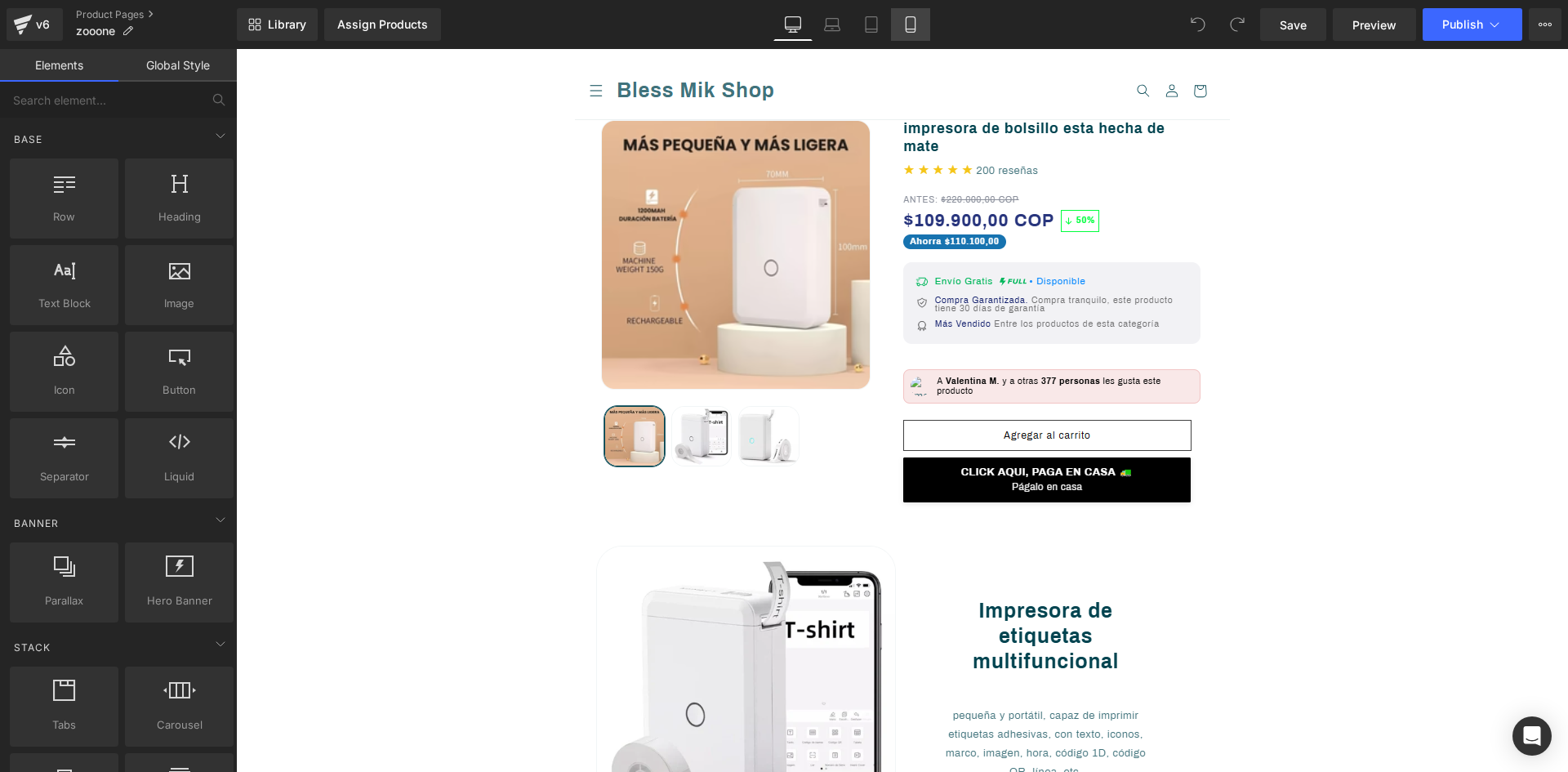
click at [908, 25] on icon at bounding box center [910, 25] width 17 height 17
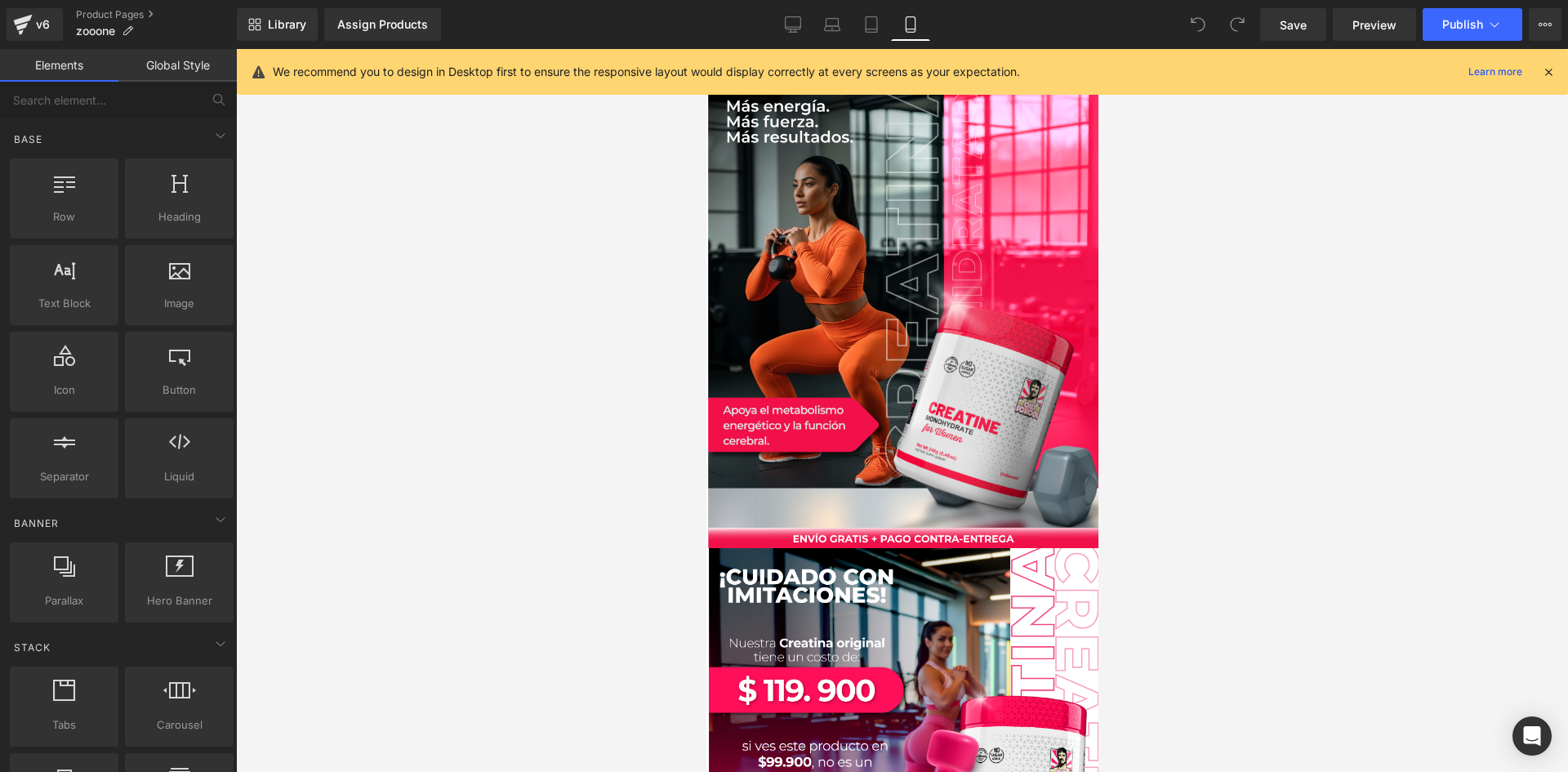
click at [1552, 68] on icon at bounding box center [1548, 72] width 15 height 15
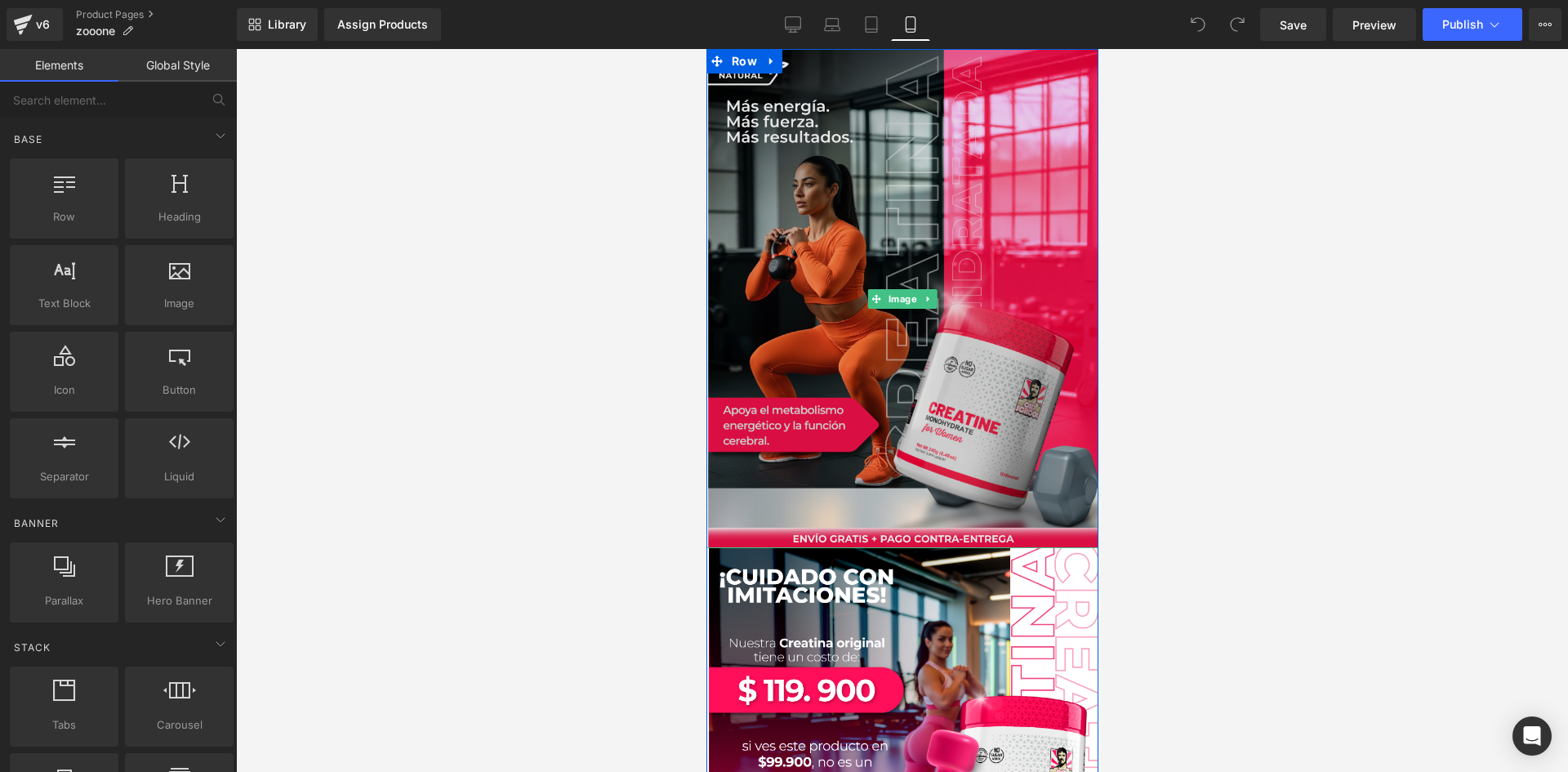
click at [797, 243] on img at bounding box center [901, 298] width 392 height 499
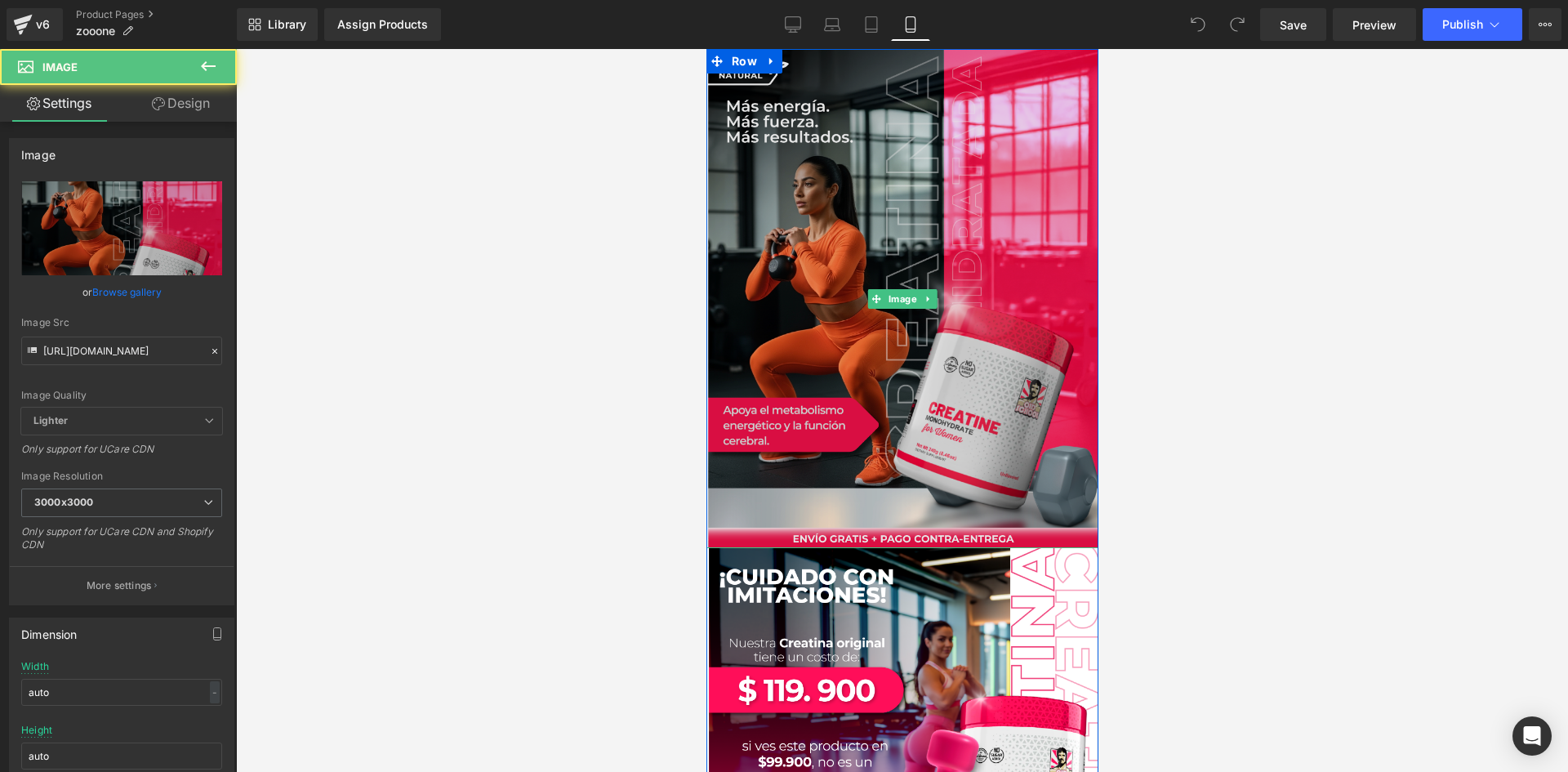
click at [821, 282] on img at bounding box center [901, 298] width 392 height 499
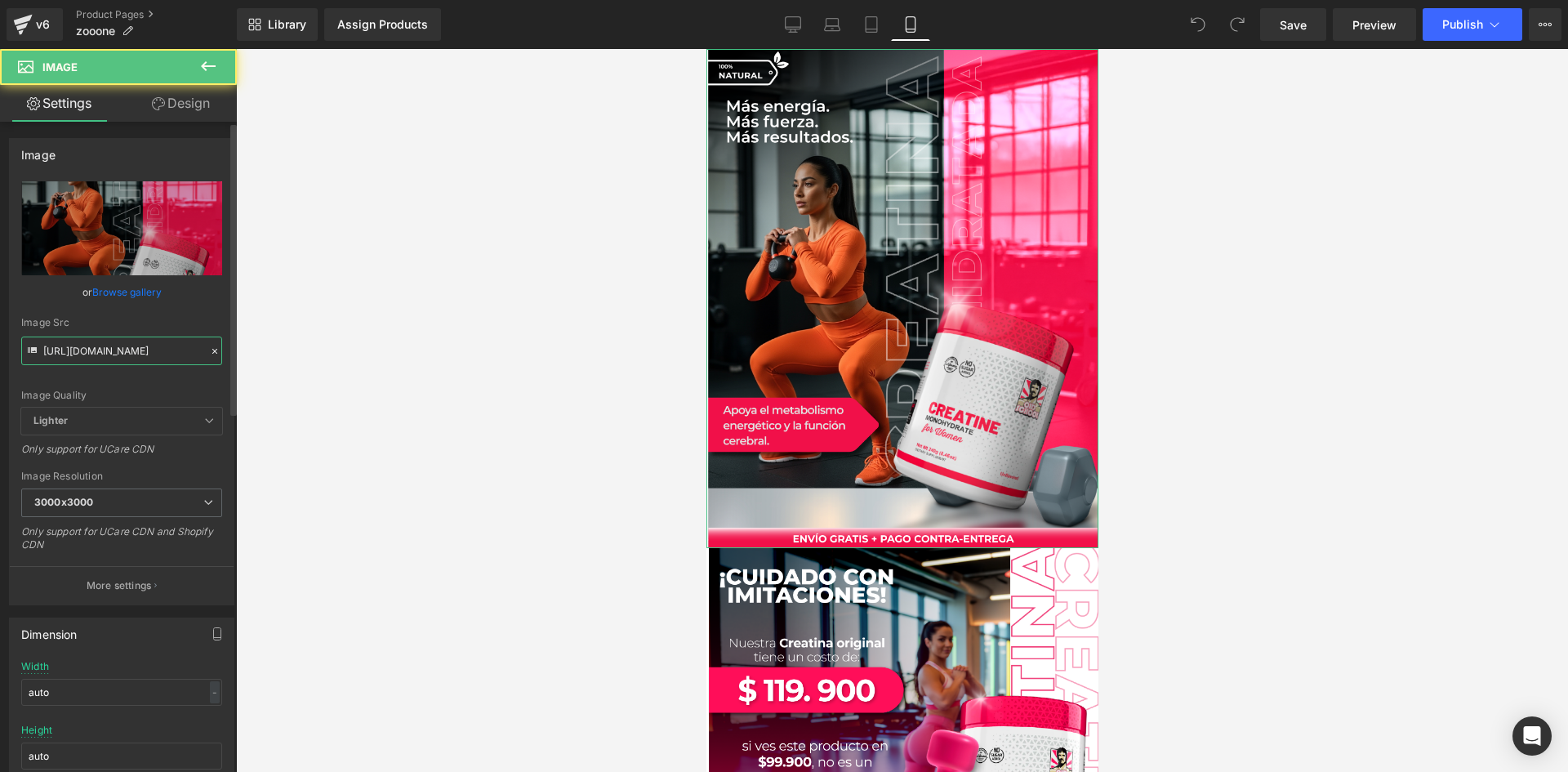
click at [100, 361] on input "[URL][DOMAIN_NAME]" at bounding box center [122, 350] width 201 height 29
paste input "Jw7YPL2s/[DOMAIN_NAME]"
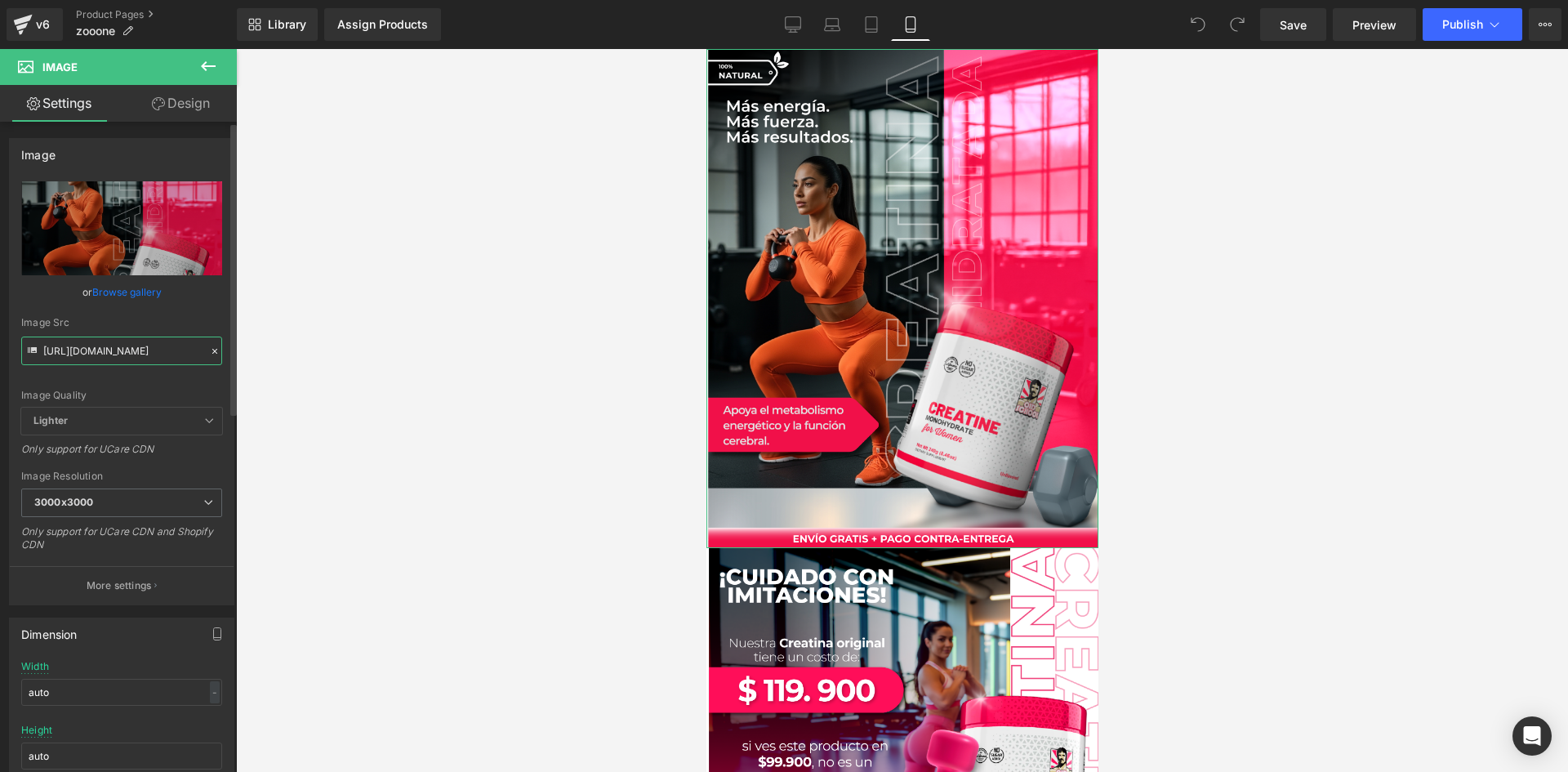
type input "[URL][DOMAIN_NAME]"
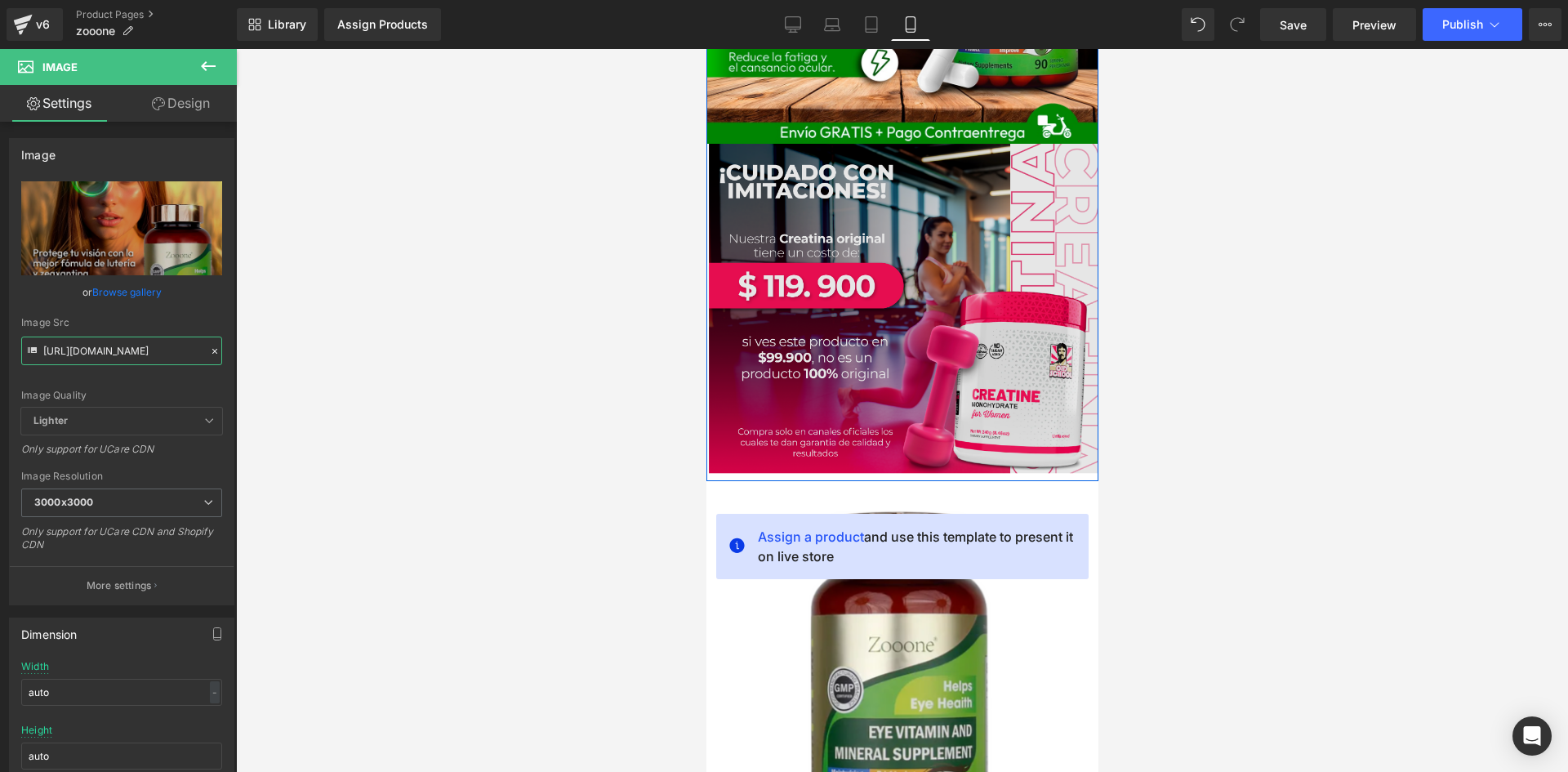
scroll to position [409, 0]
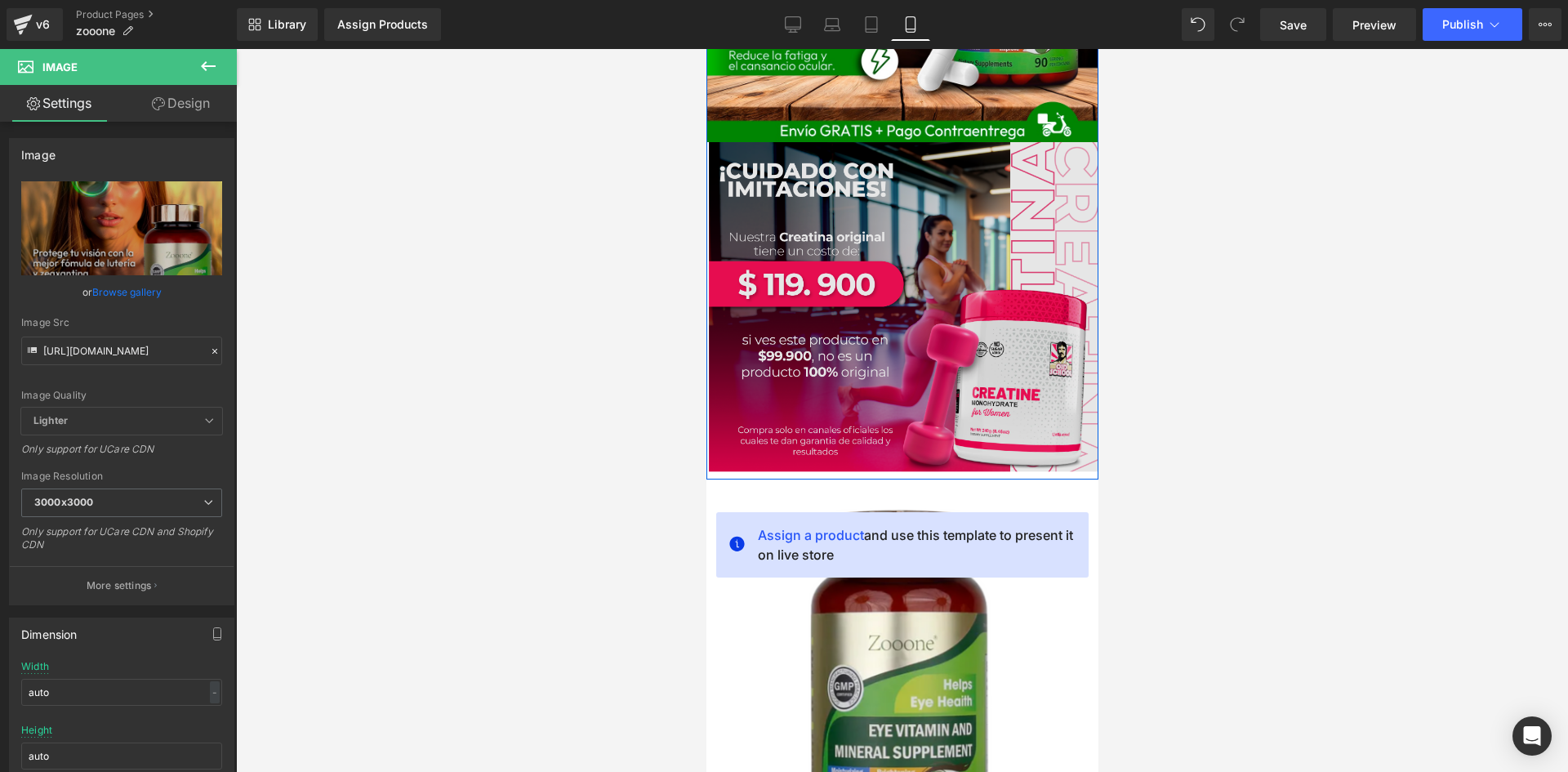
click at [779, 316] on img at bounding box center [901, 310] width 392 height 337
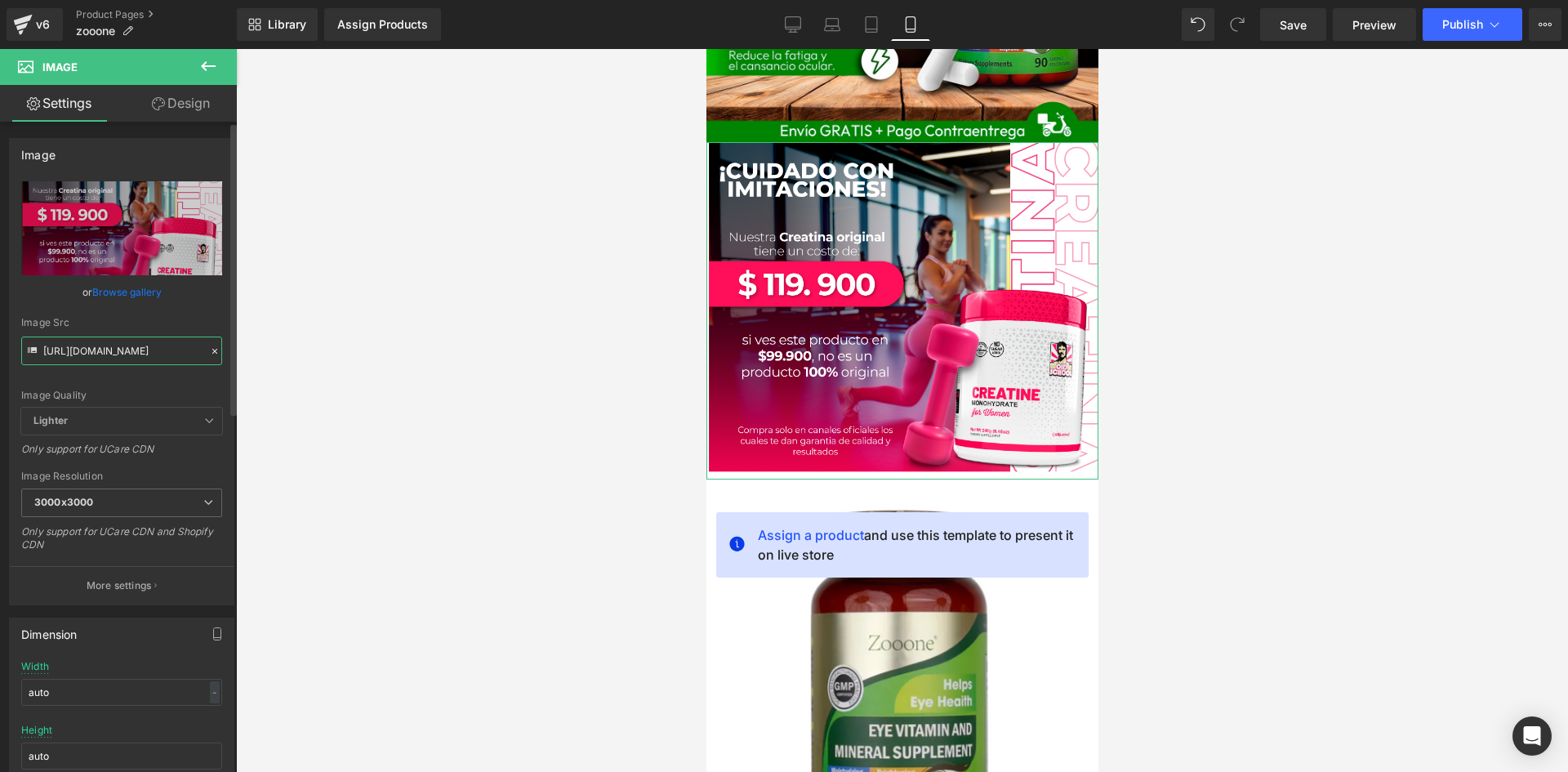
click at [72, 355] on input "[URL][DOMAIN_NAME]" at bounding box center [122, 350] width 201 height 29
paste input "QFp1hv6s/[DOMAIN_NAME]"
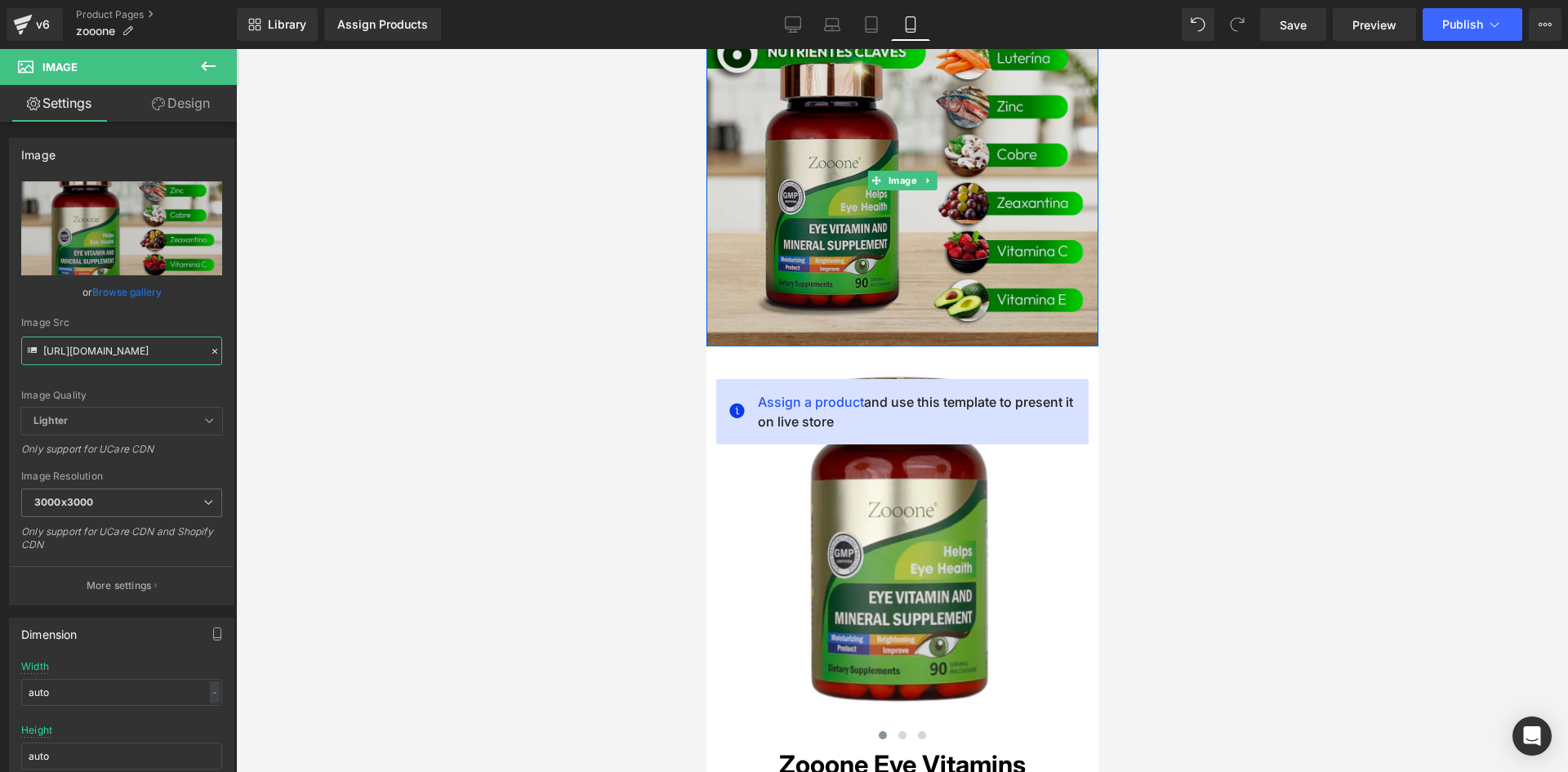
scroll to position [572, 0]
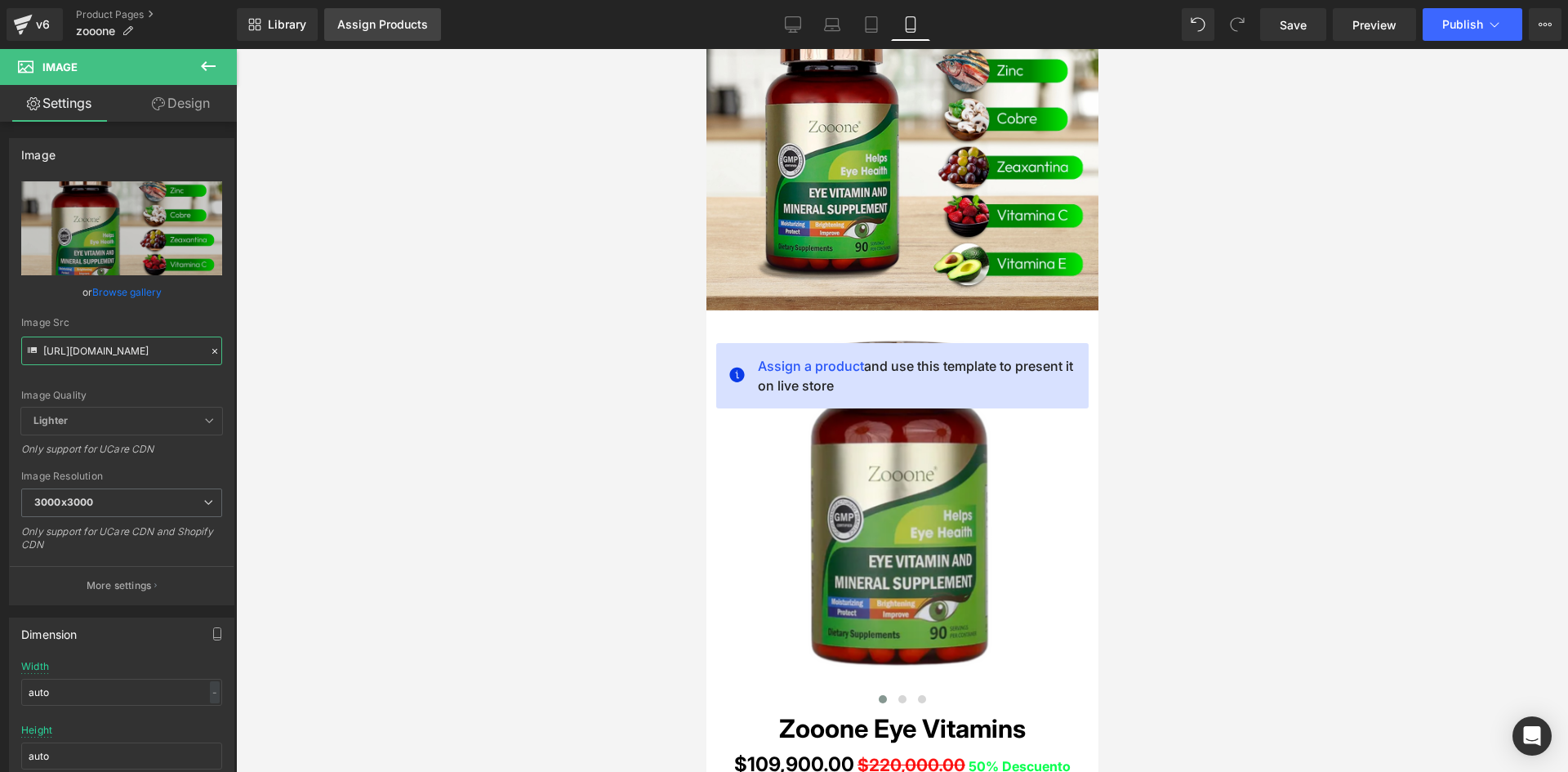
type input "[URL][DOMAIN_NAME]"
click at [367, 29] on div "Assign Products" at bounding box center [383, 24] width 90 height 13
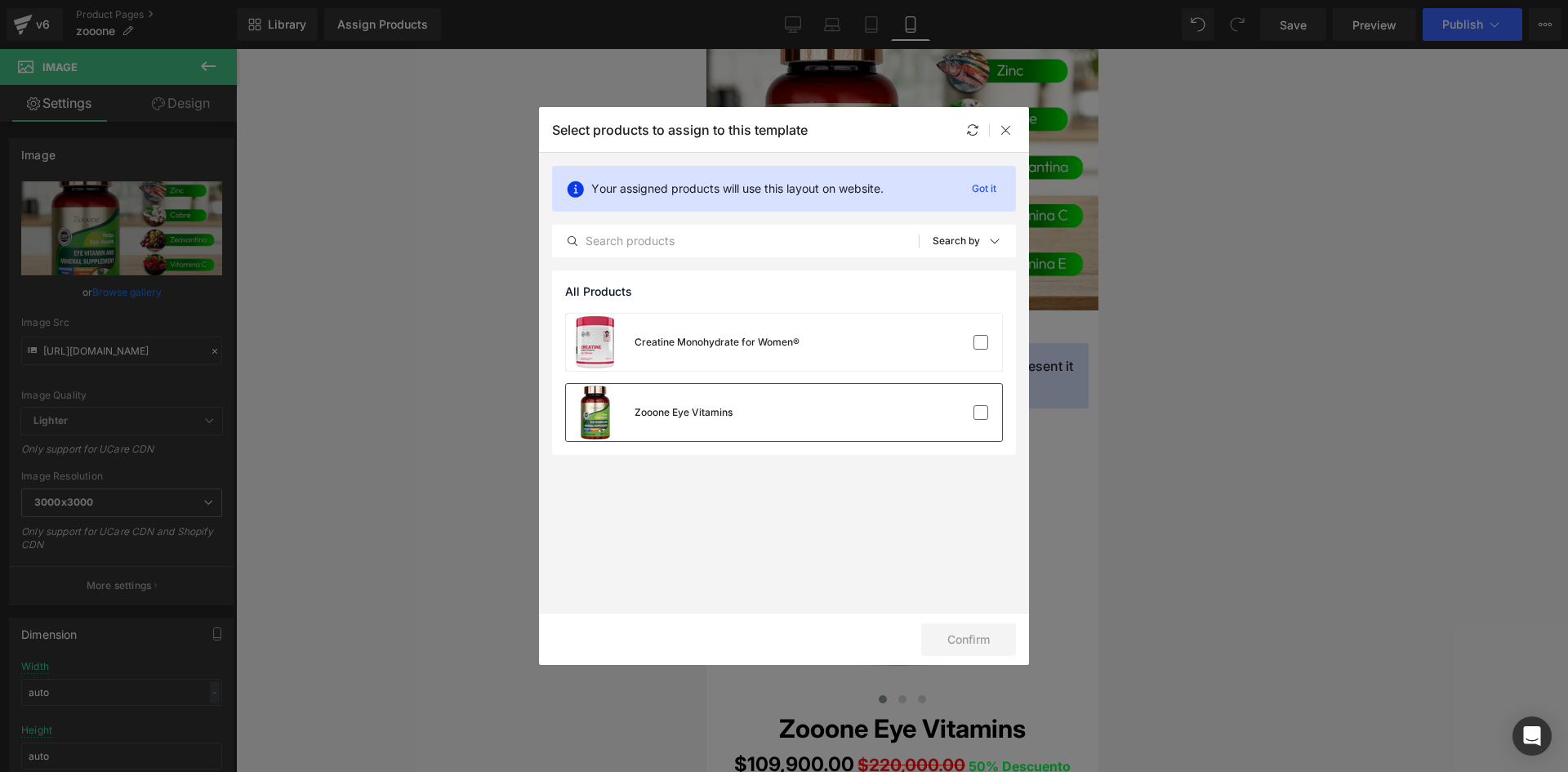
click at [966, 398] on div "Zooone Eye Vitamins" at bounding box center [783, 412] width 436 height 57
click at [957, 628] on button "Confirm" at bounding box center [968, 638] width 95 height 32
click at [1005, 127] on icon at bounding box center [1006, 130] width 13 height 13
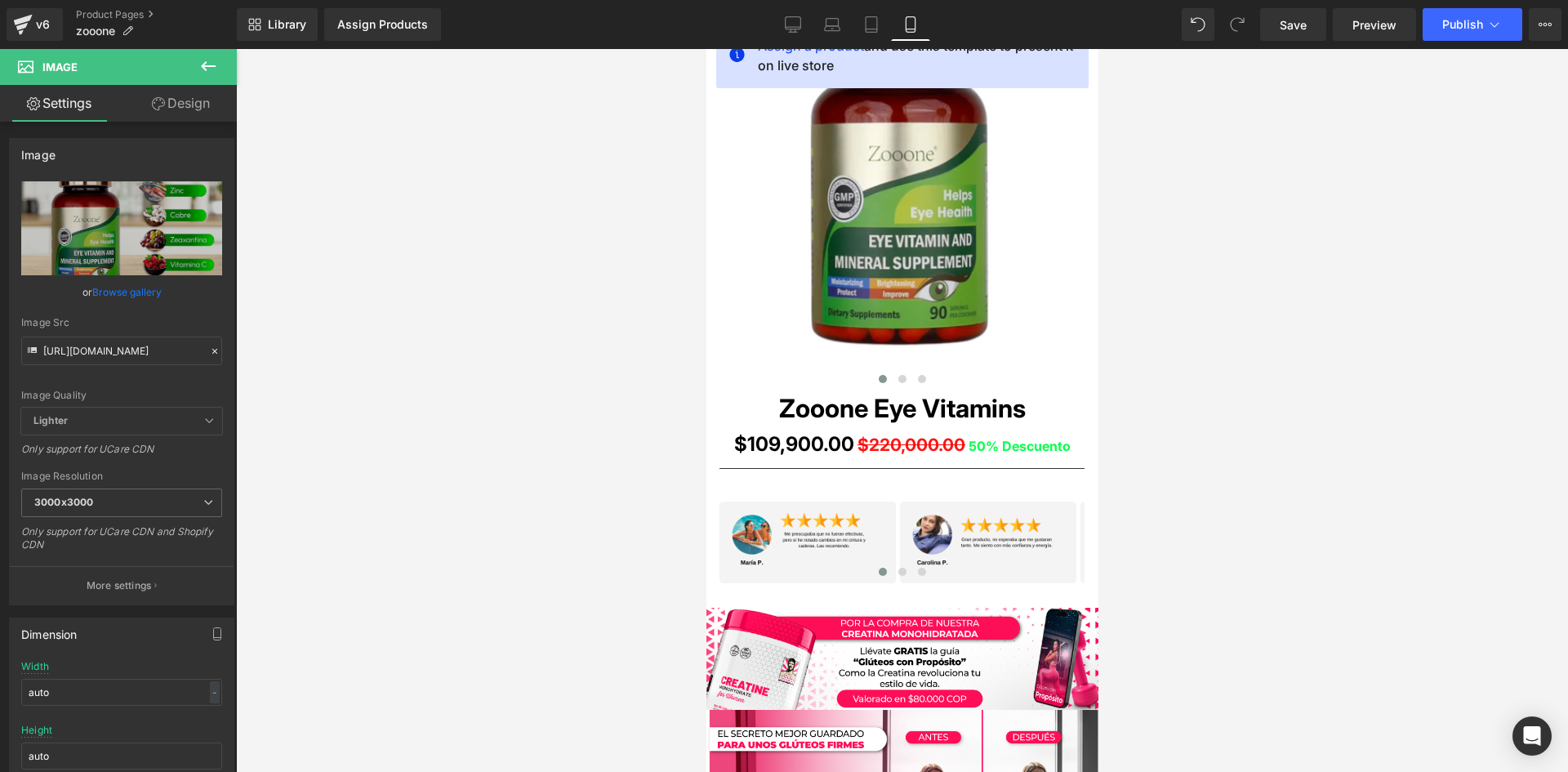
scroll to position [898, 0]
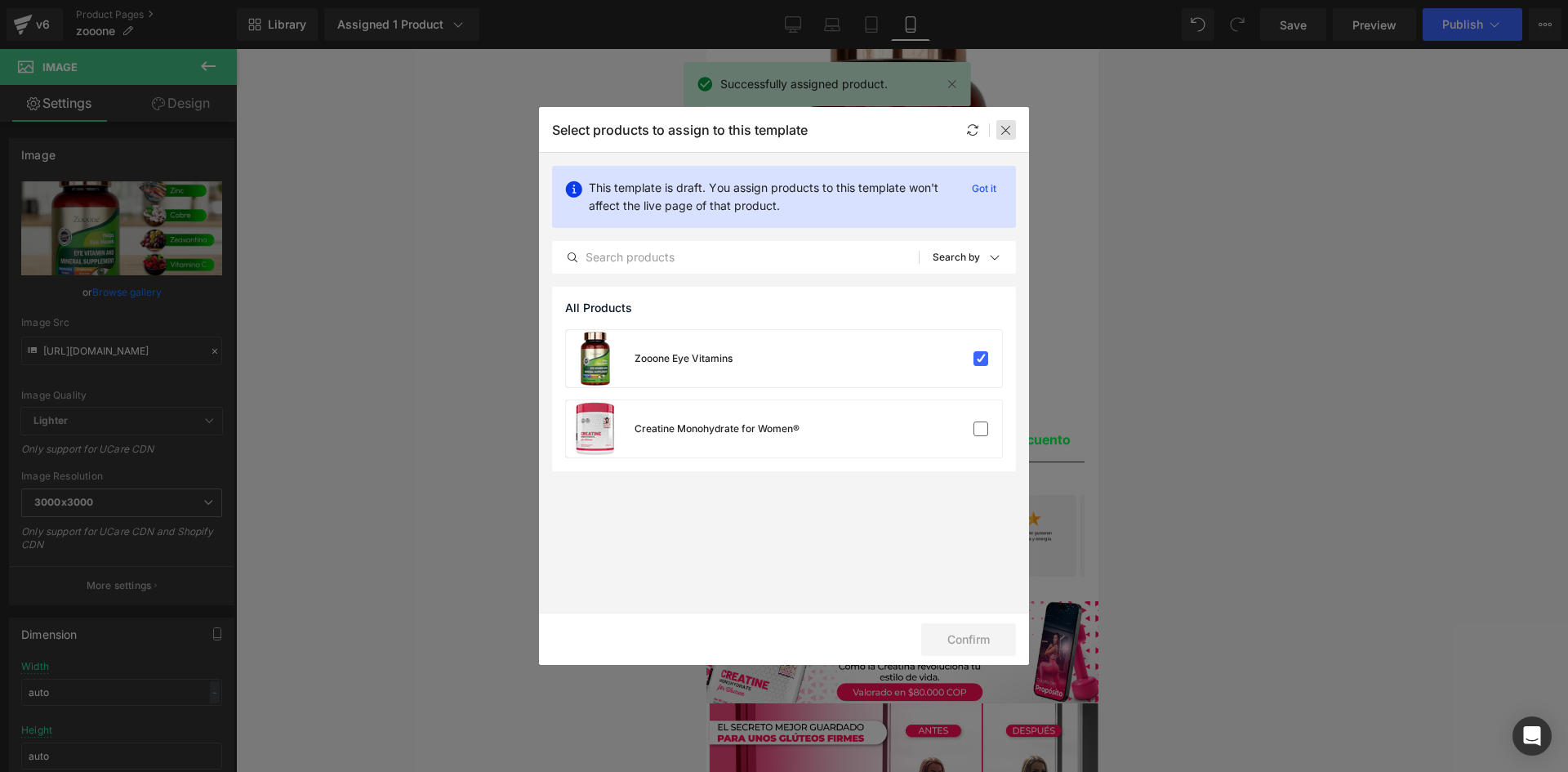
click at [1008, 129] on icon at bounding box center [1006, 130] width 13 height 13
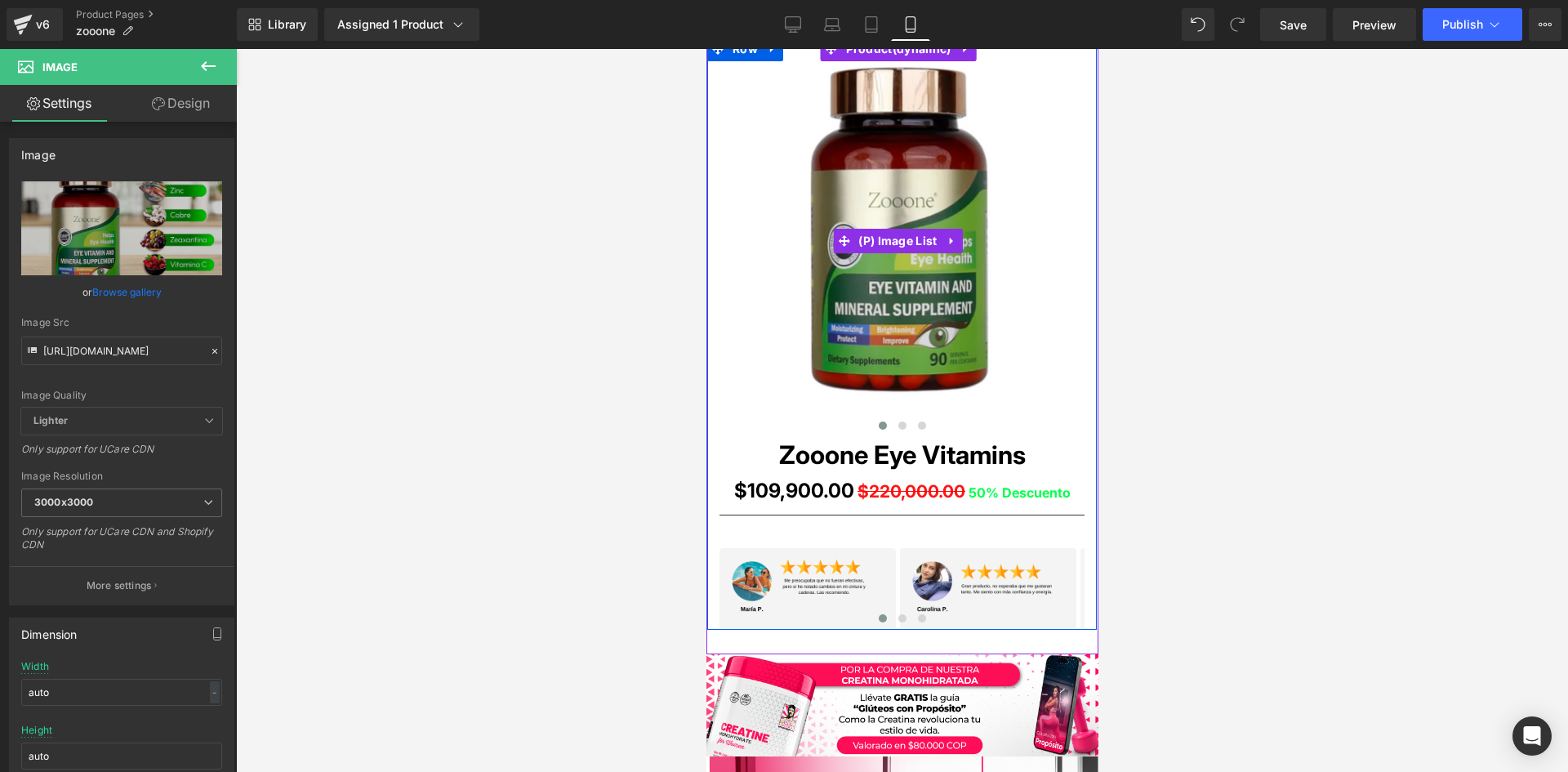
scroll to position [816, 0]
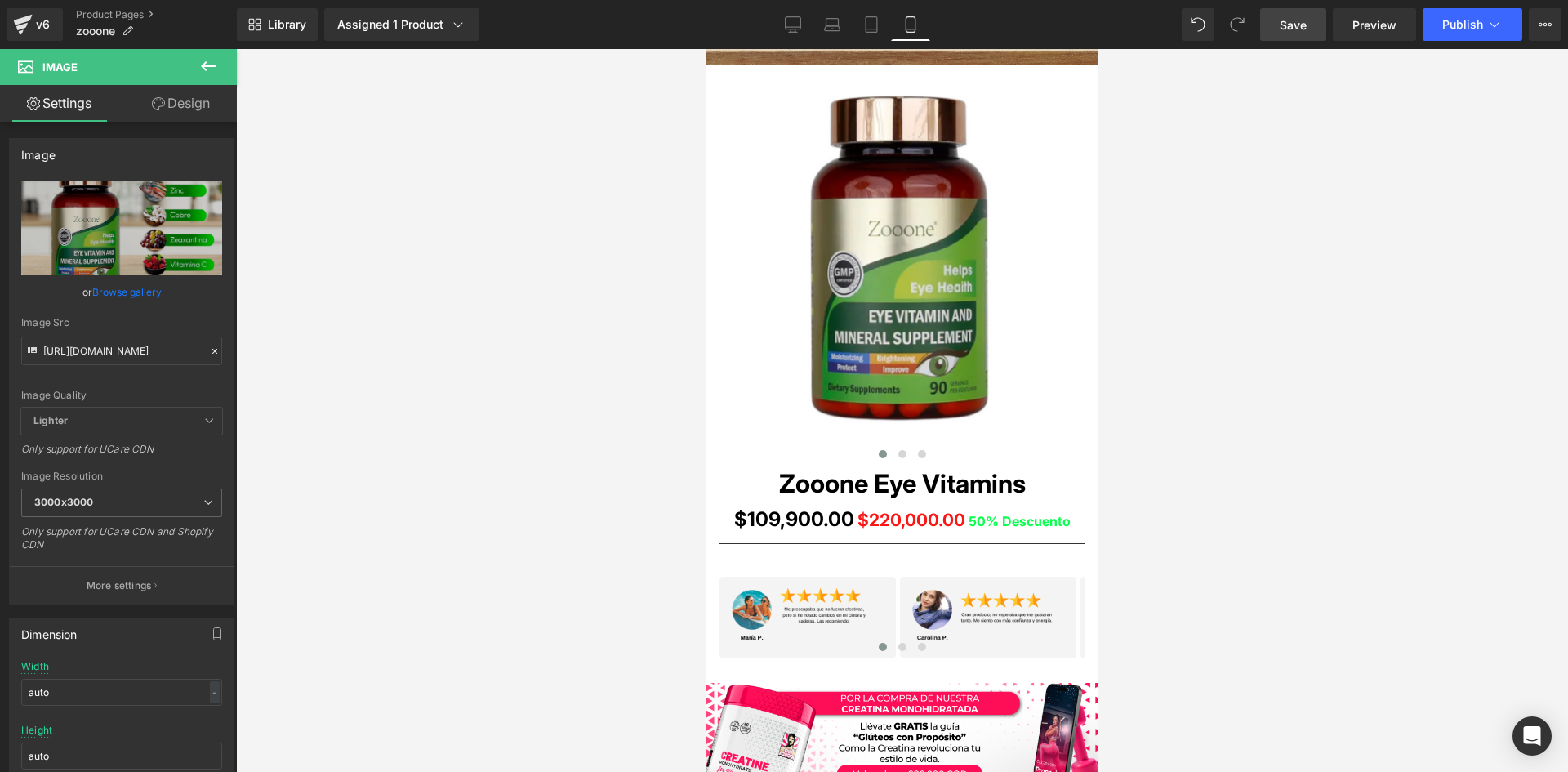
click at [1285, 25] on span "Save" at bounding box center [1292, 25] width 27 height 18
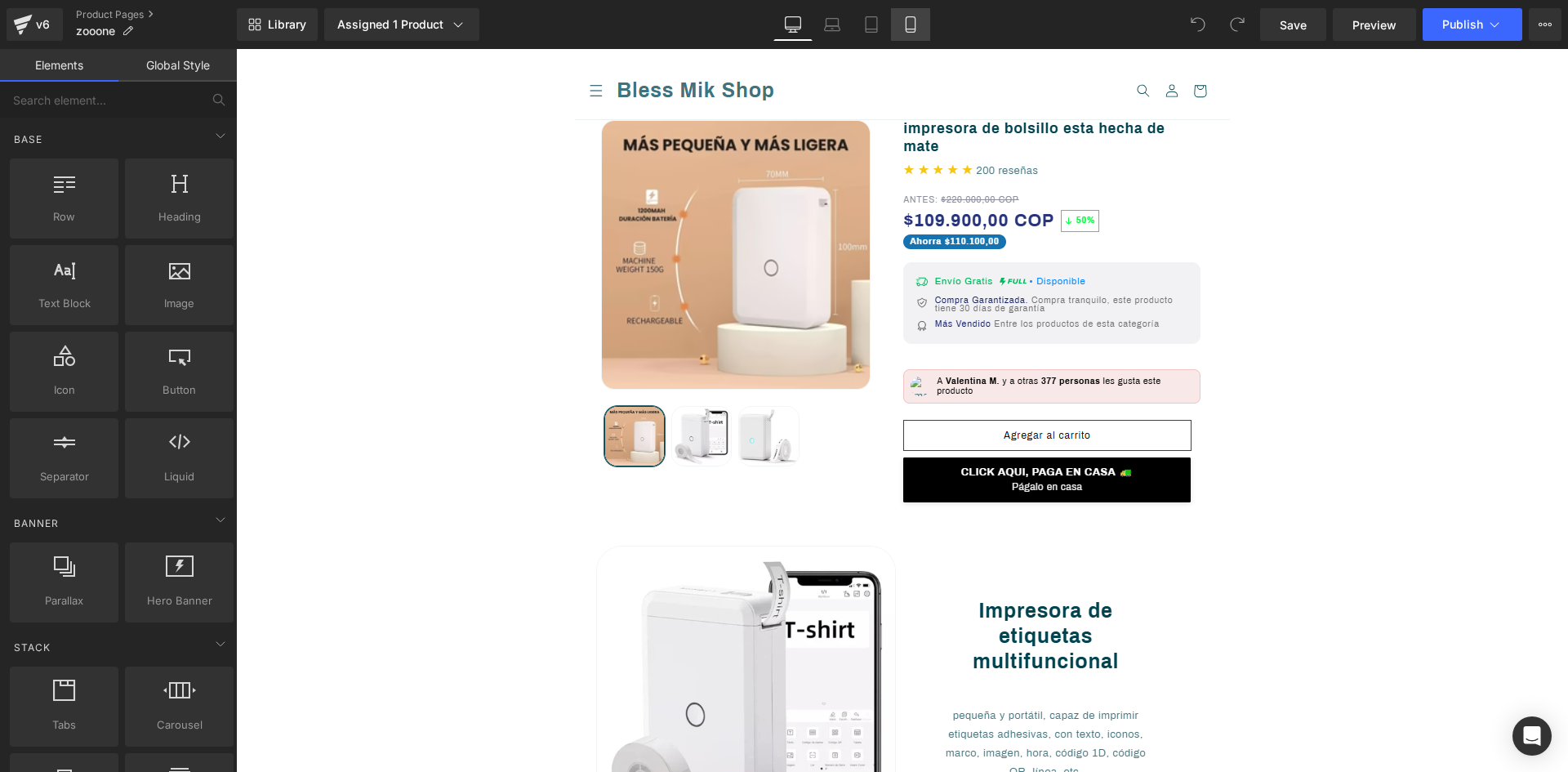
click at [913, 31] on icon at bounding box center [910, 25] width 17 height 17
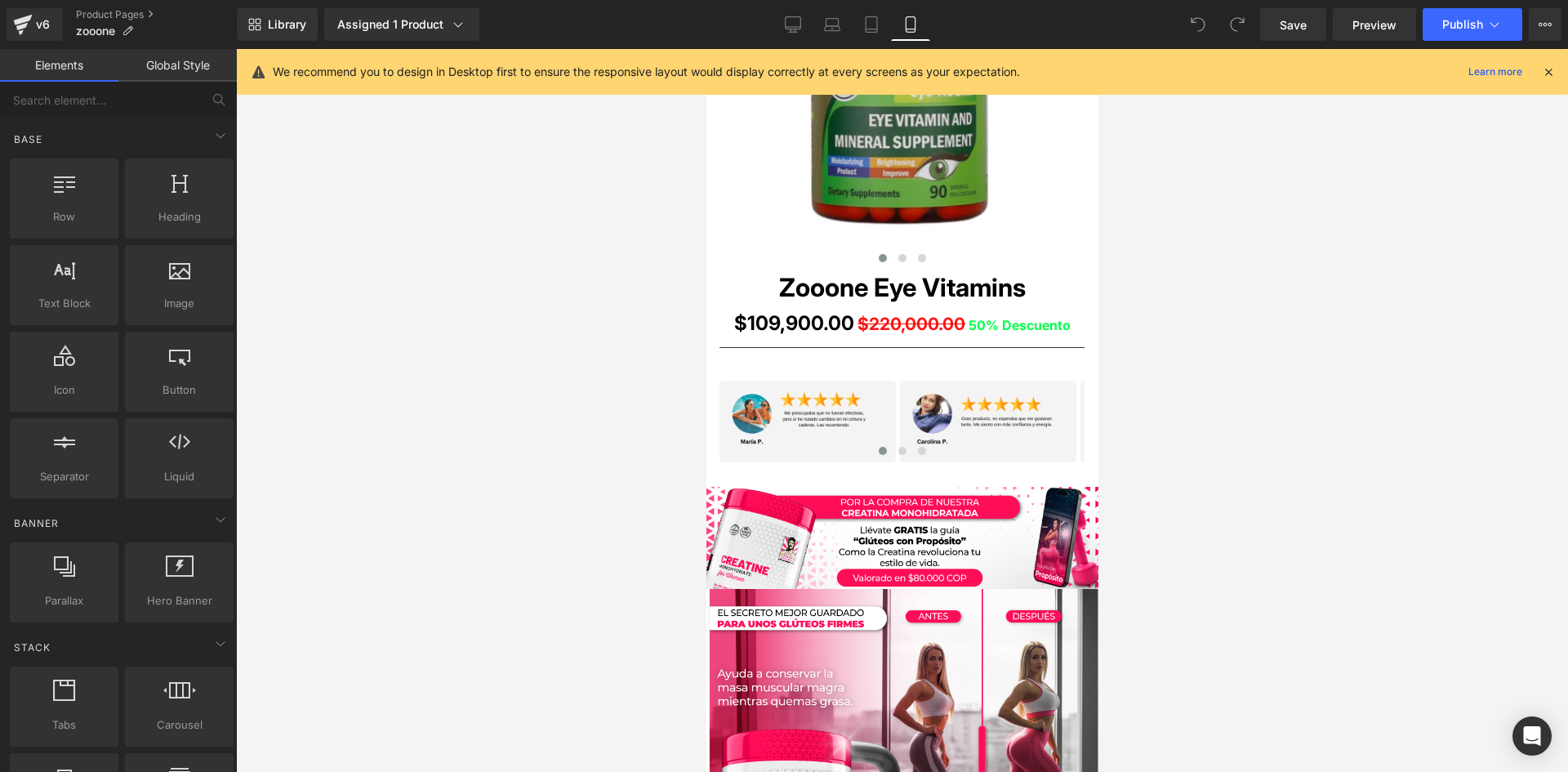
scroll to position [1062, 0]
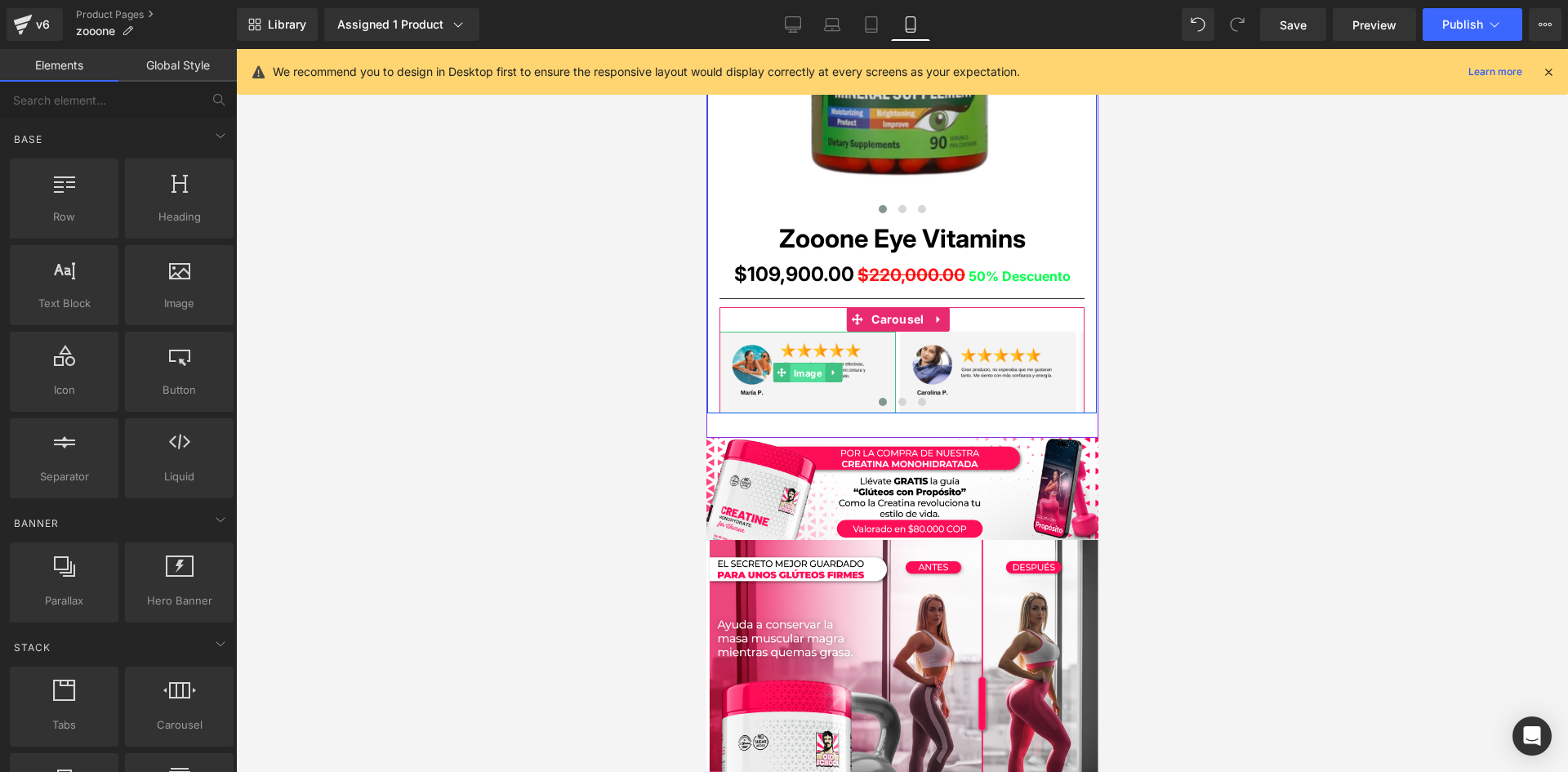
click at [807, 363] on span "Image" at bounding box center [807, 373] width 35 height 19
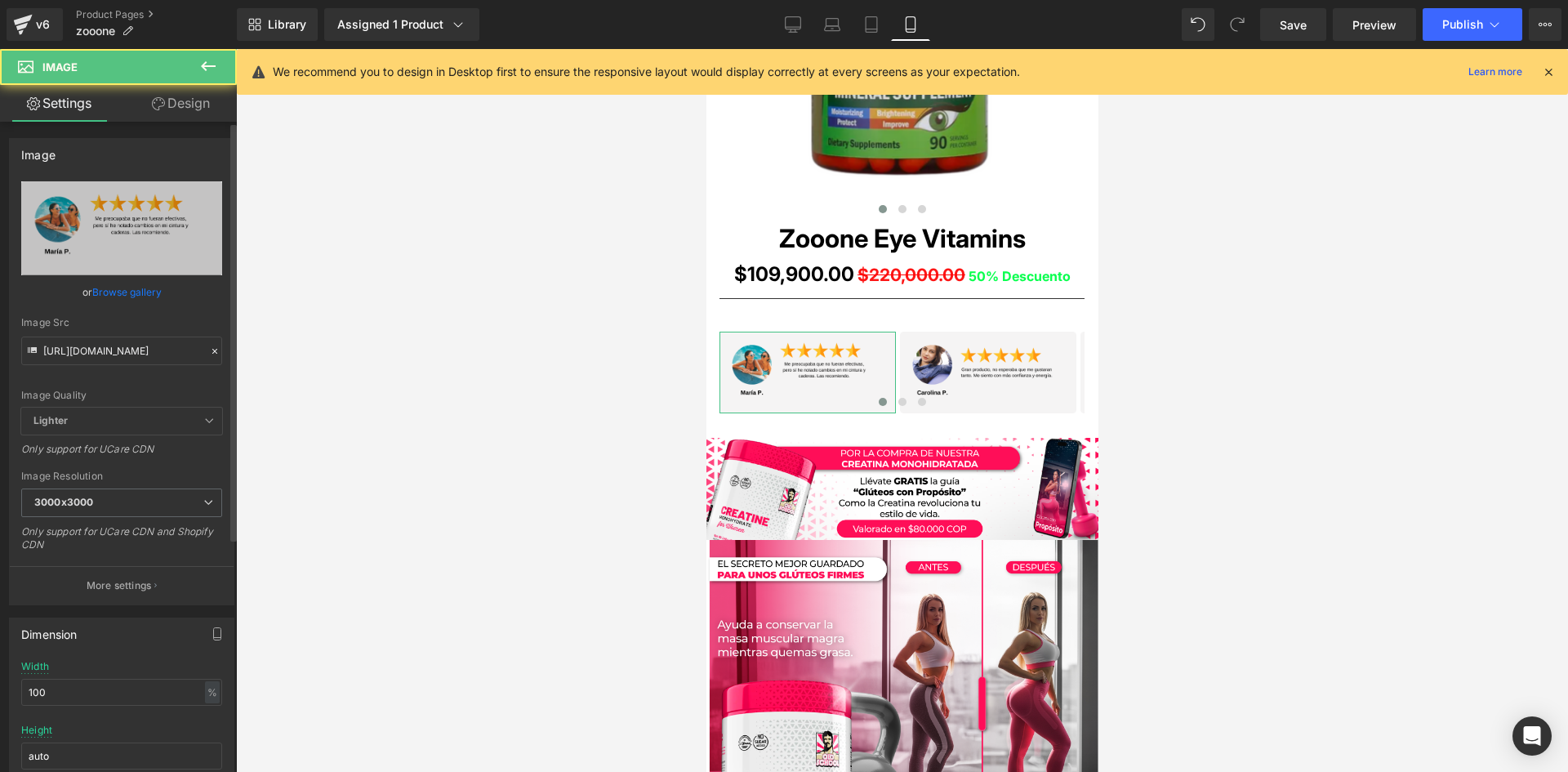
click at [129, 367] on div "Image Quality Lighter Lightest Lighter Lighter Lightest Only support for UCare …" at bounding box center [122, 294] width 201 height 226
click at [125, 357] on input "https://i.ibb.co/LdqRyxv8/11-3.png" at bounding box center [122, 350] width 201 height 29
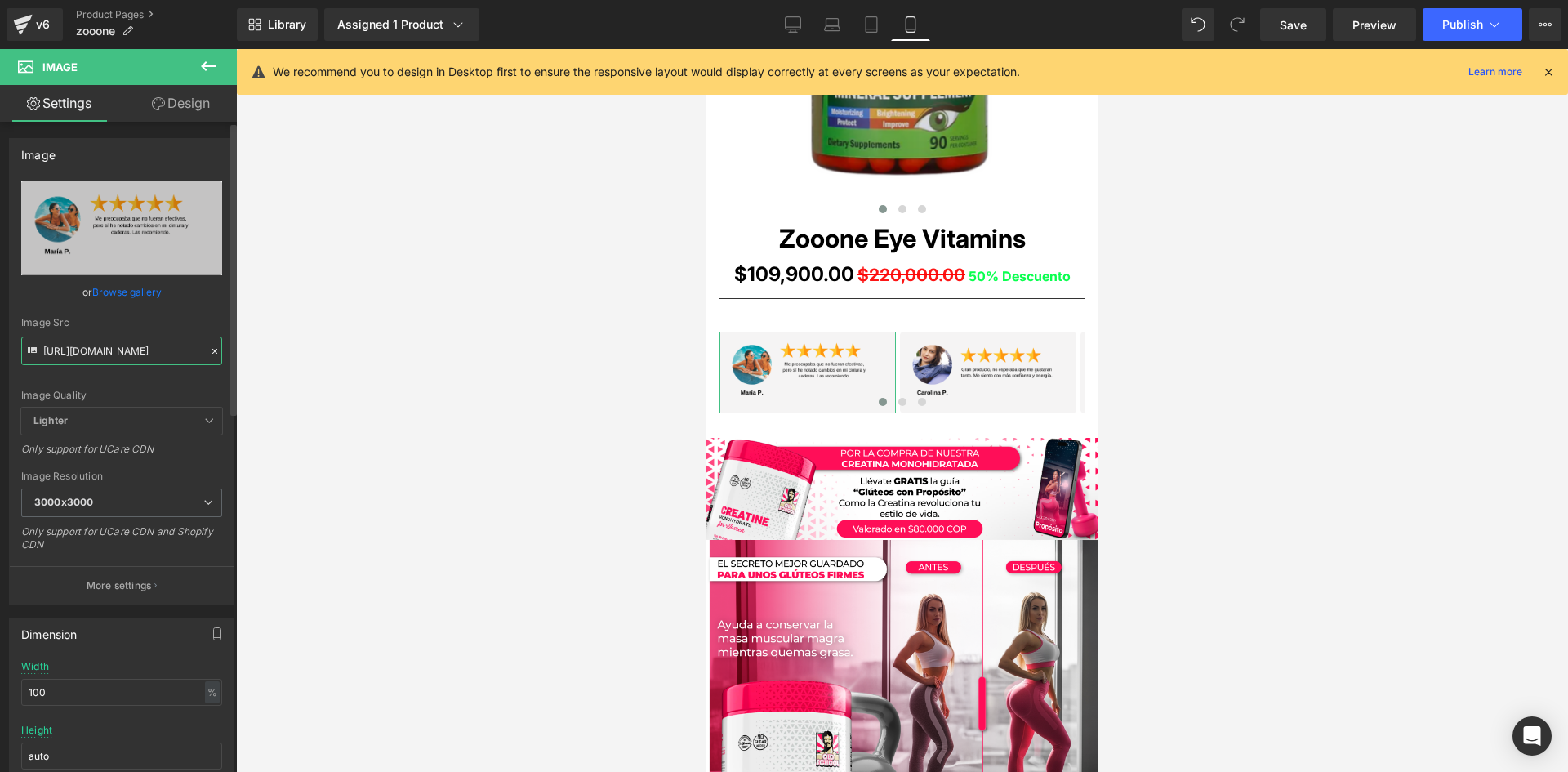
paste input "KcnK469h/1"
type input "https://i.ibb.co/KcnK469h/13.png"
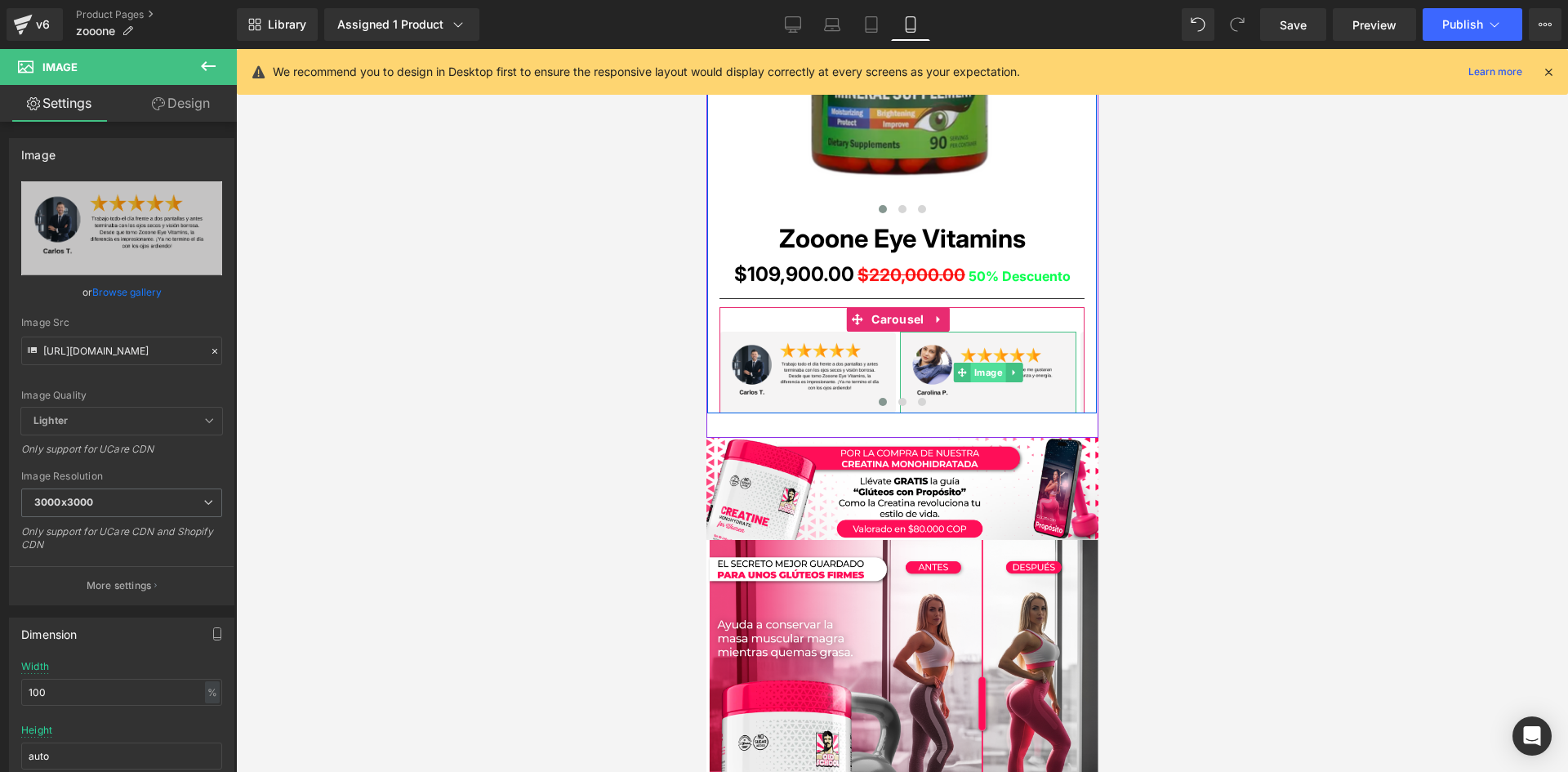
click at [982, 370] on span "Image" at bounding box center [988, 372] width 35 height 19
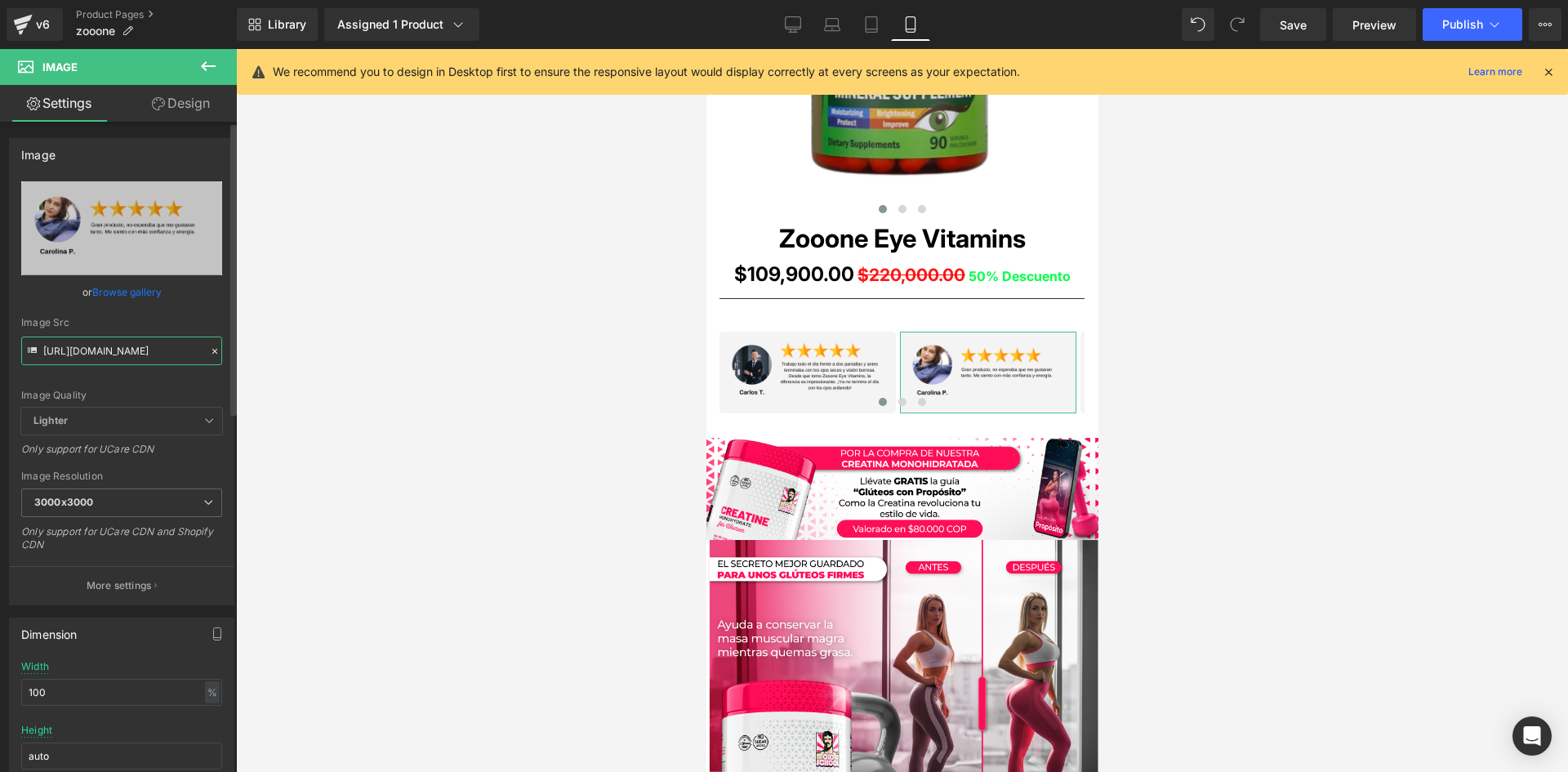
click at [136, 347] on input "https://i.ibb.co/RG39wGwB/11-2.png" at bounding box center [122, 350] width 201 height 29
paste input "DDMZGHZZ/14"
type input "https://i.ibb.co/DDMZGHZZ/14.png"
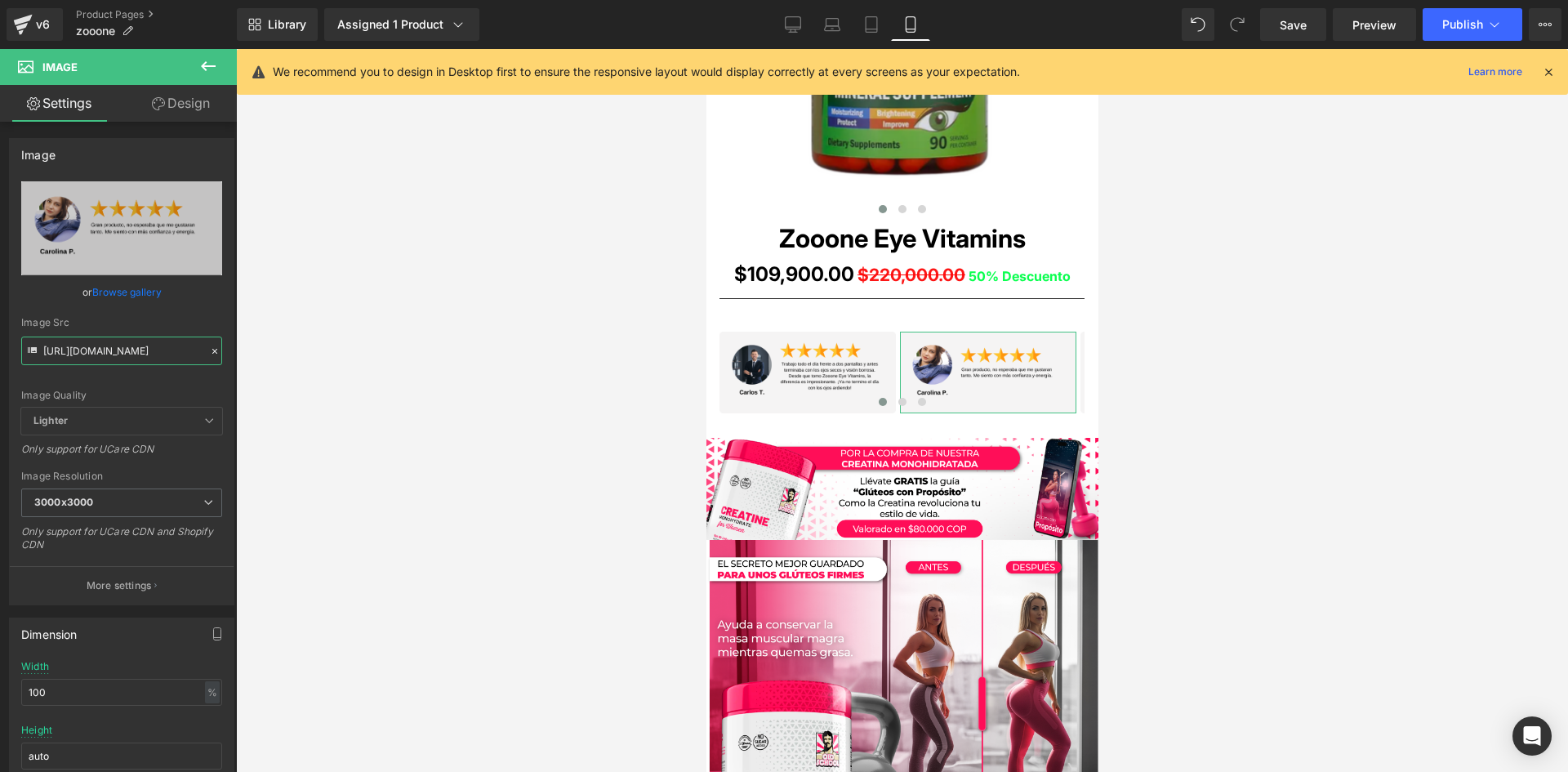
scroll to position [0, 11]
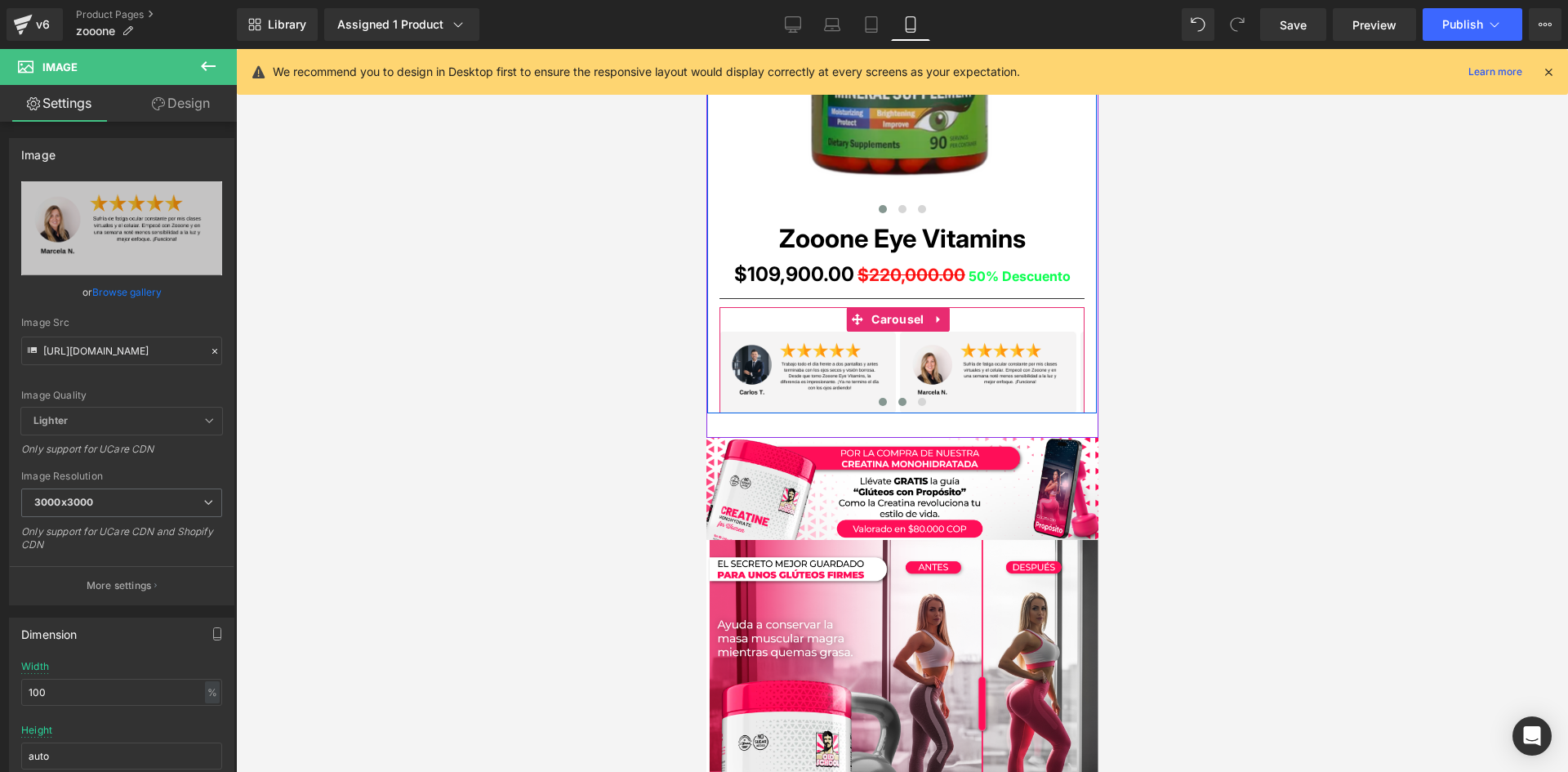
click at [897, 400] on span at bounding box center [901, 401] width 8 height 8
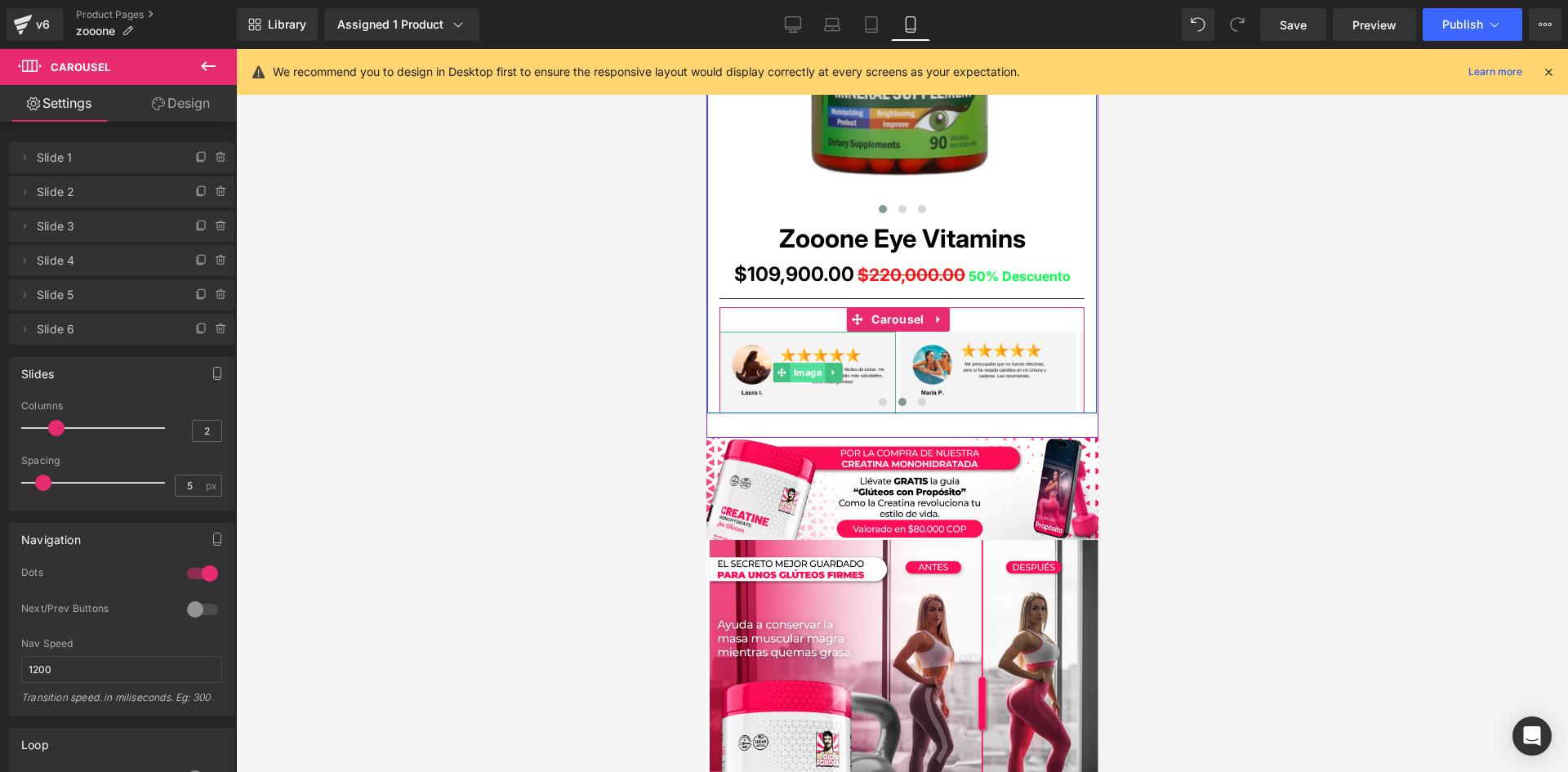
click at [809, 368] on span "Image" at bounding box center [807, 372] width 35 height 19
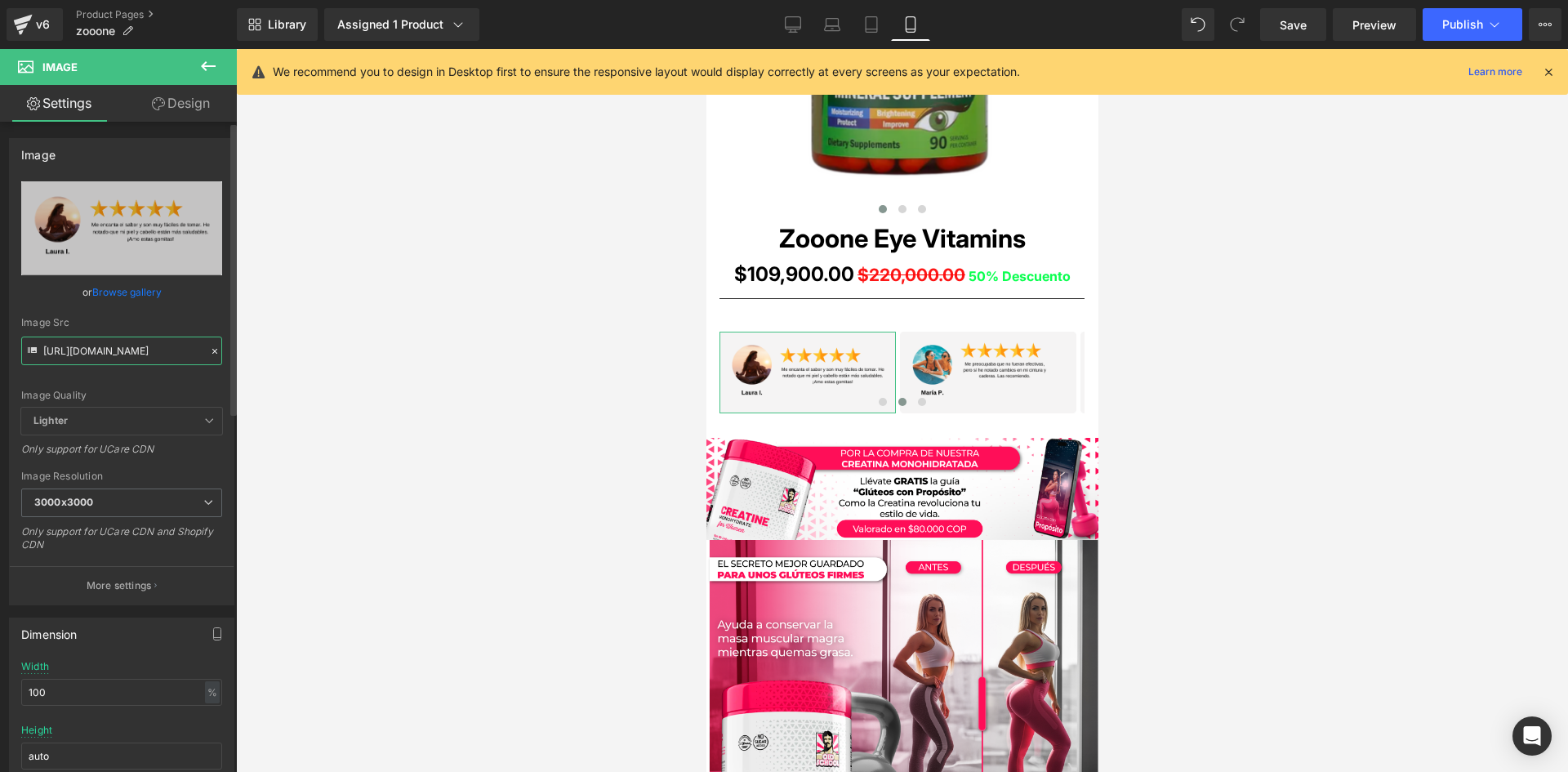
click at [117, 348] on input "https://i.ibb.co/RWzrsPL/11-1.png" at bounding box center [122, 350] width 201 height 29
type input "https://i.ibb.co/8gXy6FP9/15.png"
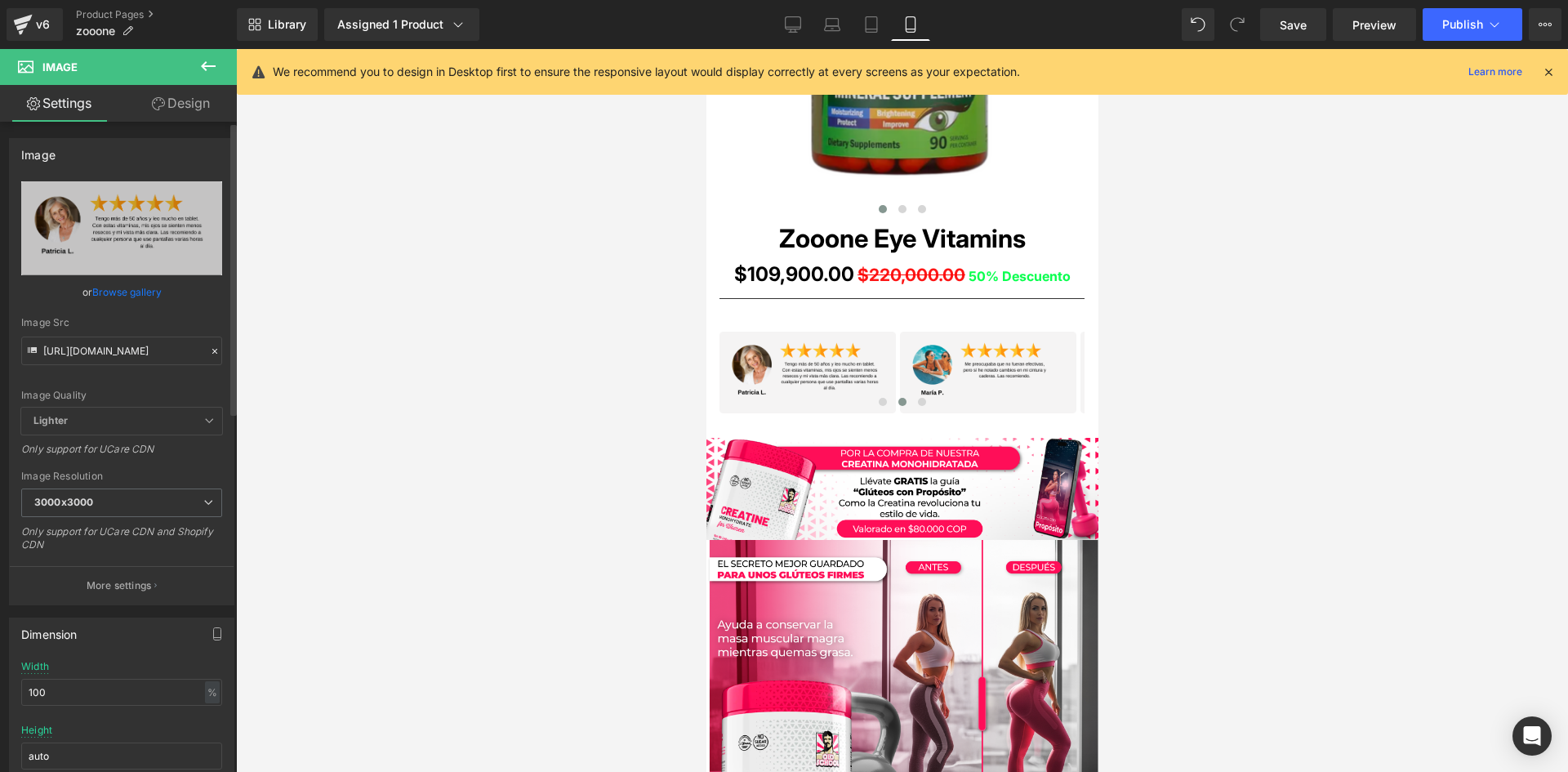
scroll to position [0, 0]
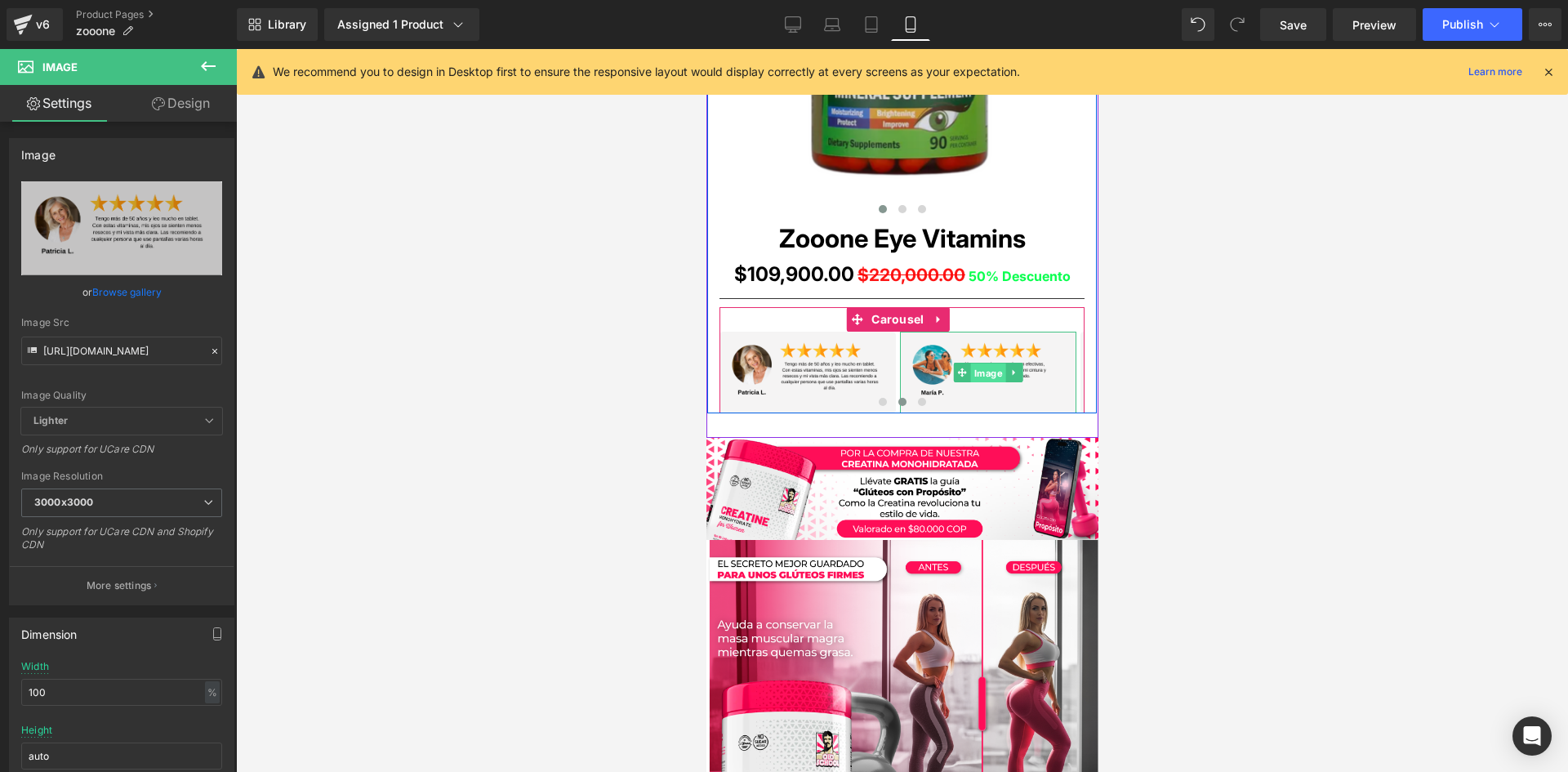
click at [979, 370] on span "Image" at bounding box center [988, 373] width 35 height 19
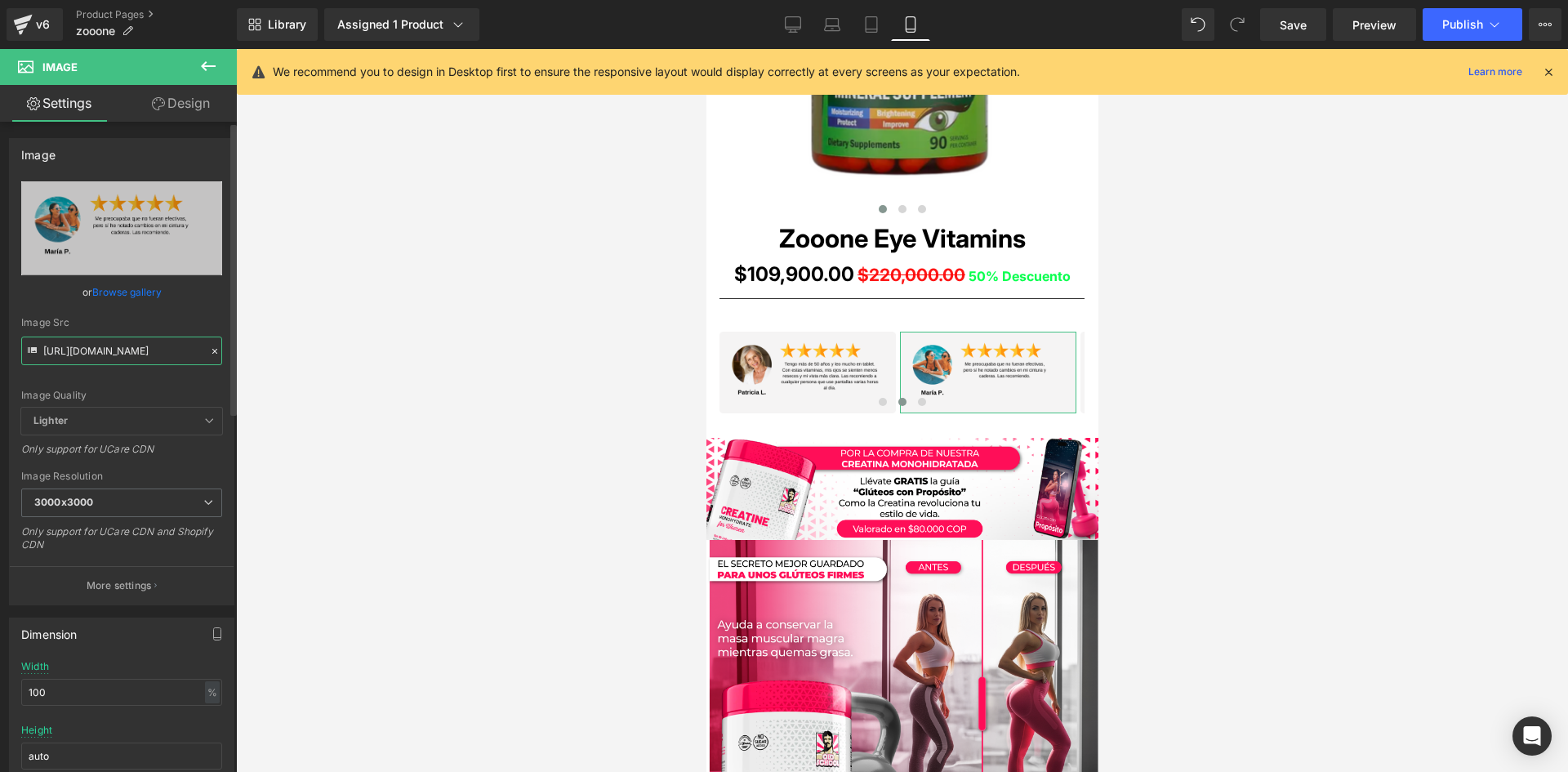
click at [65, 352] on input "https://i.ibb.co/LdqRyxv8/11-3.png" at bounding box center [122, 350] width 201 height 29
paste input "Q3cgDfHq/raw-3-1"
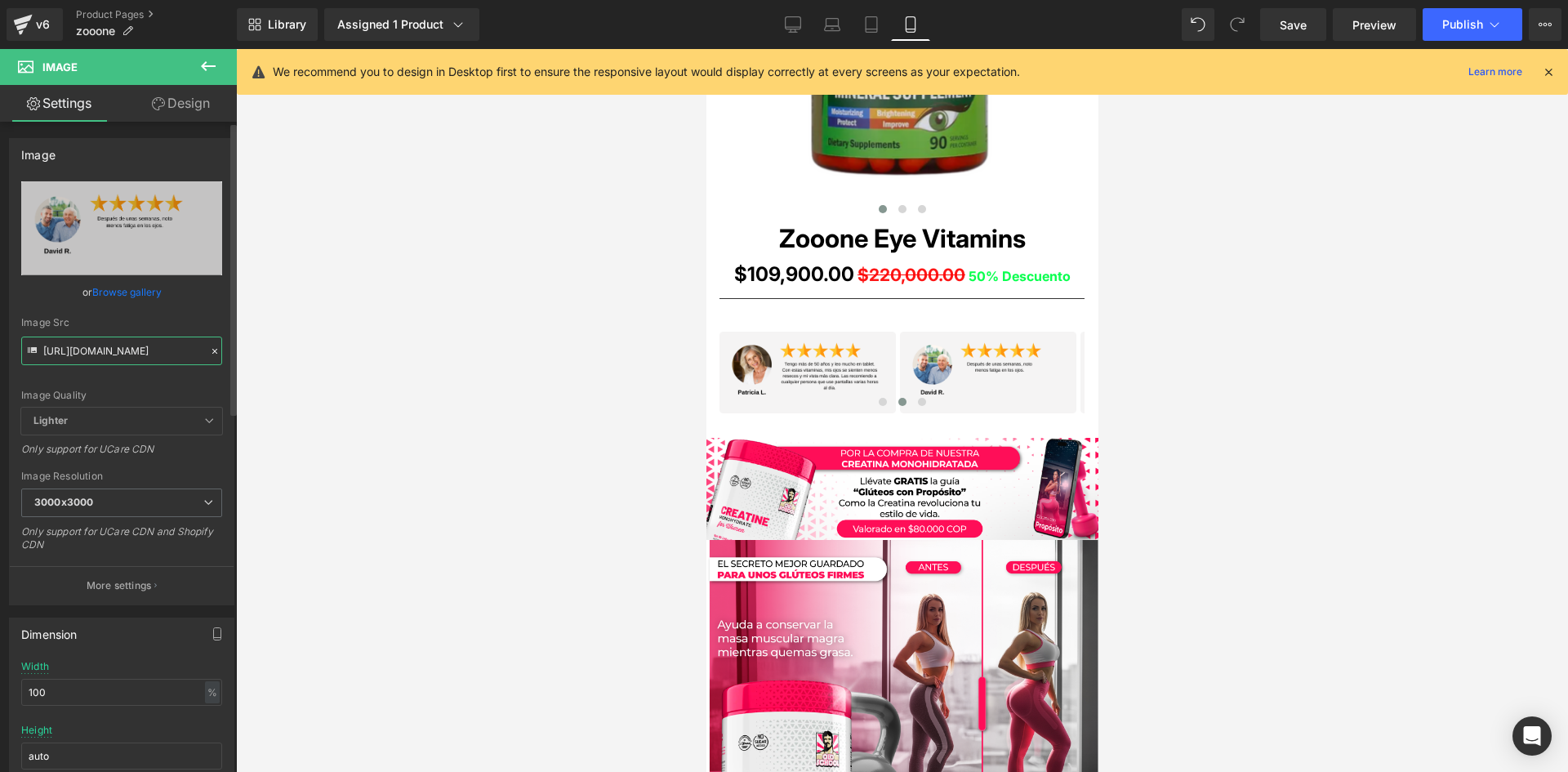
type input "https://i.ibb.co/Q3cgDfHq/raw-3-13.png"
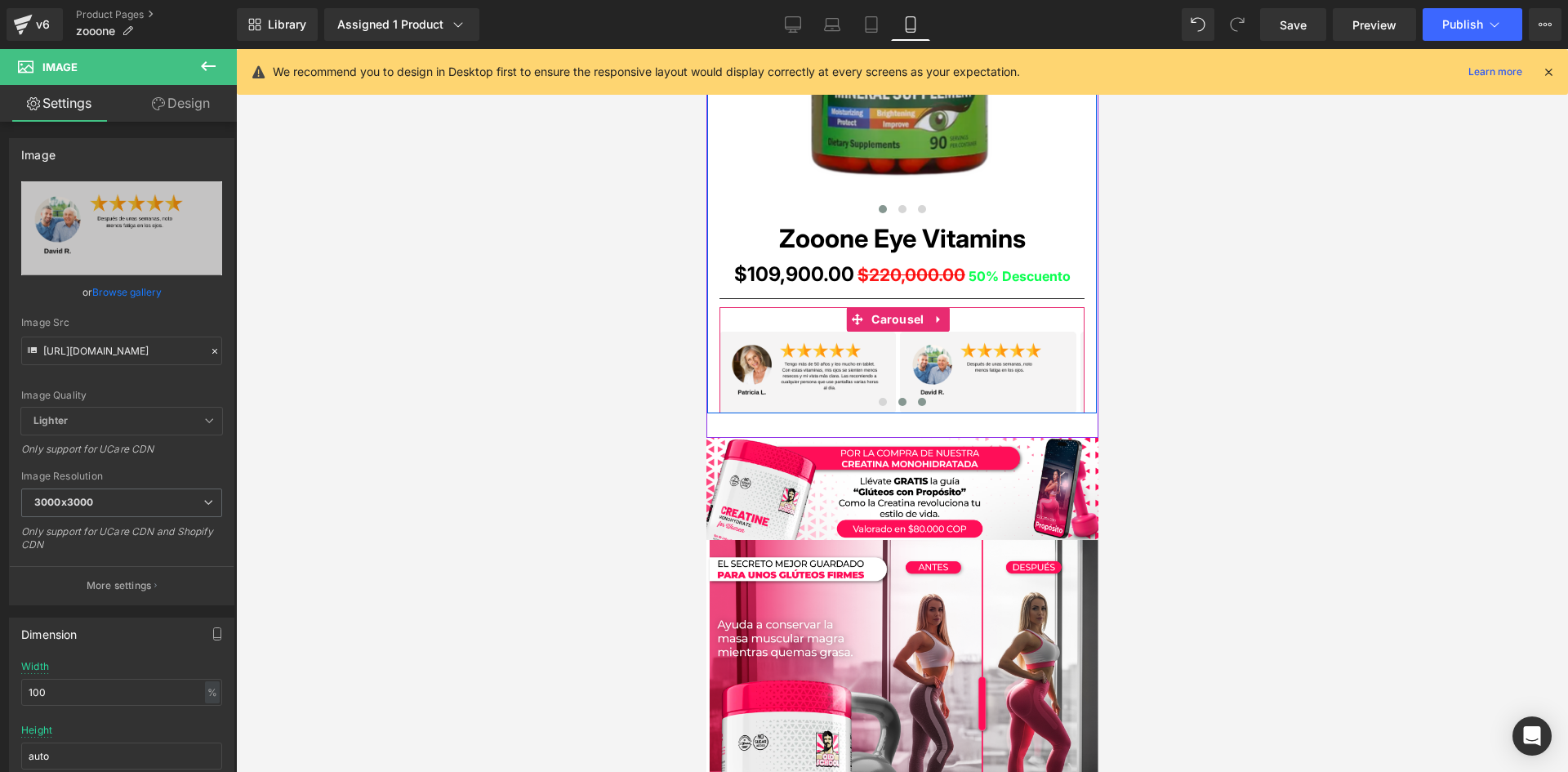
click at [917, 394] on button at bounding box center [921, 402] width 19 height 17
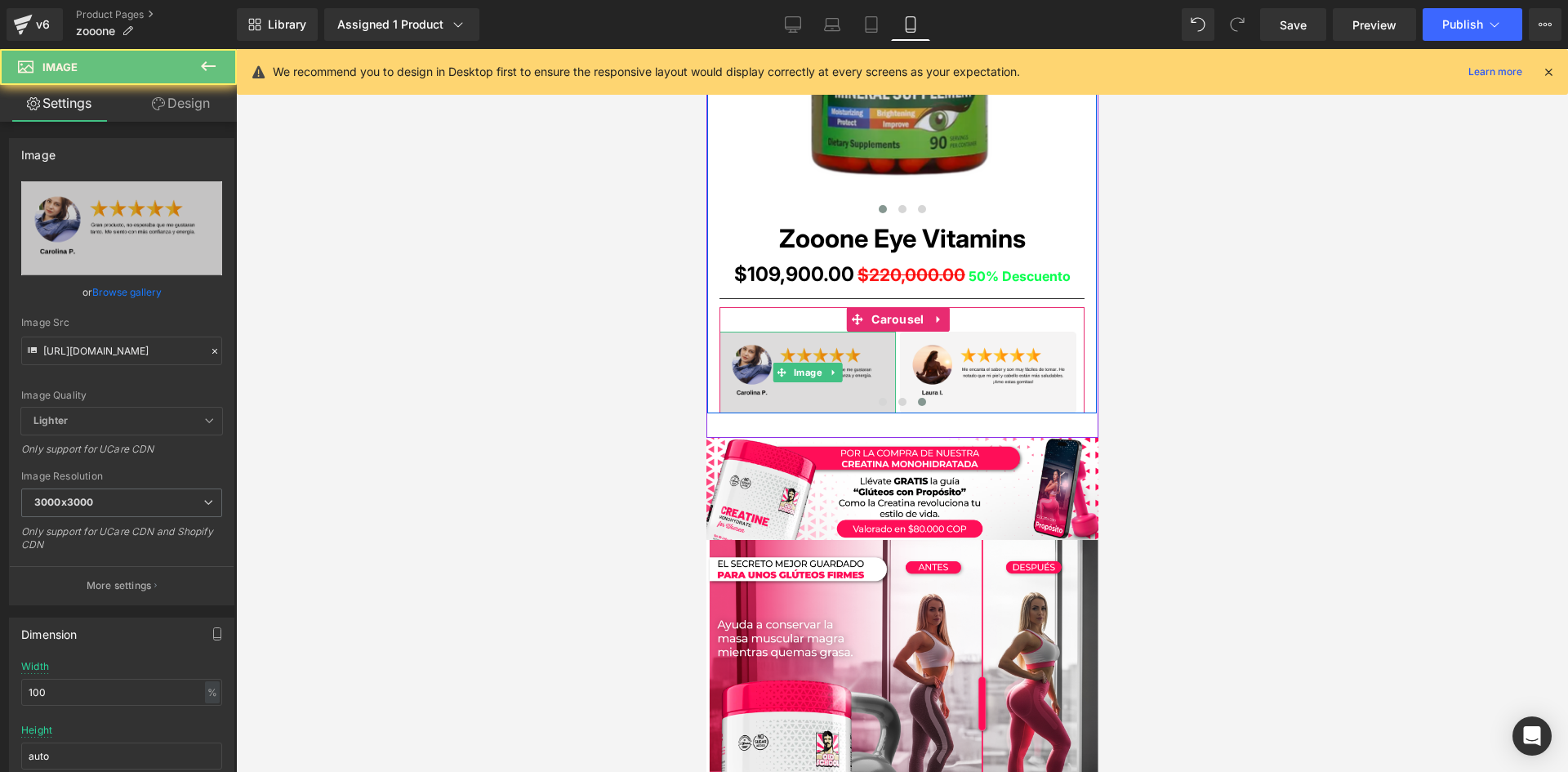
click at [771, 357] on img at bounding box center [806, 372] width 176 height 82
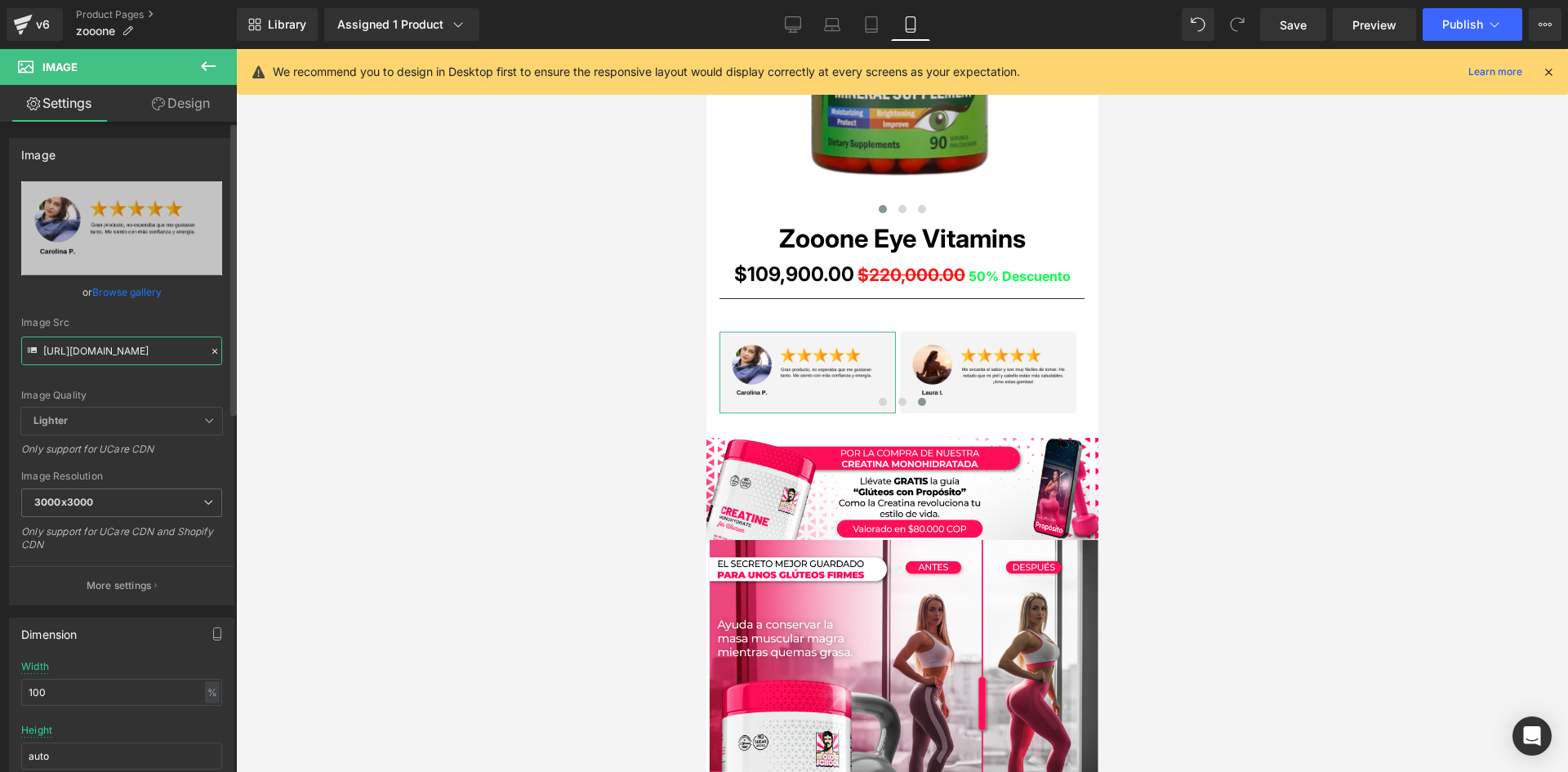
click at [107, 360] on input "https://i.ibb.co/RG39wGwB/11-2.png" at bounding box center [122, 350] width 201 height 29
paste input "F9zyv80/raw-3-14"
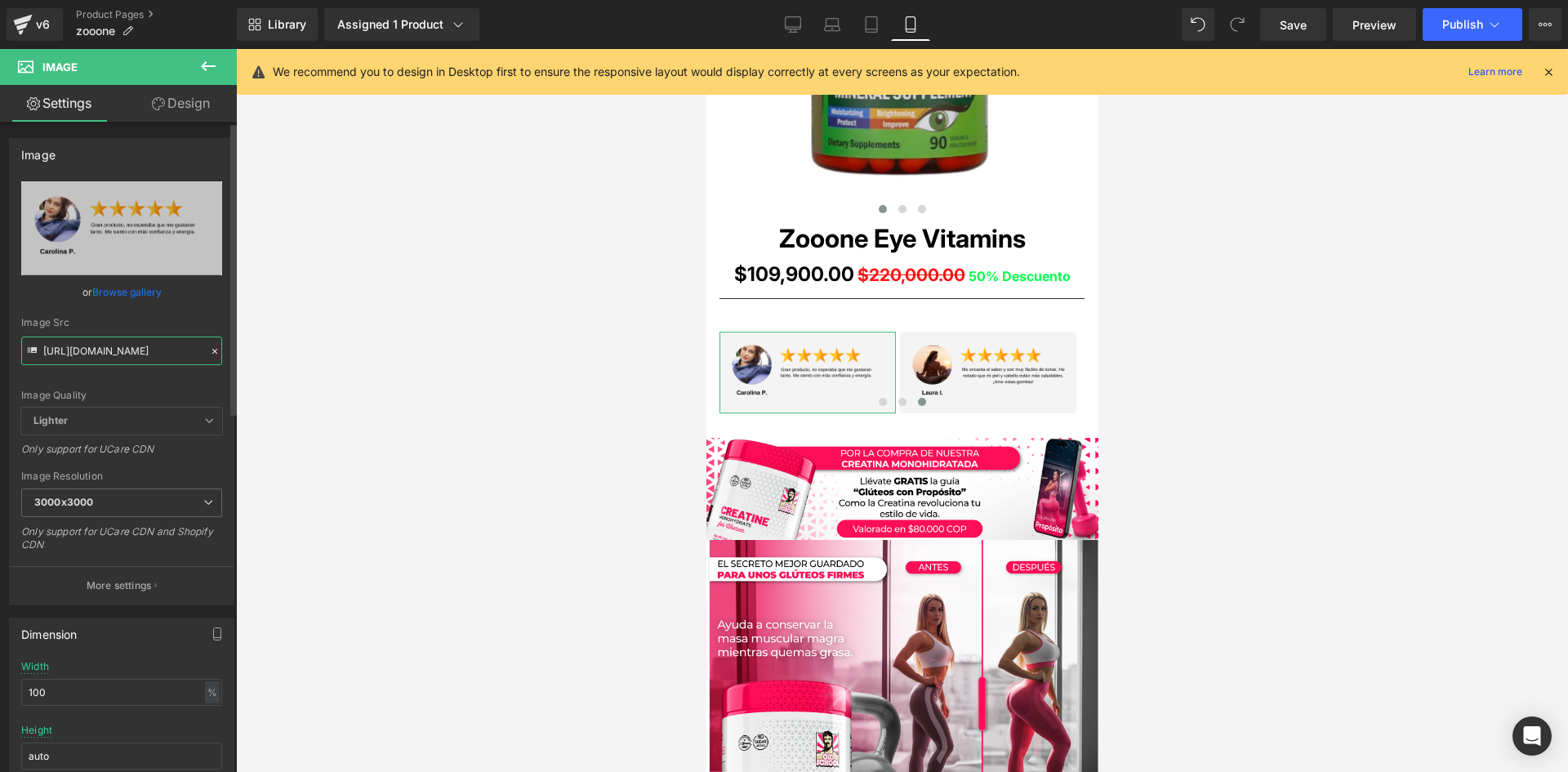
scroll to position [0, 27]
type input "https://i.ibb.co/F9zyv80/raw-3-14.png"
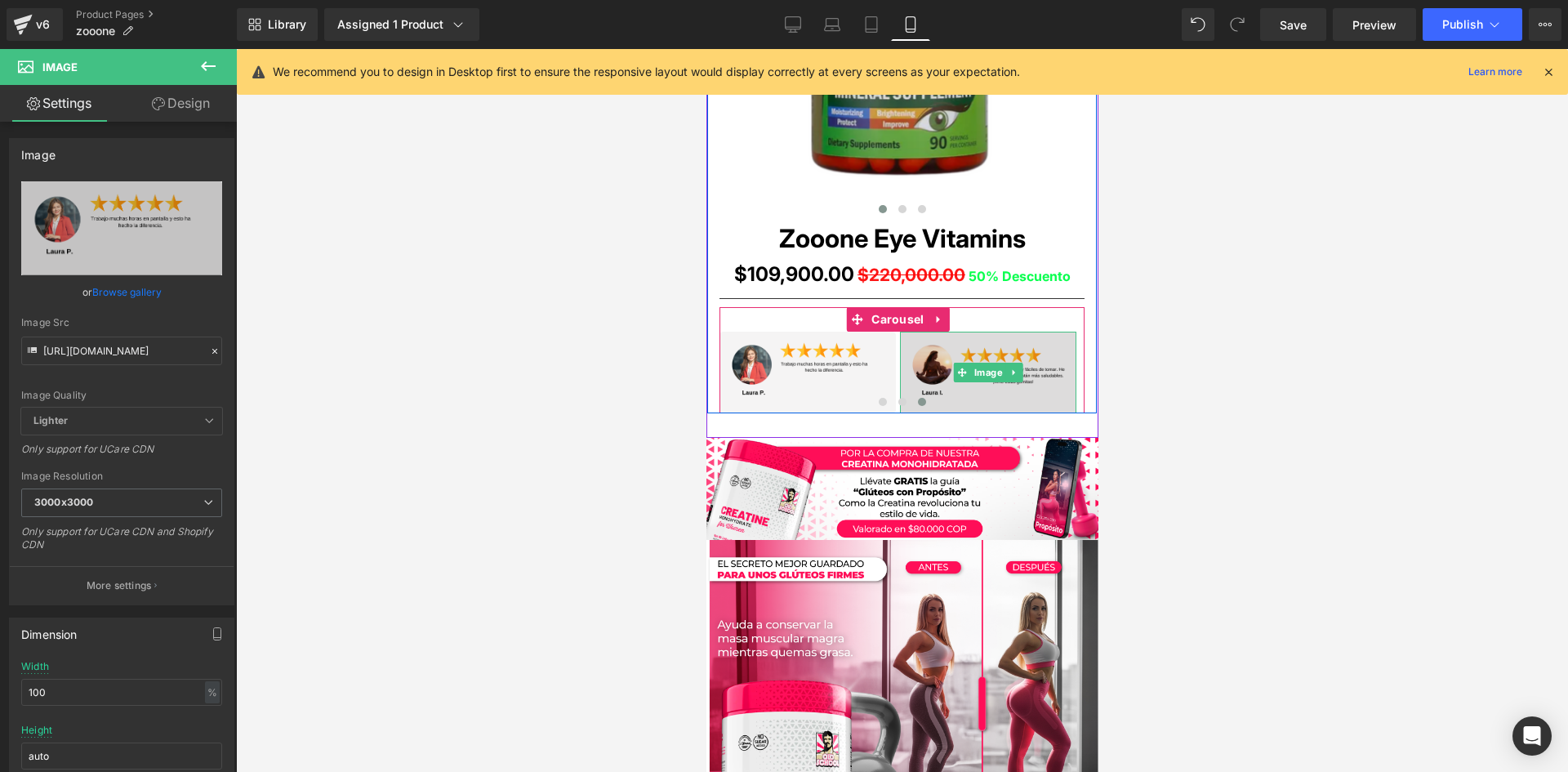
click at [992, 383] on img at bounding box center [987, 372] width 176 height 82
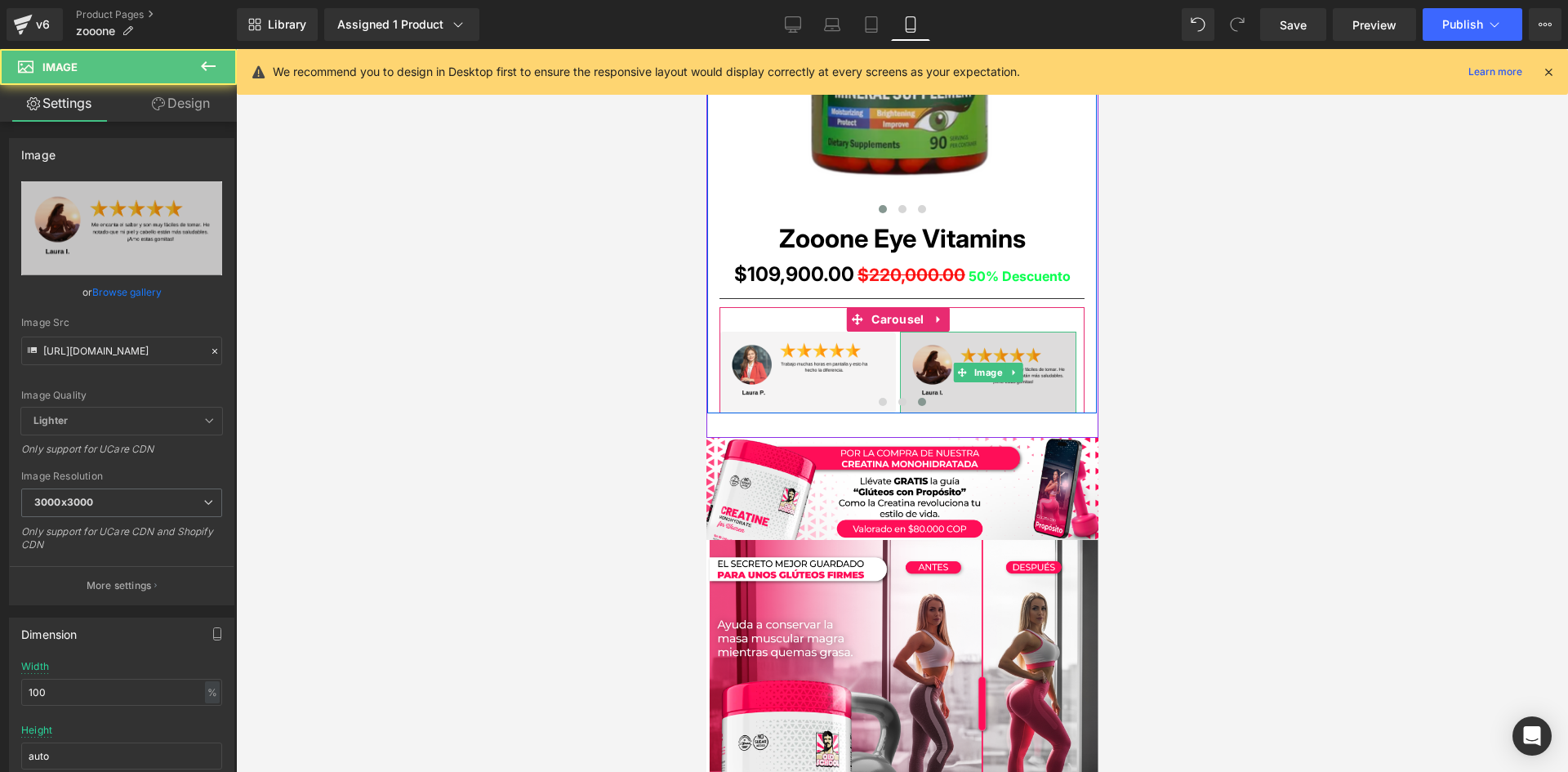
click at [992, 383] on img at bounding box center [987, 372] width 176 height 82
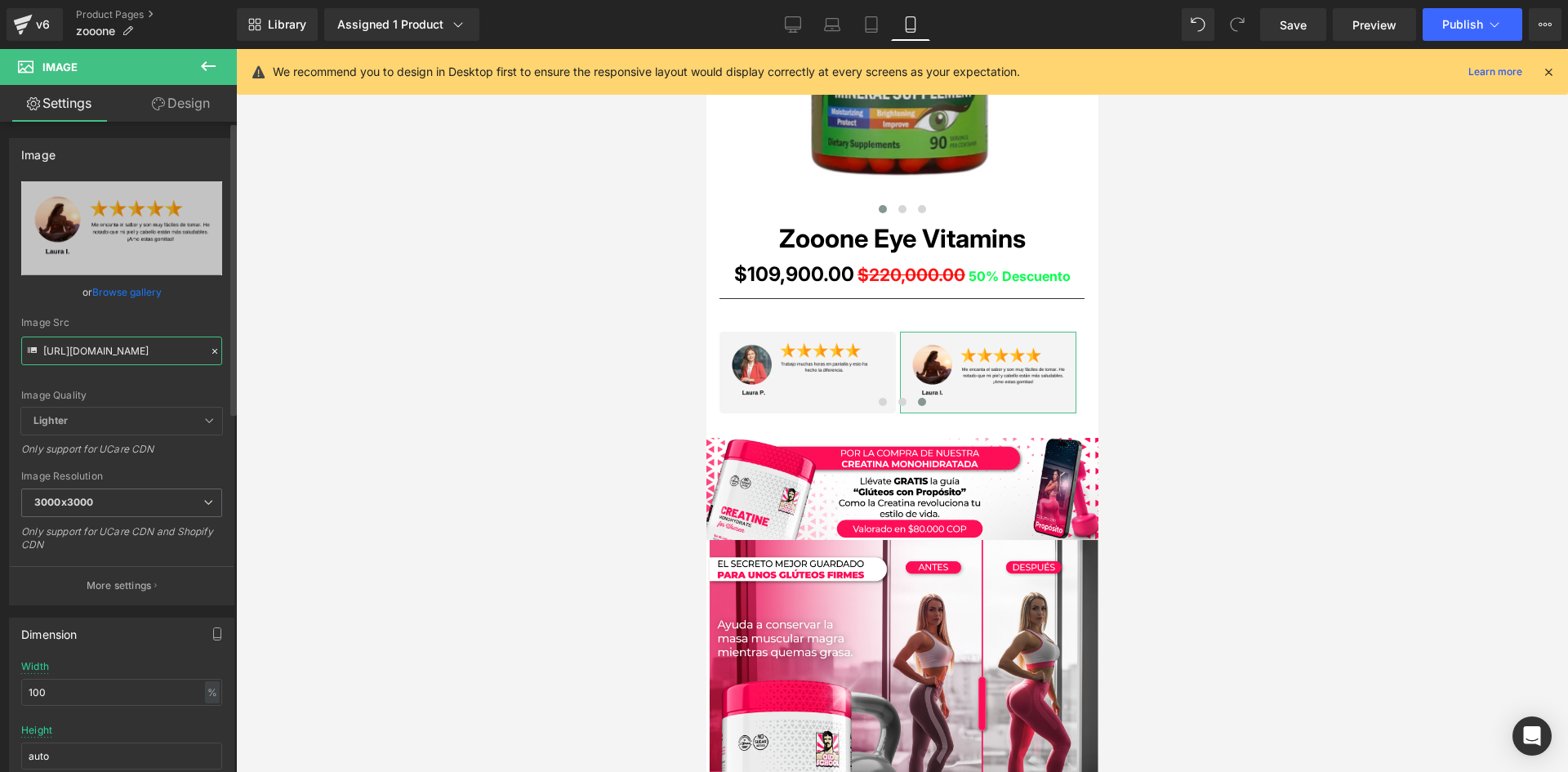
click at [106, 362] on input "https://i.ibb.co/RWzrsPL/11-1.png" at bounding box center [122, 350] width 201 height 29
paste input "WmkmF9F/raw-3-15"
type input "https://i.ibb.co/WmkmF9F/raw-3-15.png"
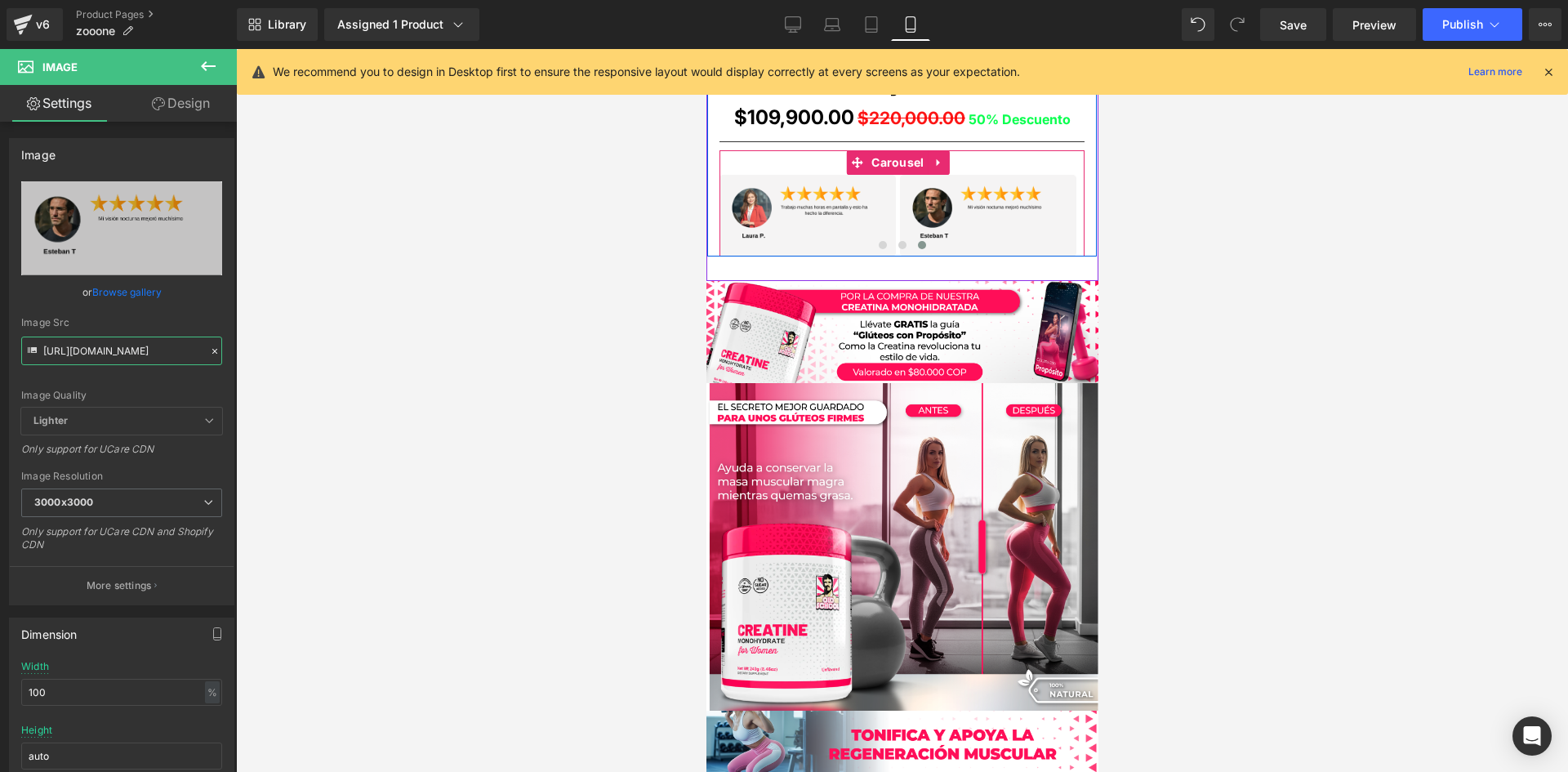
scroll to position [1225, 0]
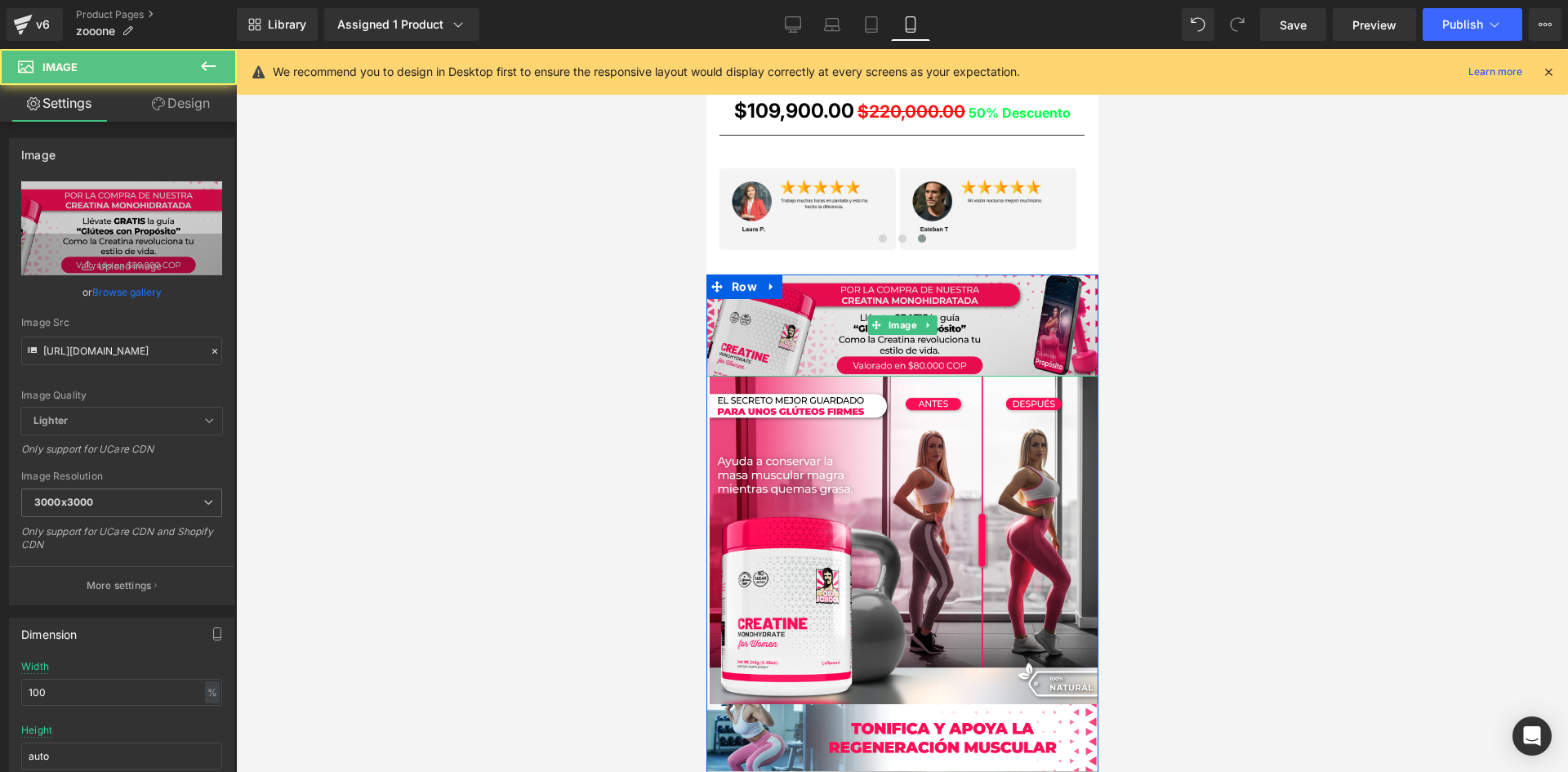
click at [758, 339] on img at bounding box center [901, 325] width 392 height 102
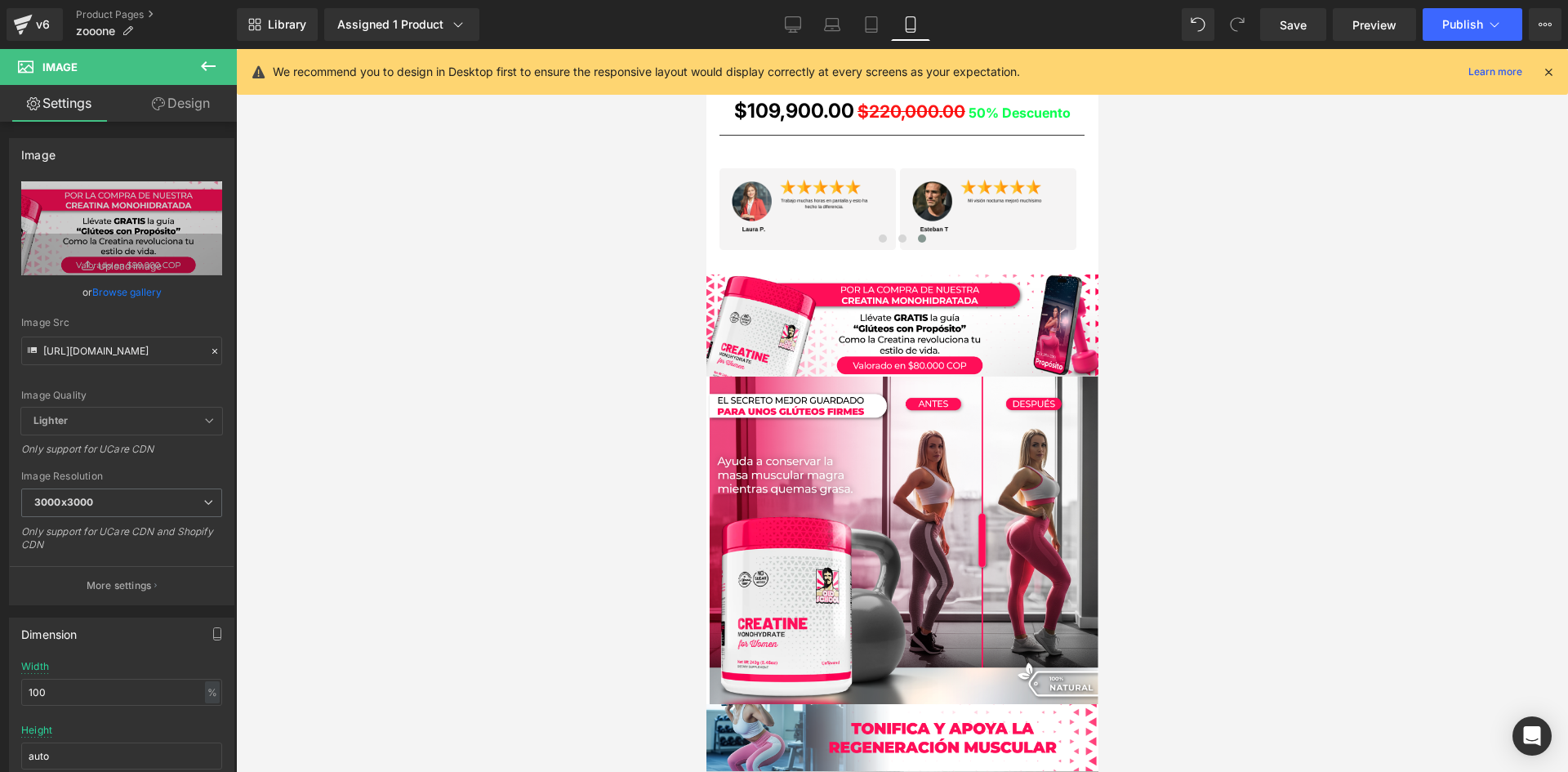
click at [206, 62] on icon at bounding box center [208, 65] width 15 height 10
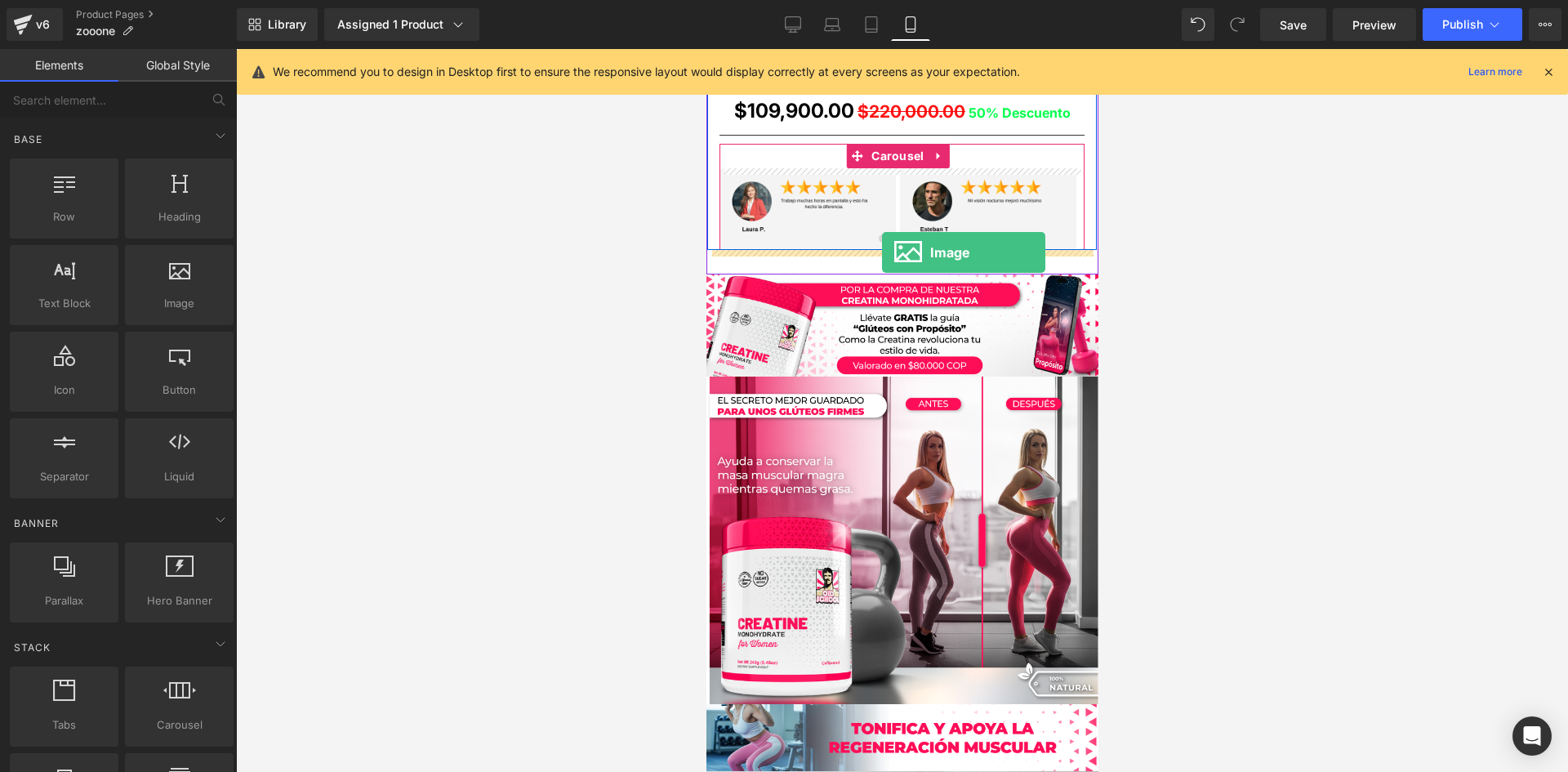
drag, startPoint x: 873, startPoint y: 331, endPoint x: 881, endPoint y: 253, distance: 78.4
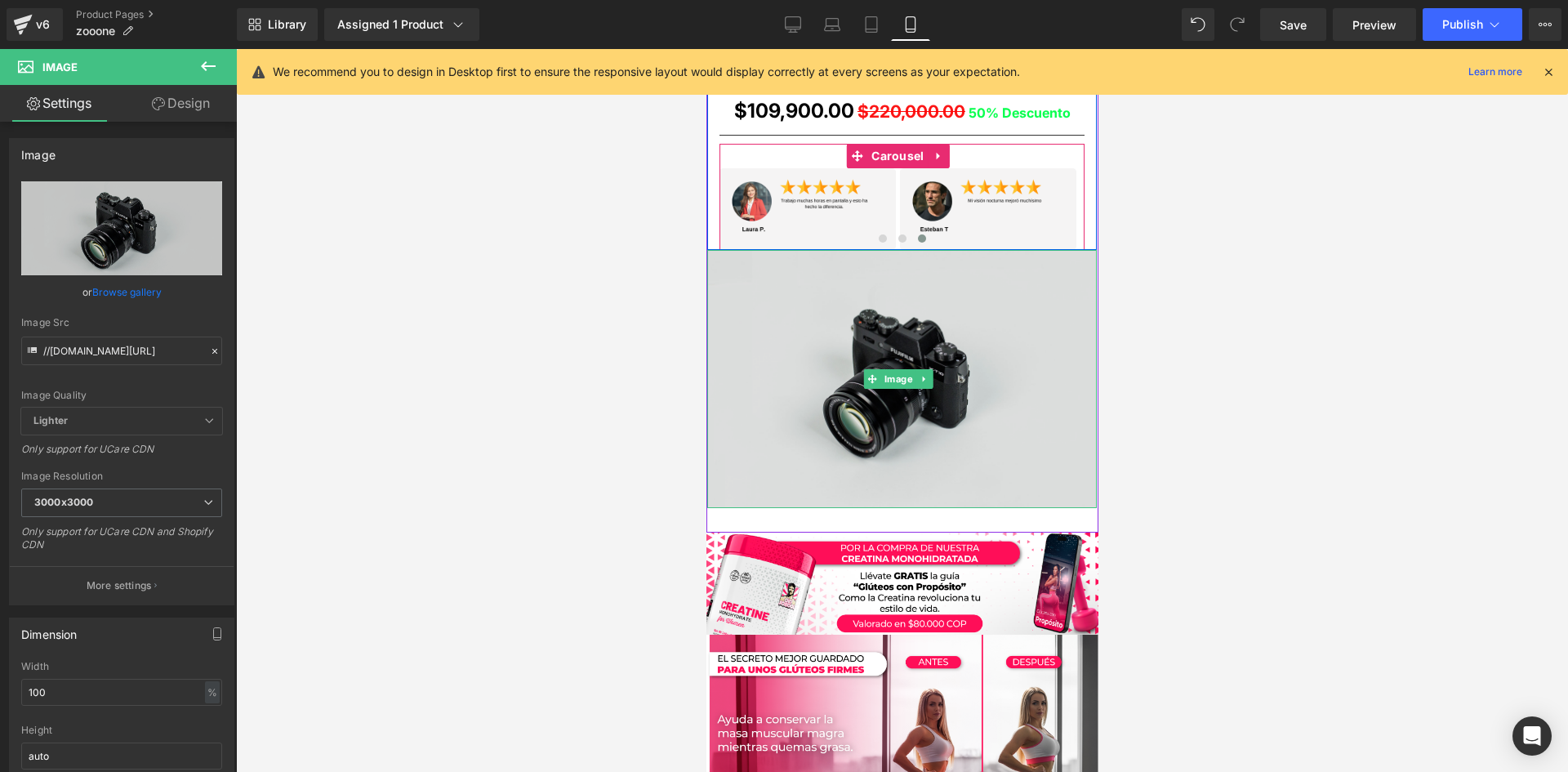
click at [840, 400] on img at bounding box center [901, 379] width 389 height 258
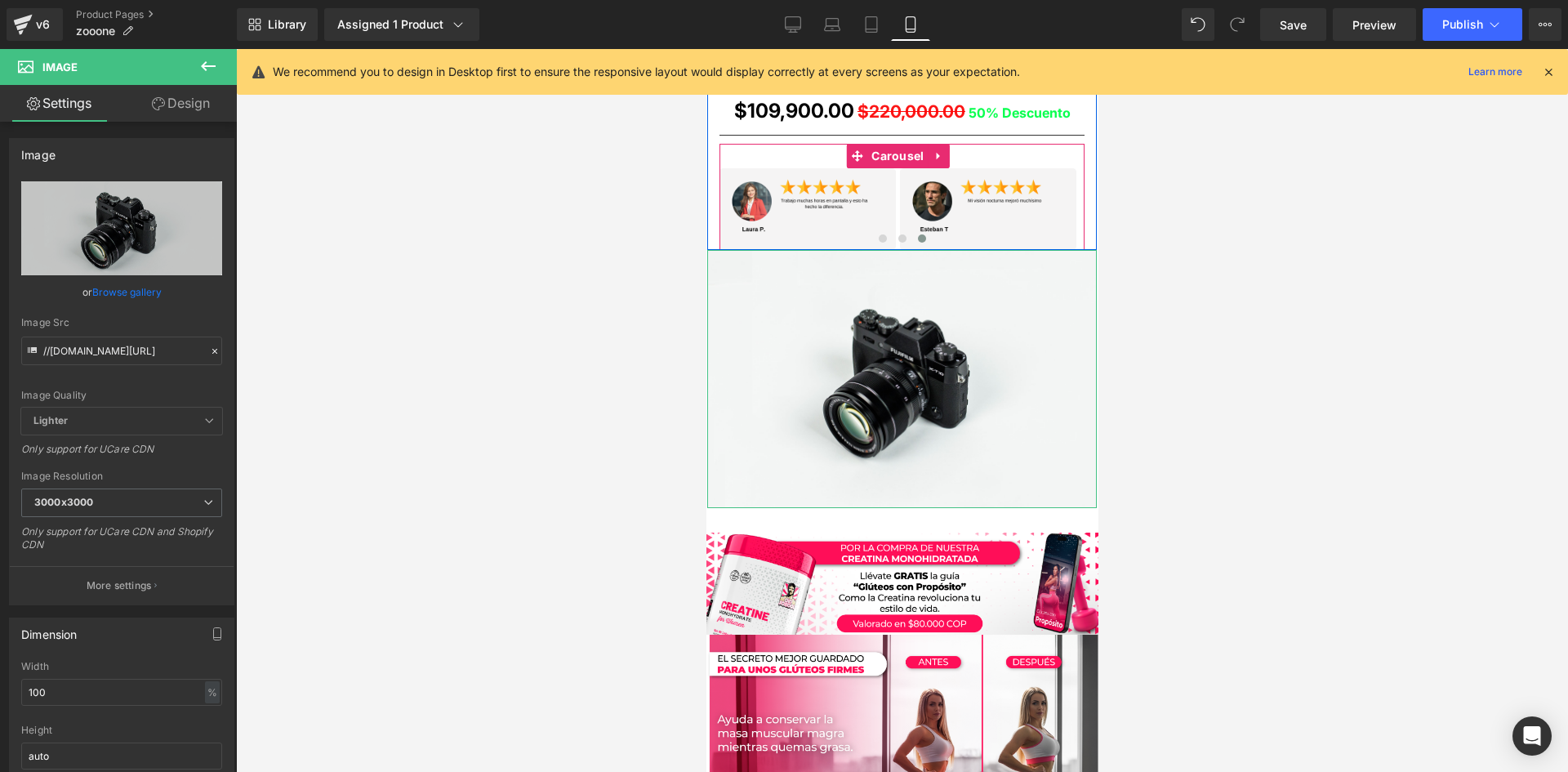
click at [194, 111] on link "Design" at bounding box center [181, 103] width 118 height 37
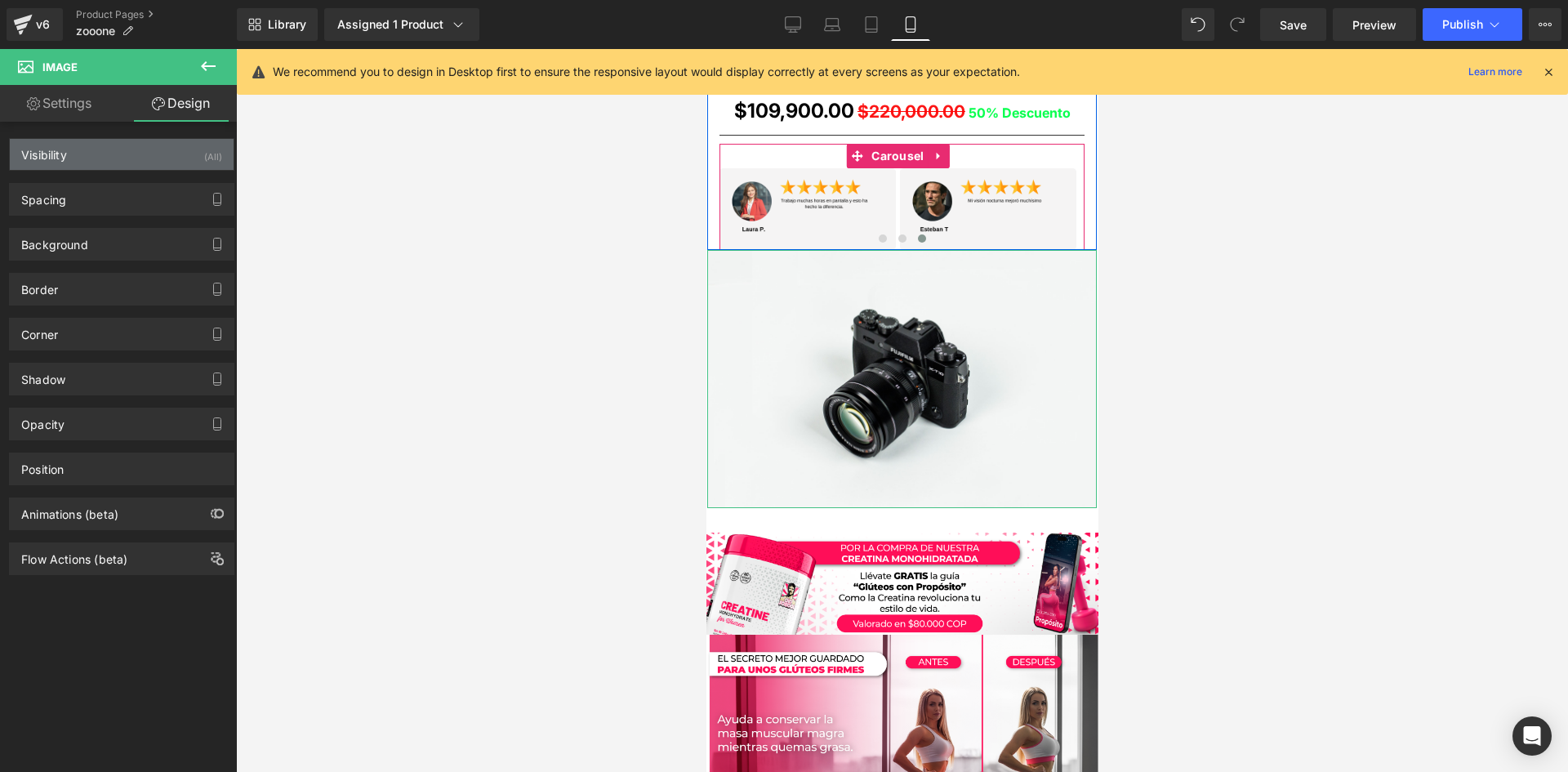
click at [174, 145] on div "Visibility (All) 0|0|0|0 1 Show on Desktop 1 Show on Laptop 1 Show on Tablet 1 …" at bounding box center [122, 154] width 225 height 32
click at [175, 148] on div "Visibility (All)" at bounding box center [122, 154] width 224 height 31
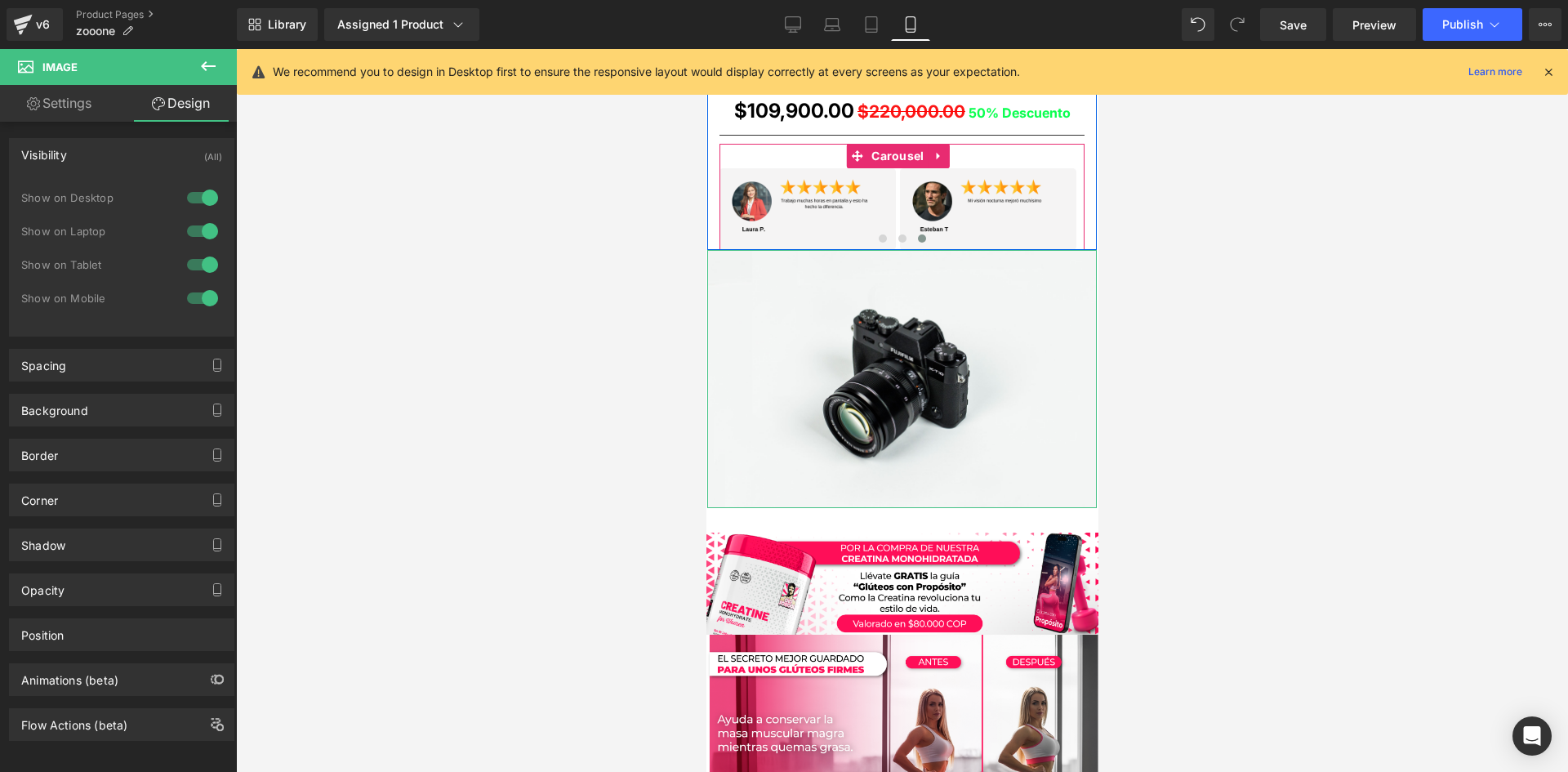
click at [195, 210] on div at bounding box center [202, 197] width 39 height 26
click at [200, 225] on div at bounding box center [202, 231] width 39 height 26
click at [90, 661] on div "Animations (beta)" at bounding box center [69, 672] width 97 height 23
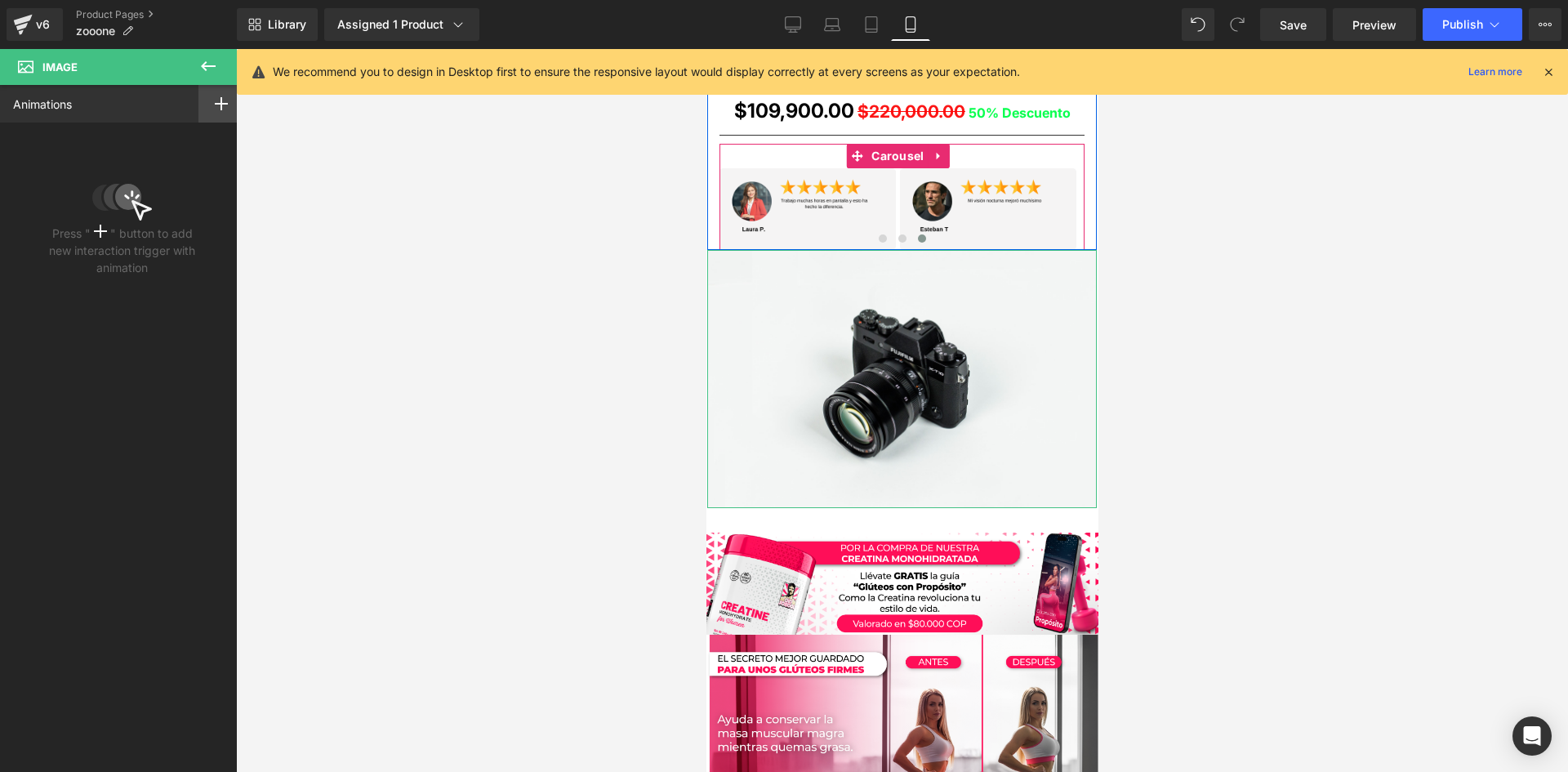
click at [220, 102] on icon at bounding box center [221, 103] width 13 height 13
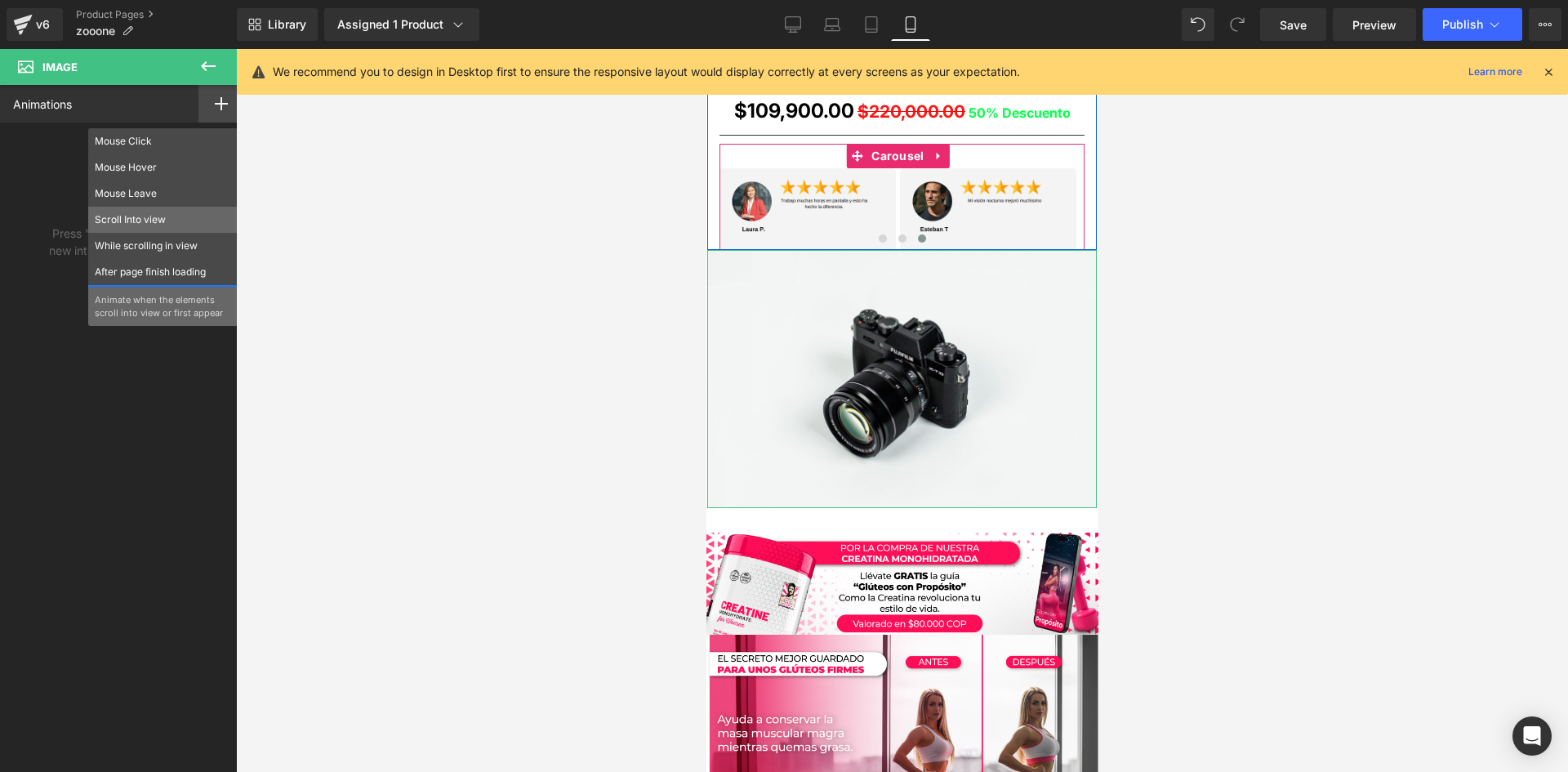
click at [155, 210] on div "Scroll Into view" at bounding box center [163, 220] width 149 height 26
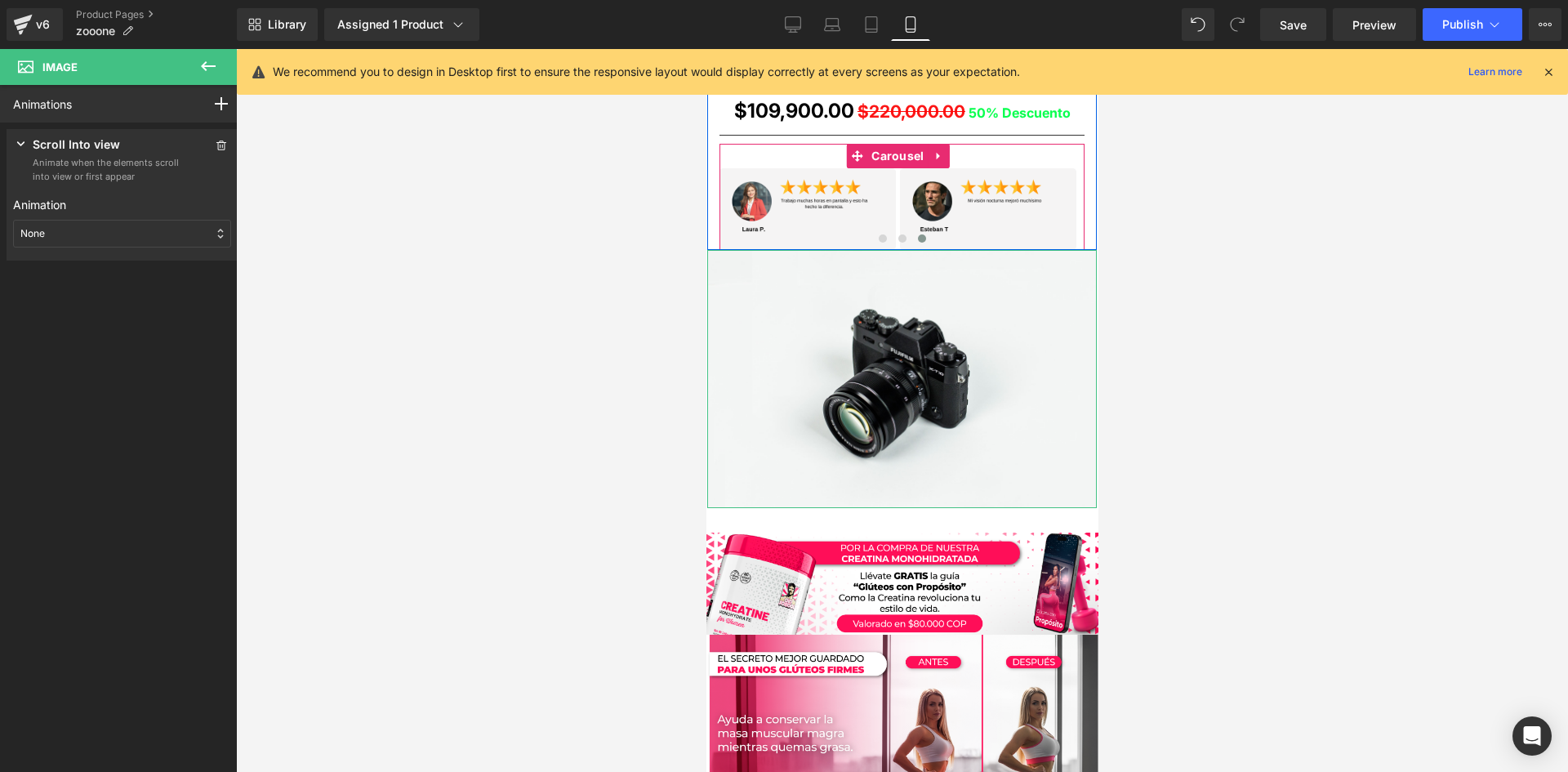
click at [142, 221] on div "None" at bounding box center [122, 233] width 218 height 28
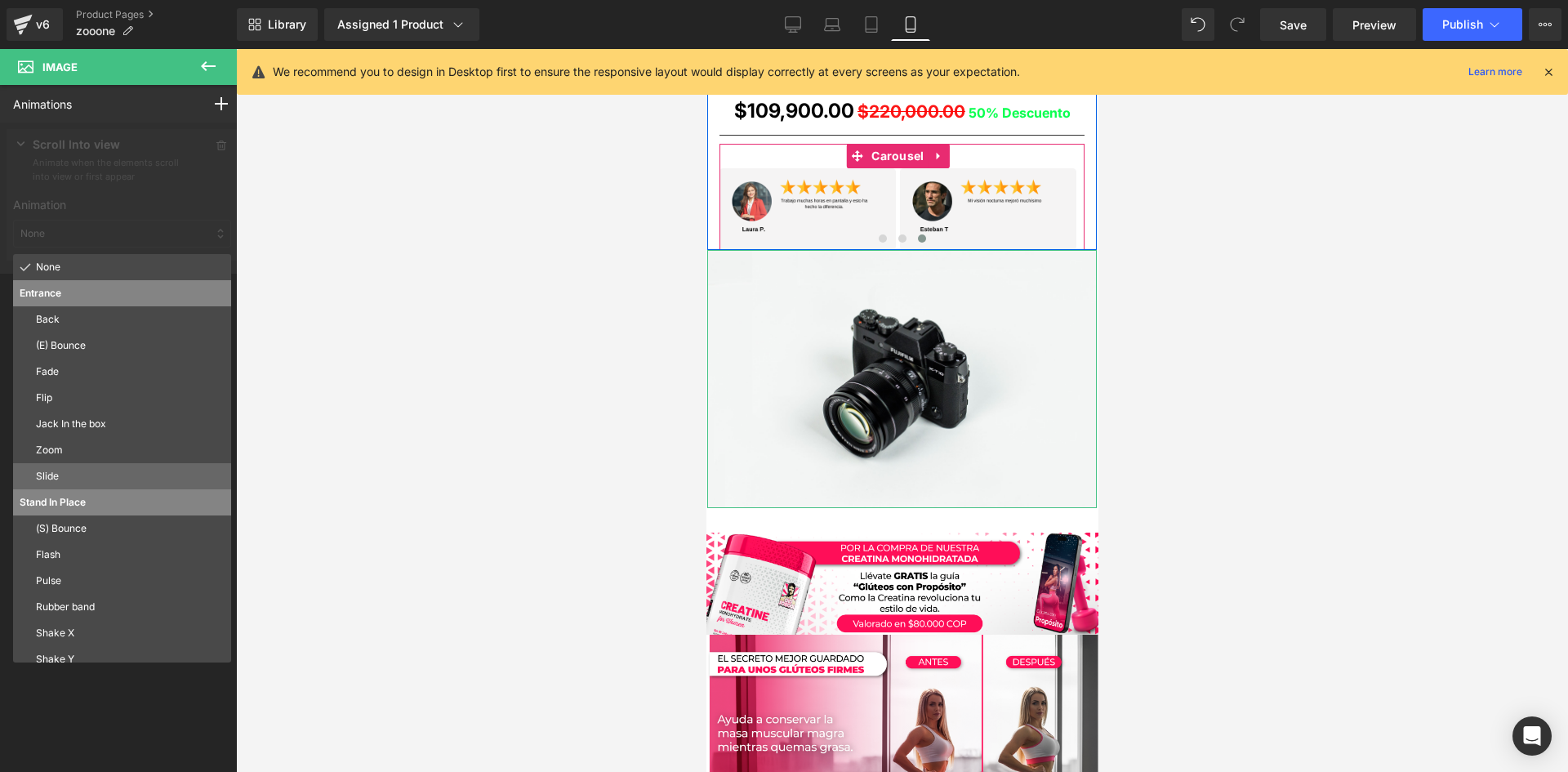
click at [119, 479] on p "Slide" at bounding box center [130, 476] width 188 height 15
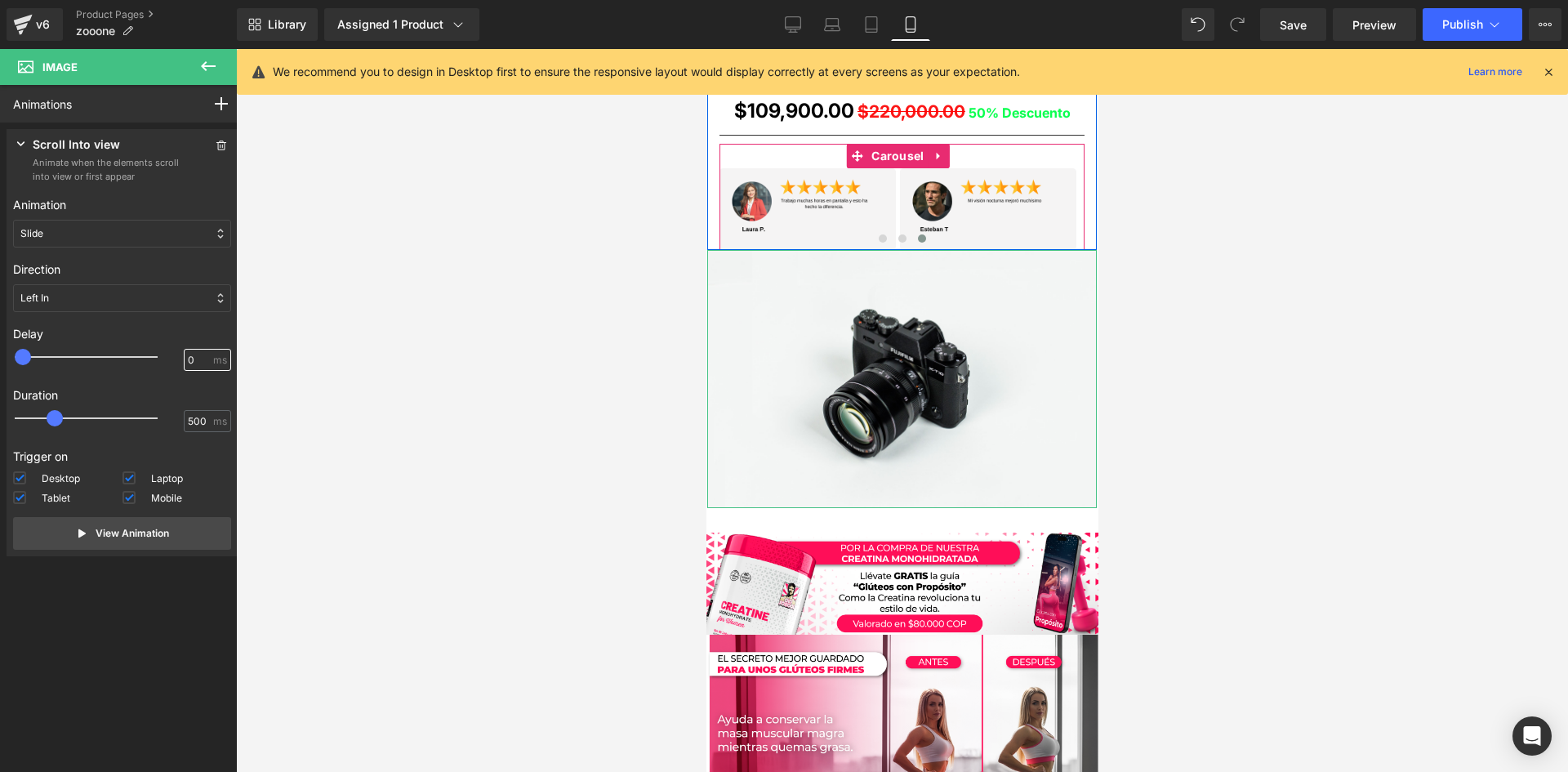
click at [188, 356] on input "0" at bounding box center [199, 360] width 22 height 15
type input "100"
click at [398, 392] on div at bounding box center [902, 410] width 1332 height 722
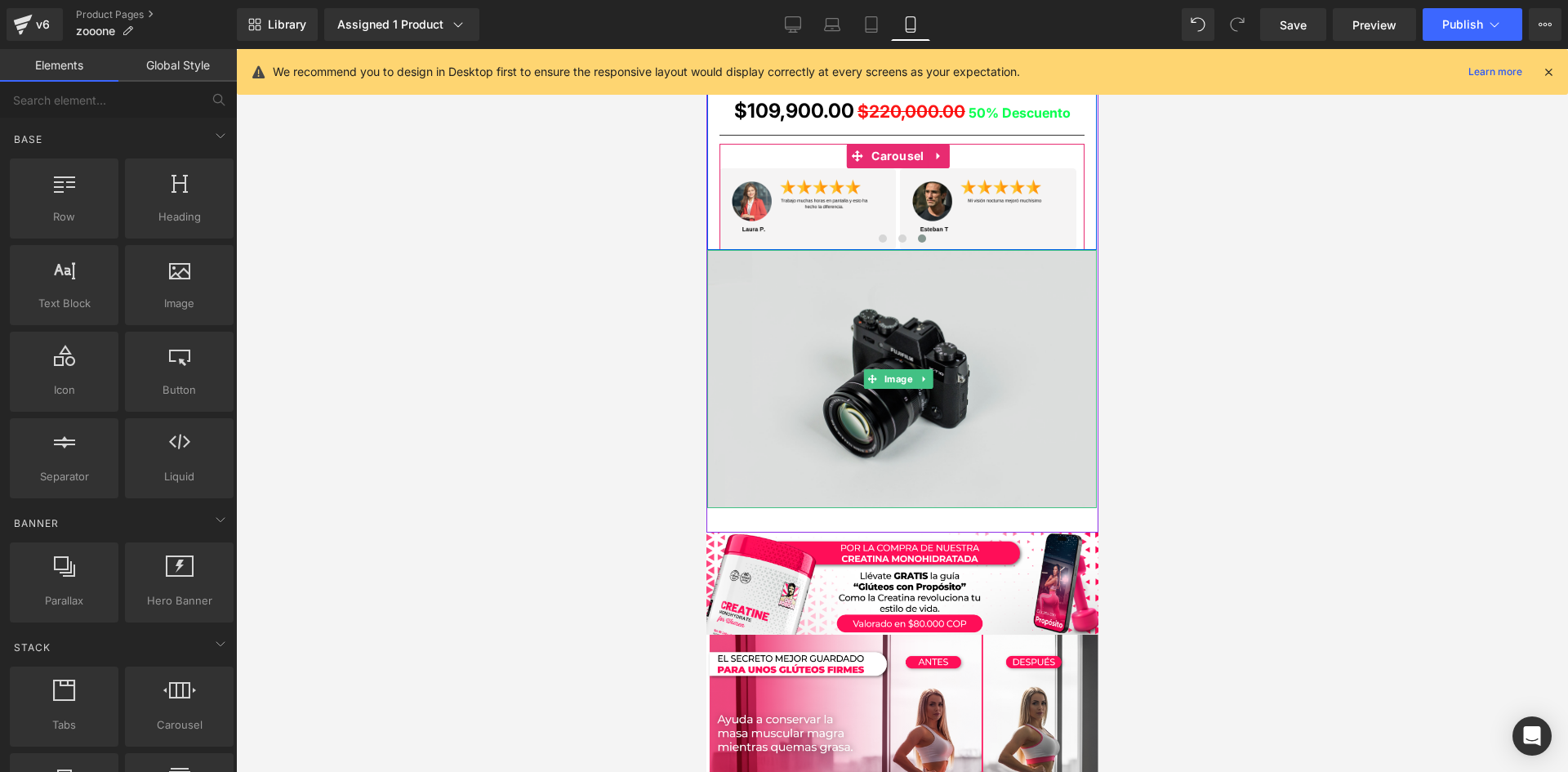
click at [806, 341] on img at bounding box center [901, 379] width 389 height 258
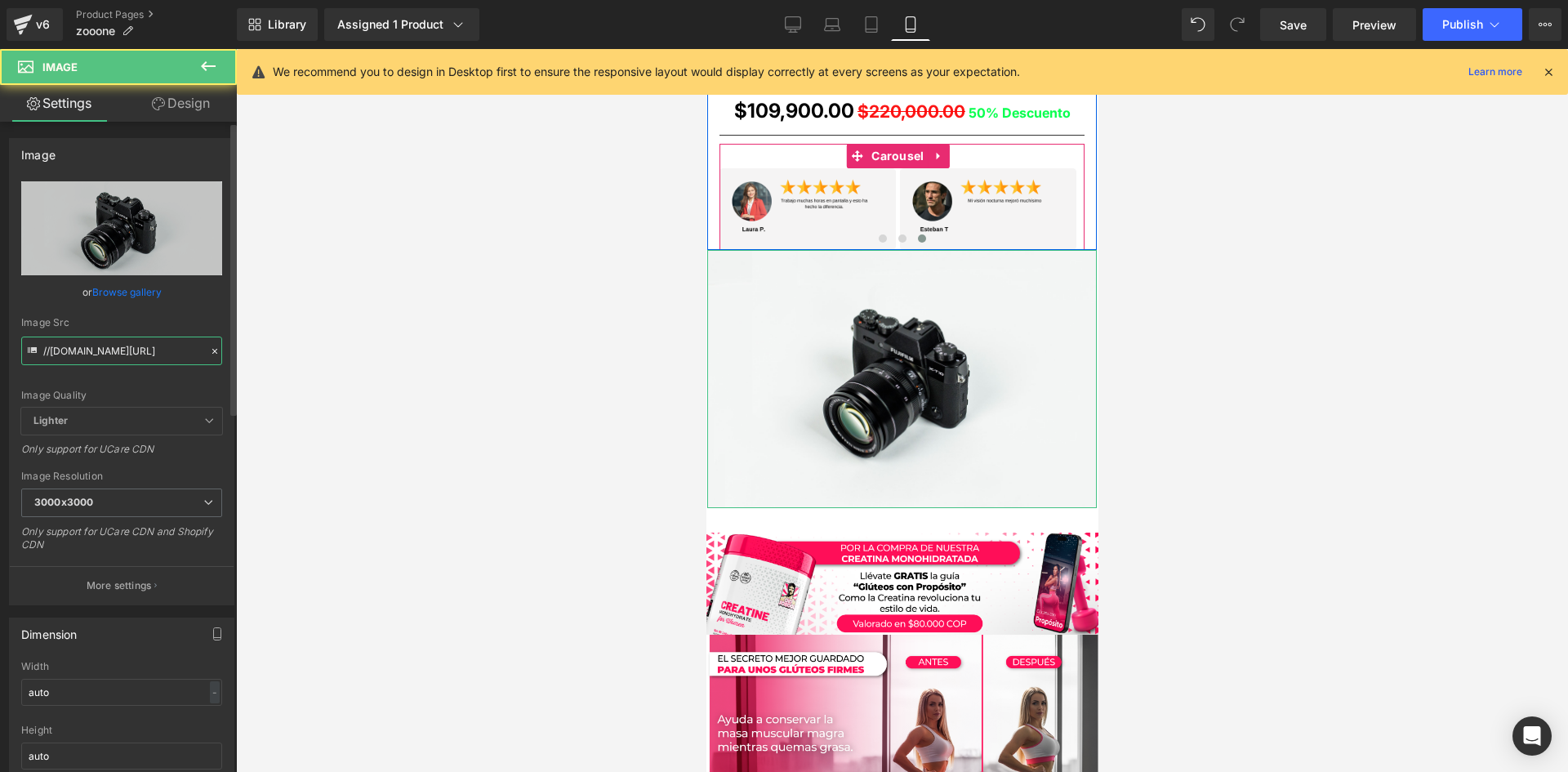
click at [137, 362] on input "//d1um8515vdn9kb.cloudfront.net/images/parallax.jpg" at bounding box center [122, 350] width 201 height 29
paste input "https://i.ibb.co/s95C3kLH/POST-01-08c.pn"
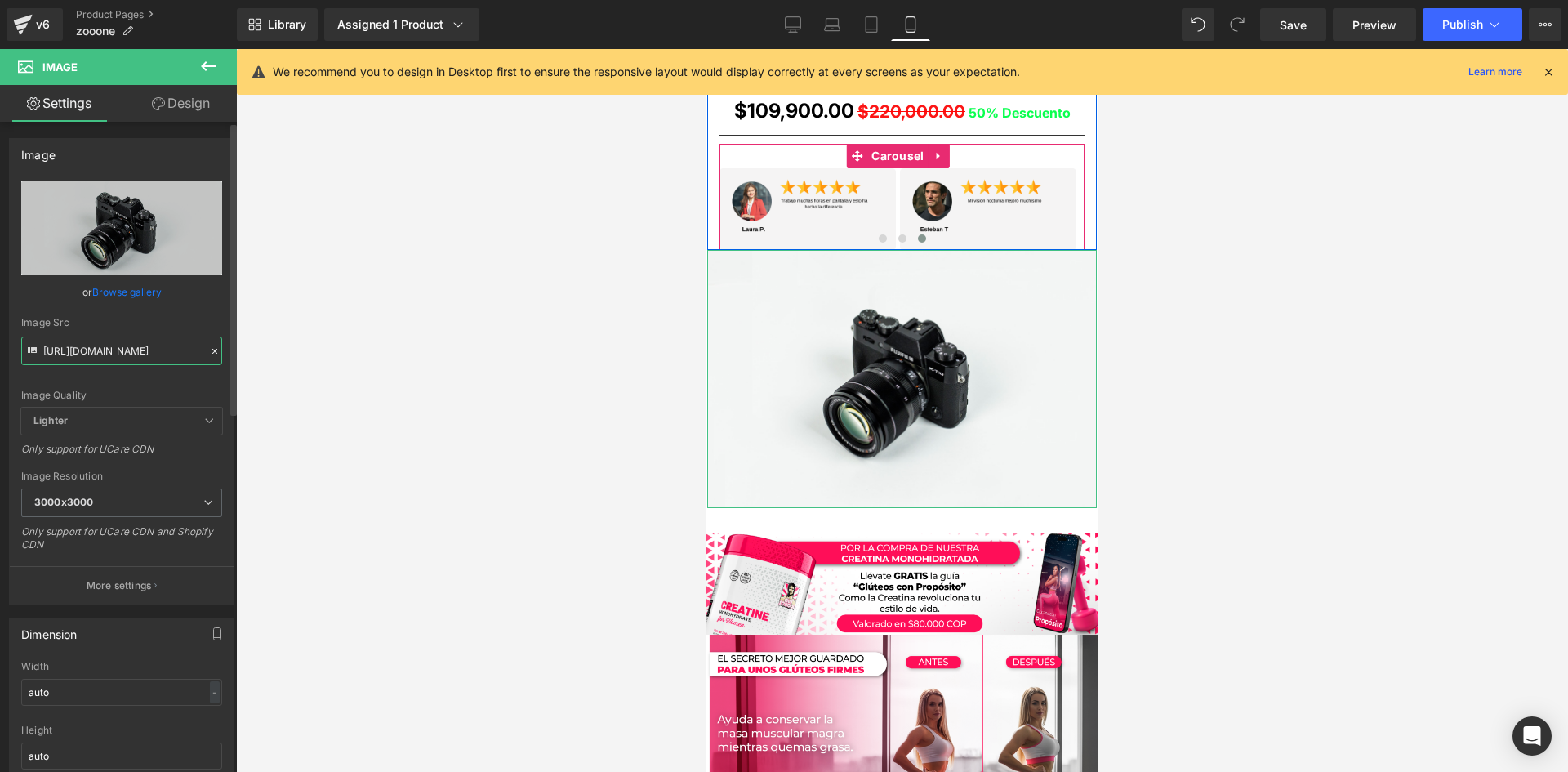
scroll to position [0, 56]
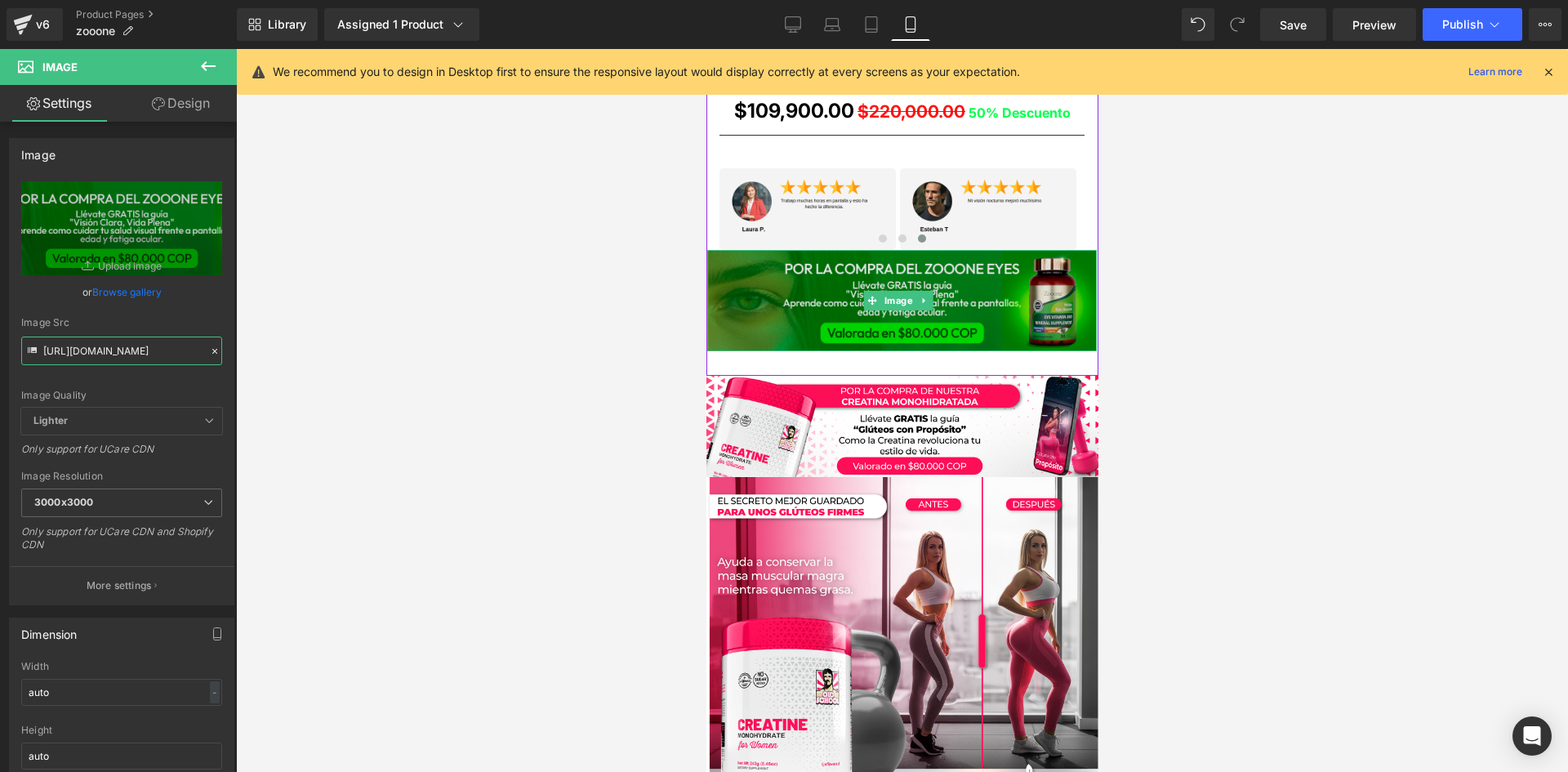
type input "https://i.ibb.co/s95C3kLH/POST-01-08c.png"
click at [885, 281] on img at bounding box center [901, 301] width 389 height 101
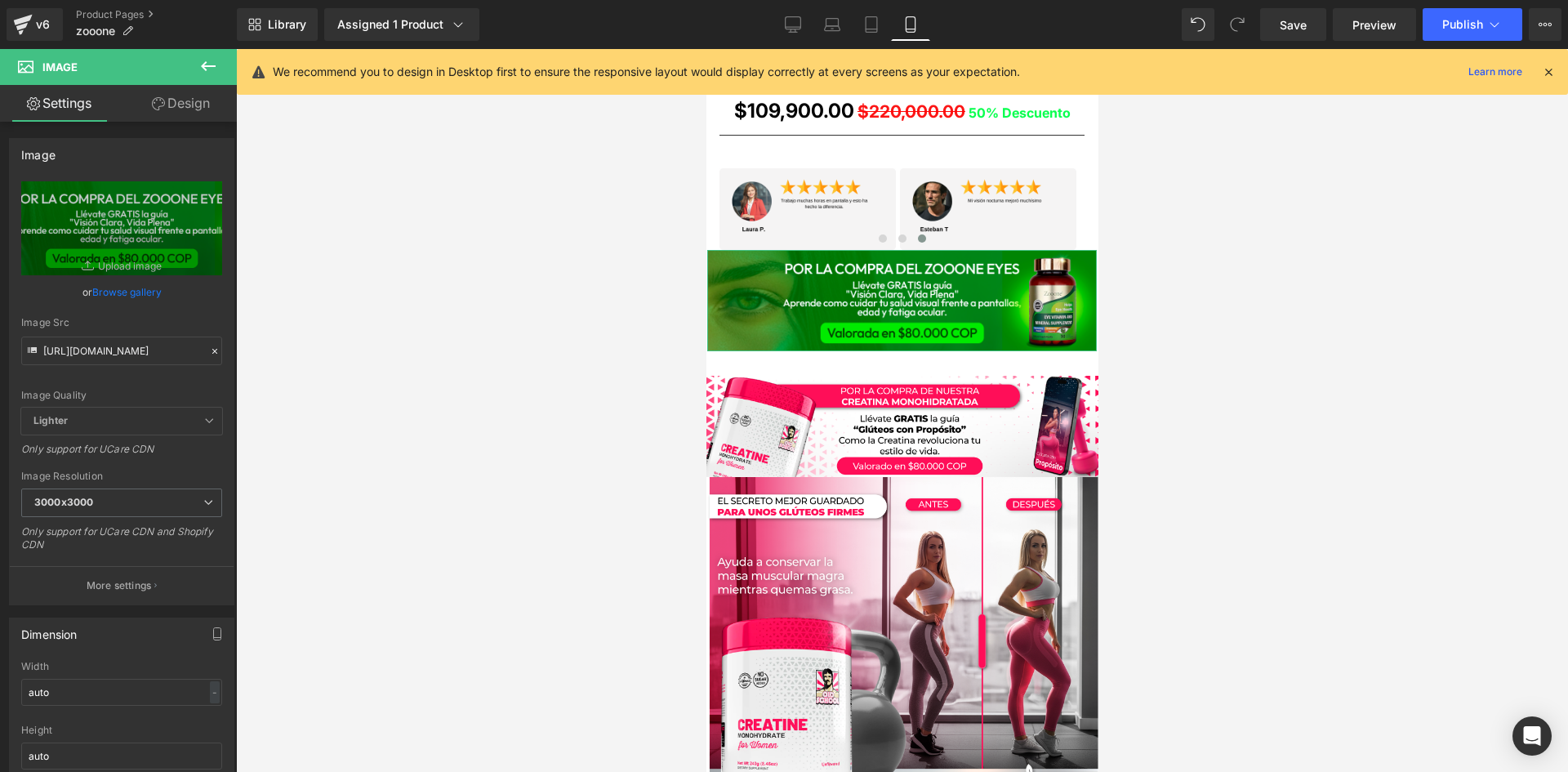
click at [189, 99] on link "Design" at bounding box center [181, 103] width 118 height 37
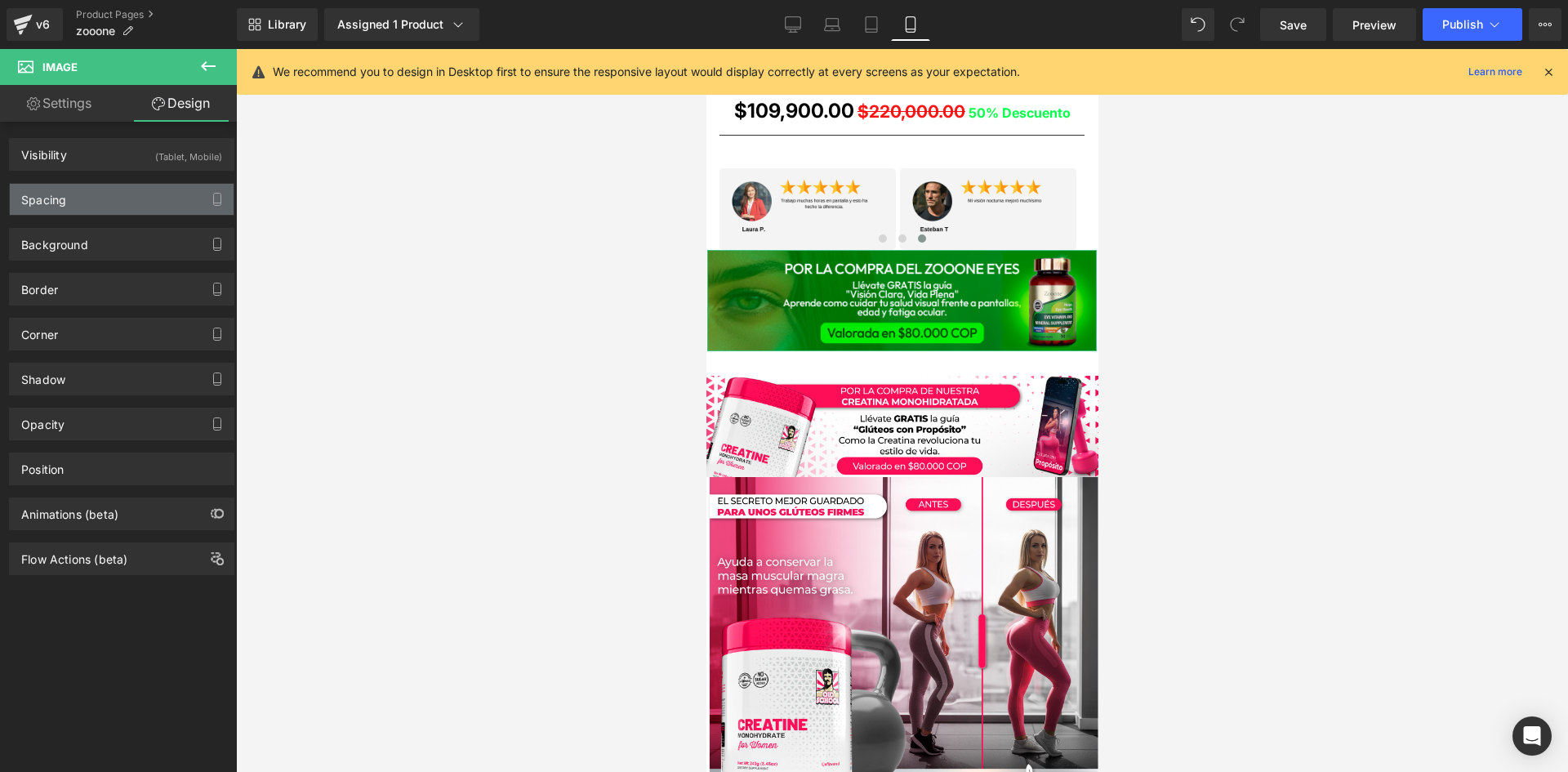
click at [153, 196] on div "Spacing" at bounding box center [122, 199] width 224 height 31
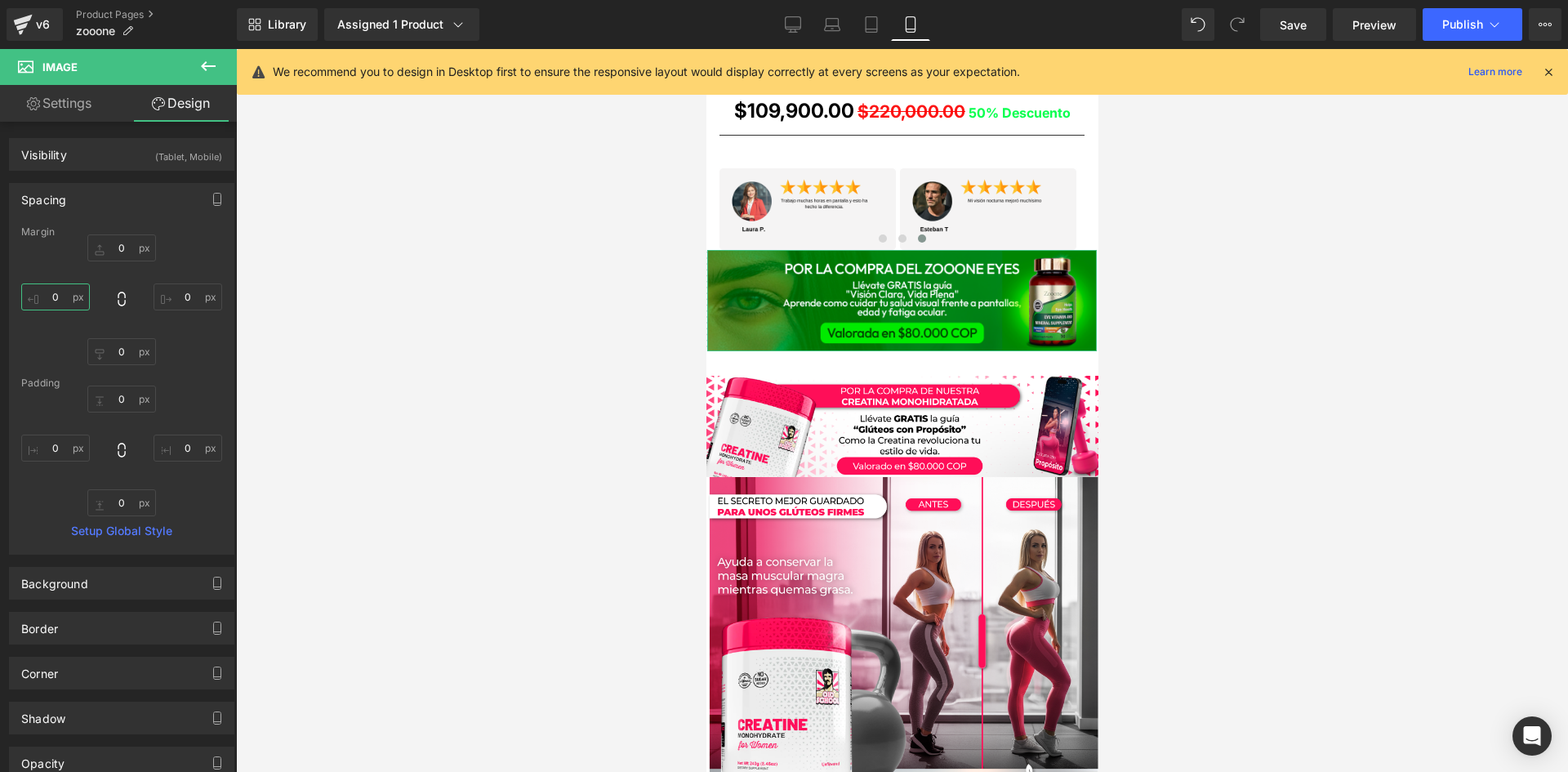
click at [68, 301] on input "0" at bounding box center [55, 296] width 68 height 27
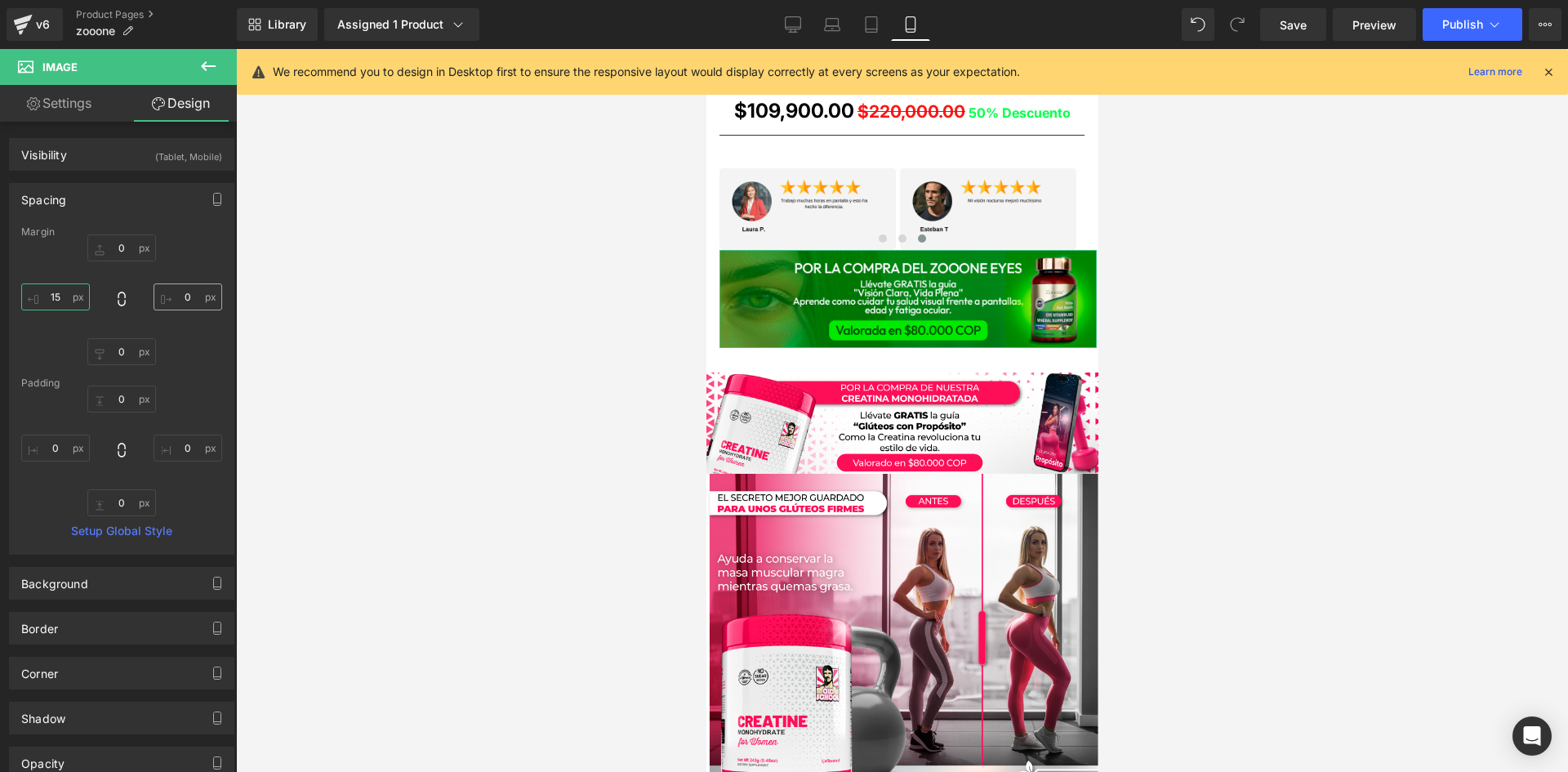
type input "15"
click at [179, 294] on input "0" at bounding box center [187, 296] width 68 height 27
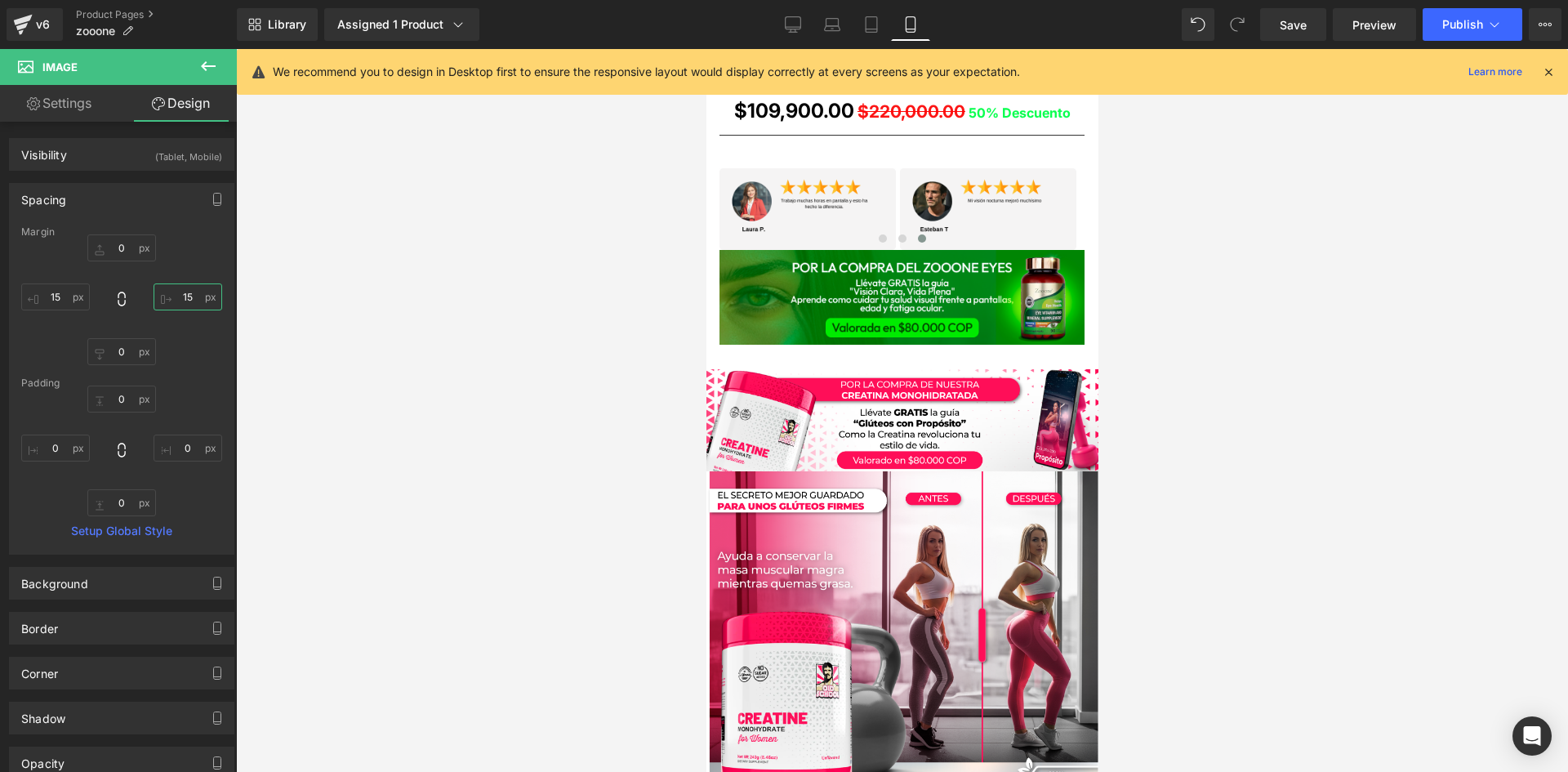
type input "15"
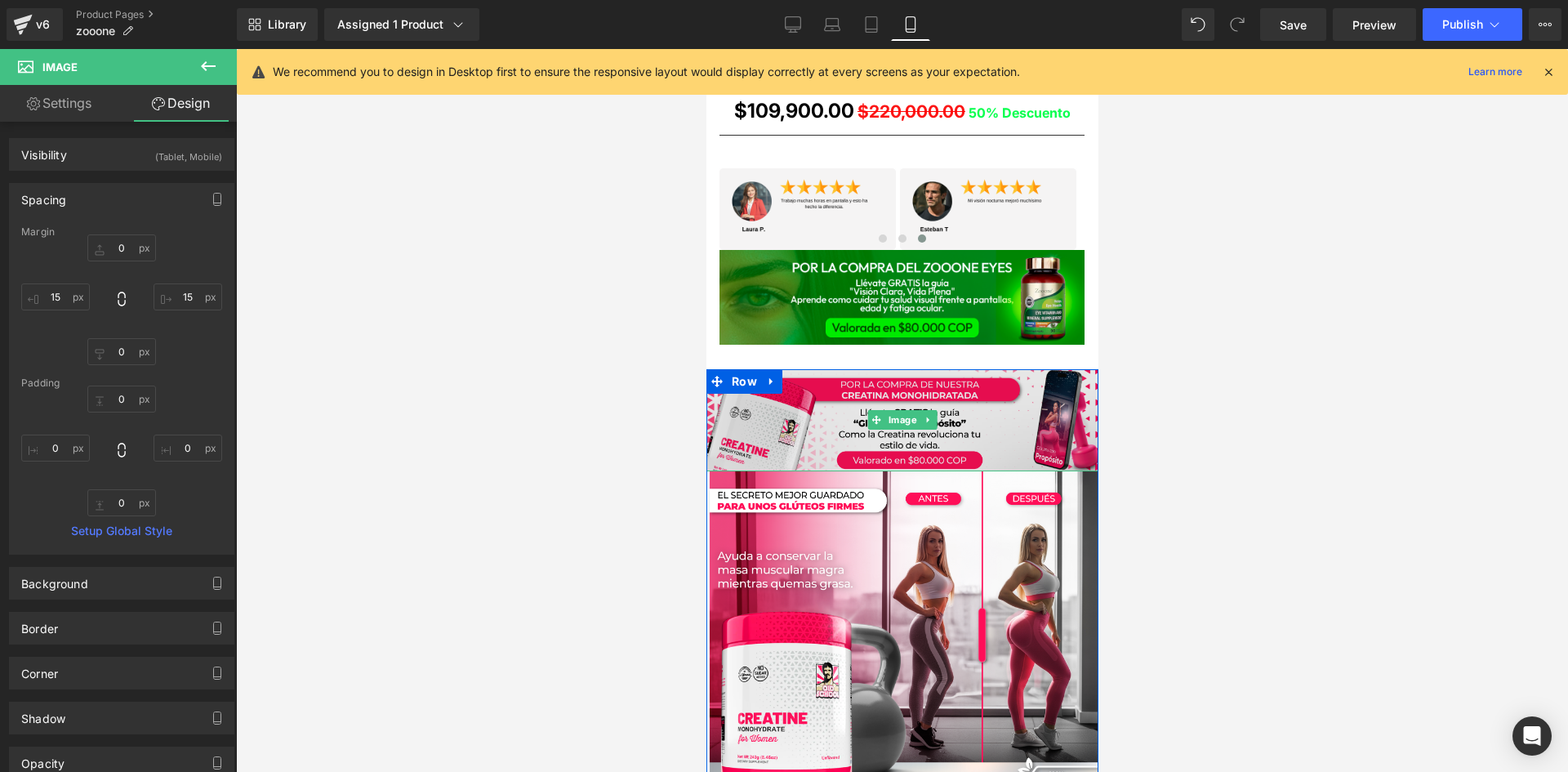
click at [869, 395] on img at bounding box center [901, 420] width 392 height 102
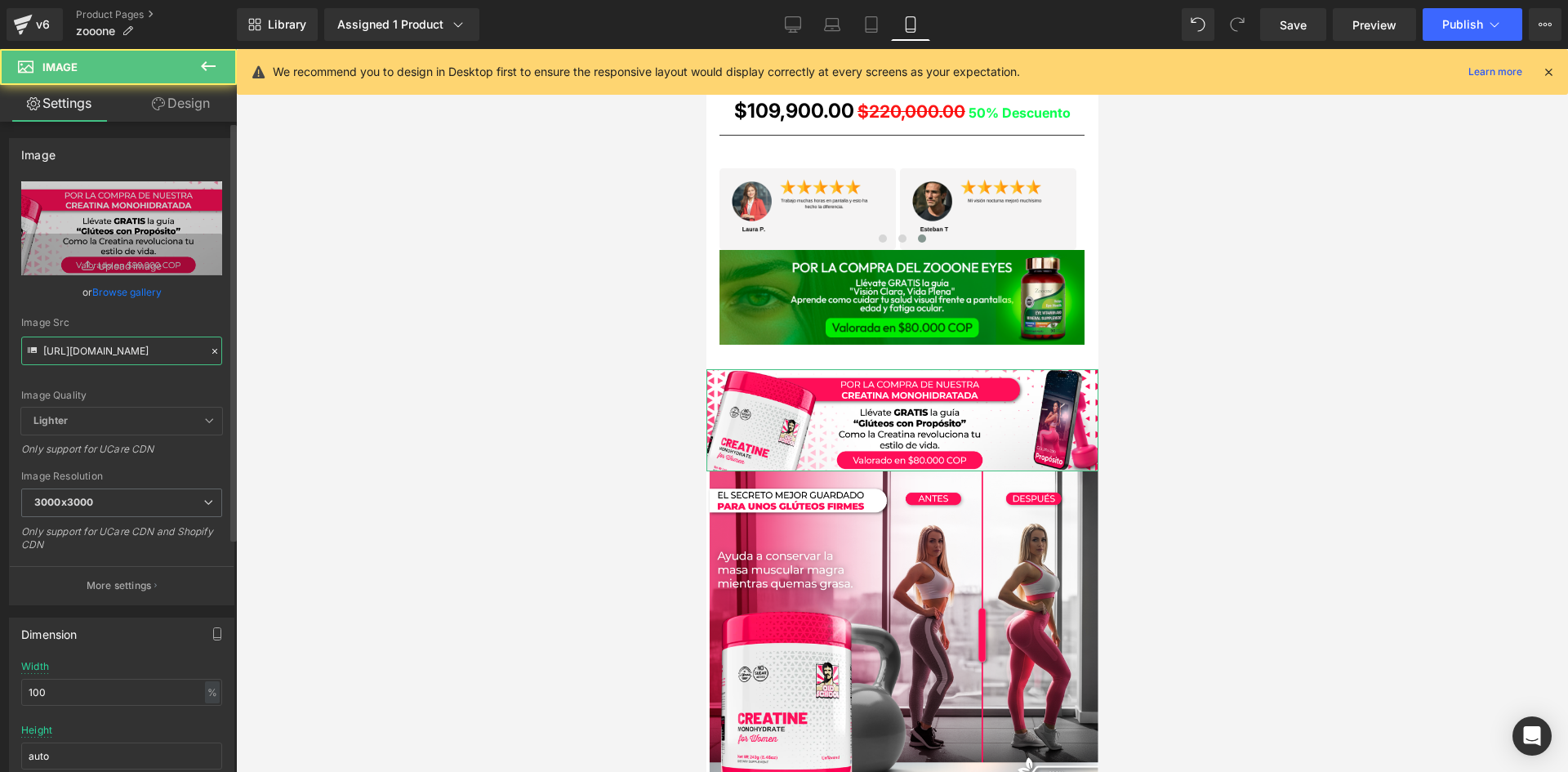
click at [120, 341] on input "https://i.ibb.co/PZwRW76b/Pieza-3-3x.png" at bounding box center [122, 350] width 201 height 29
paste input "KtjjB8Q/POST-01-09"
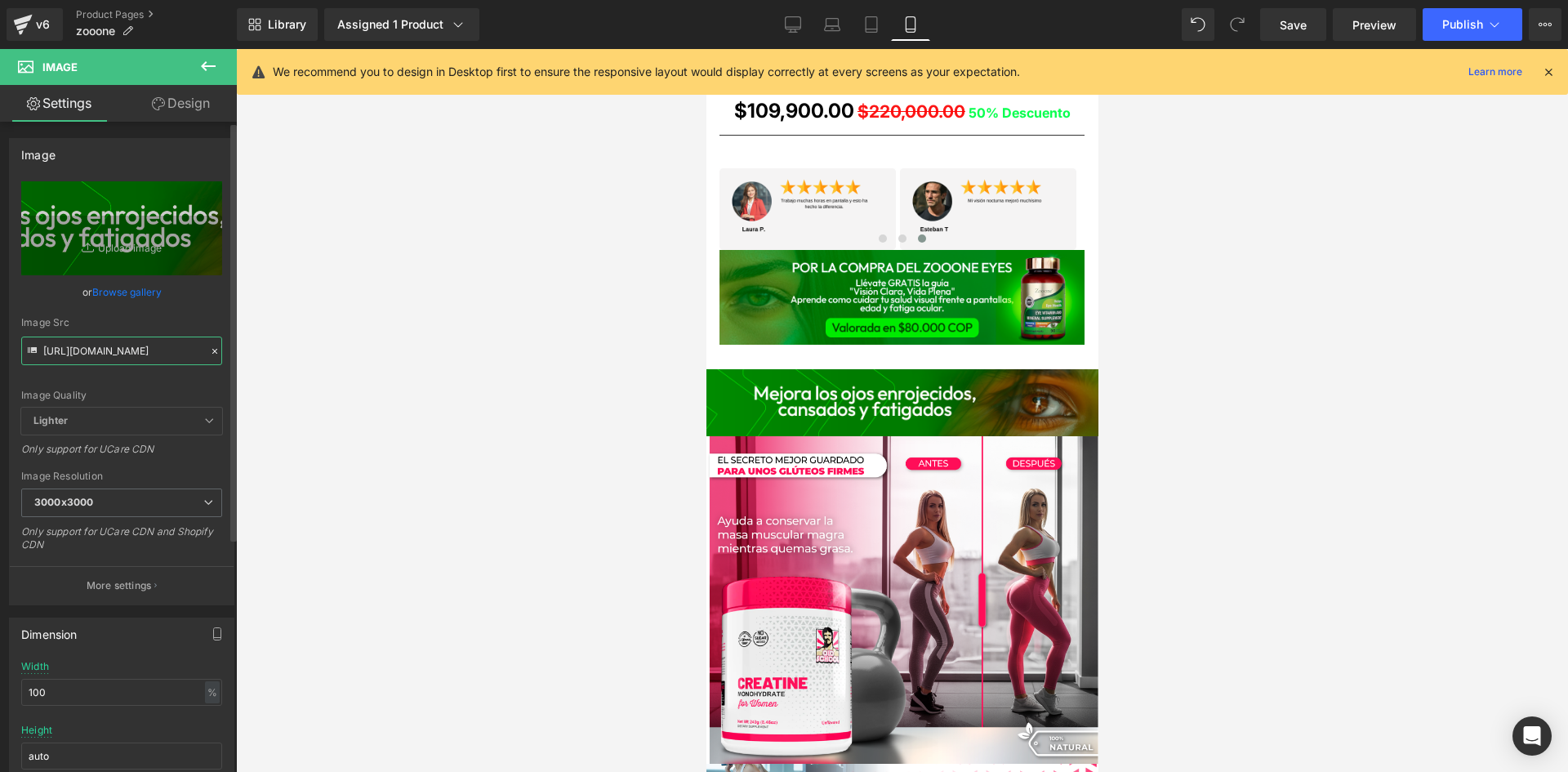
type input "https://i.ibb.co/KtjjB8Q/POST-01-09.png"
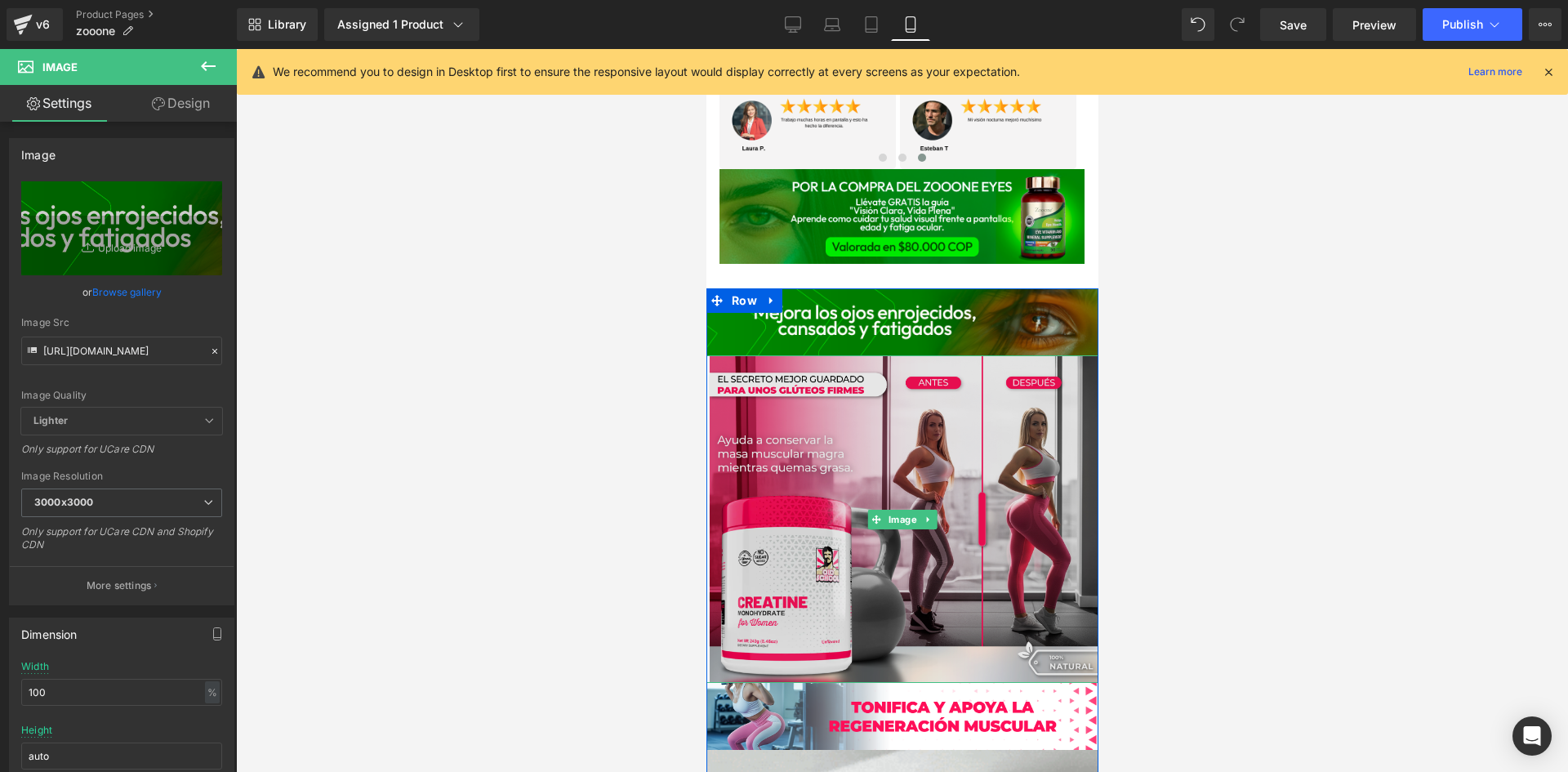
scroll to position [1306, 0]
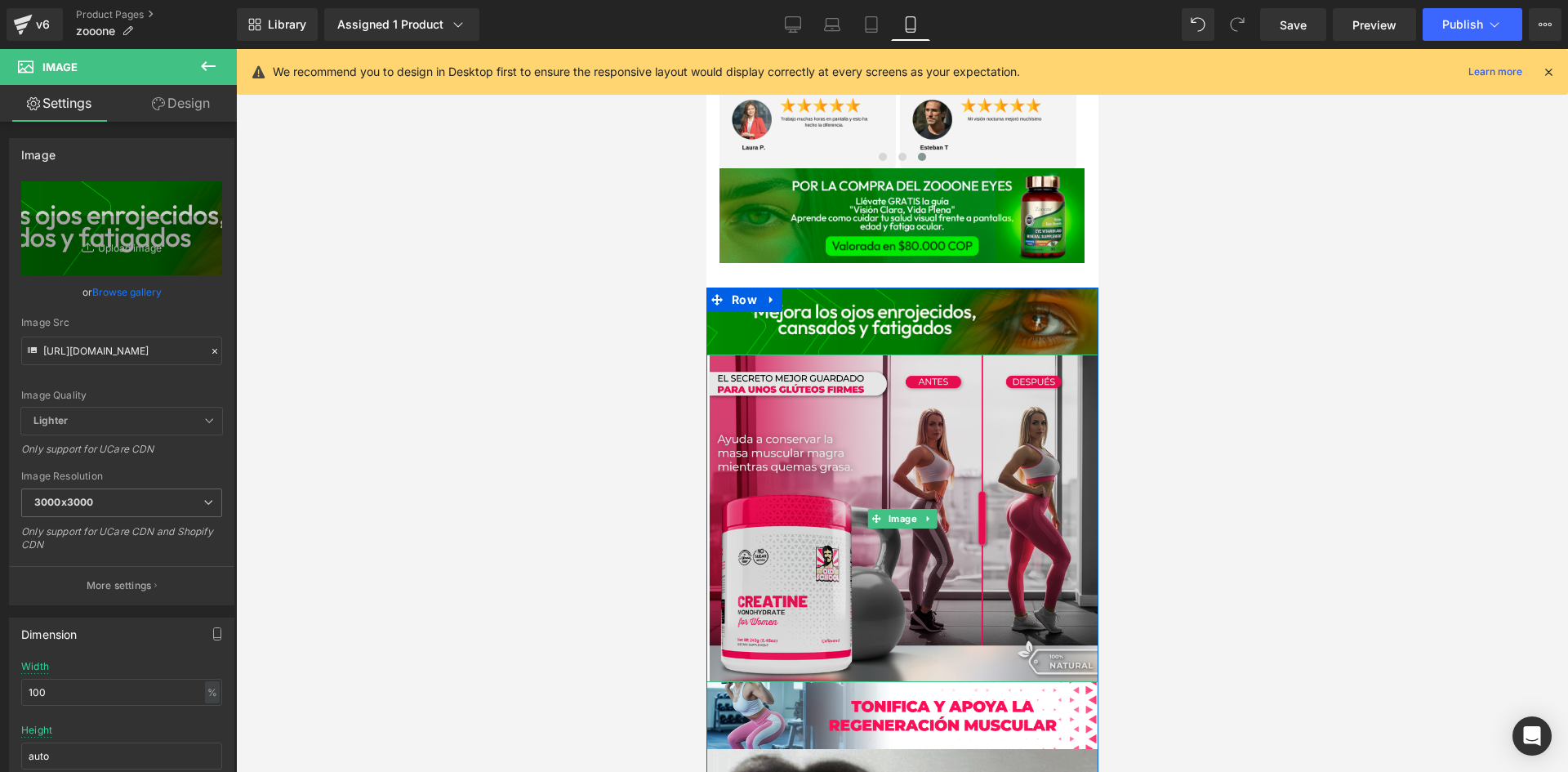
click at [885, 441] on img at bounding box center [901, 518] width 392 height 328
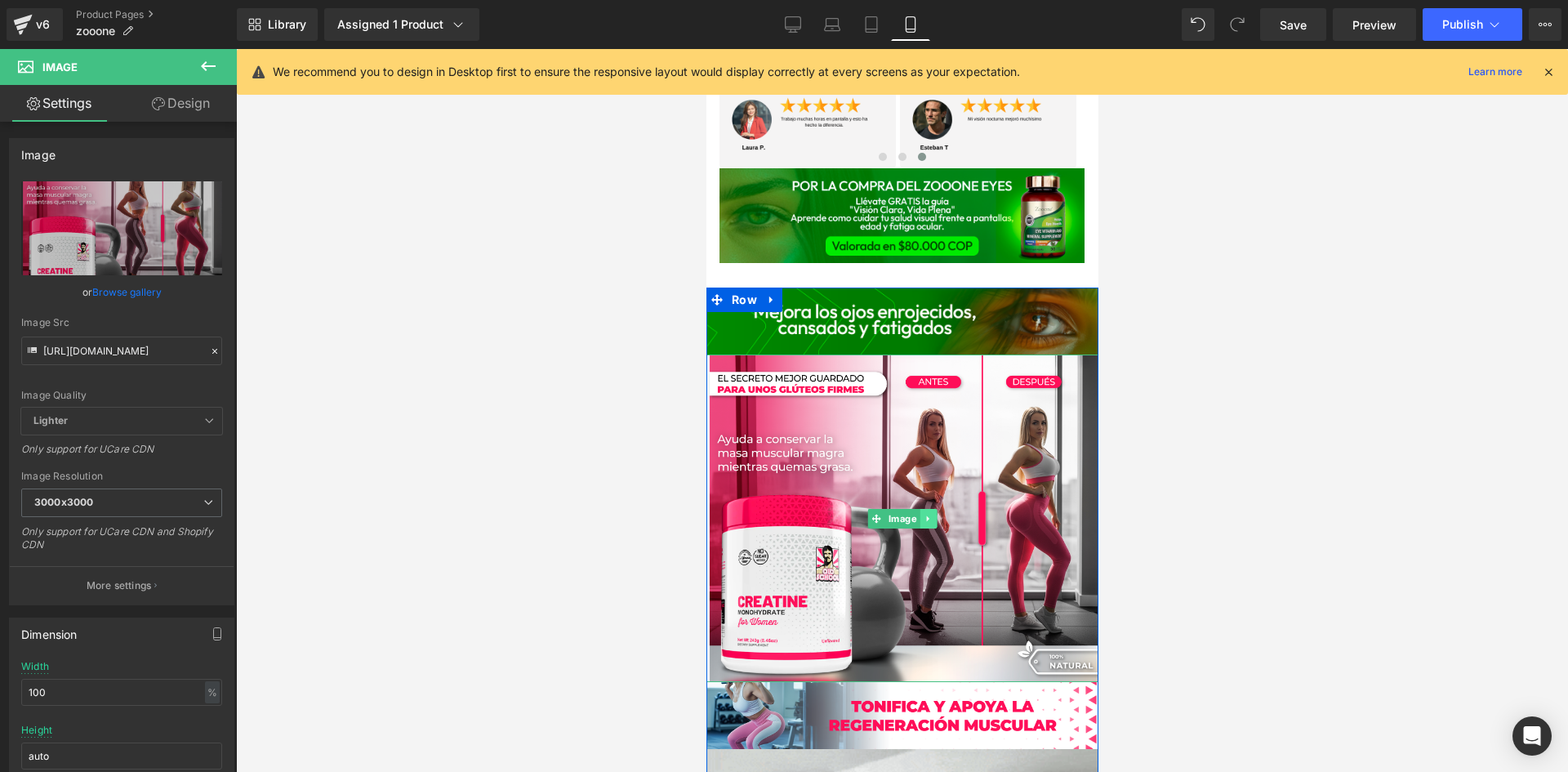
click at [921, 521] on link at bounding box center [927, 518] width 18 height 19
click at [934, 514] on icon at bounding box center [936, 518] width 9 height 9
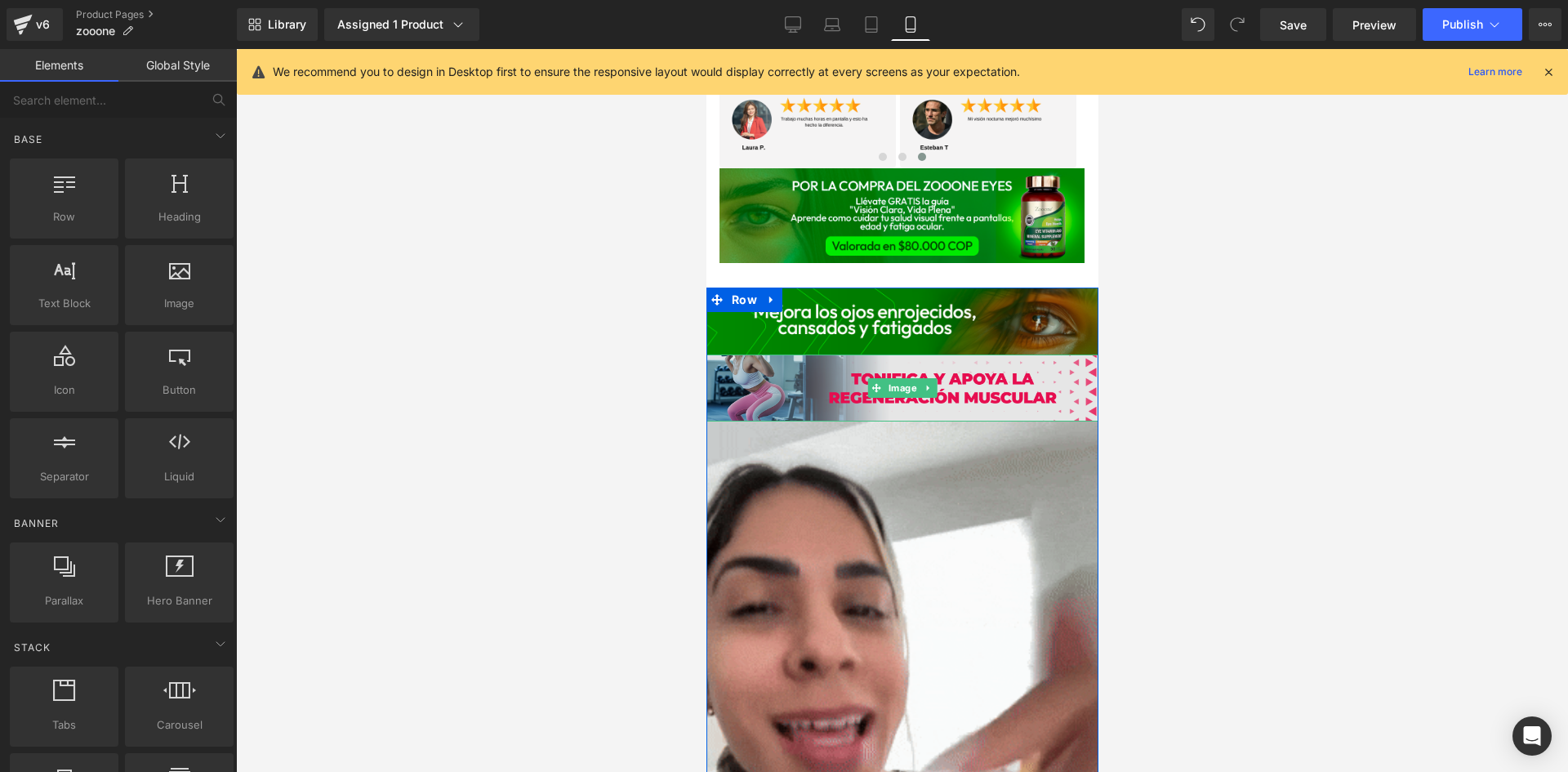
click at [985, 393] on img at bounding box center [901, 387] width 392 height 67
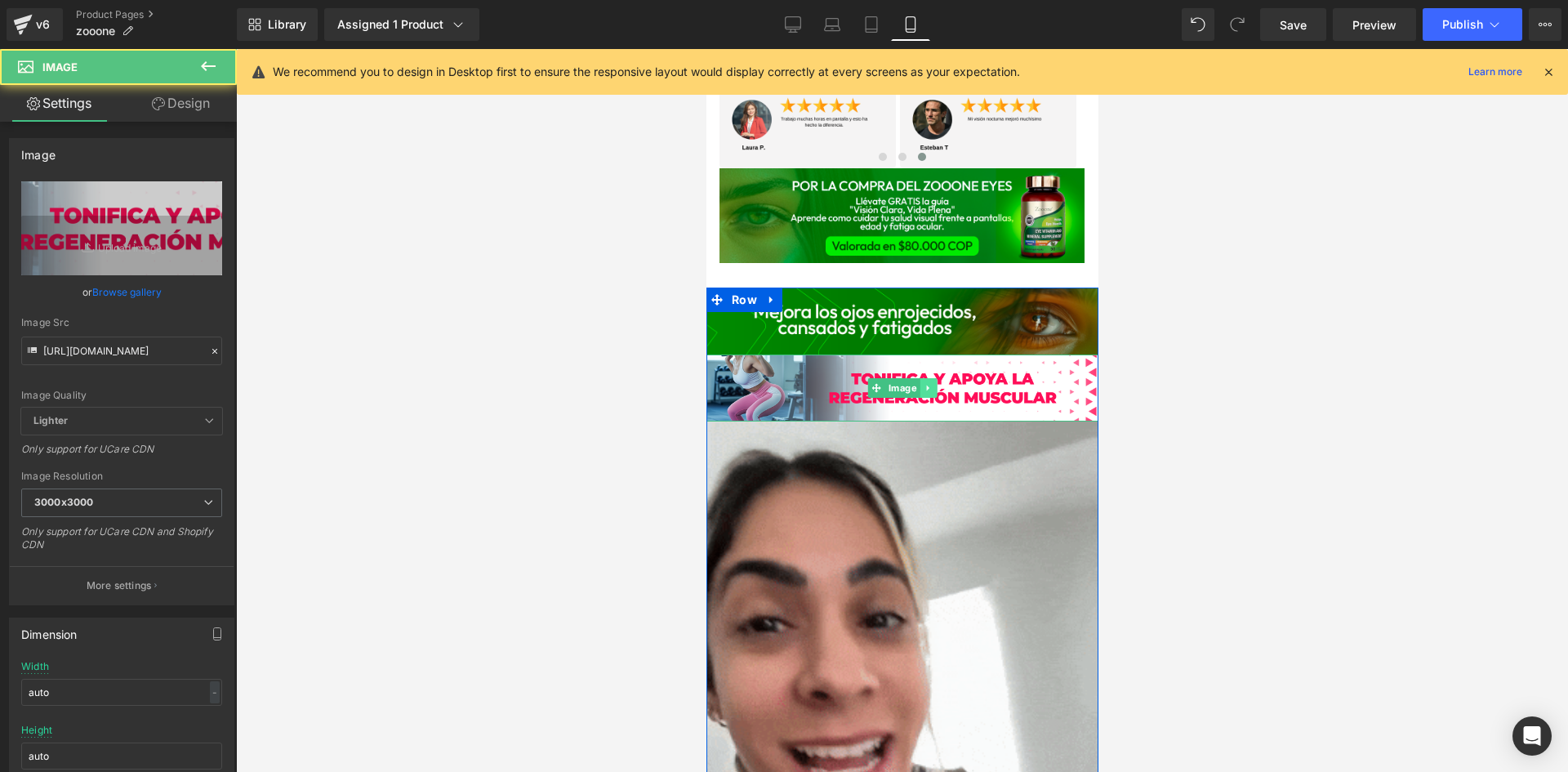
click at [924, 383] on icon at bounding box center [927, 387] width 9 height 10
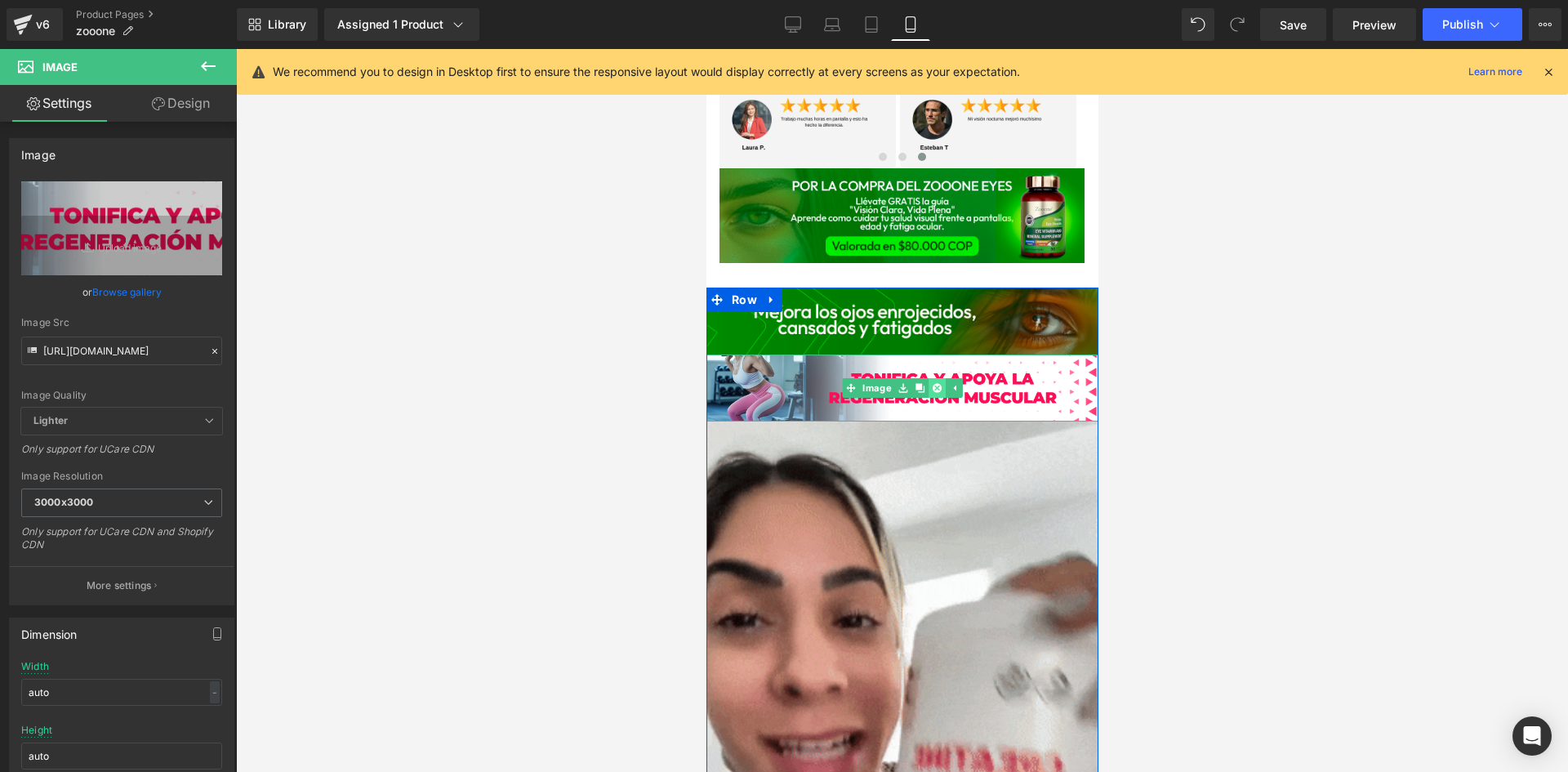
click at [932, 383] on icon at bounding box center [936, 387] width 9 height 9
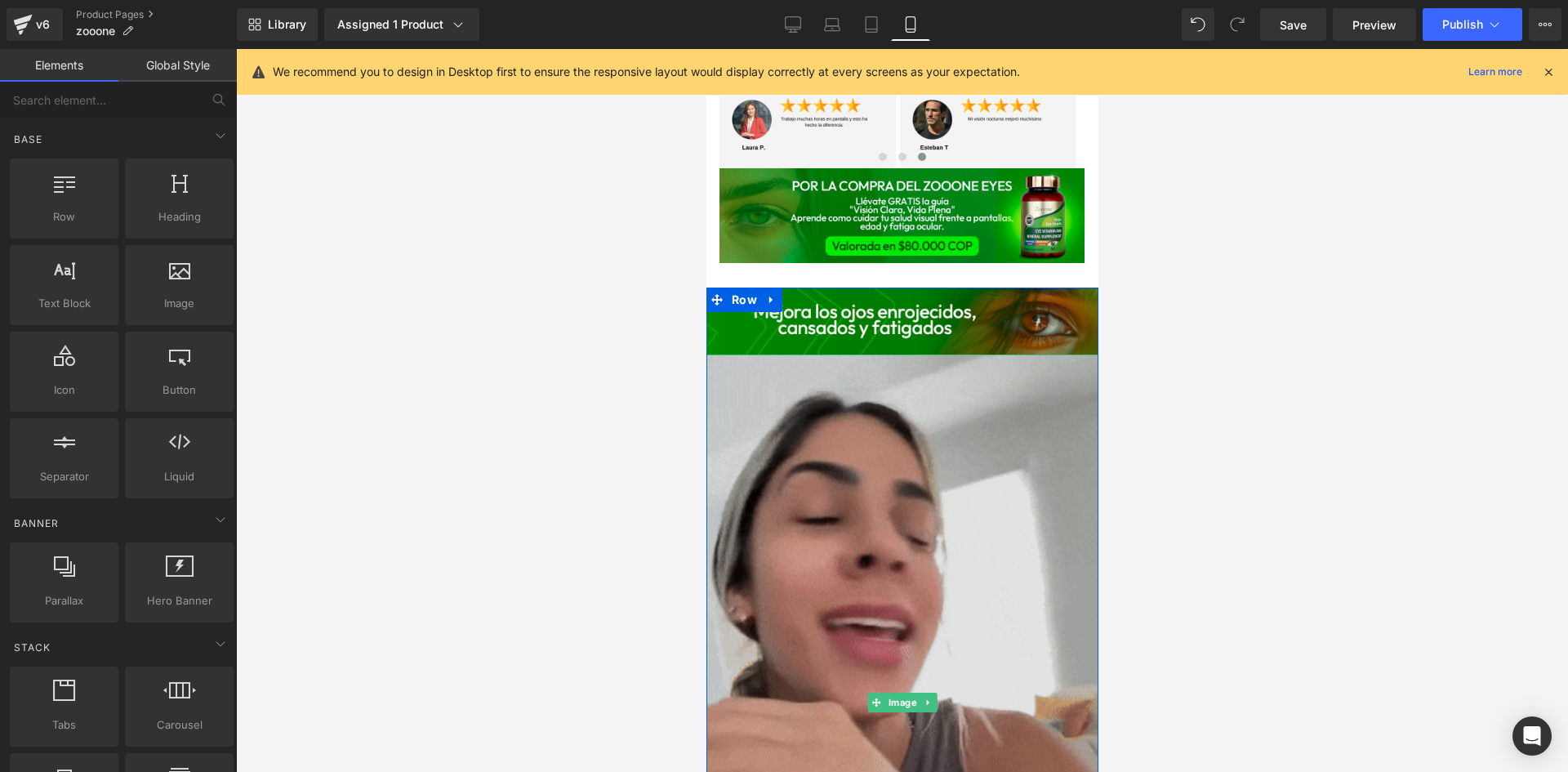
click at [913, 445] on img at bounding box center [901, 702] width 392 height 696
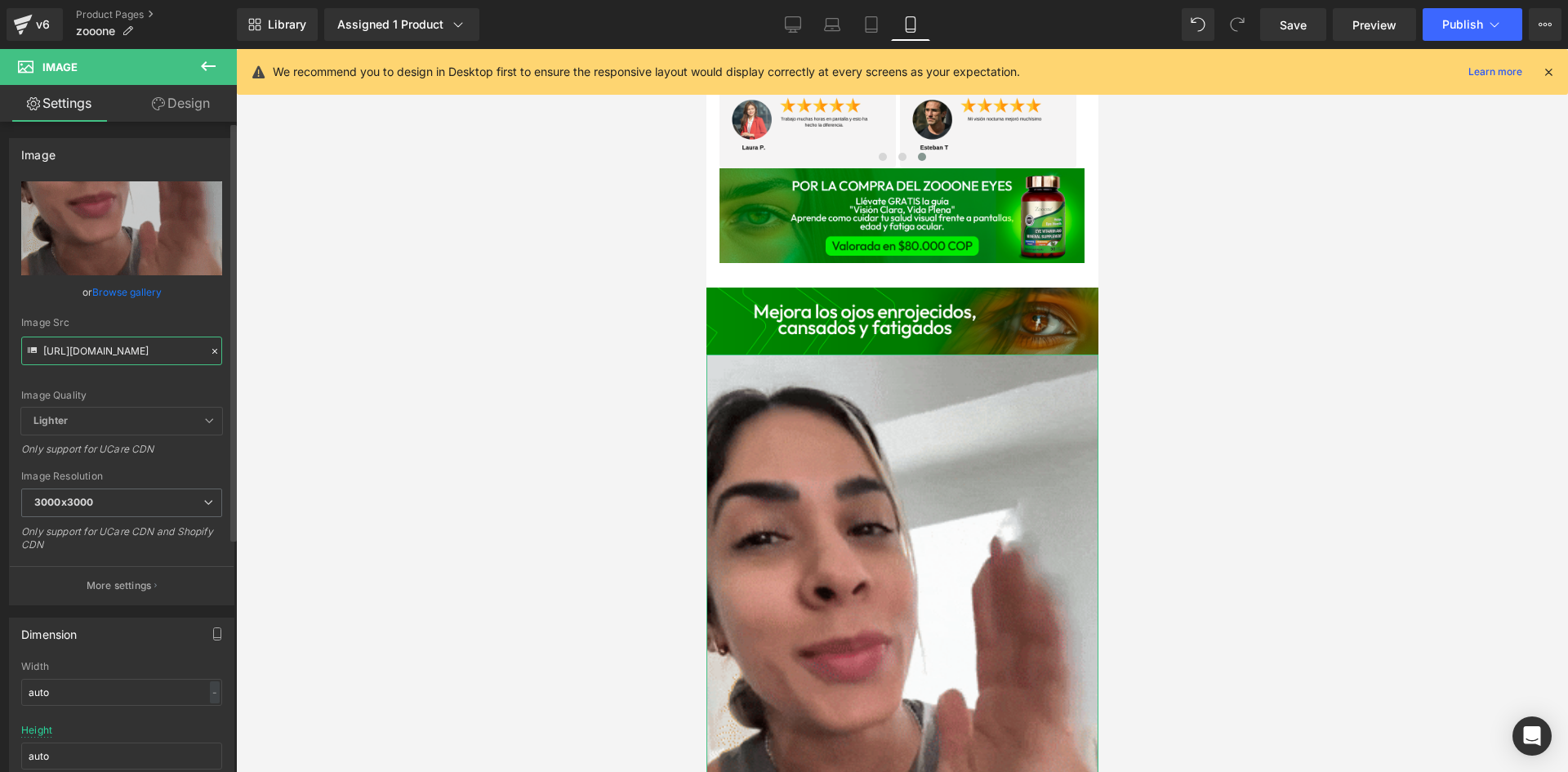
click at [130, 342] on input "https://media0.giphy.com/media/v1.Y2lkPTc5MGI3NjExMDhodzZiNHViazFhNWpmdmozZW1tO…" at bounding box center [122, 350] width 201 height 29
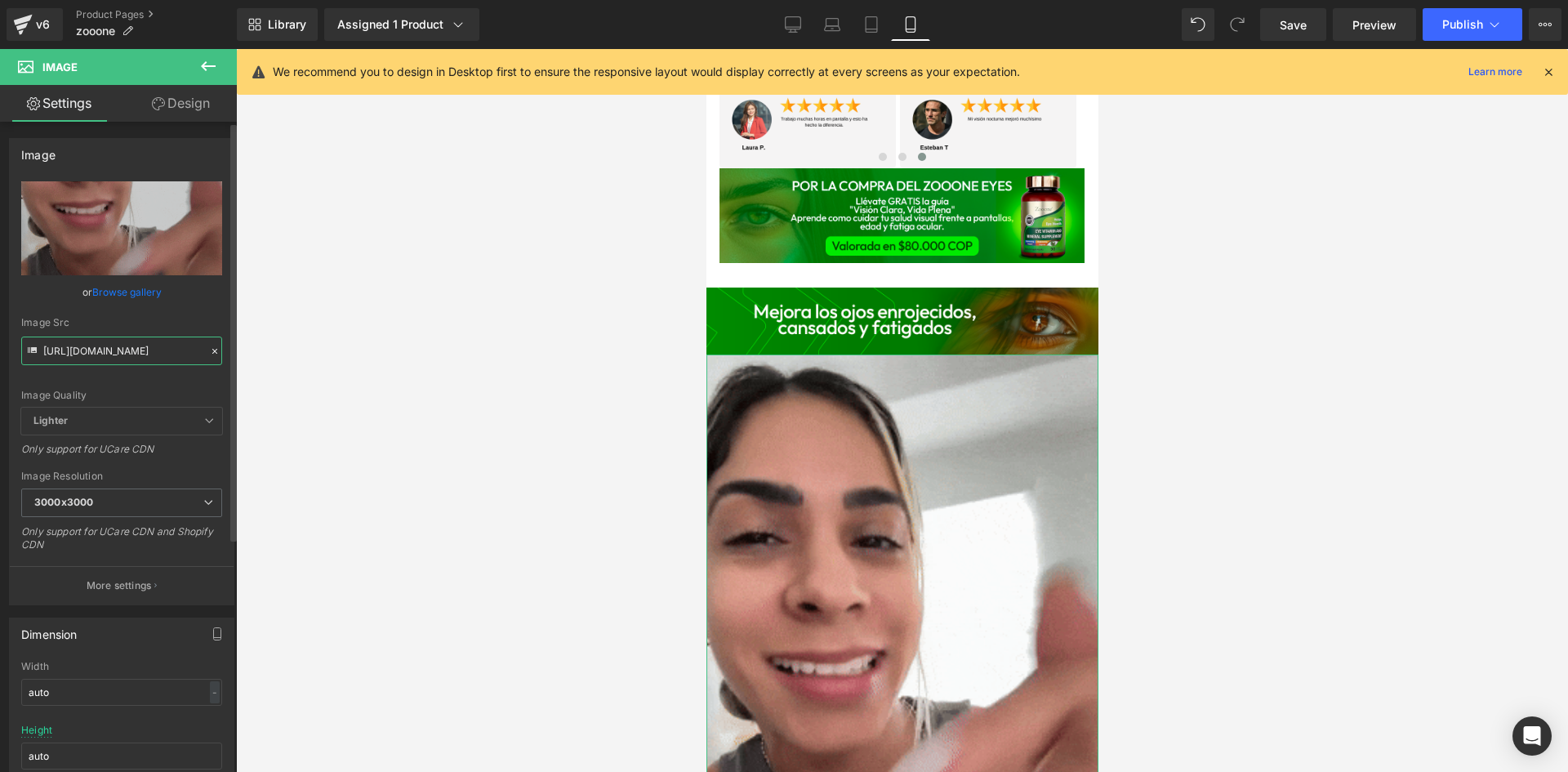
click at [130, 342] on input "https://media0.giphy.com/media/v1.Y2lkPTc5MGI3NjExMDhodzZiNHViazFhNWpmdmozZW1tO…" at bounding box center [122, 350] width 201 height 29
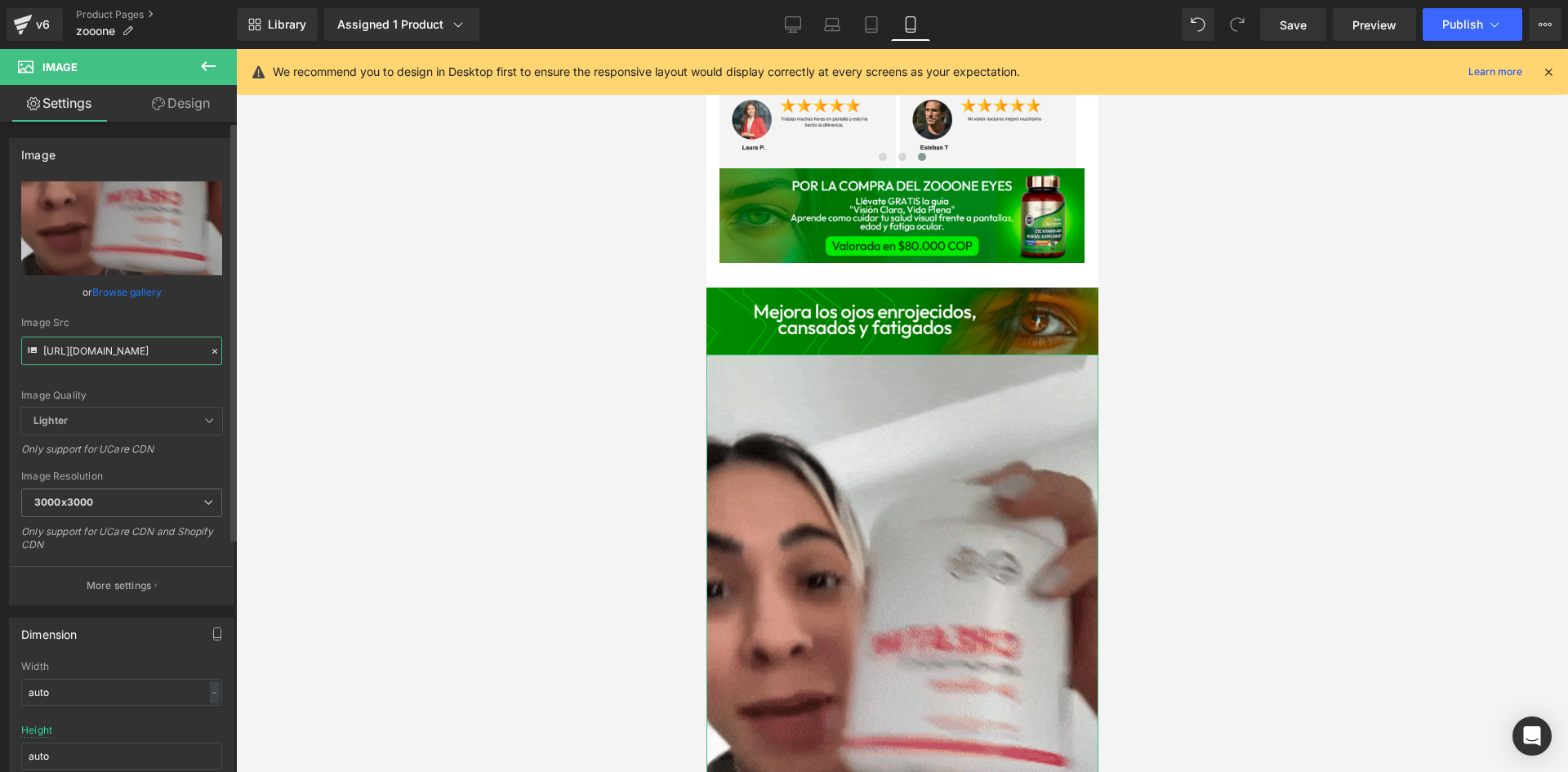
click at [130, 342] on input "https://media0.giphy.com/media/v1.Y2lkPTc5MGI3NjExMDhodzZiNHViazFhNWpmdmozZW1tO…" at bounding box center [122, 350] width 201 height 29
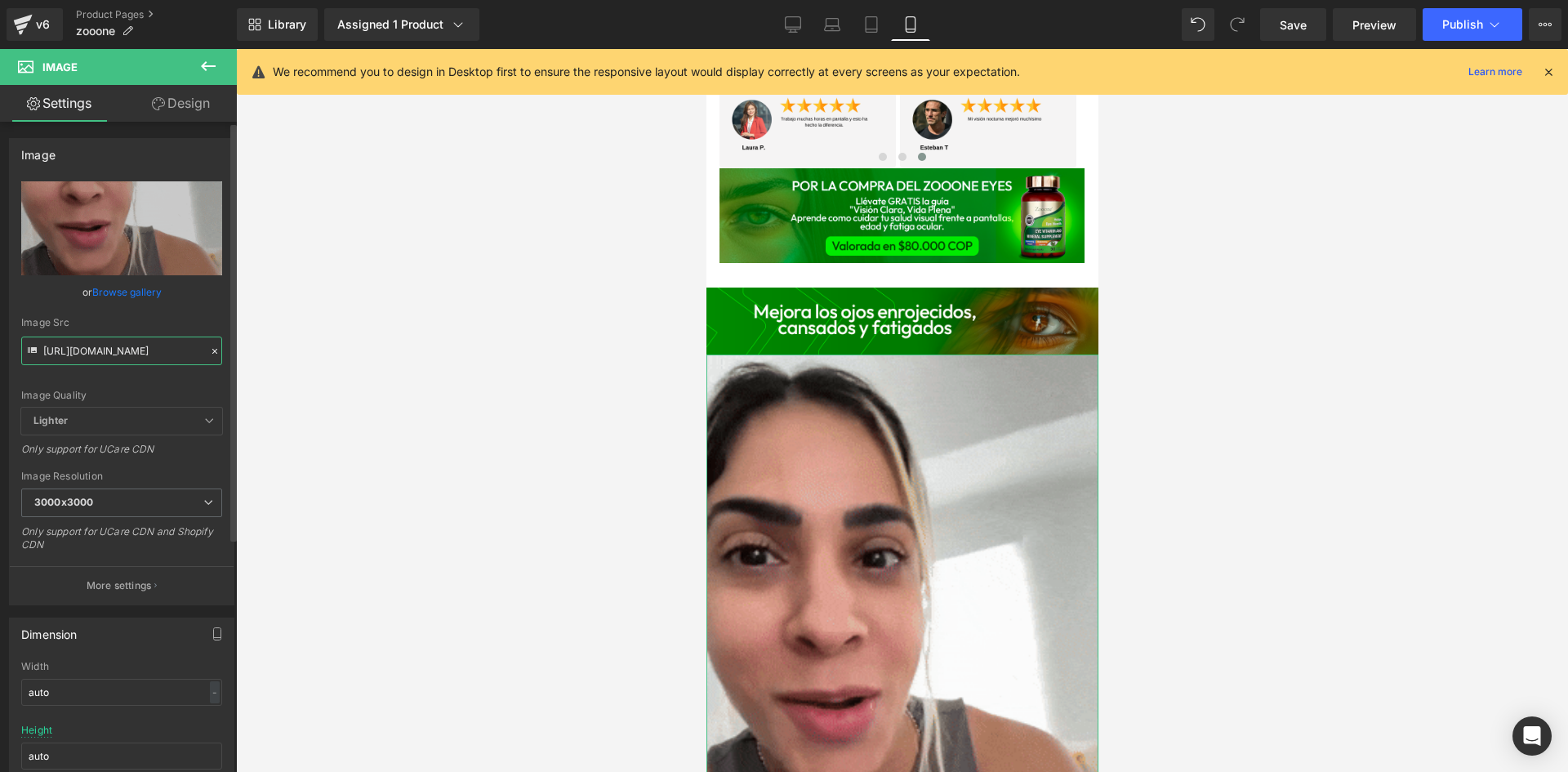
click at [130, 342] on input "https://media0.giphy.com/media/v1.Y2lkPTc5MGI3NjExMDhodzZiNHViazFhNWpmdmozZW1tO…" at bounding box center [122, 350] width 201 height 29
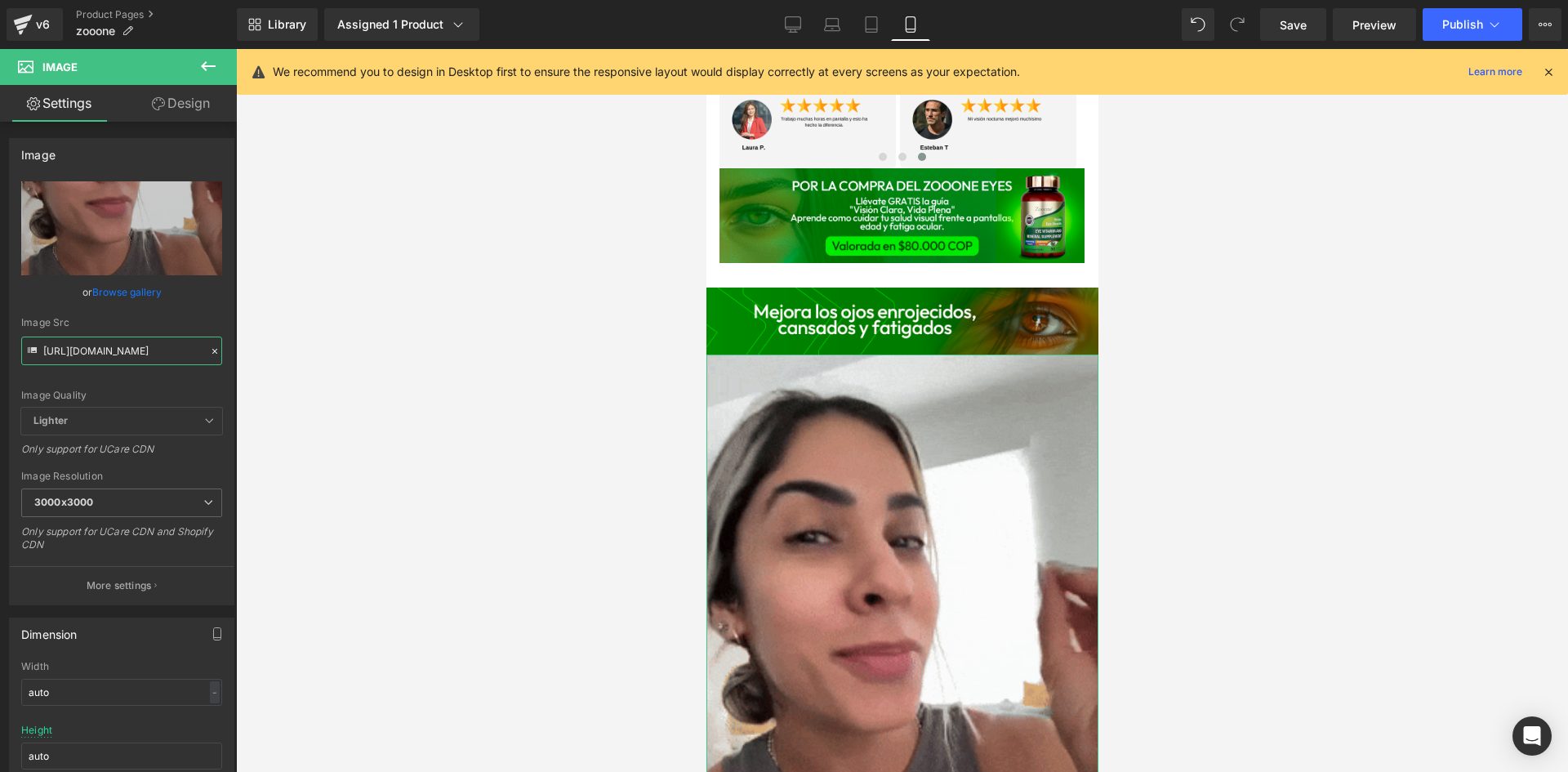
paste input "4.giphy.com/media/v1.Y2lkPTc5MGI3NjExdzNyMjNwbWFpbTV6aThqNGRmcG83Ym9oZThoa3E2M3…"
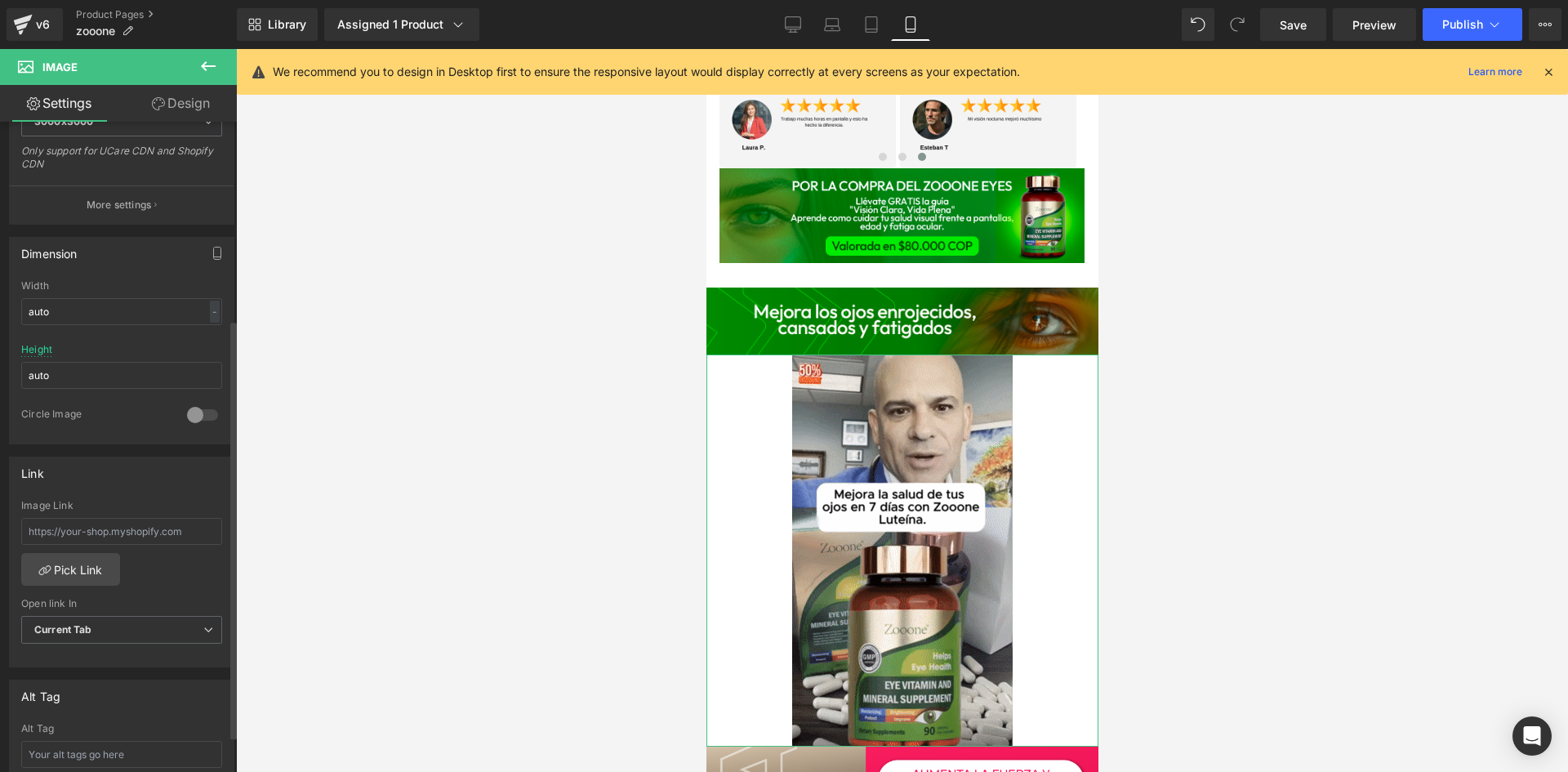
scroll to position [409, 0]
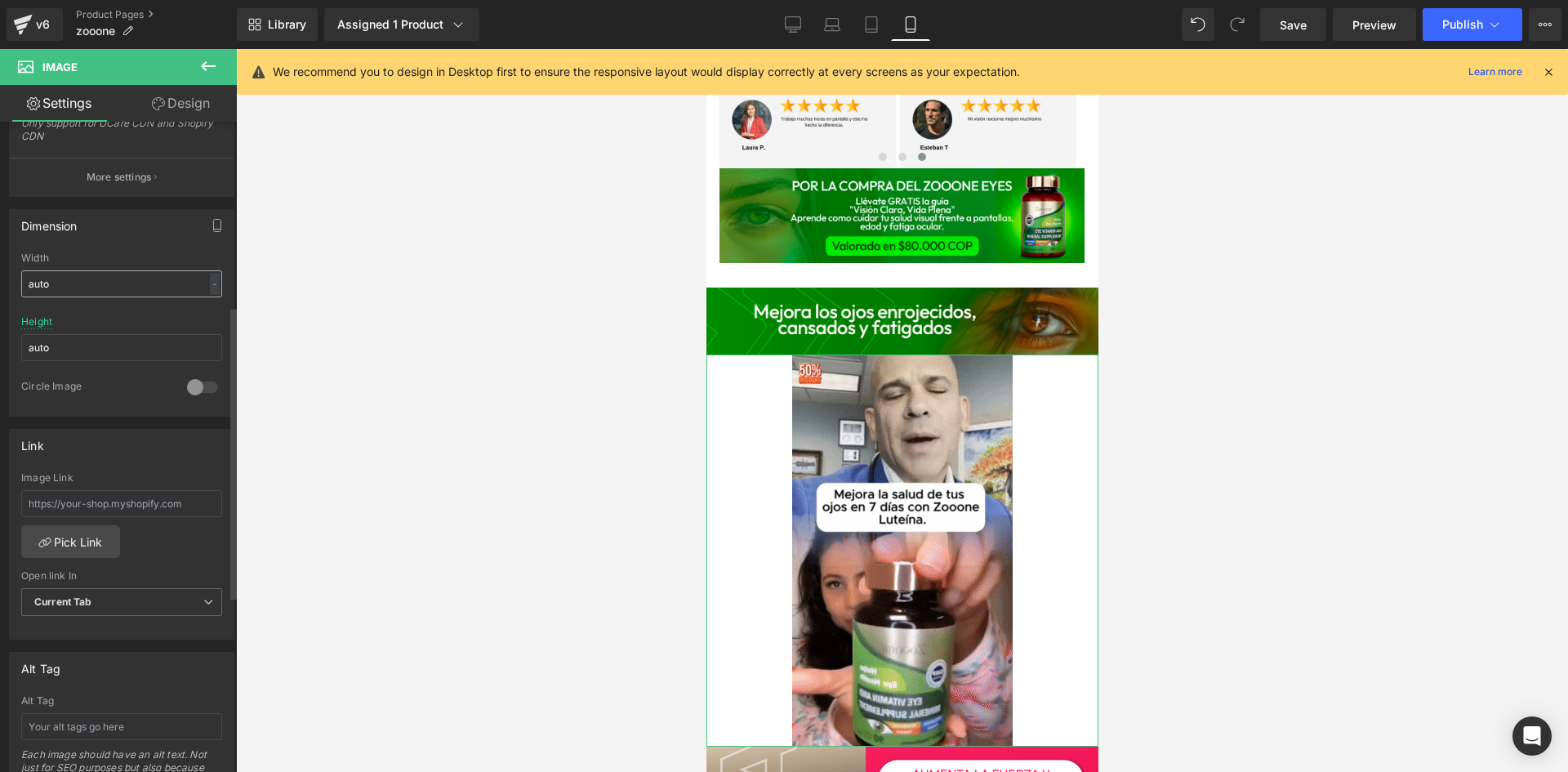
type input "https://media4.giphy.com/media/v1.Y2lkPTc5MGI3NjExdzNyMjNwbWFpbTV6aThqNGRmcG83Y…"
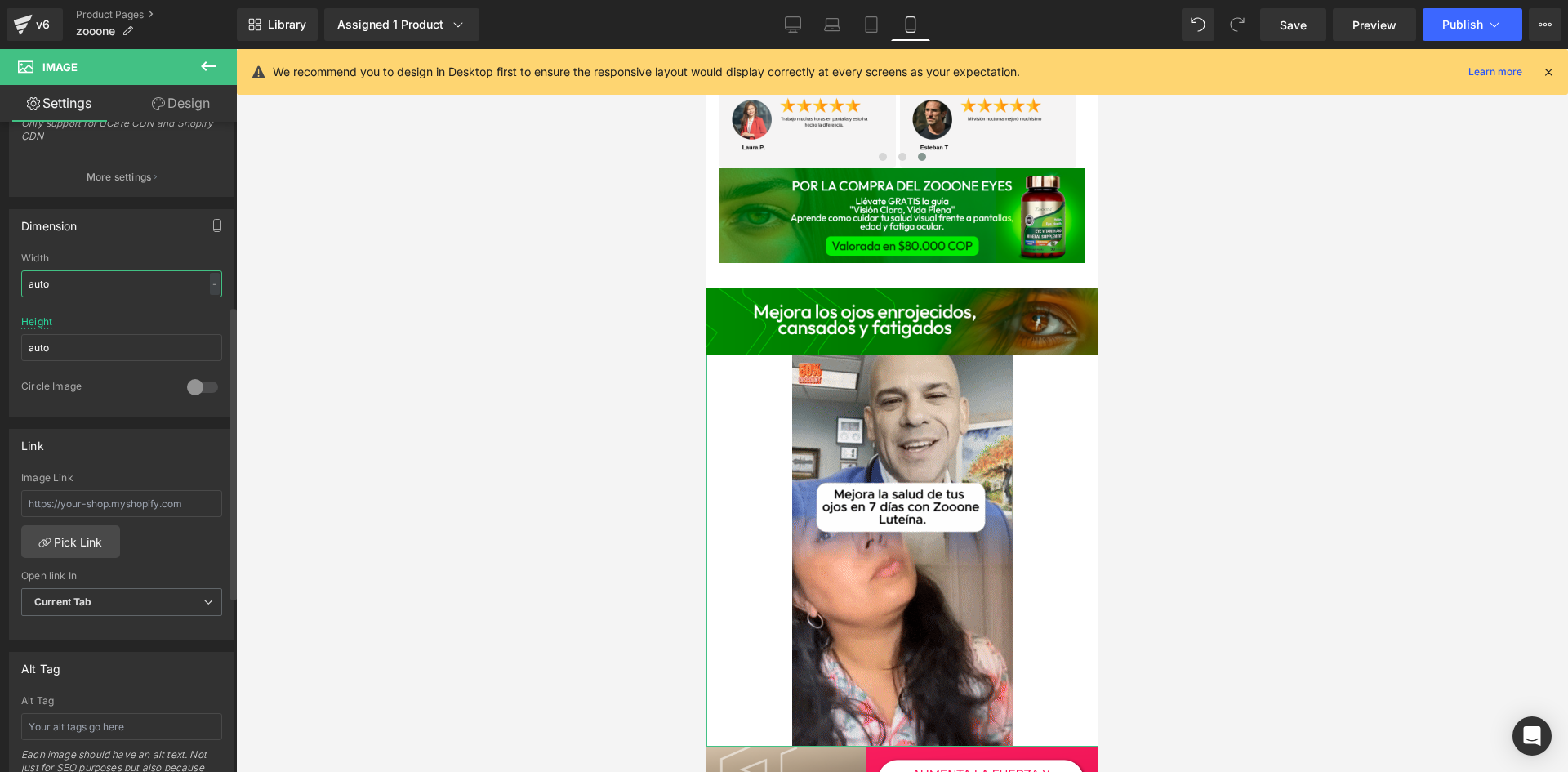
scroll to position [0, 0]
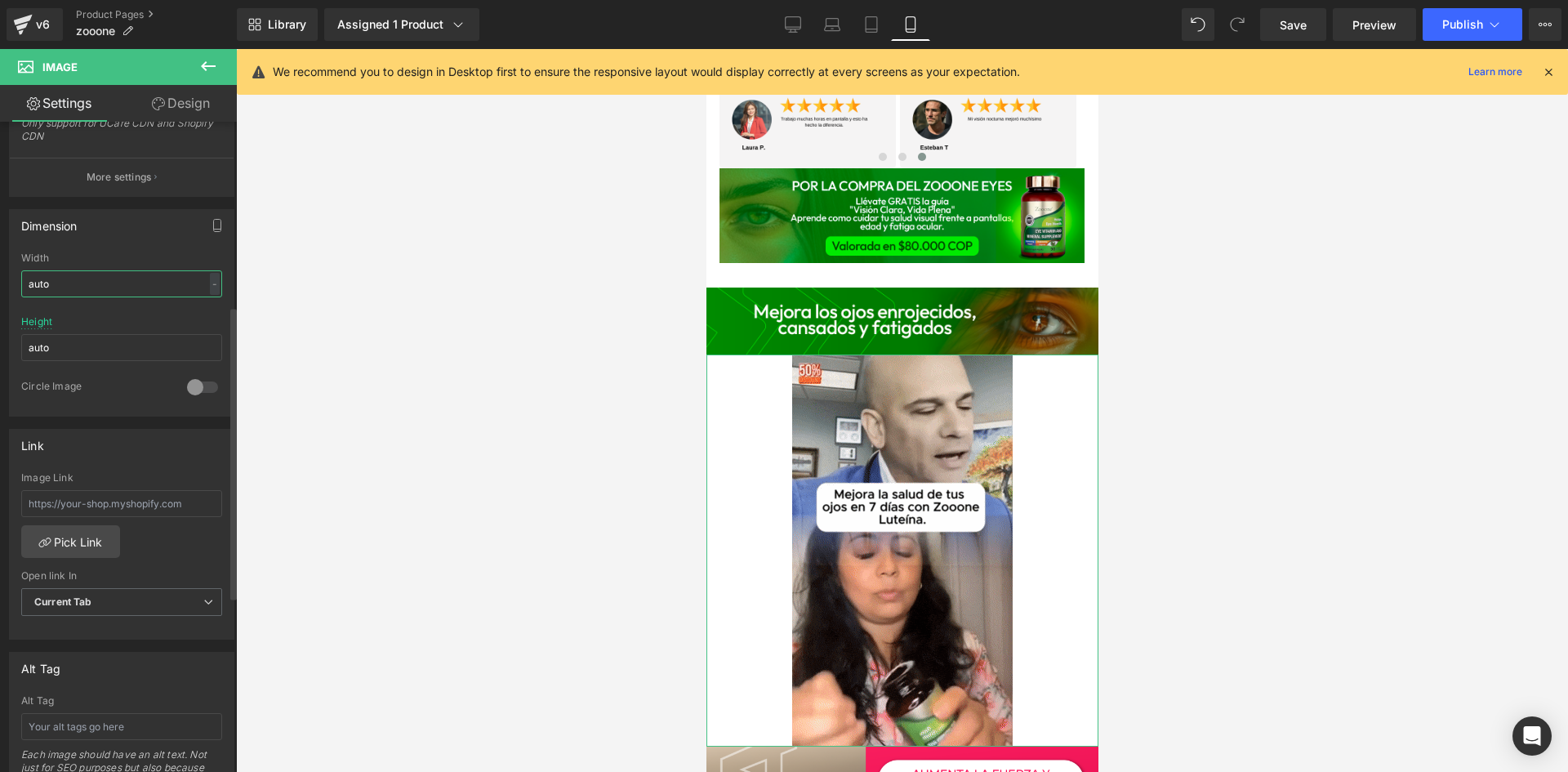
click at [53, 284] on input "auto" at bounding box center [122, 283] width 201 height 27
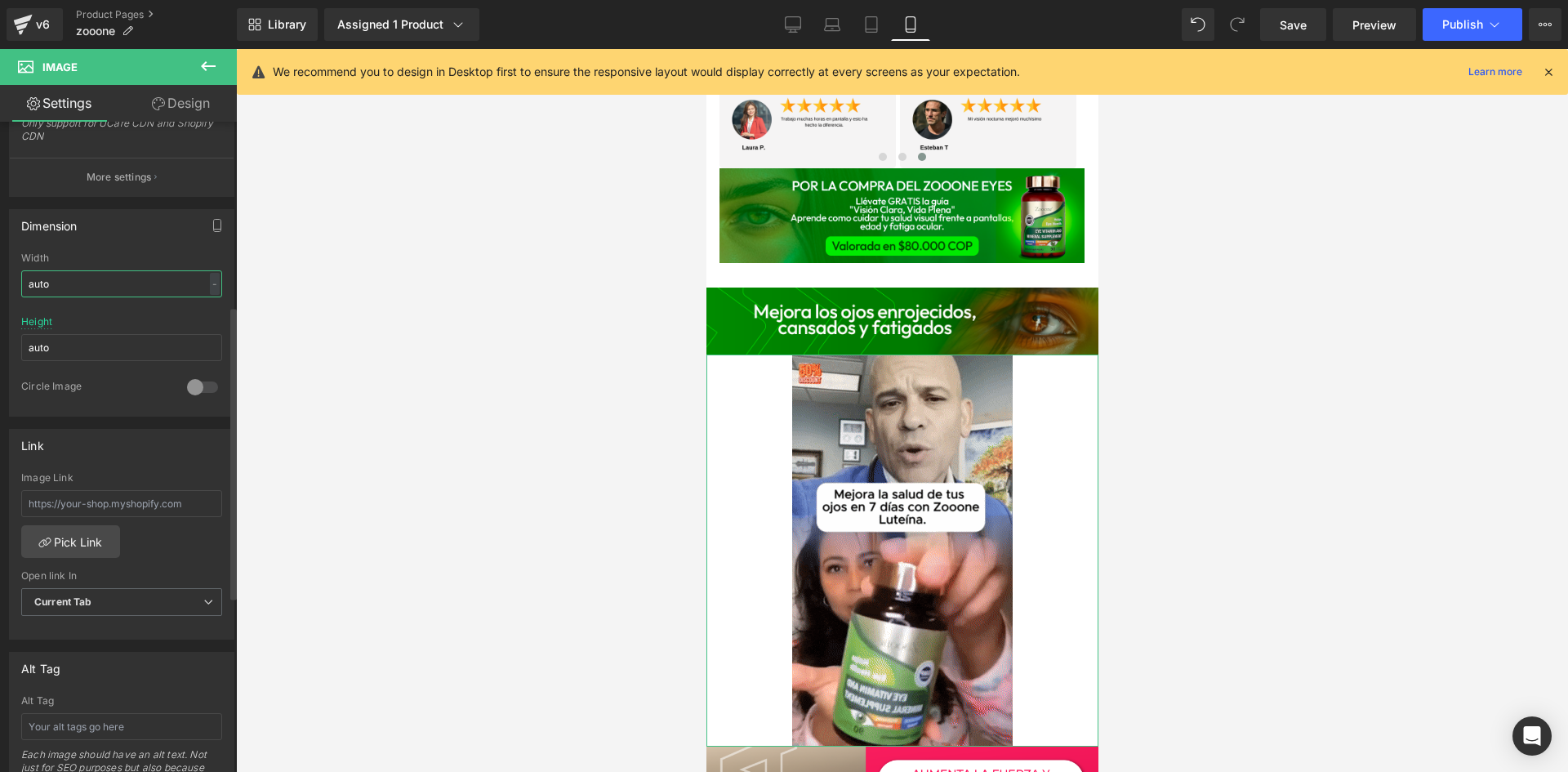
click at [53, 284] on input "auto" at bounding box center [122, 283] width 201 height 27
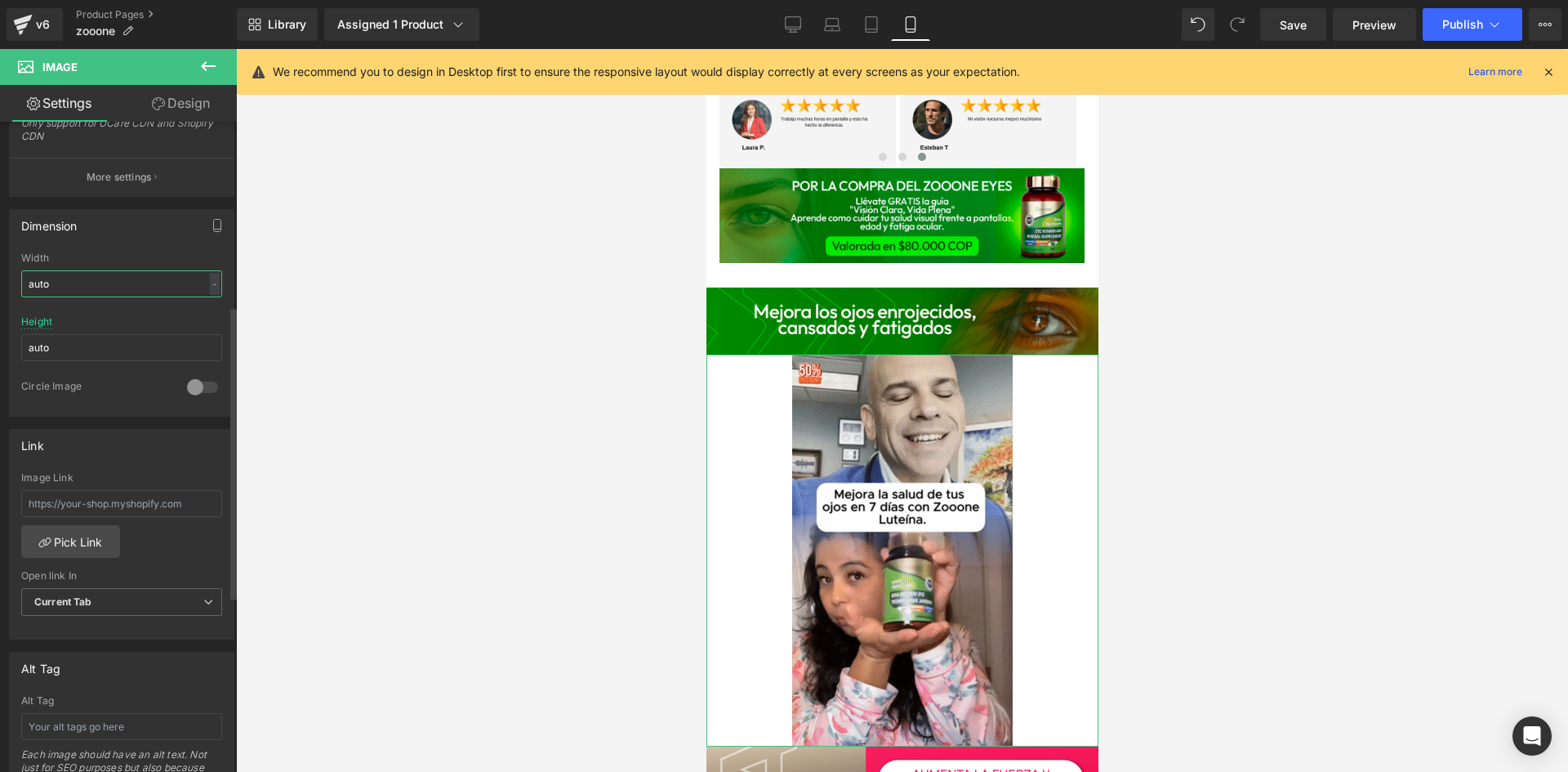
click at [53, 284] on input "auto" at bounding box center [122, 283] width 201 height 27
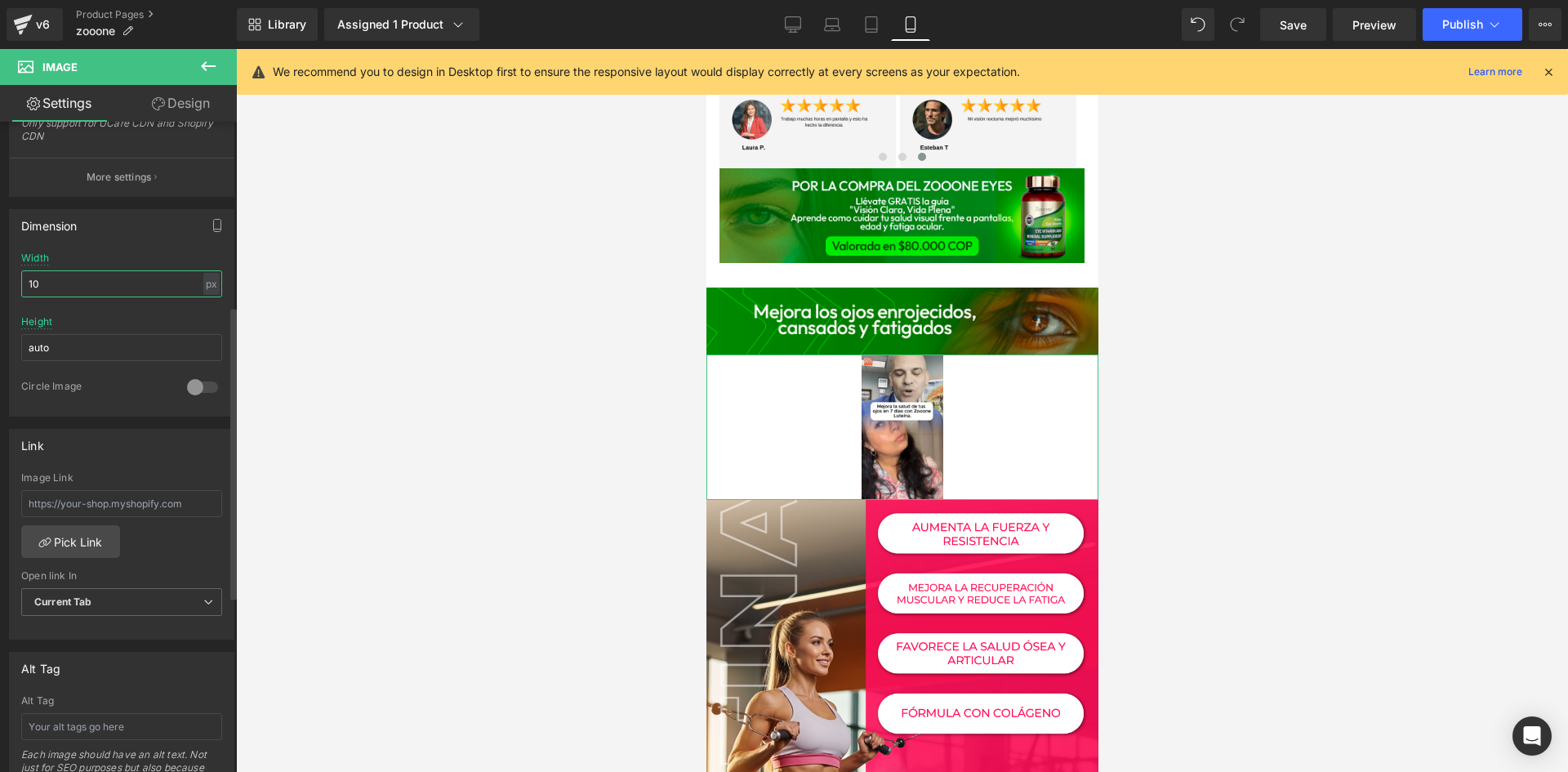
type input "1"
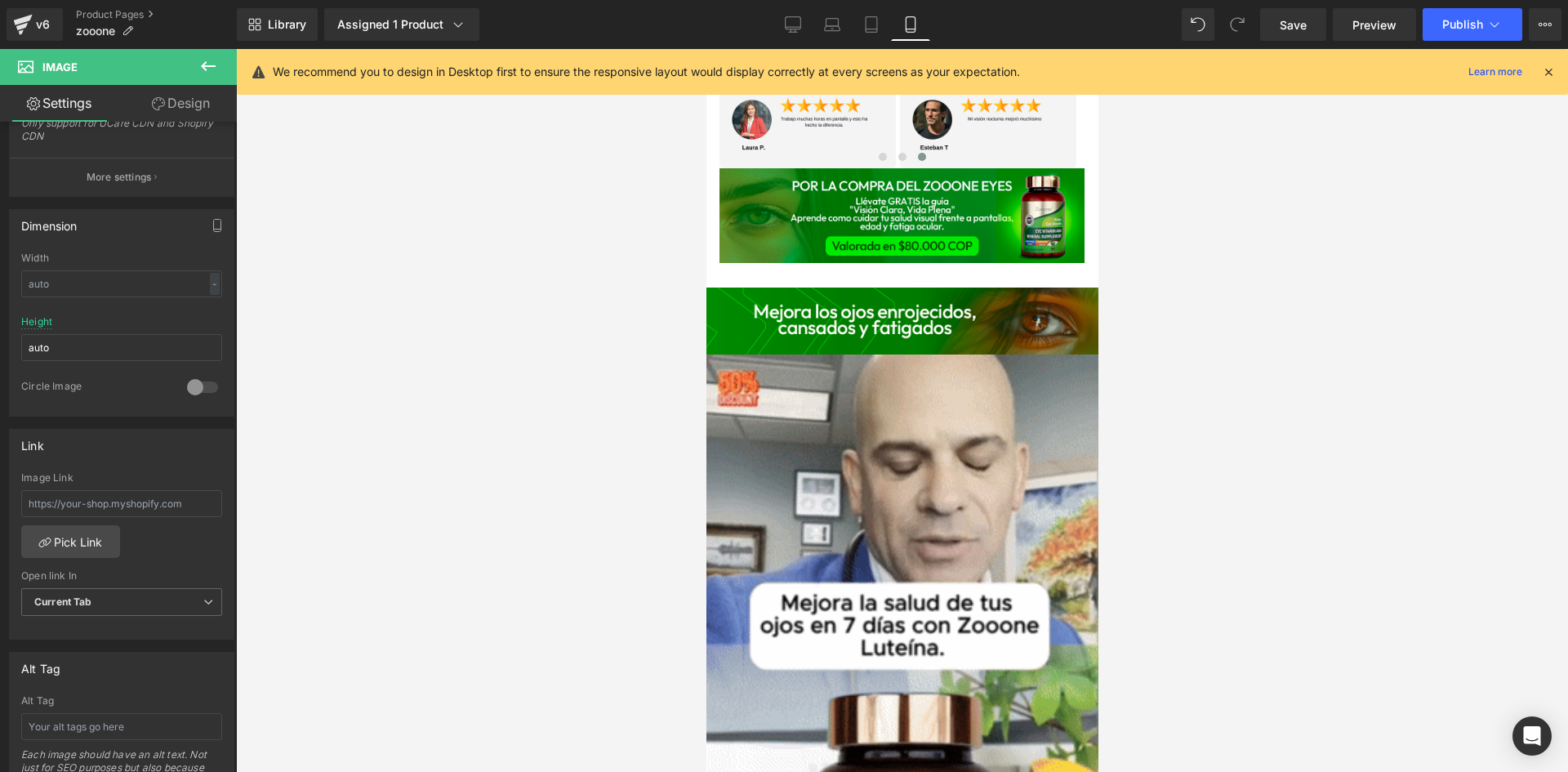
click at [591, 431] on div at bounding box center [902, 410] width 1332 height 722
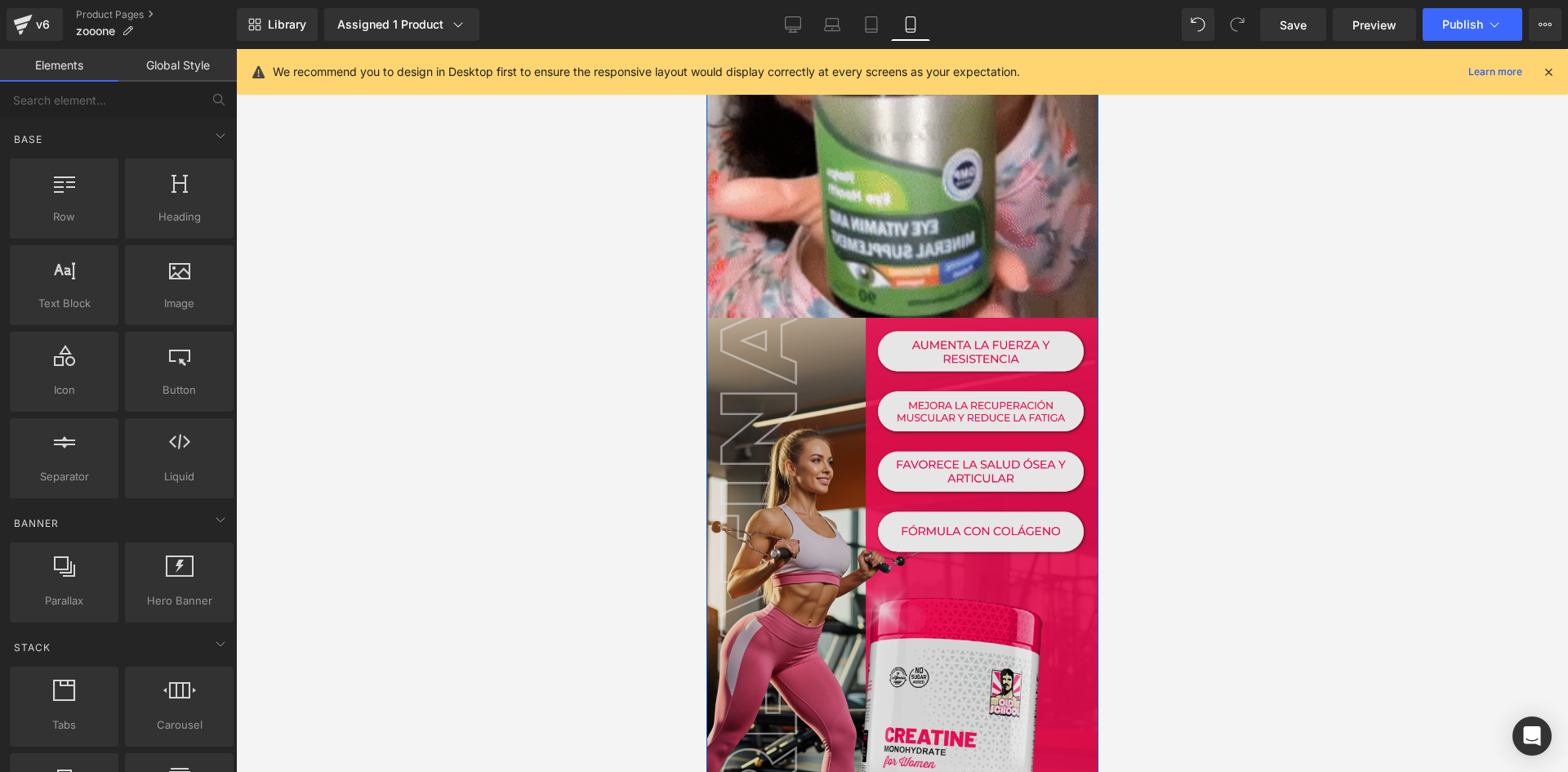
scroll to position [2123, 0]
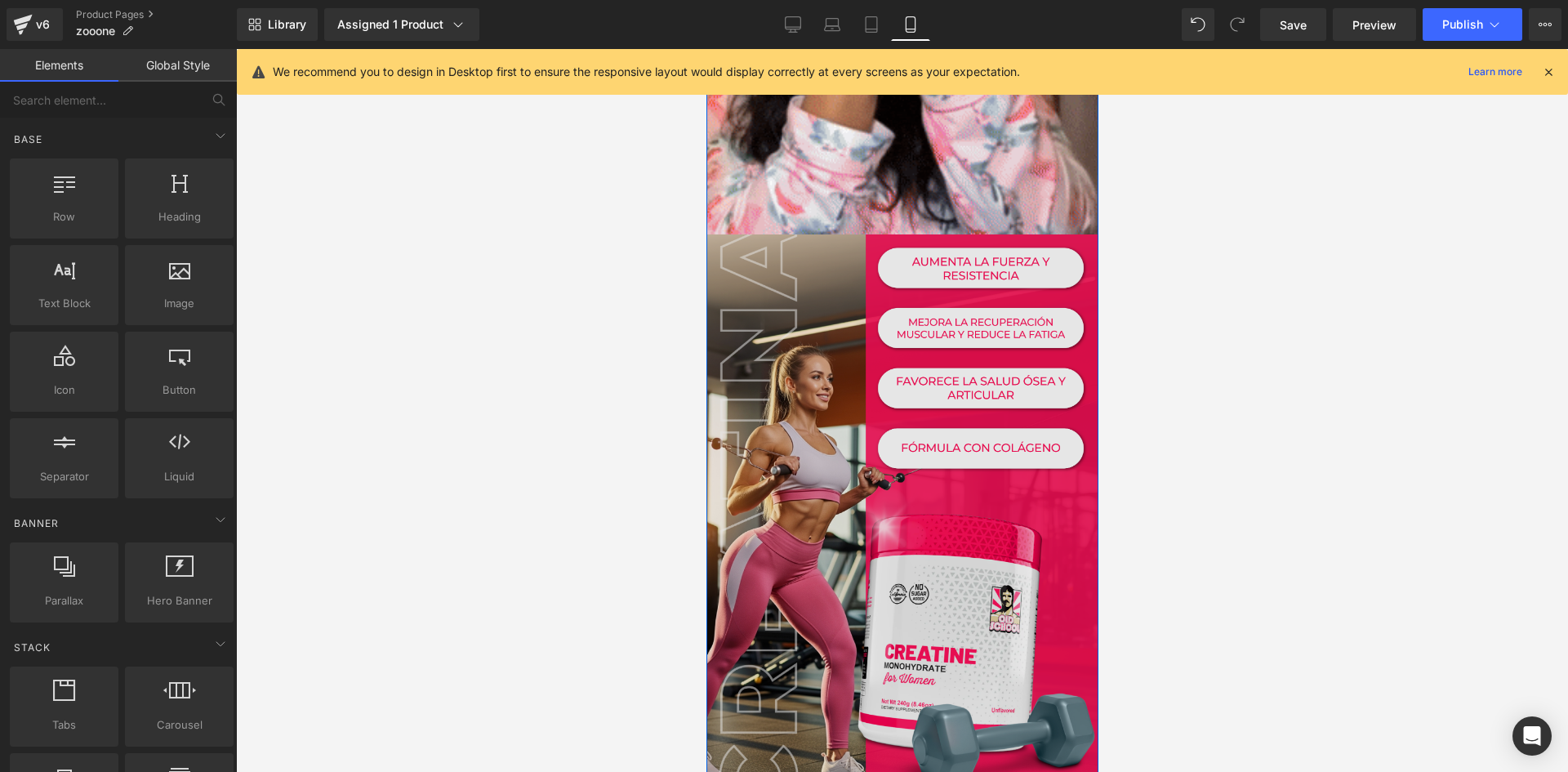
click at [839, 464] on img at bounding box center [901, 516] width 392 height 563
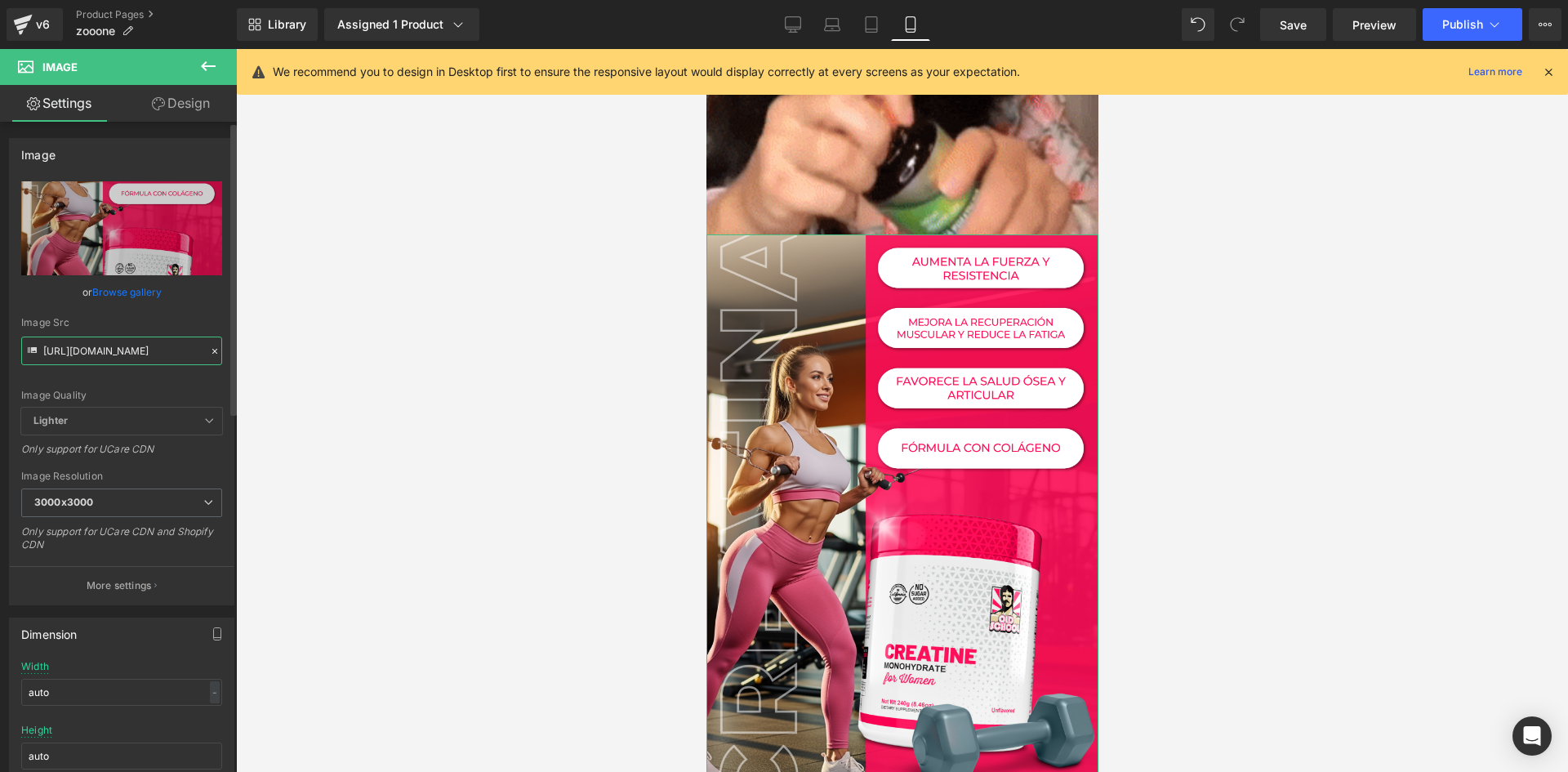
click at [157, 338] on input "https://i.ibb.co/ch814NQL/Pieza-6-3x.png" at bounding box center [122, 350] width 201 height 29
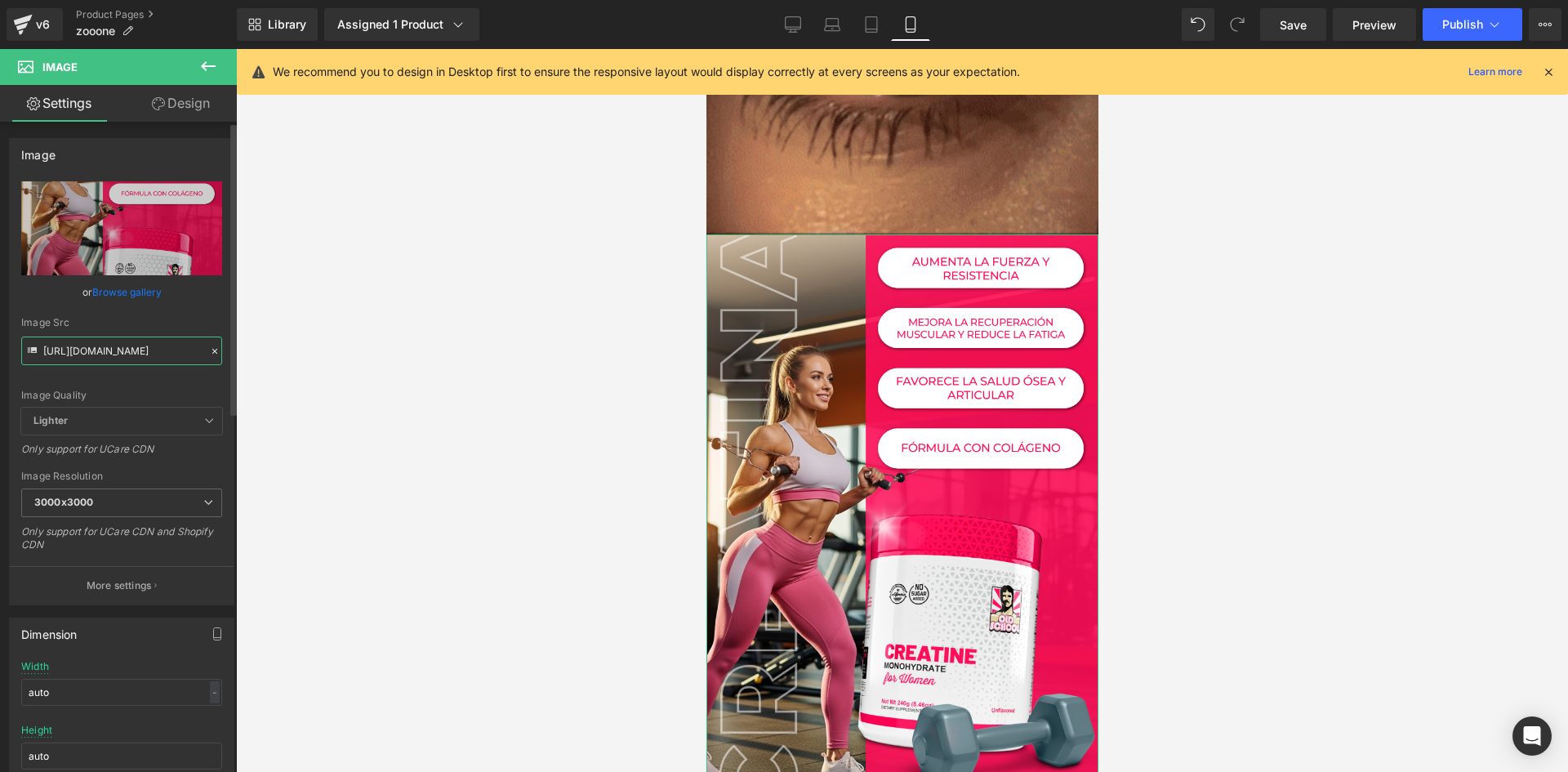
click at [157, 338] on input "https://i.ibb.co/ch814NQL/Pieza-6-3x.png" at bounding box center [122, 350] width 201 height 29
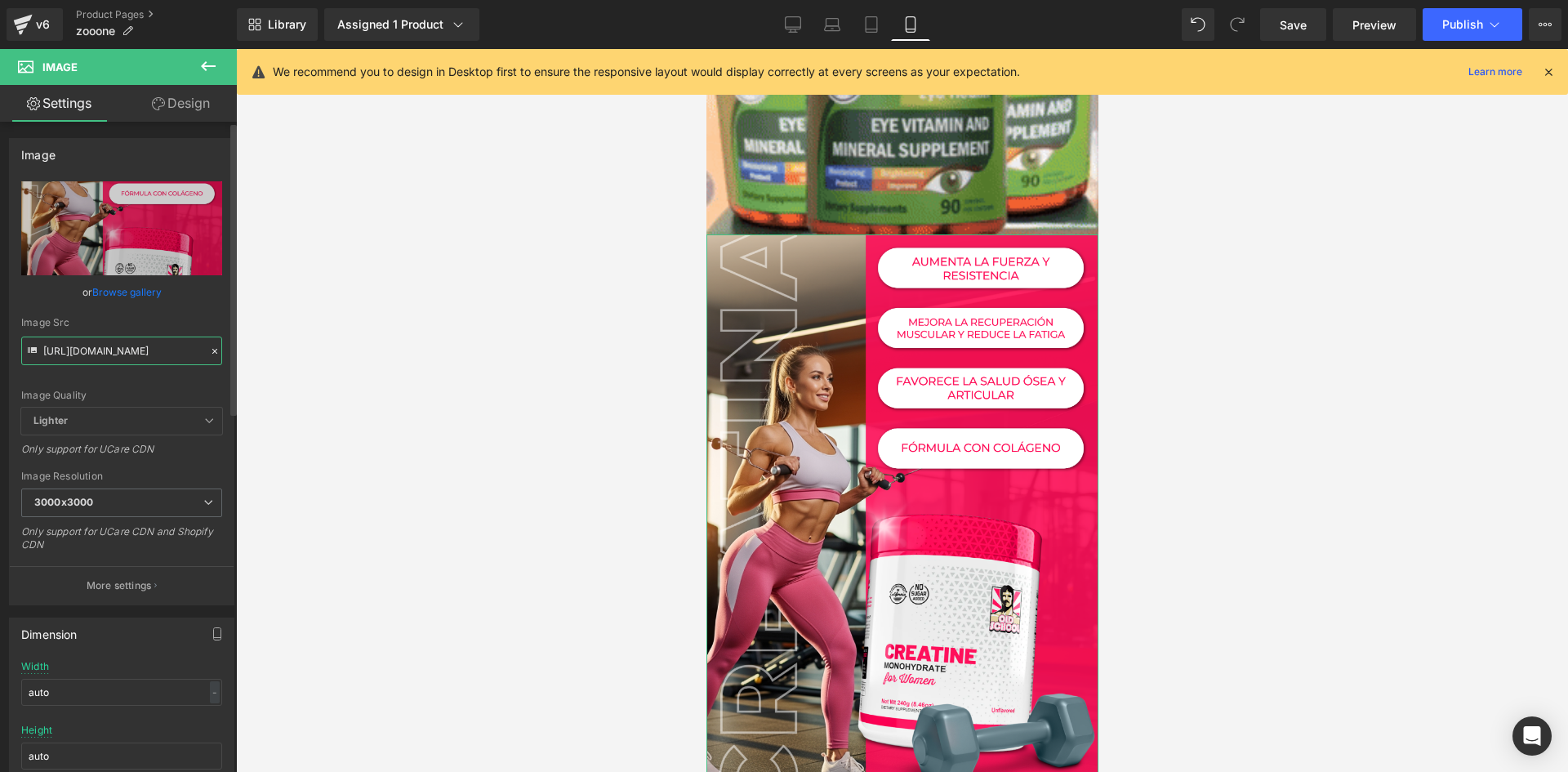
click at [157, 338] on input "https://i.ibb.co/ch814NQL/Pieza-6-3x.png" at bounding box center [122, 350] width 201 height 29
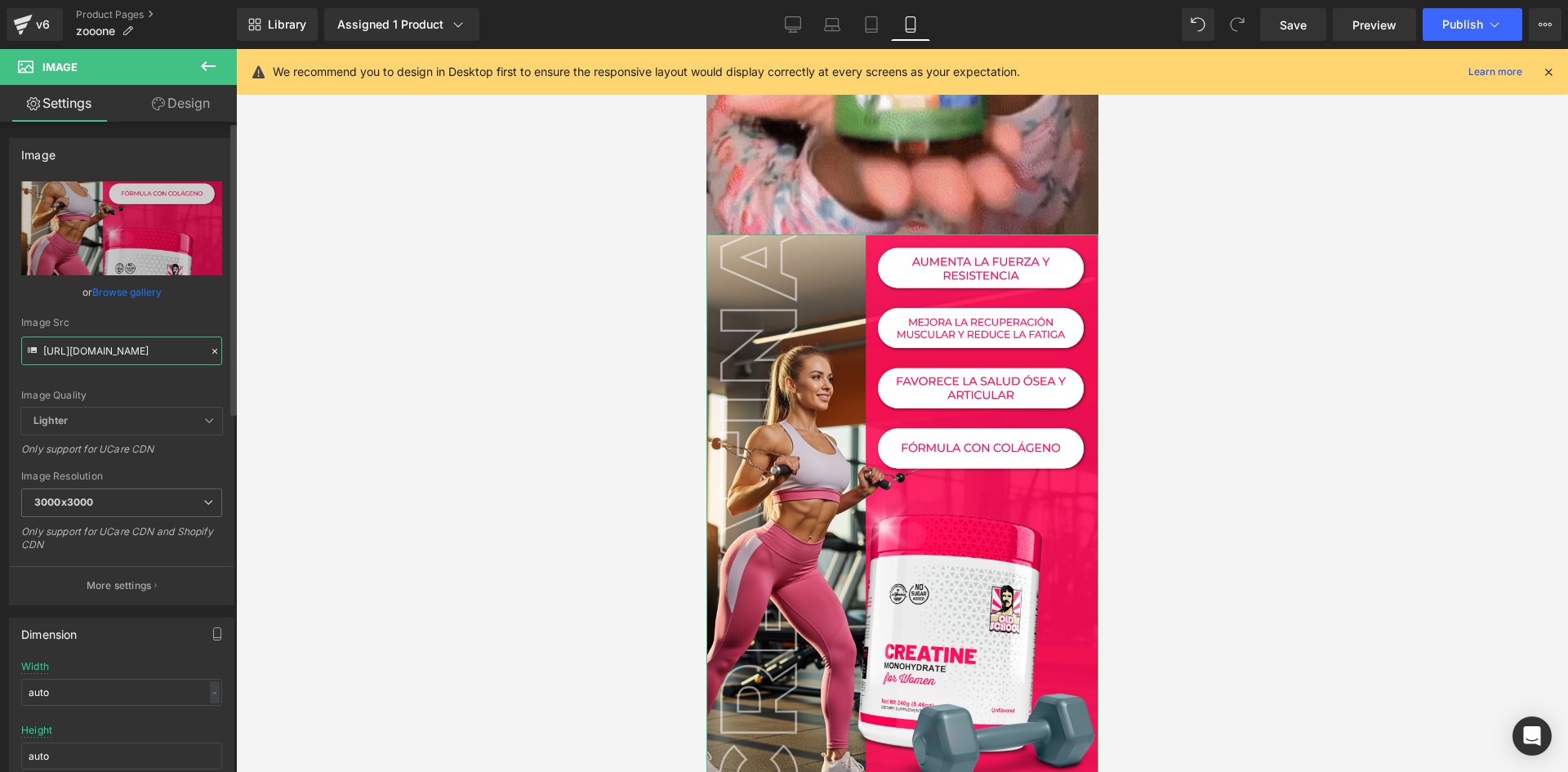
click at [157, 338] on input "https://i.ibb.co/ch814NQL/Pieza-6-3x.png" at bounding box center [122, 350] width 201 height 29
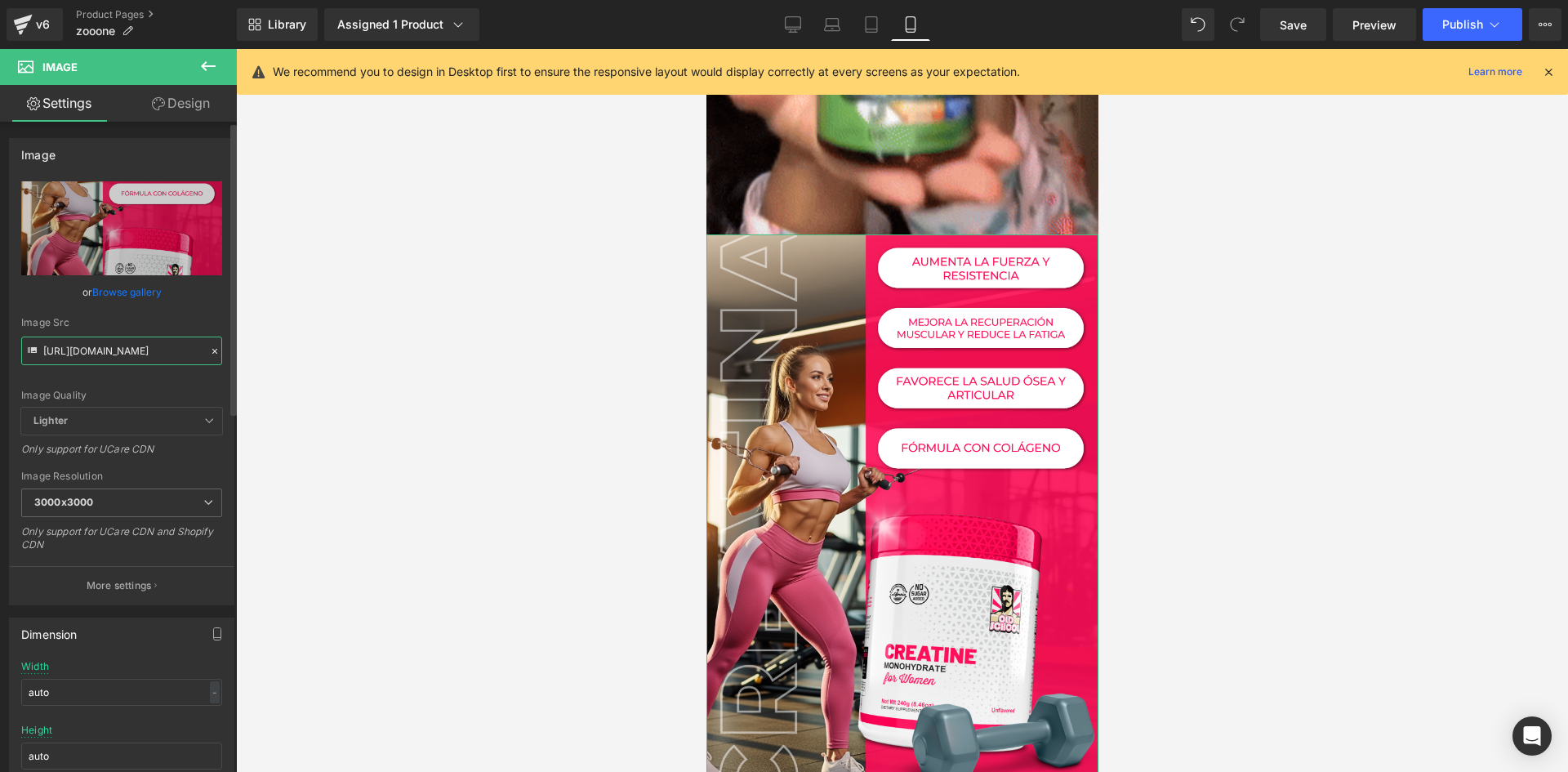
paste input "5xGXKL8t/Whats-App-Image-2025-06-24-at-1-18-10-PM-1.jp"
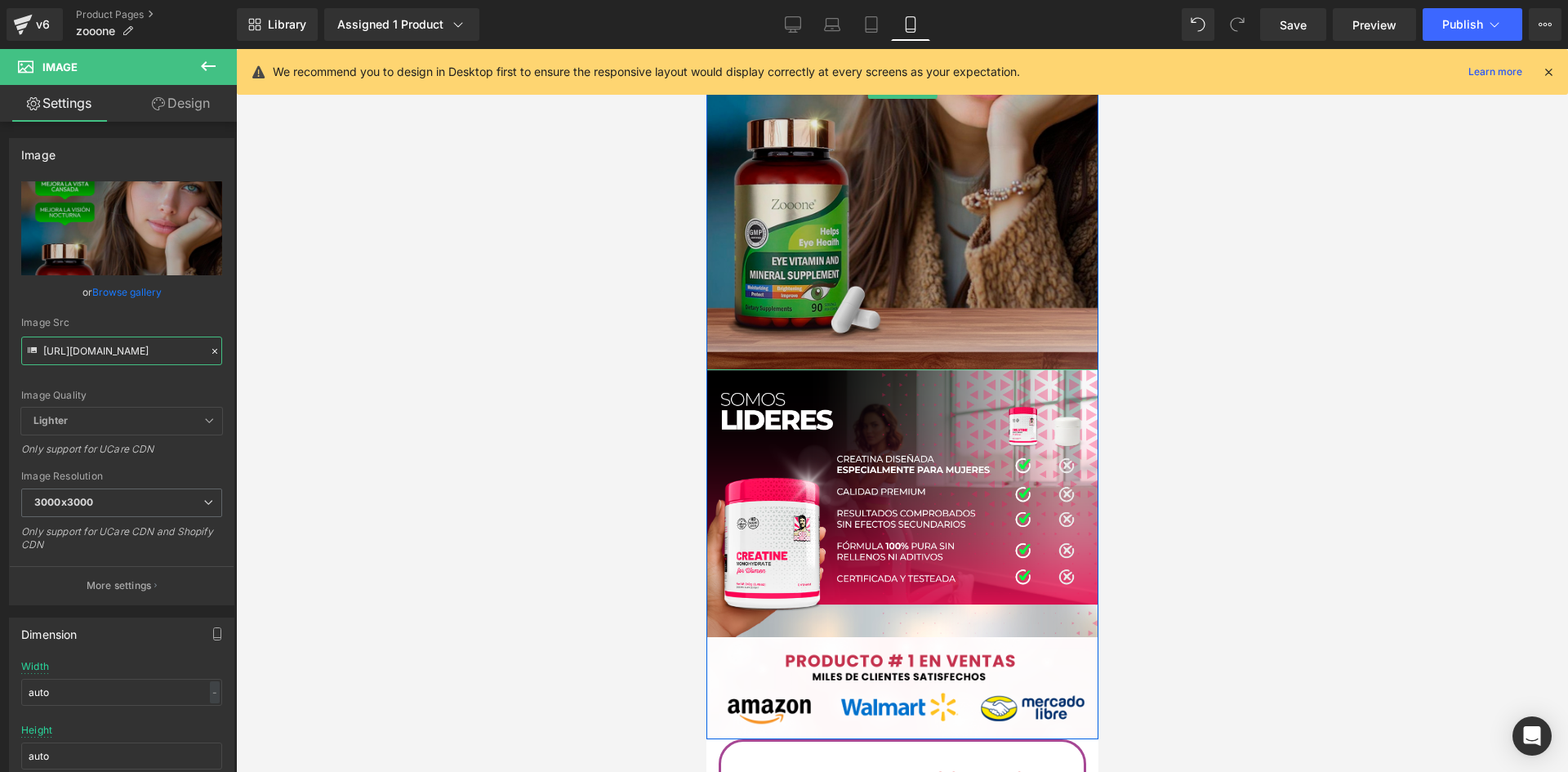
scroll to position [2694, 0]
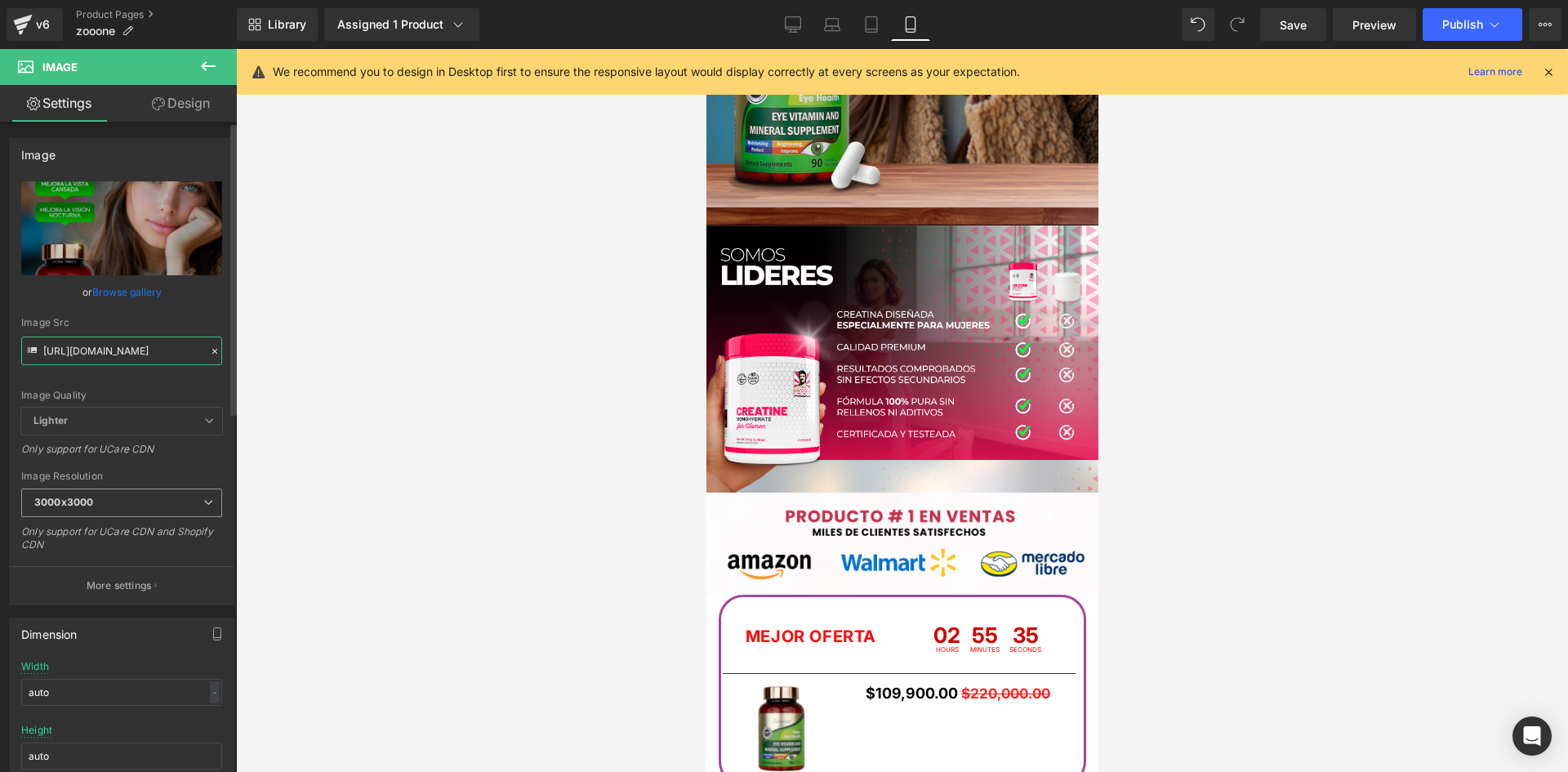
type input "https://i.ibb.co/5xGXKL8t/Whats-App-Image-2025-06-24-at-1-18-10-PM-1.jpg"
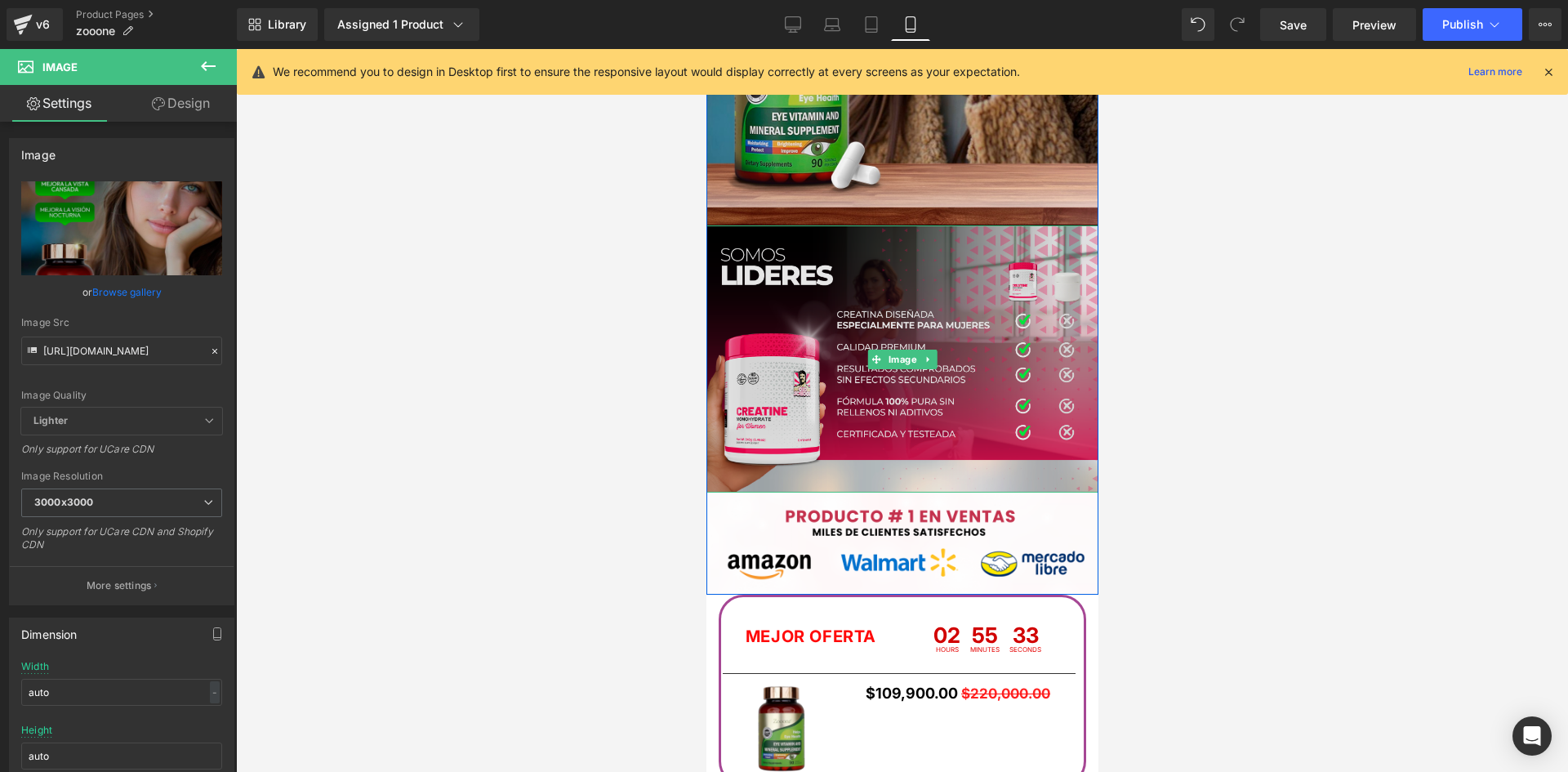
click at [957, 352] on img at bounding box center [901, 358] width 392 height 267
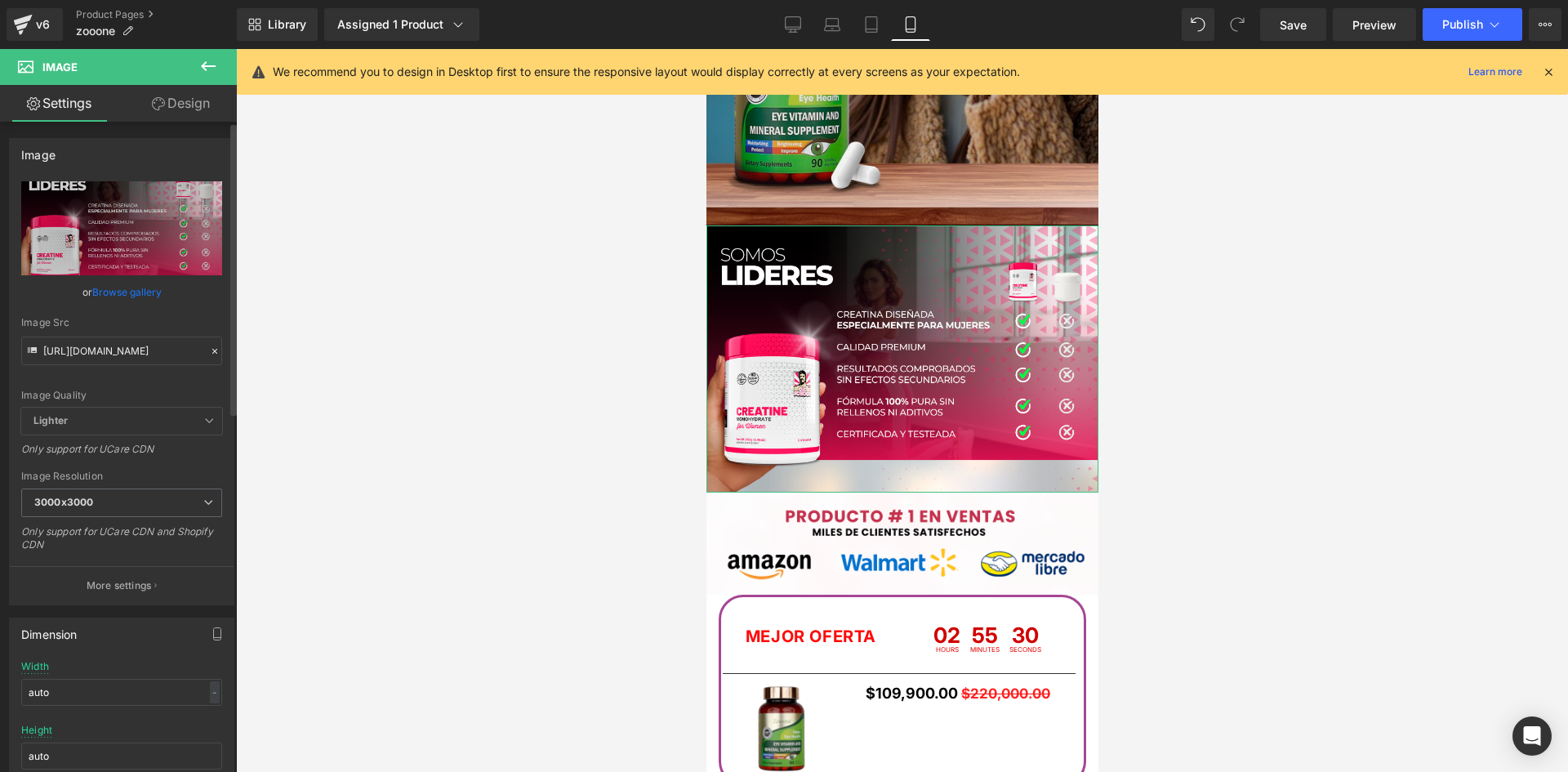
click at [103, 334] on div "Image Src https://i.ibb.co/Gvv7L8db/Pieza-7-3x.png" at bounding box center [122, 340] width 201 height 48
click at [107, 344] on input "https://i.ibb.co/Gvv7L8db/Pieza-7-3x.png" at bounding box center [122, 350] width 201 height 29
click at [108, 344] on input "https://i.ibb.co/Gvv7L8db/Pieza-7-3x.png" at bounding box center [122, 350] width 201 height 29
paste input "JjcNHK6s/Whats-App-Image-2025-06-24-at-1-18-10-PM-2.jp"
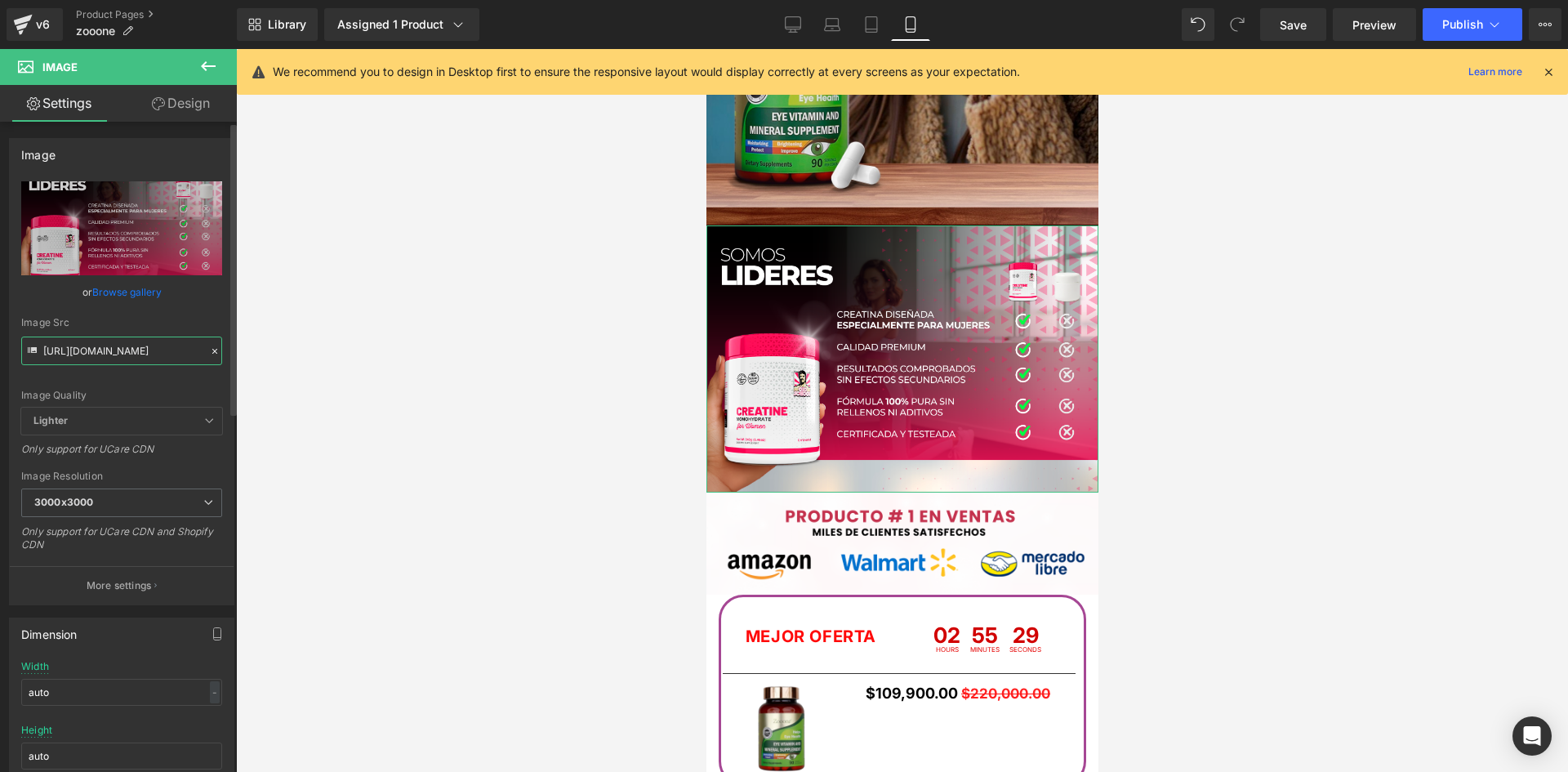
scroll to position [0, 216]
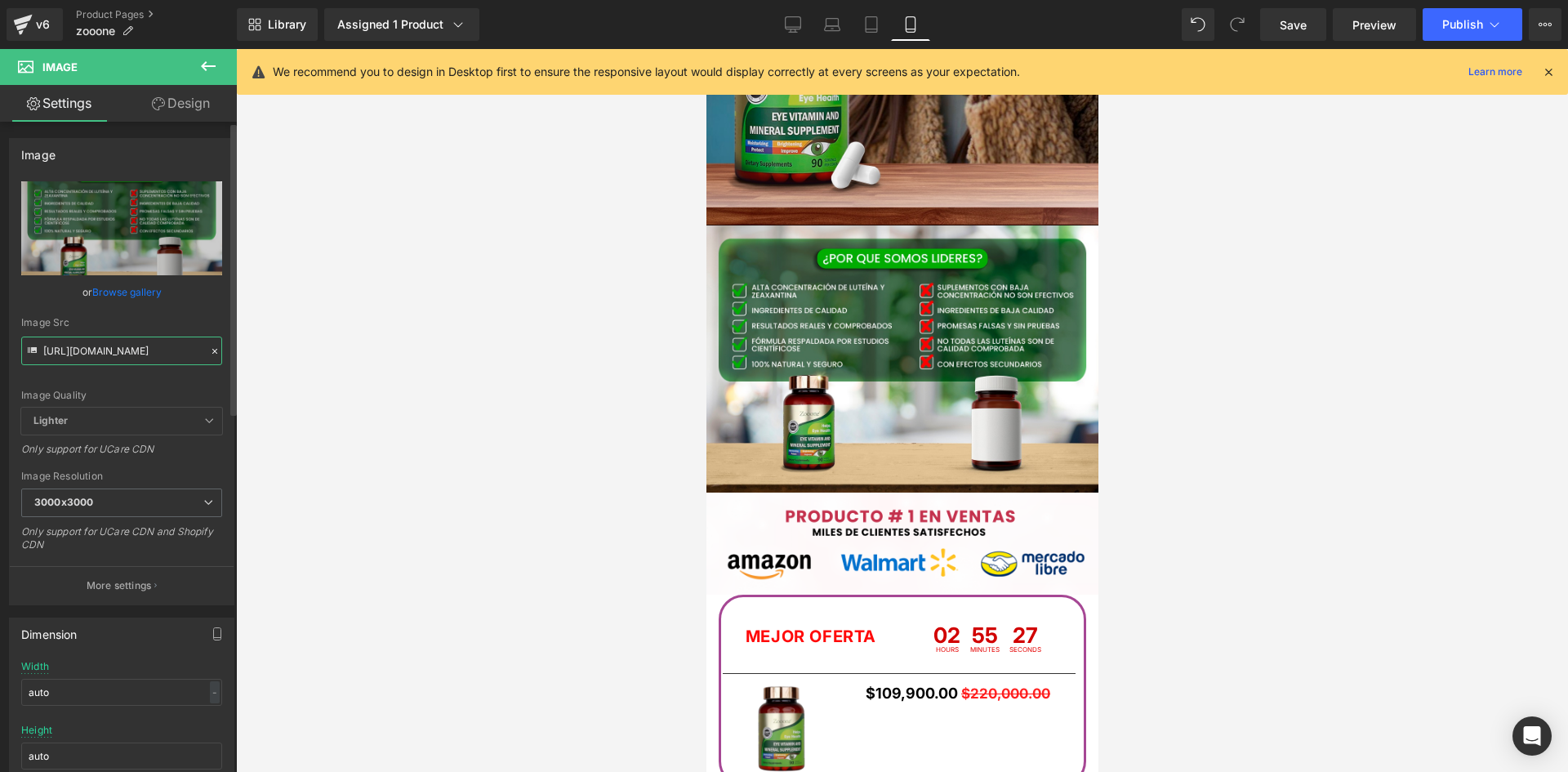
type input "https://i.ibb.co/JjcNHK6s/Whats-App-Image-2025-06-24-at-1-18-10-PM-2.jpg"
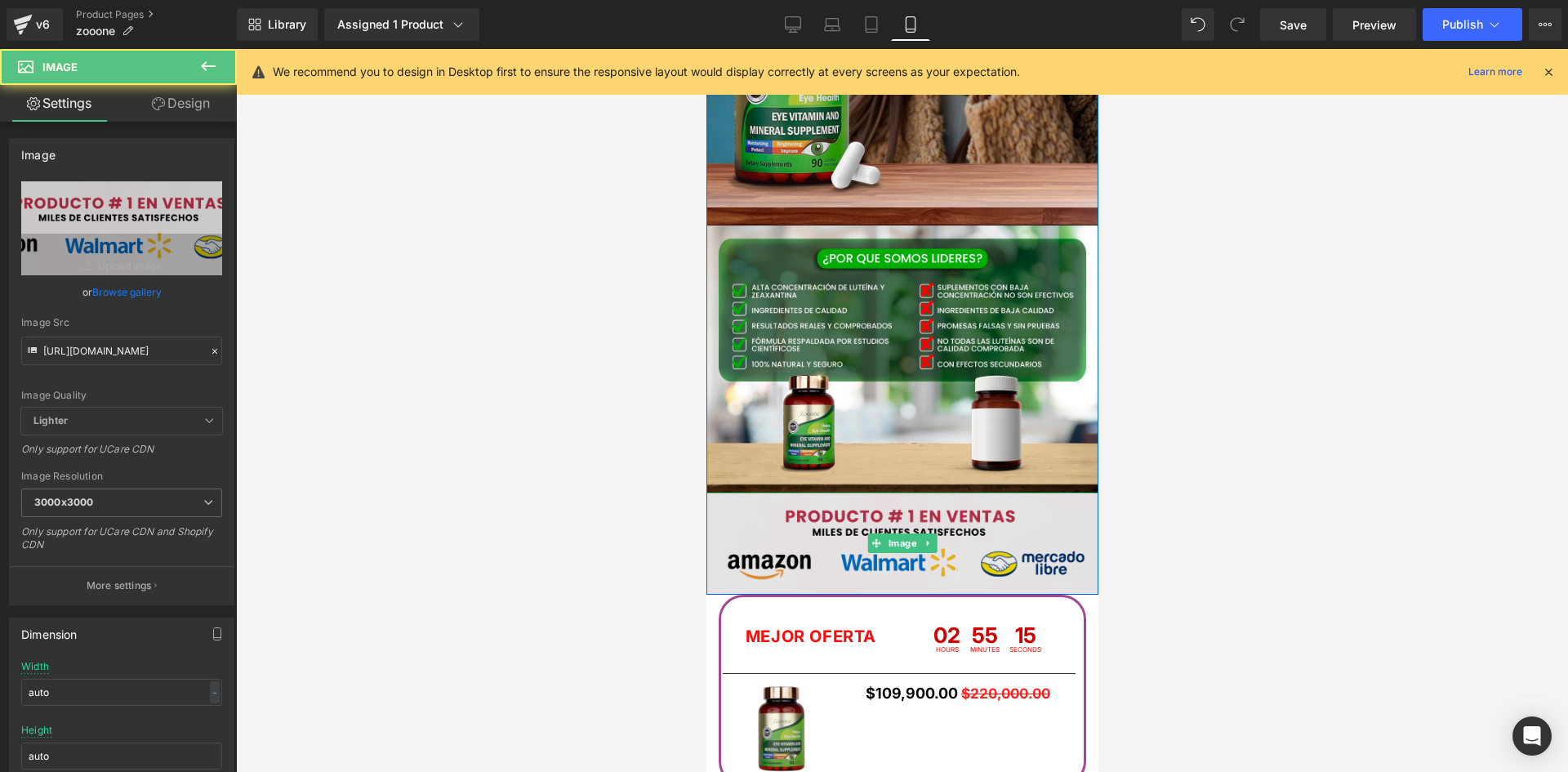
click at [741, 547] on img at bounding box center [901, 543] width 392 height 101
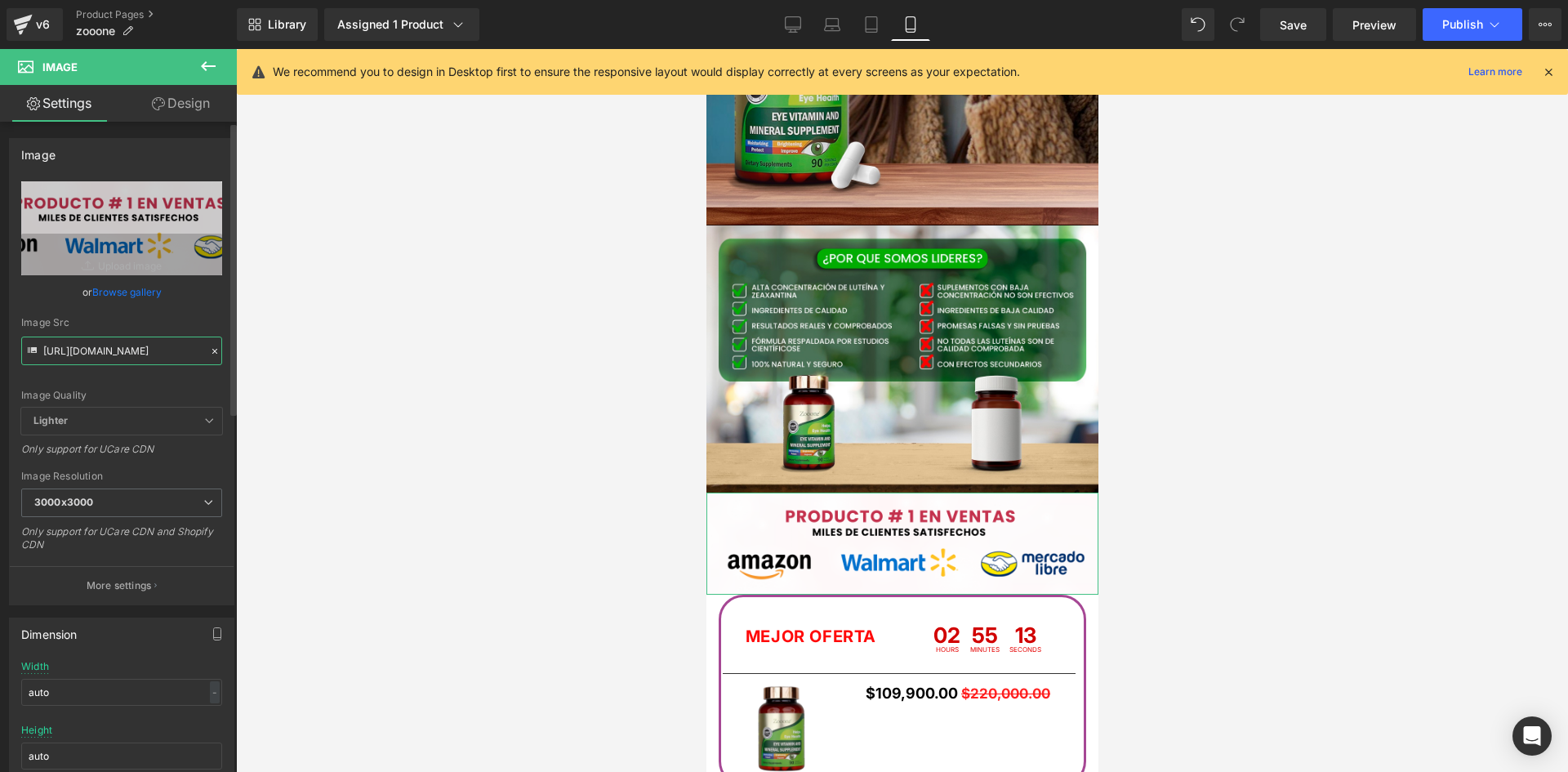
click at [131, 350] on input "https://i.ibb.co/6cRTTjy2/raw-amazon-10.png" at bounding box center [122, 350] width 201 height 29
click at [131, 351] on input "https://i.ibb.co/6cRTTjy2/raw-amazon-10.png" at bounding box center [122, 350] width 201 height 29
paste input "Ldj1WWCB/POST-01-0"
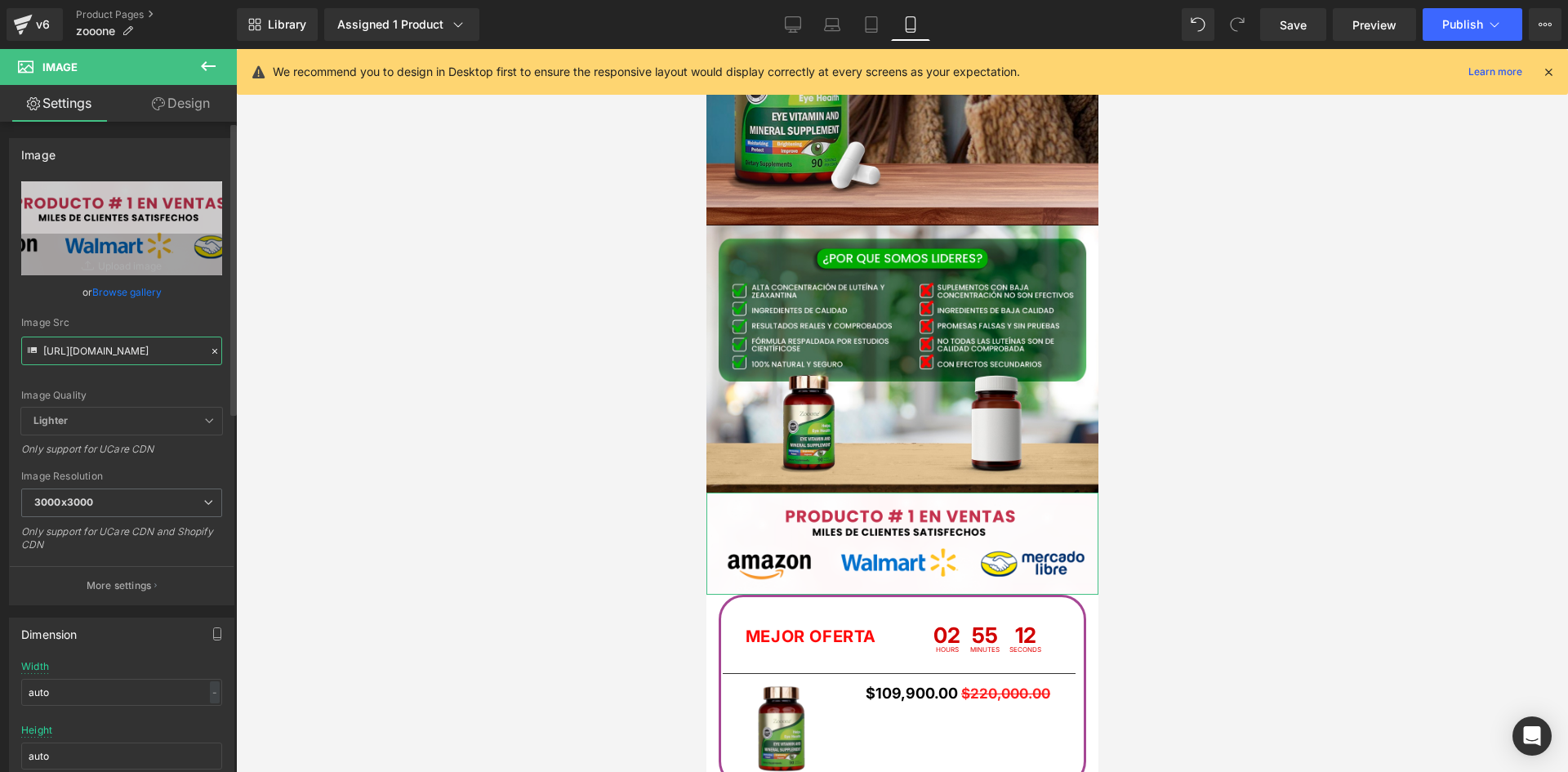
type input "https://i.ibb.co/Ldj1WWCB/POST-01-010.png"
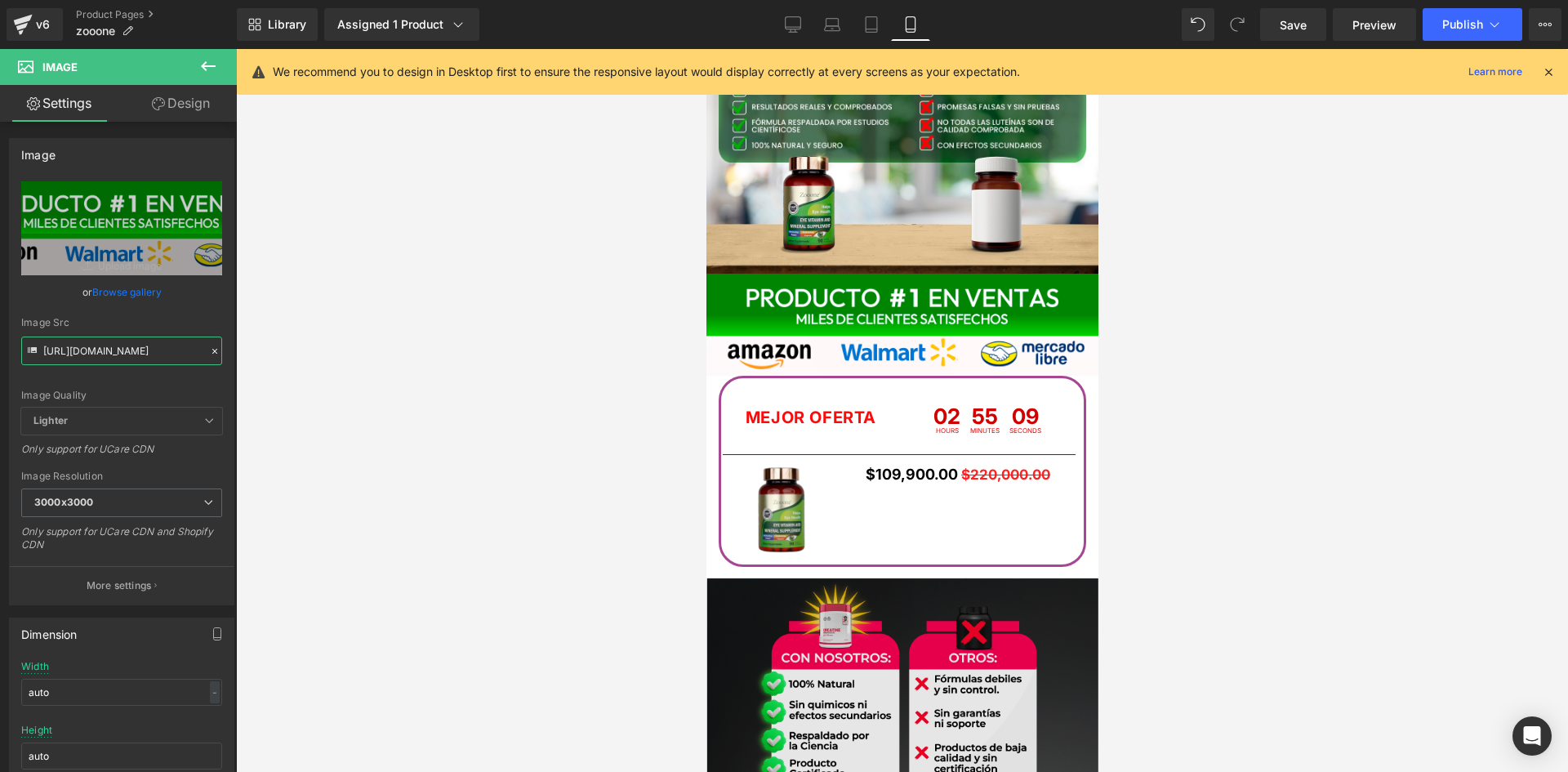
scroll to position [2940, 0]
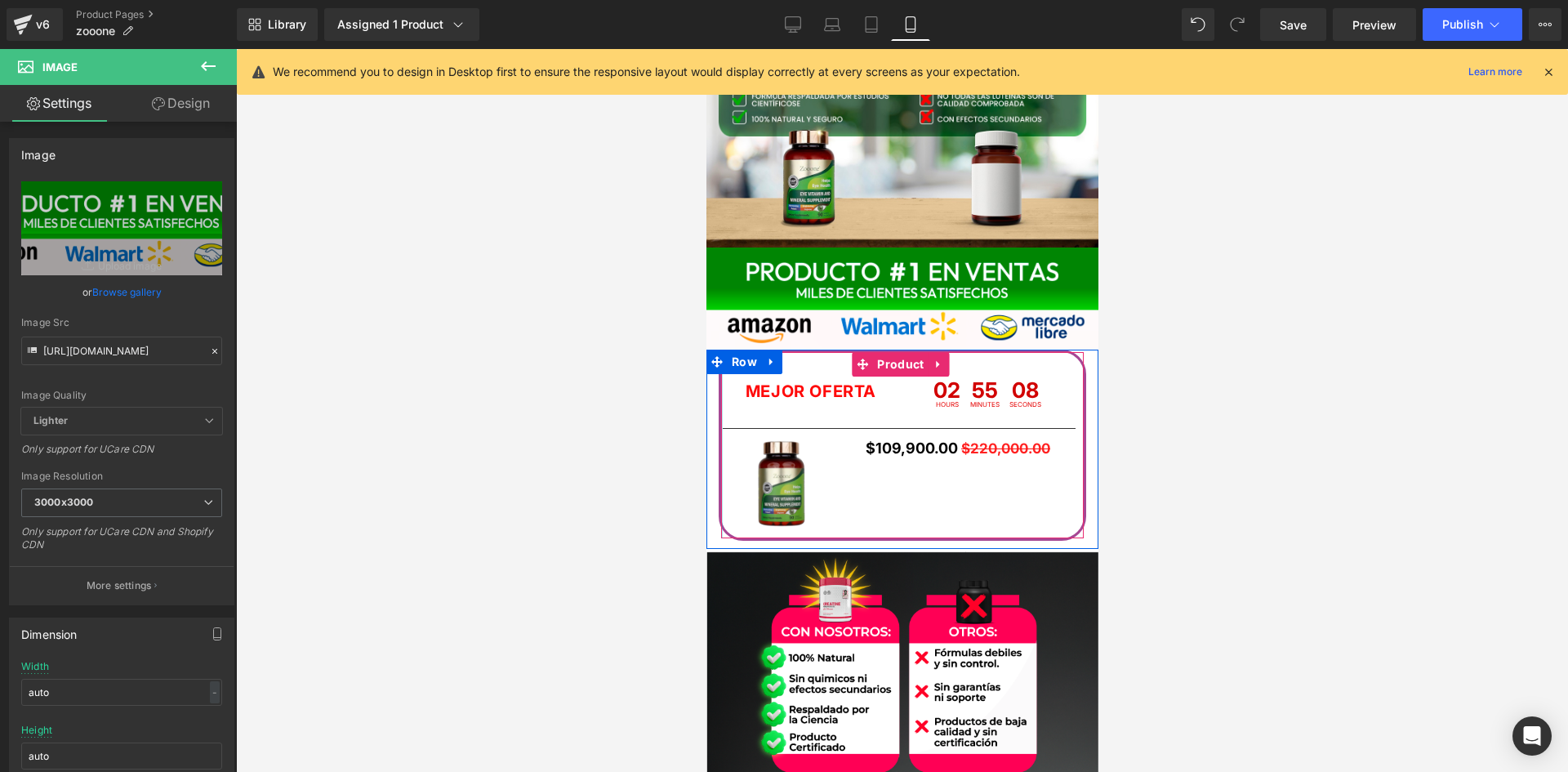
click at [723, 502] on div "Sale Off (P) Image $109,900.00 $220,000.00 (P) Price Buy it now (P) Dynamic Che…" at bounding box center [898, 488] width 352 height 101
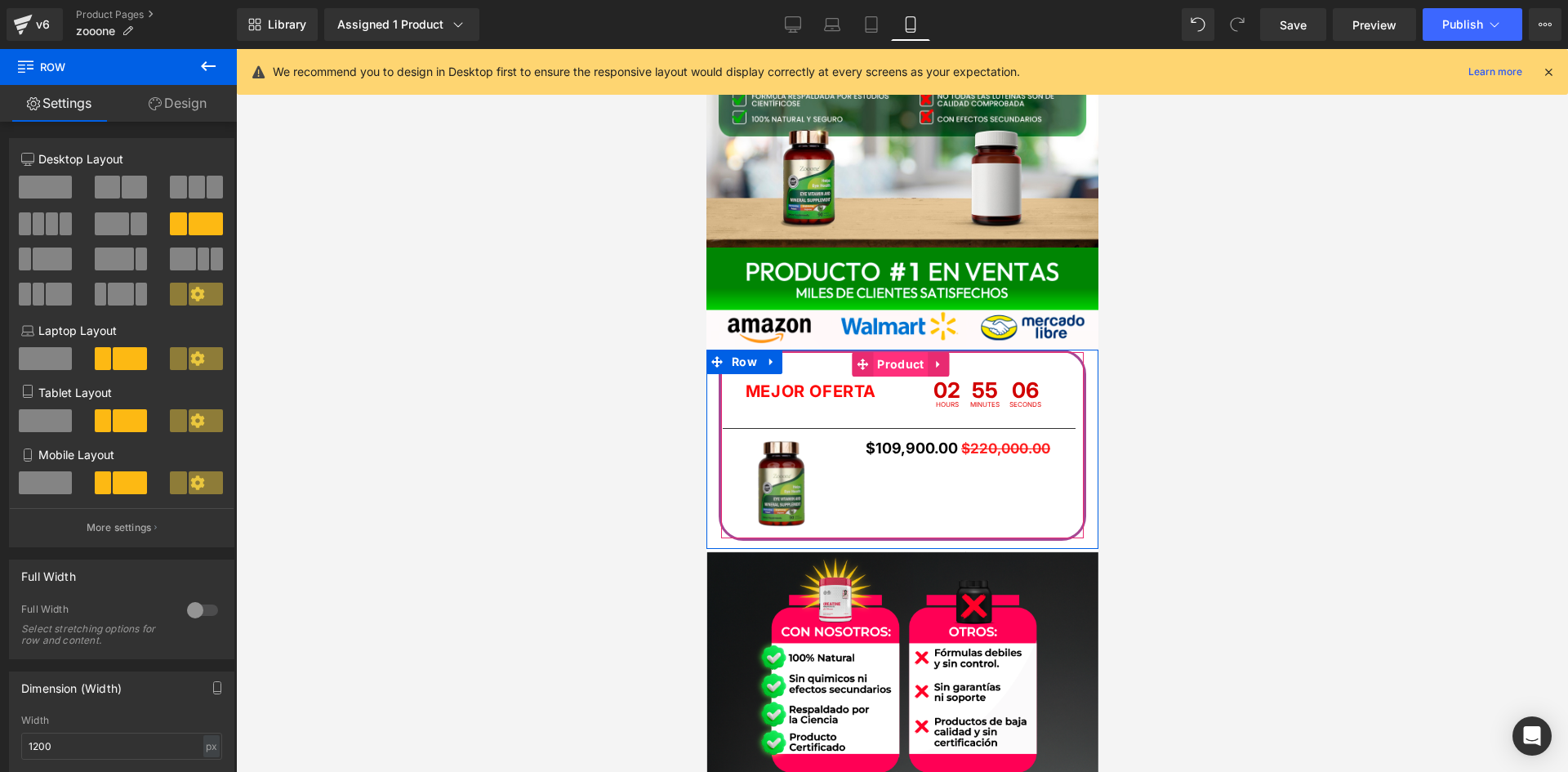
click at [885, 361] on span "Product" at bounding box center [898, 364] width 54 height 25
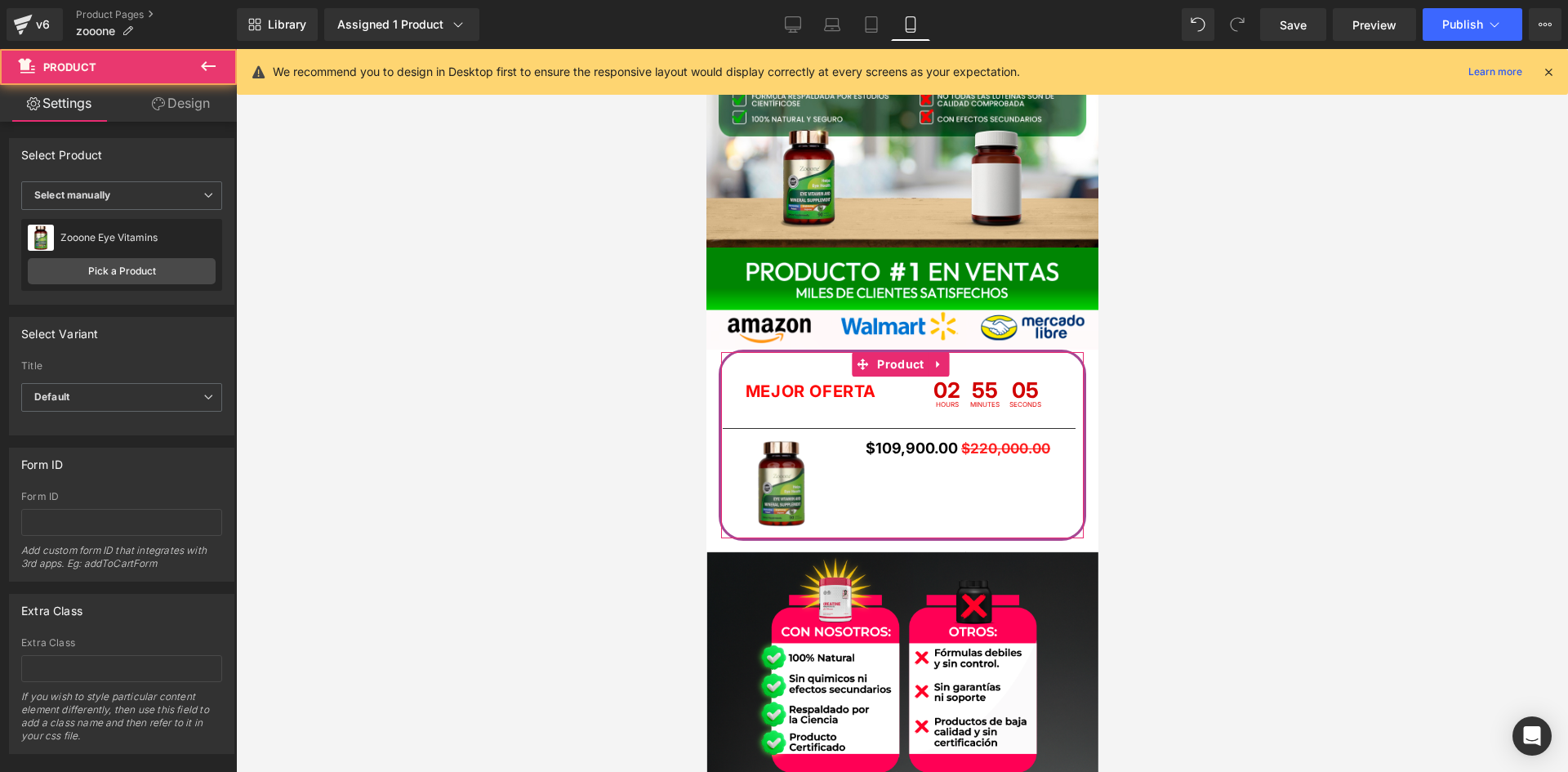
click at [152, 108] on icon at bounding box center [159, 103] width 13 height 13
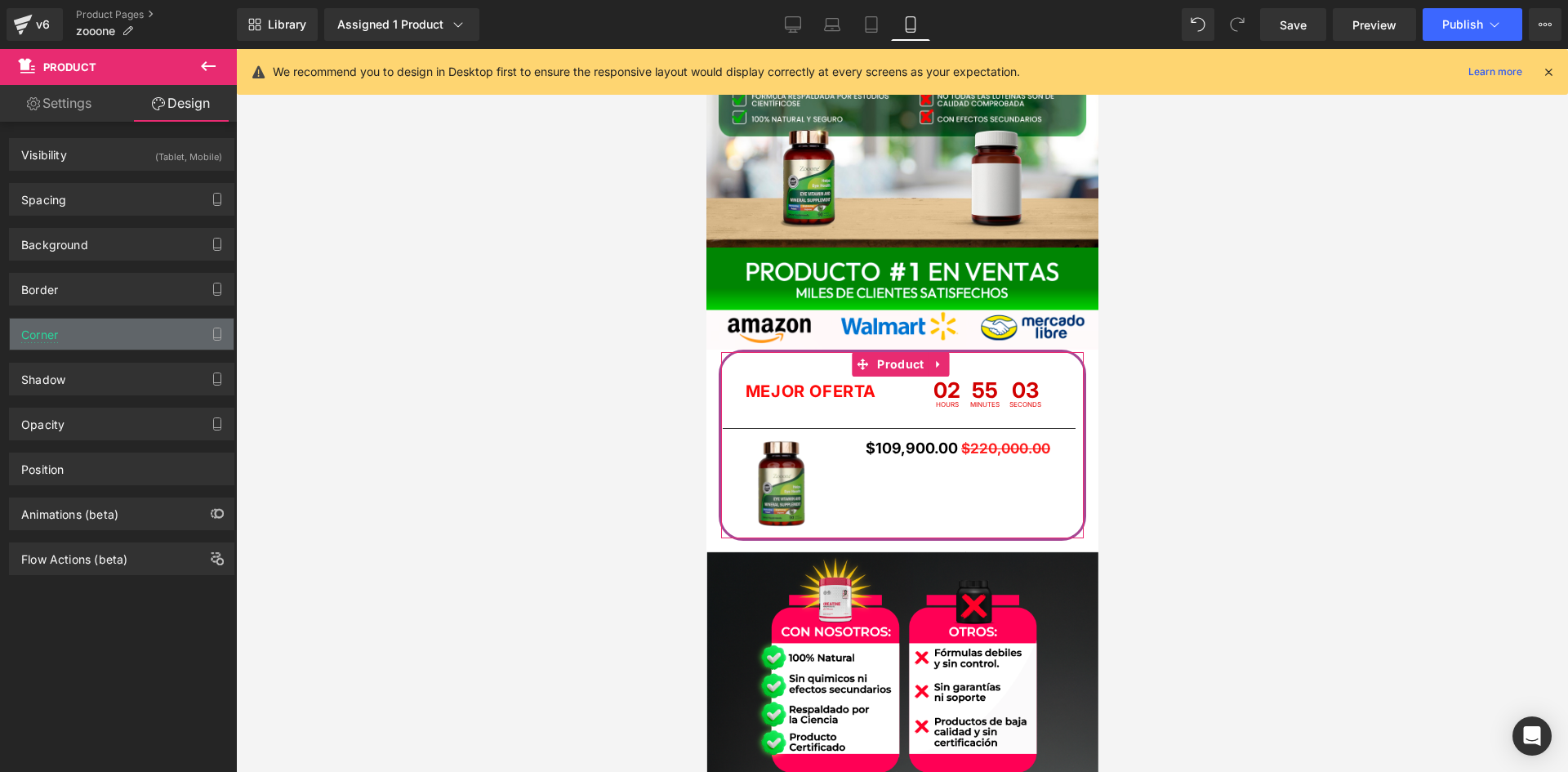
click at [53, 346] on div "Corner" at bounding box center [122, 334] width 224 height 31
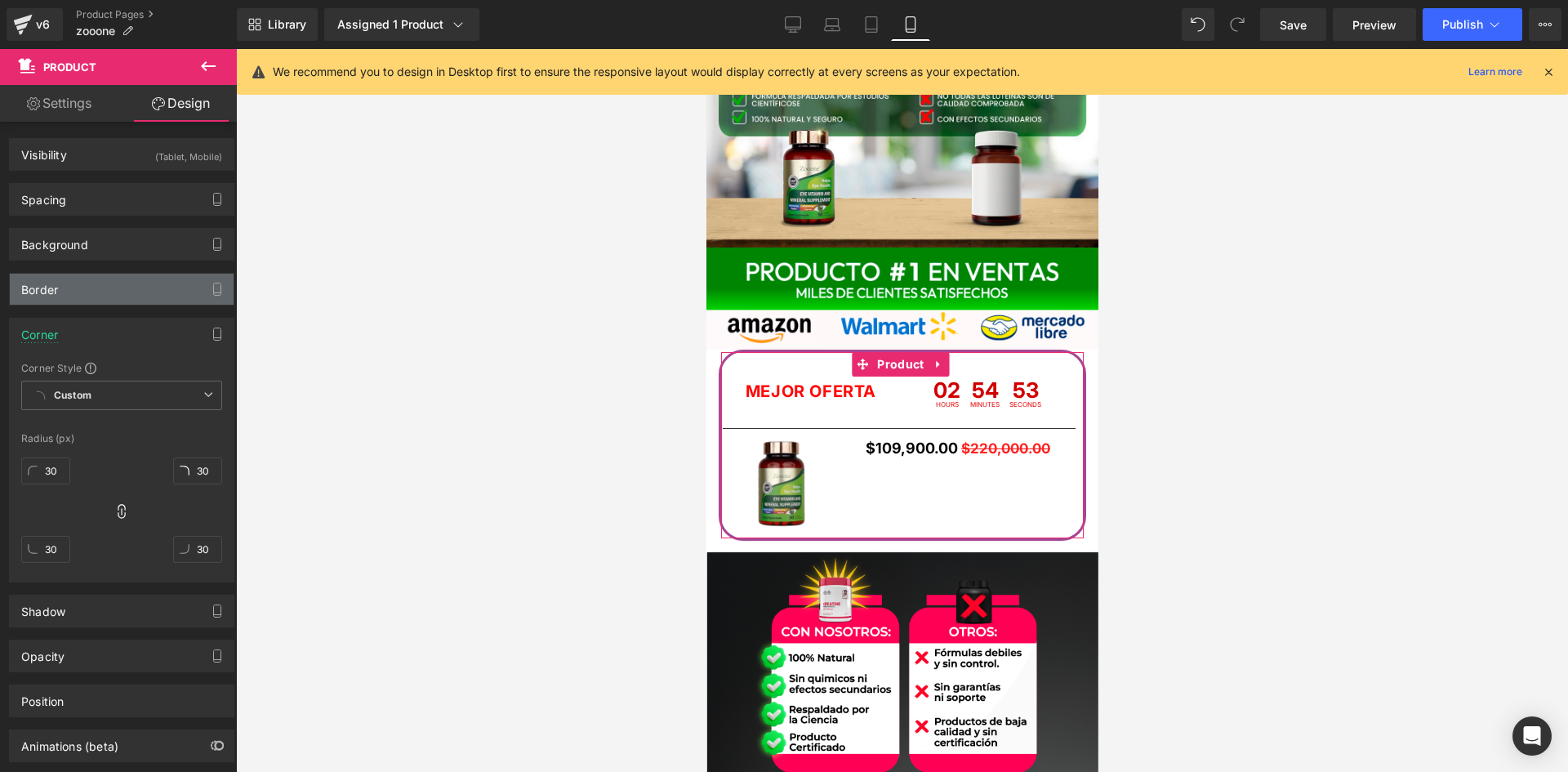
click at [81, 290] on div "Border" at bounding box center [122, 290] width 224 height 31
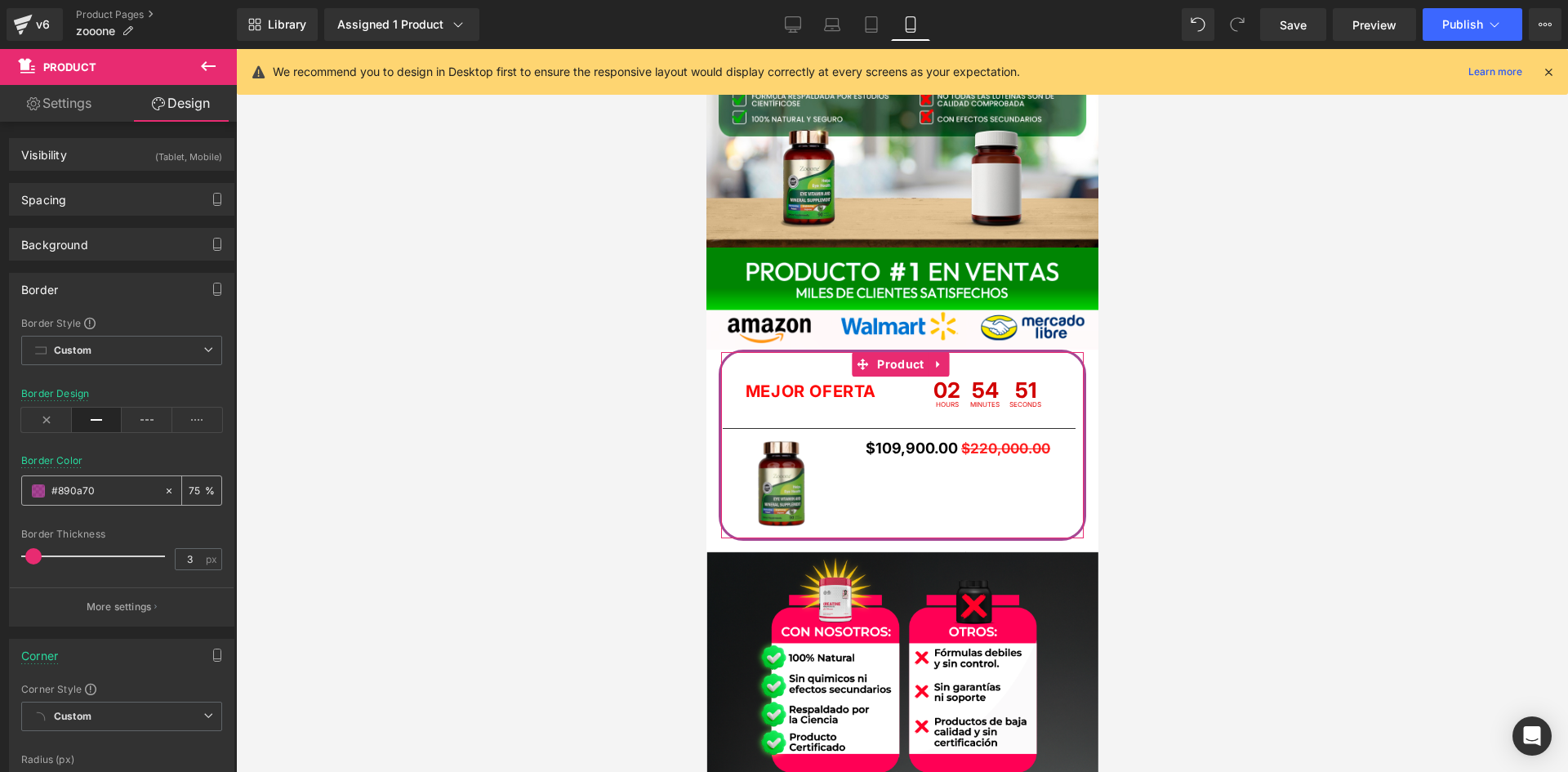
click at [38, 495] on span at bounding box center [39, 491] width 13 height 13
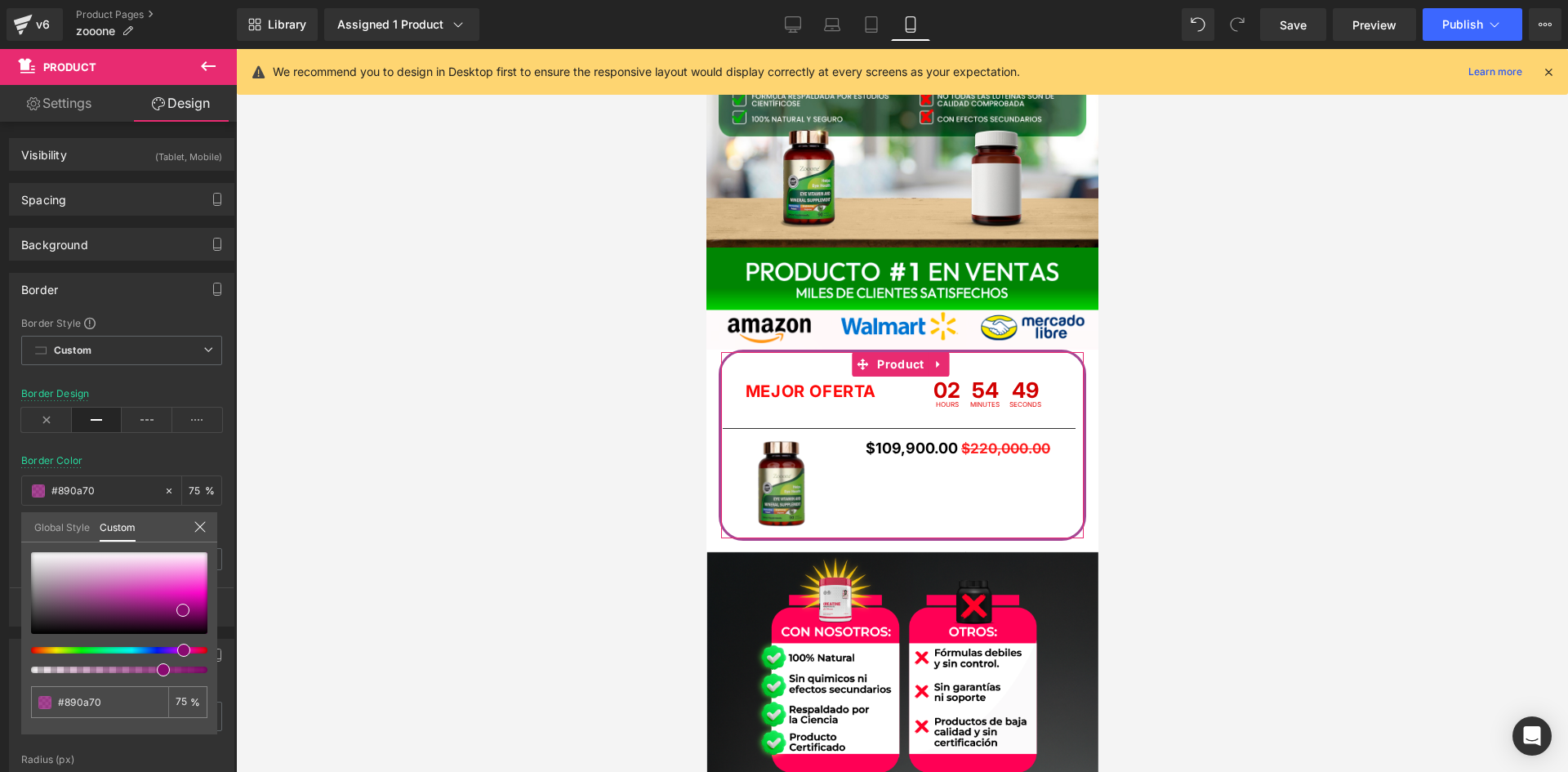
click at [89, 645] on div at bounding box center [119, 612] width 176 height 121
type input "#0a891b"
click at [88, 651] on div at bounding box center [113, 649] width 176 height 6
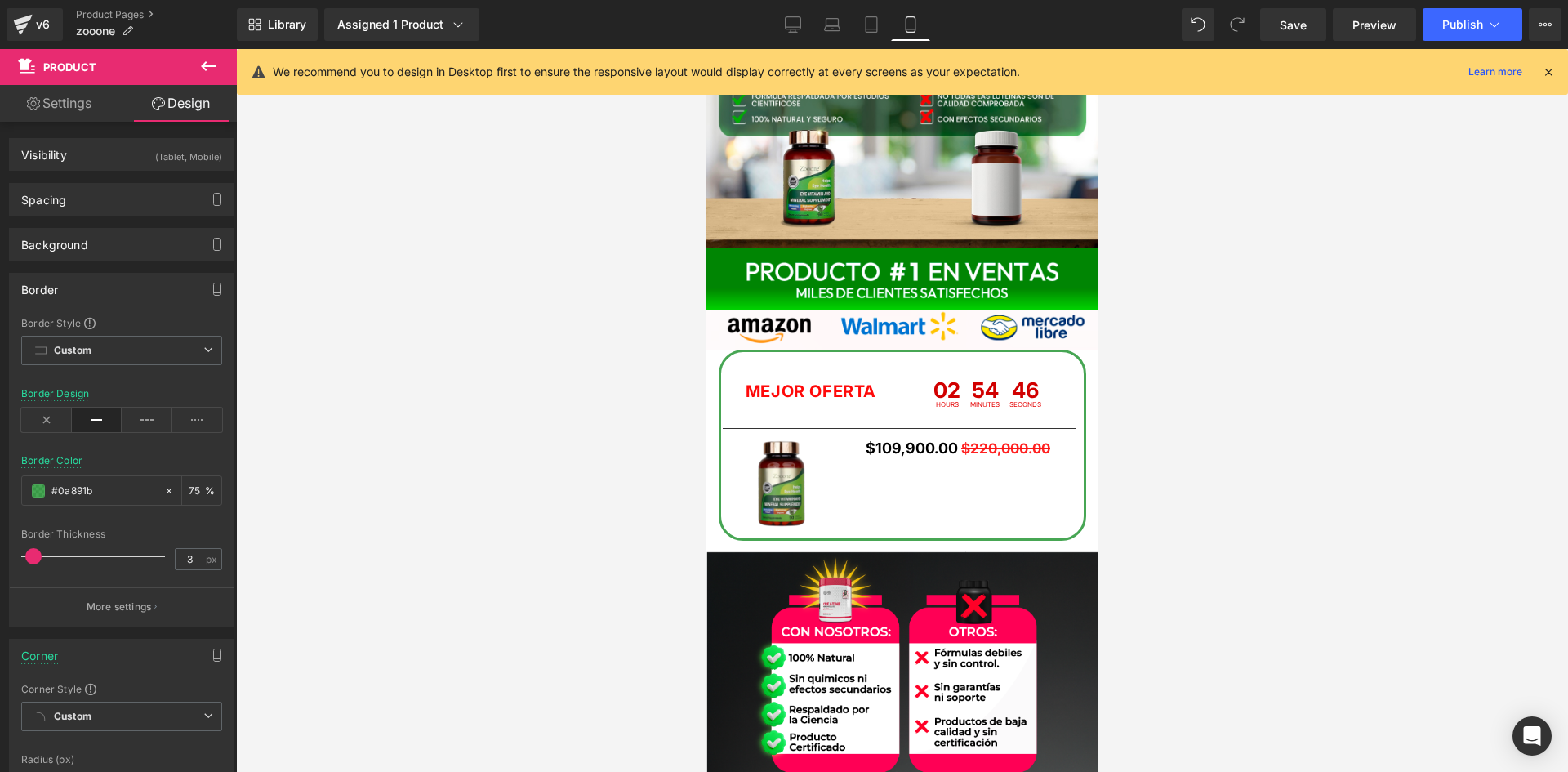
click at [625, 408] on div at bounding box center [902, 410] width 1332 height 722
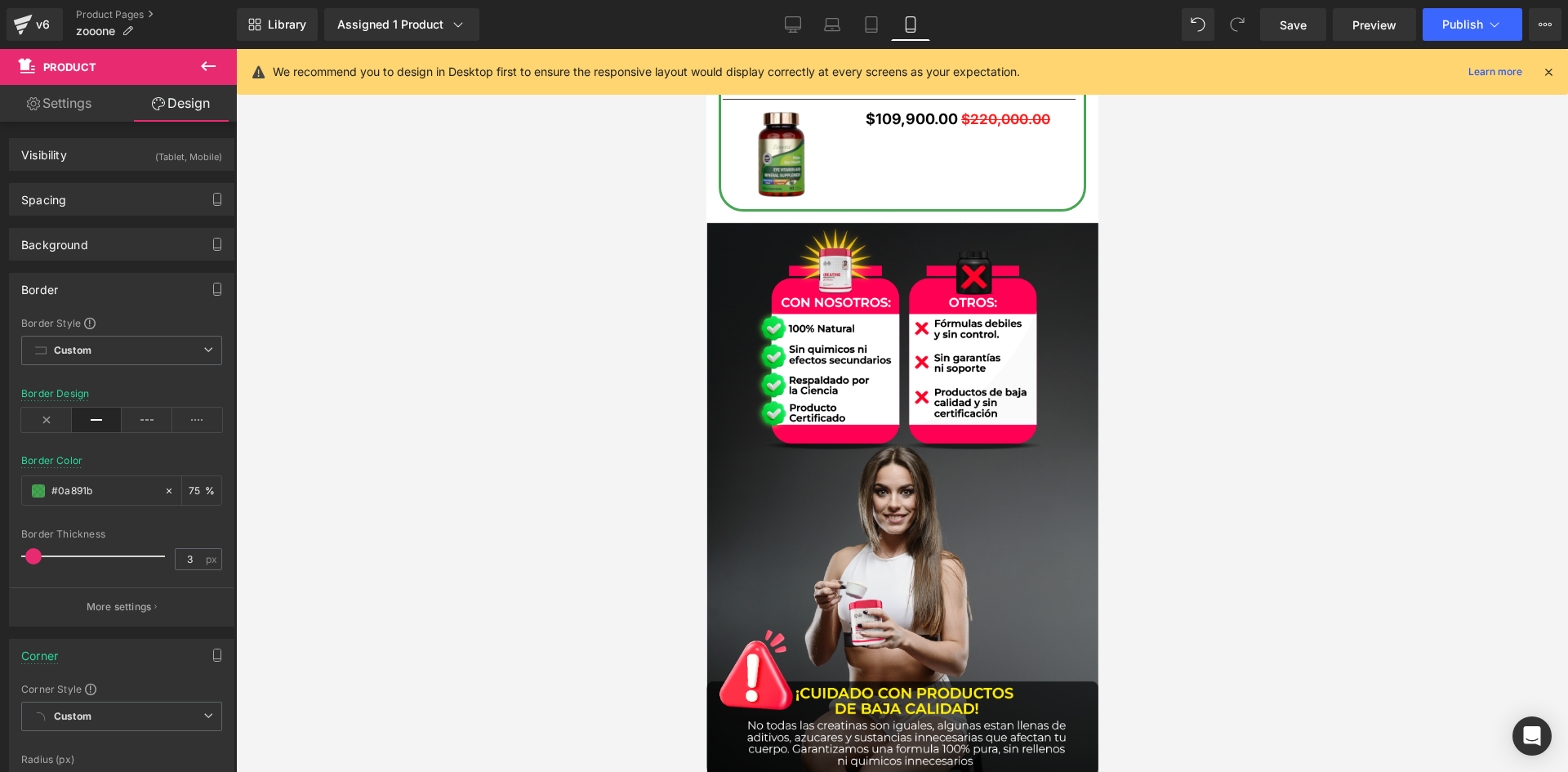
scroll to position [3429, 0]
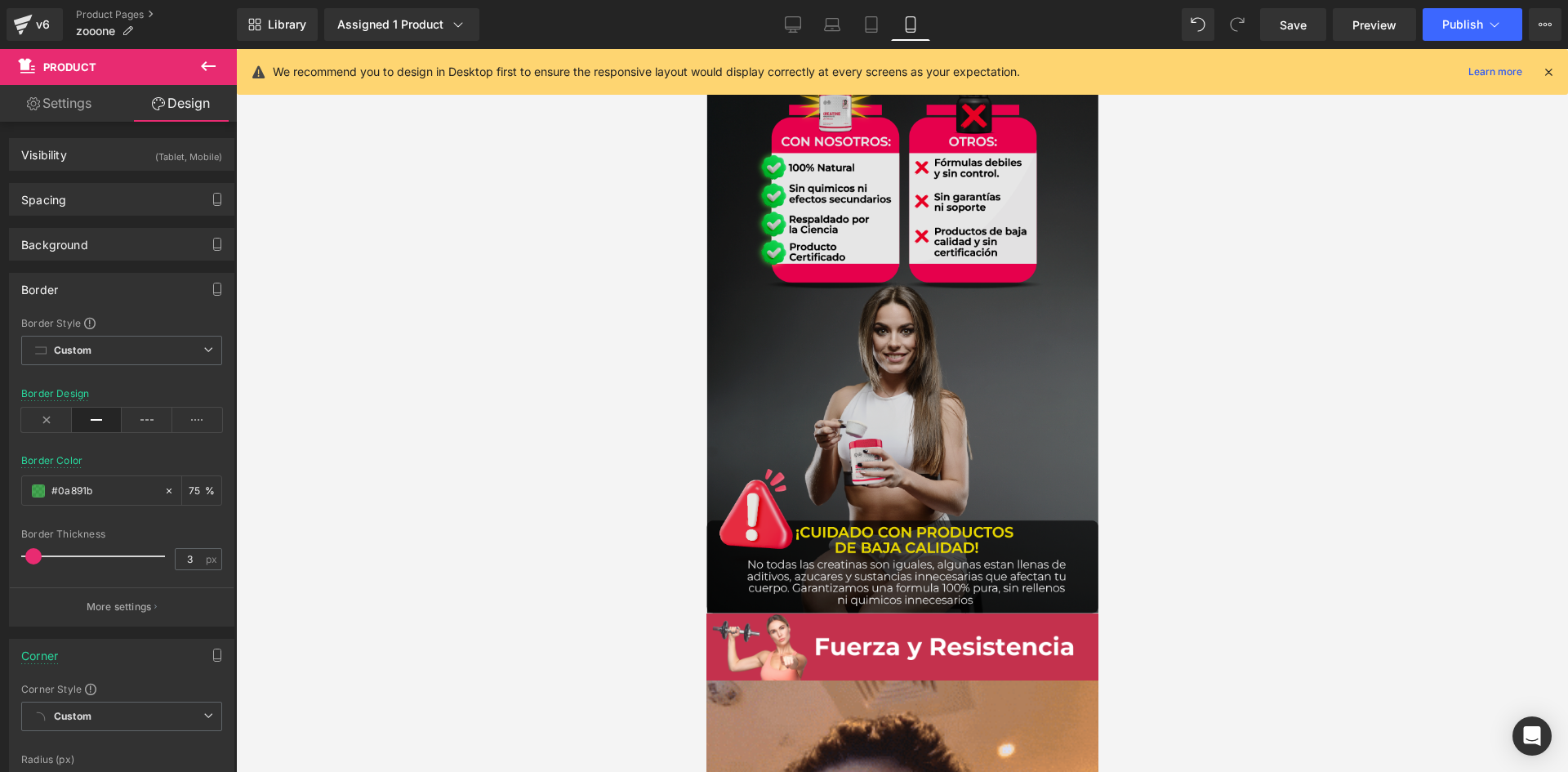
click at [855, 388] on img at bounding box center [901, 336] width 392 height 554
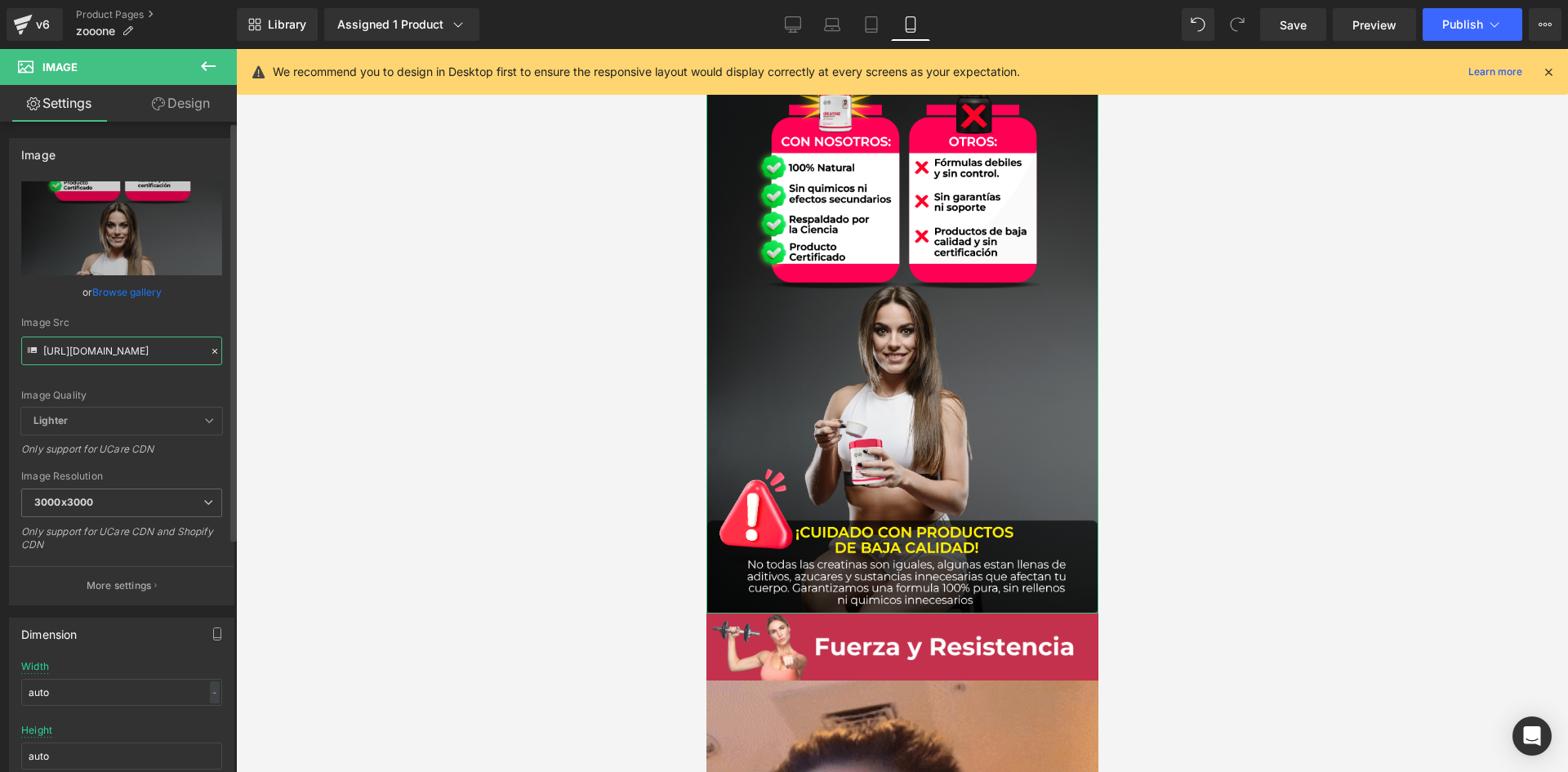
click at [80, 350] on input "https://i.ibb.co/d0Tb12rj/kikipi.png" at bounding box center [122, 350] width 201 height 29
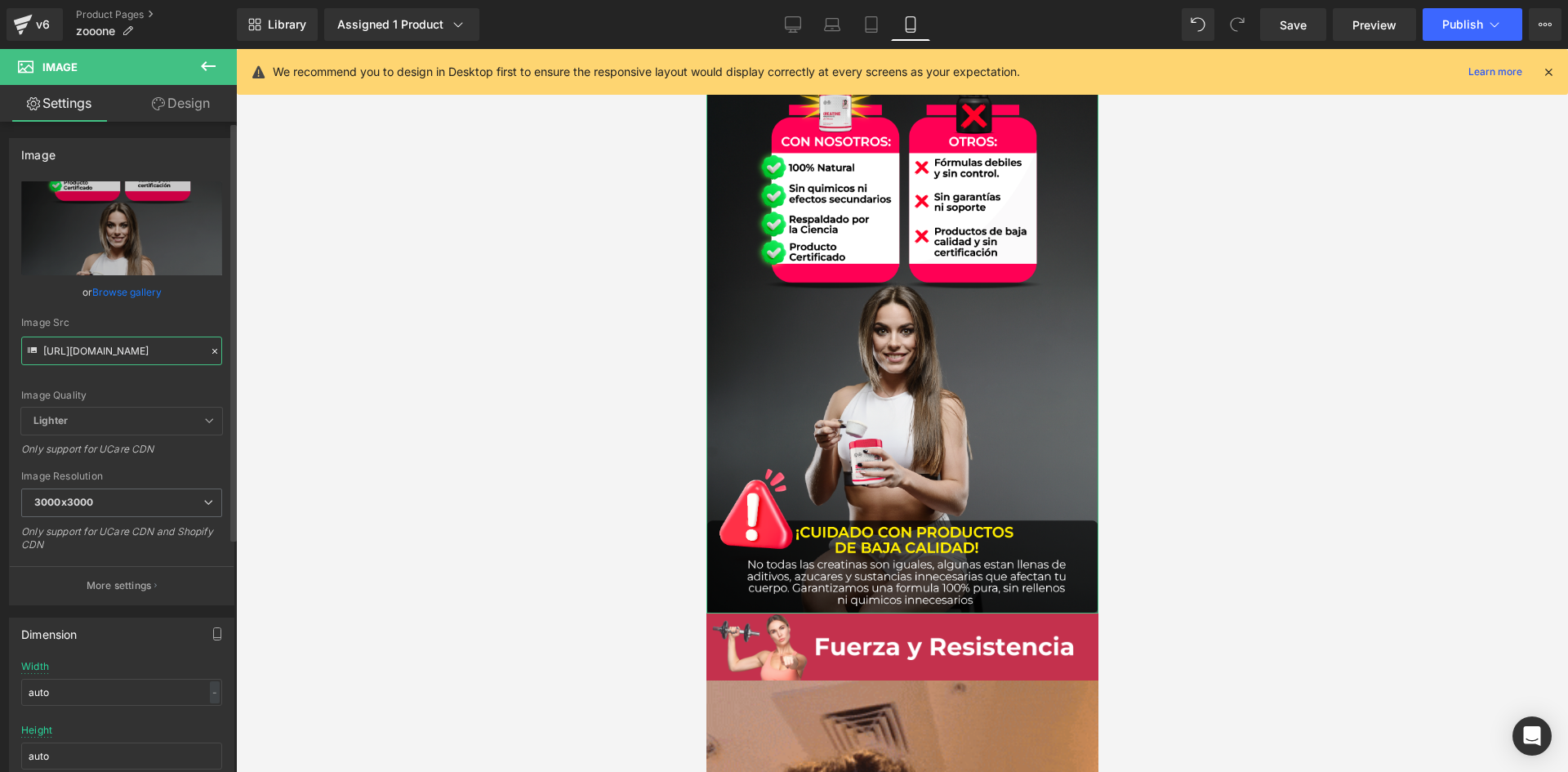
click at [80, 350] on input "https://i.ibb.co/d0Tb12rj/kikipi.png" at bounding box center [122, 350] width 201 height 29
click at [82, 347] on input "https://i.ibb.co/d0Tb12rj/kikipi.png" at bounding box center [122, 350] width 201 height 29
paste input "3mq02zys/Whats-App-Image-2025-06-24-at-2-32-46-PM-1.jp"
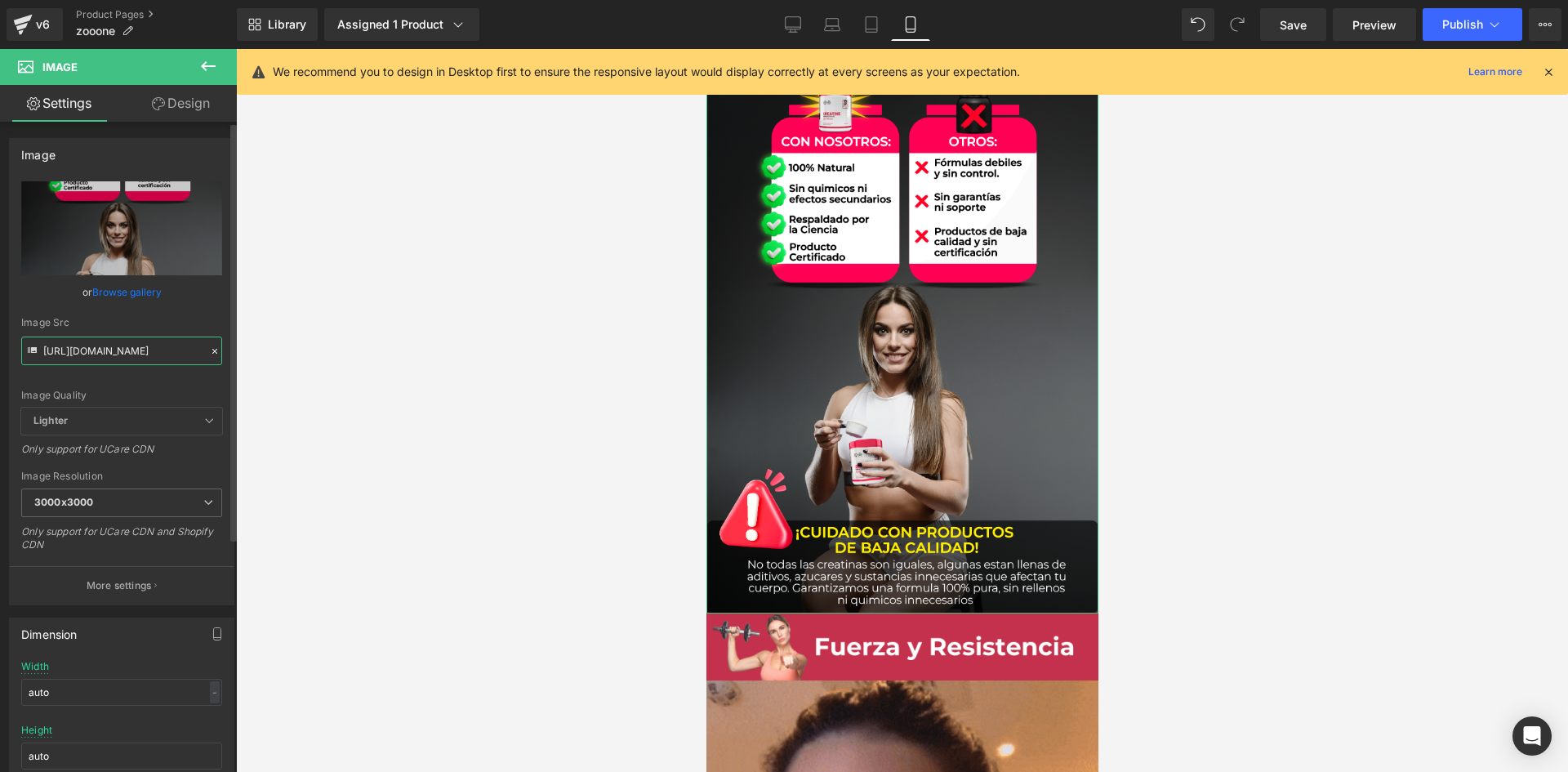
type input "https://i.ibb.co/3mq02zys/Whats-App-Image-2025-06-24-at-2-32-46-PM-1.jpg"
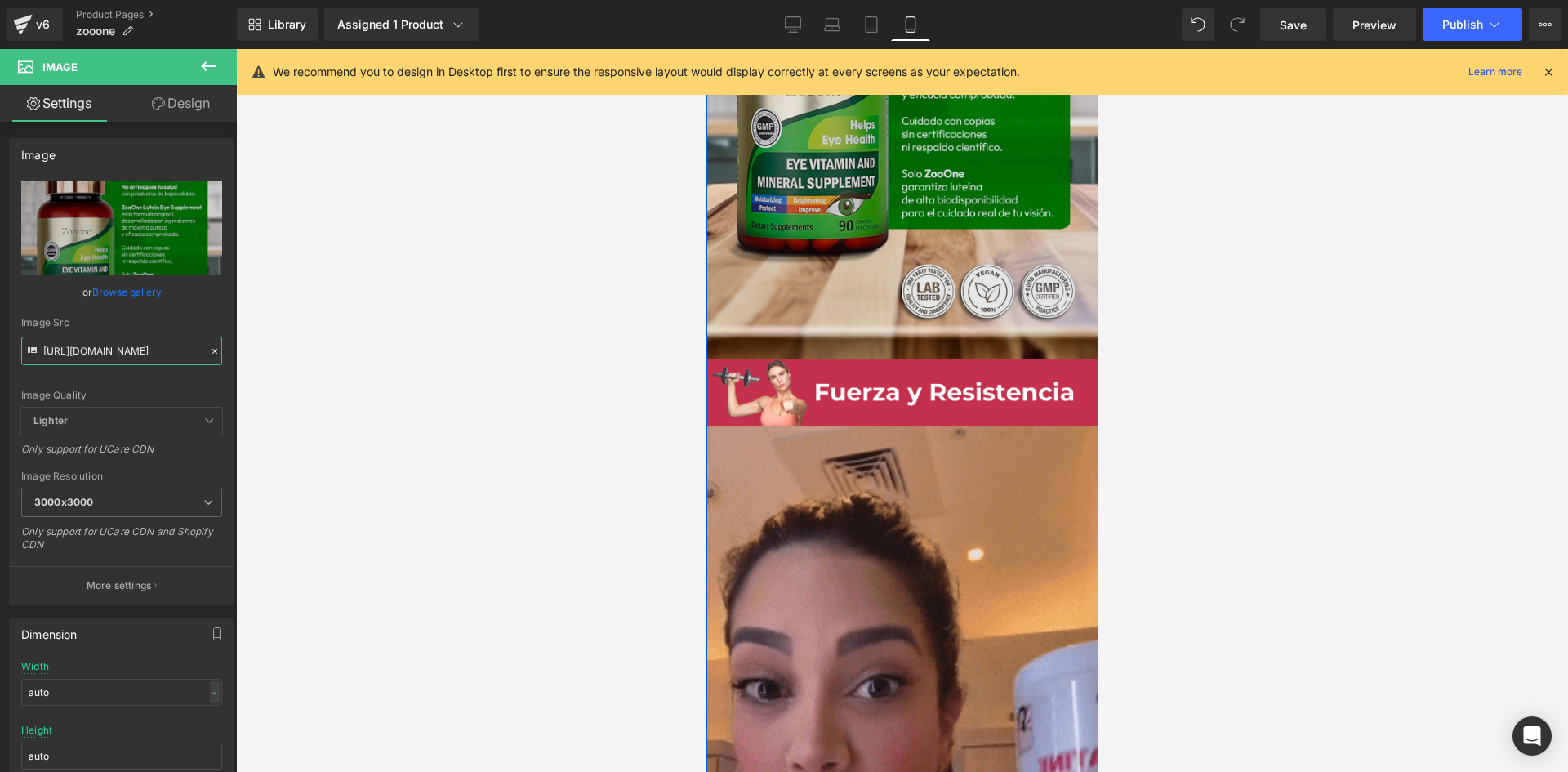
scroll to position [3838, 0]
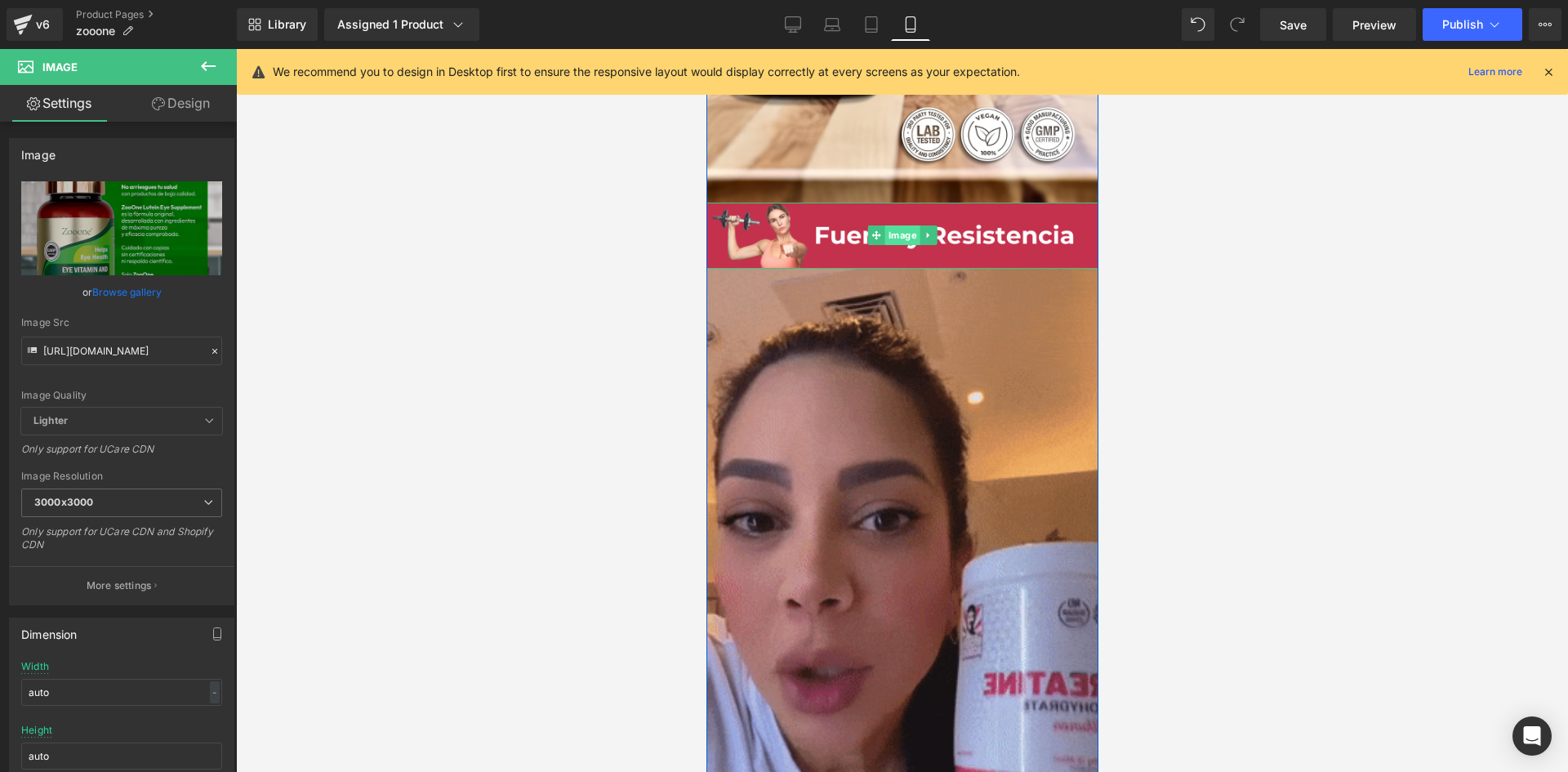
click at [885, 226] on span "Image" at bounding box center [902, 234] width 35 height 19
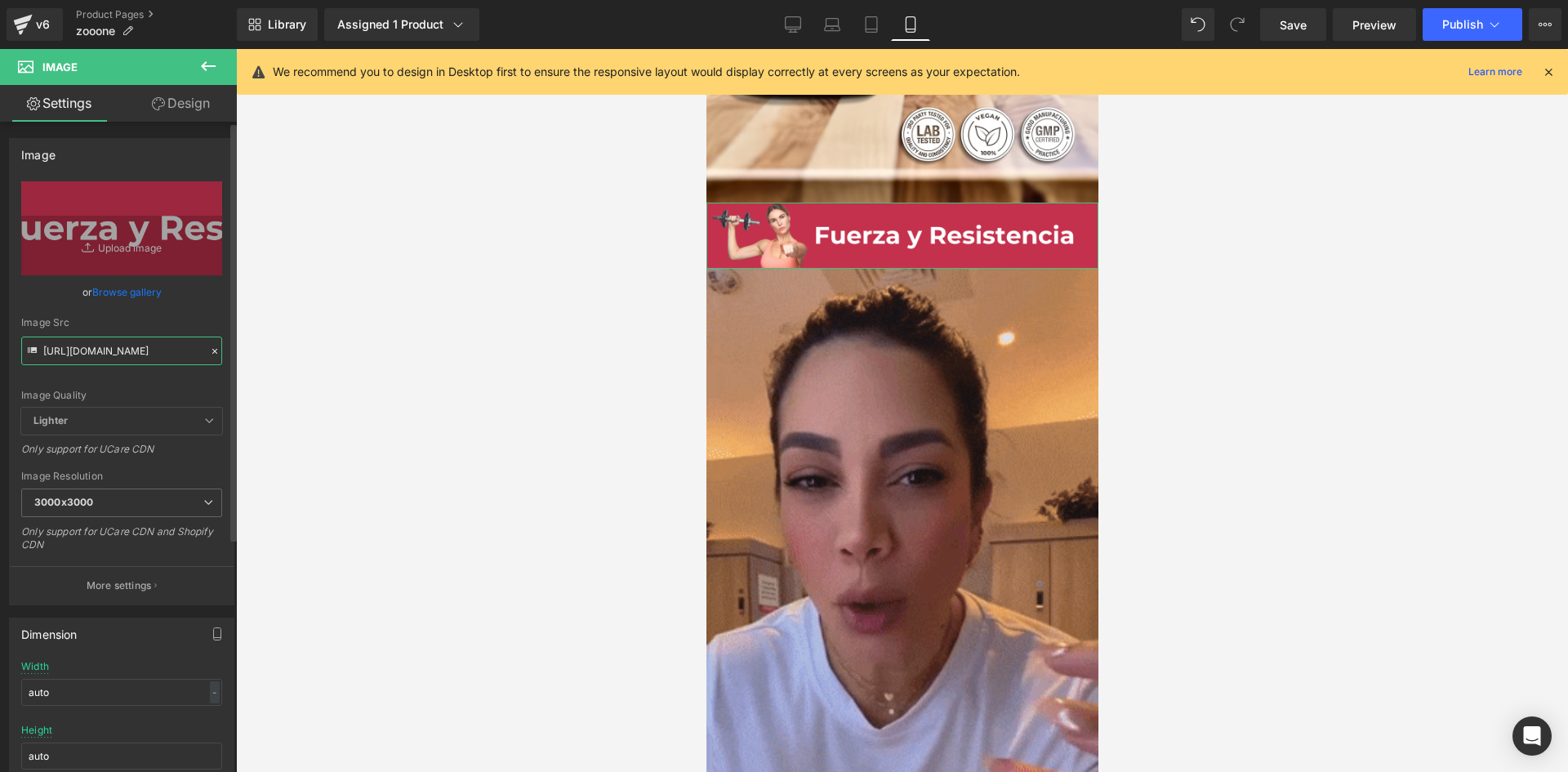
click at [91, 339] on input "https://i.ibb.co/Md2X37y/raw-5-5.png" at bounding box center [122, 350] width 201 height 29
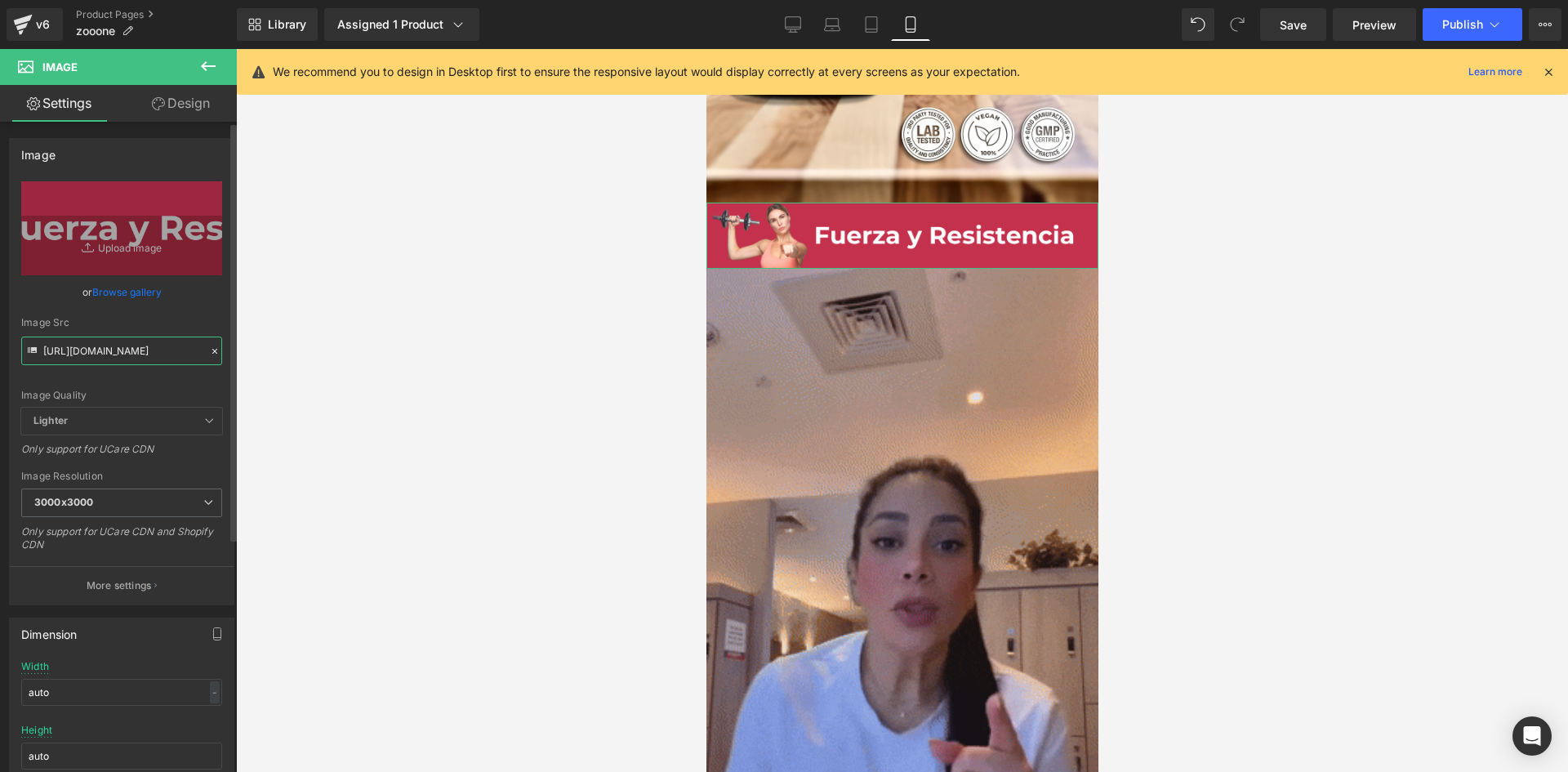
click at [91, 339] on input "https://i.ibb.co/Md2X37y/raw-5-5.png" at bounding box center [122, 350] width 201 height 29
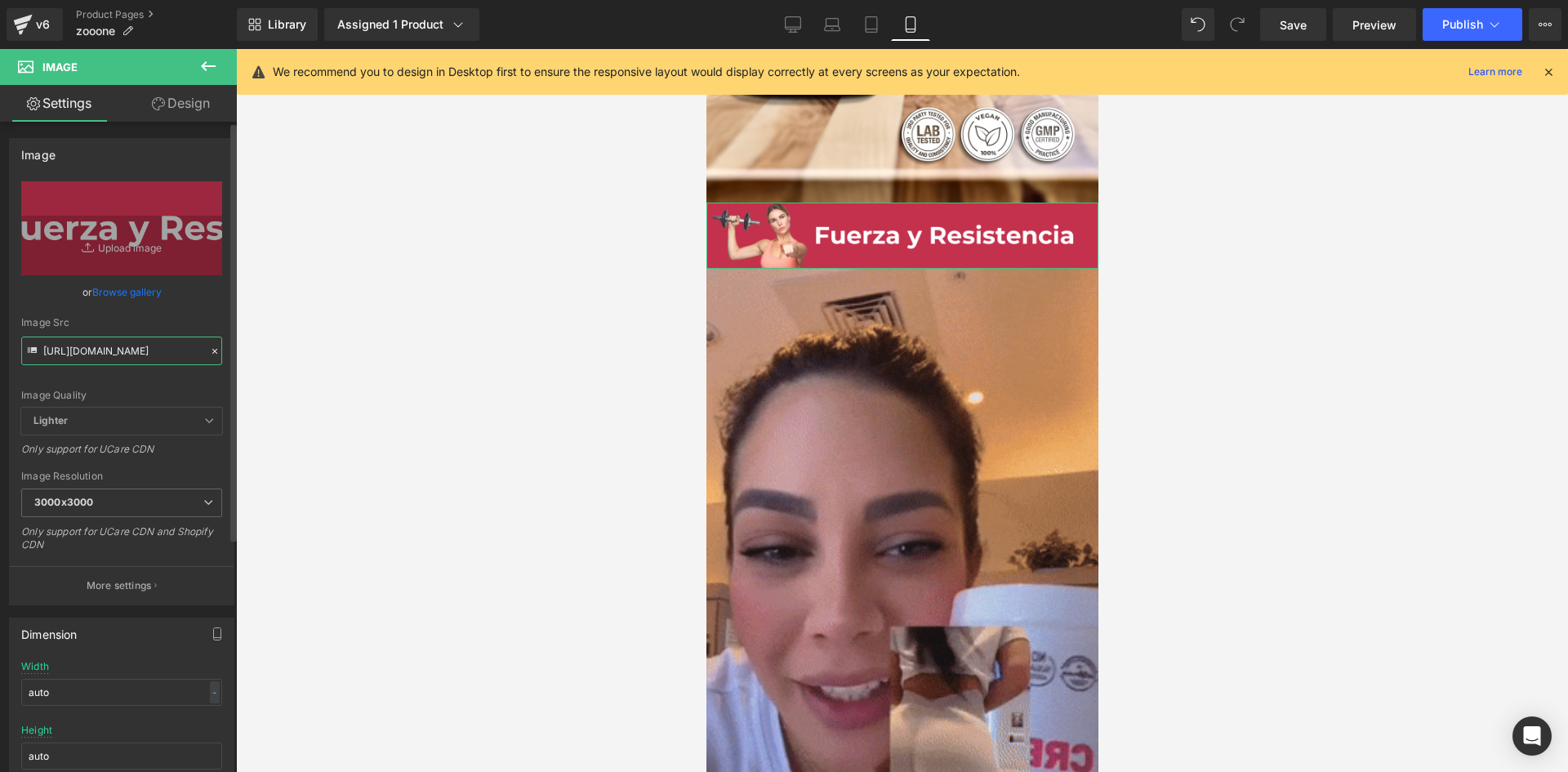
click at [91, 339] on input "https://i.ibb.co/Md2X37y/raw-5-5.png" at bounding box center [122, 350] width 201 height 29
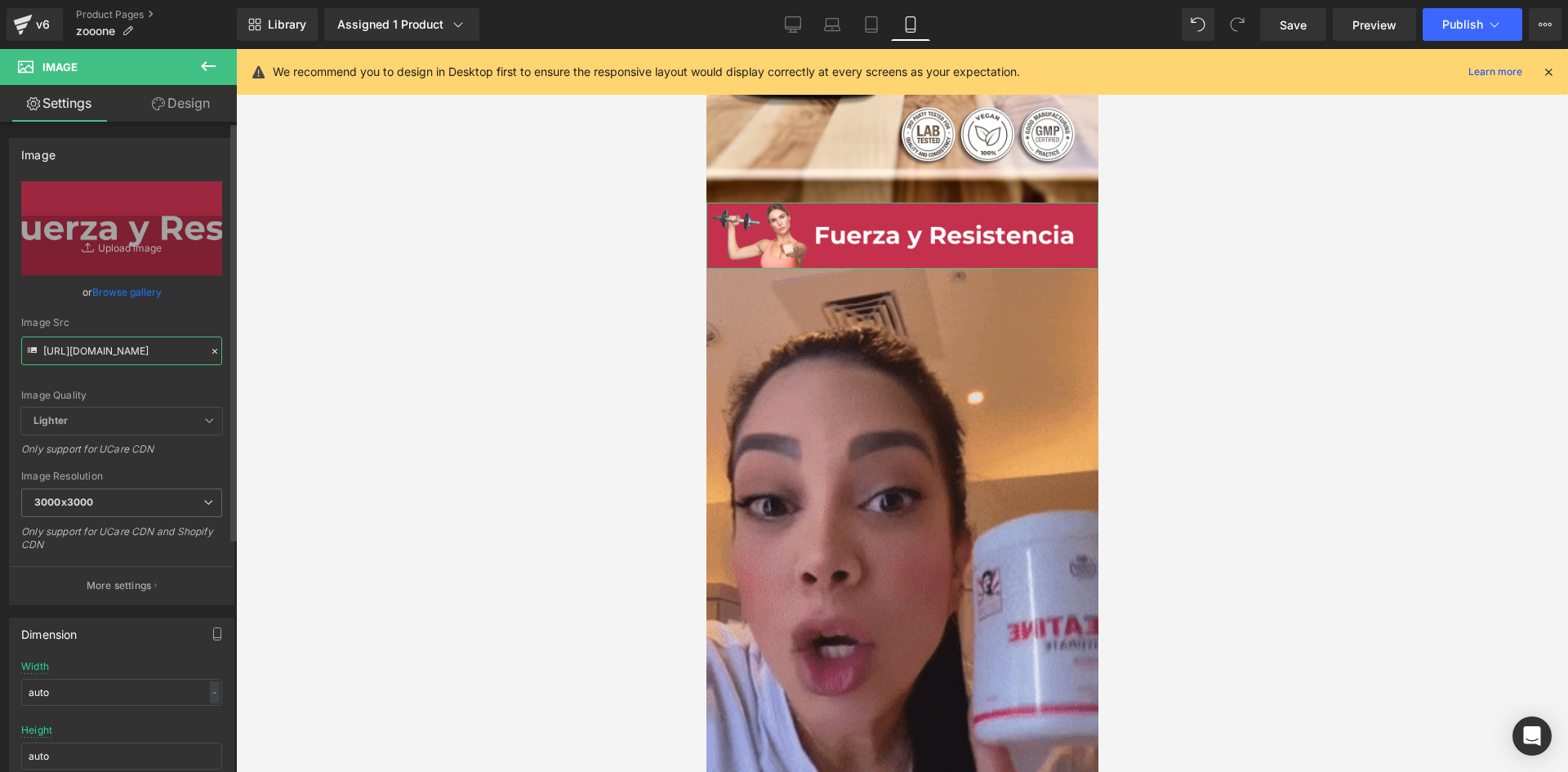
paste input "pBNtNh1z/POST-01-07"
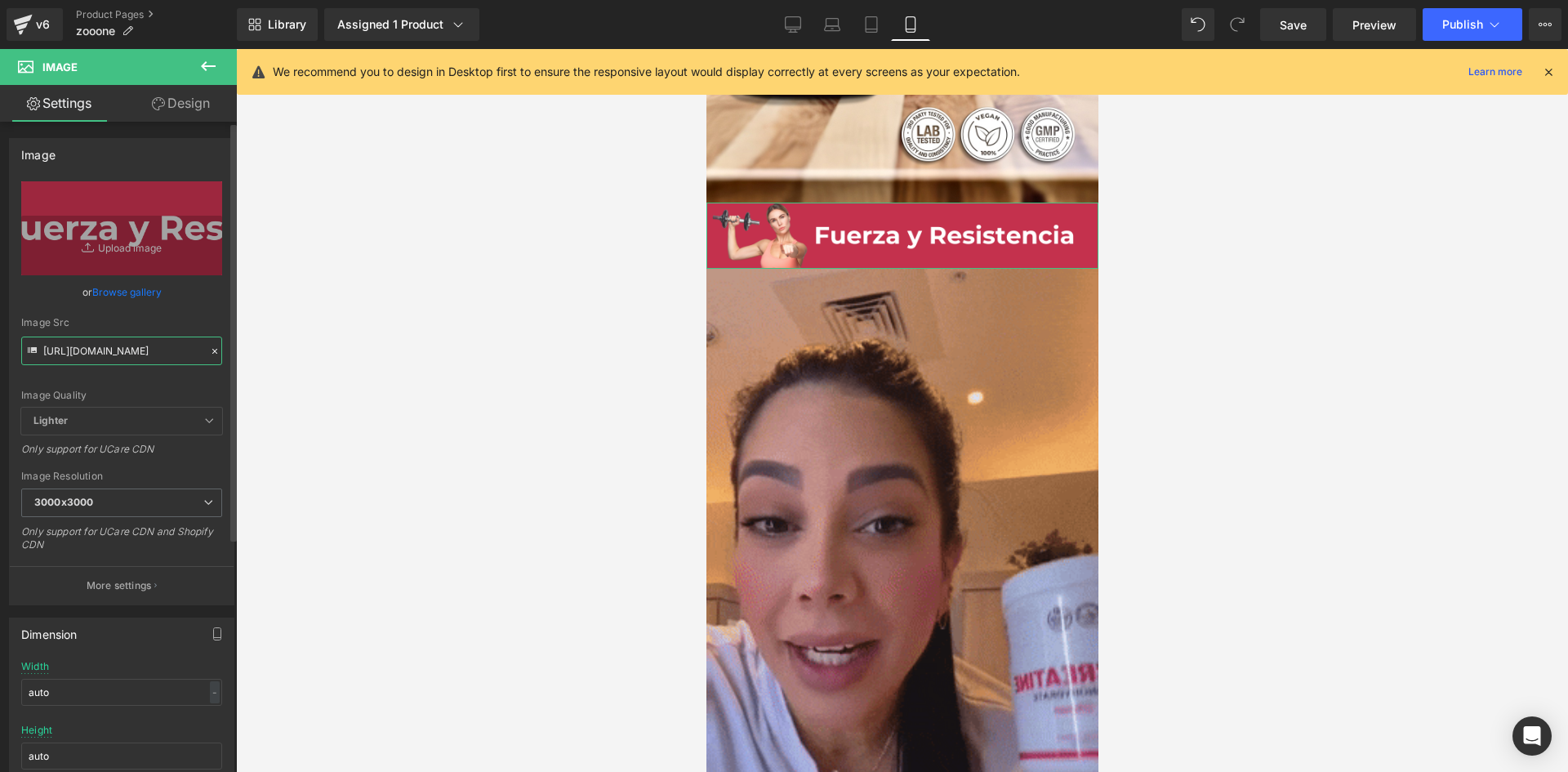
scroll to position [0, 46]
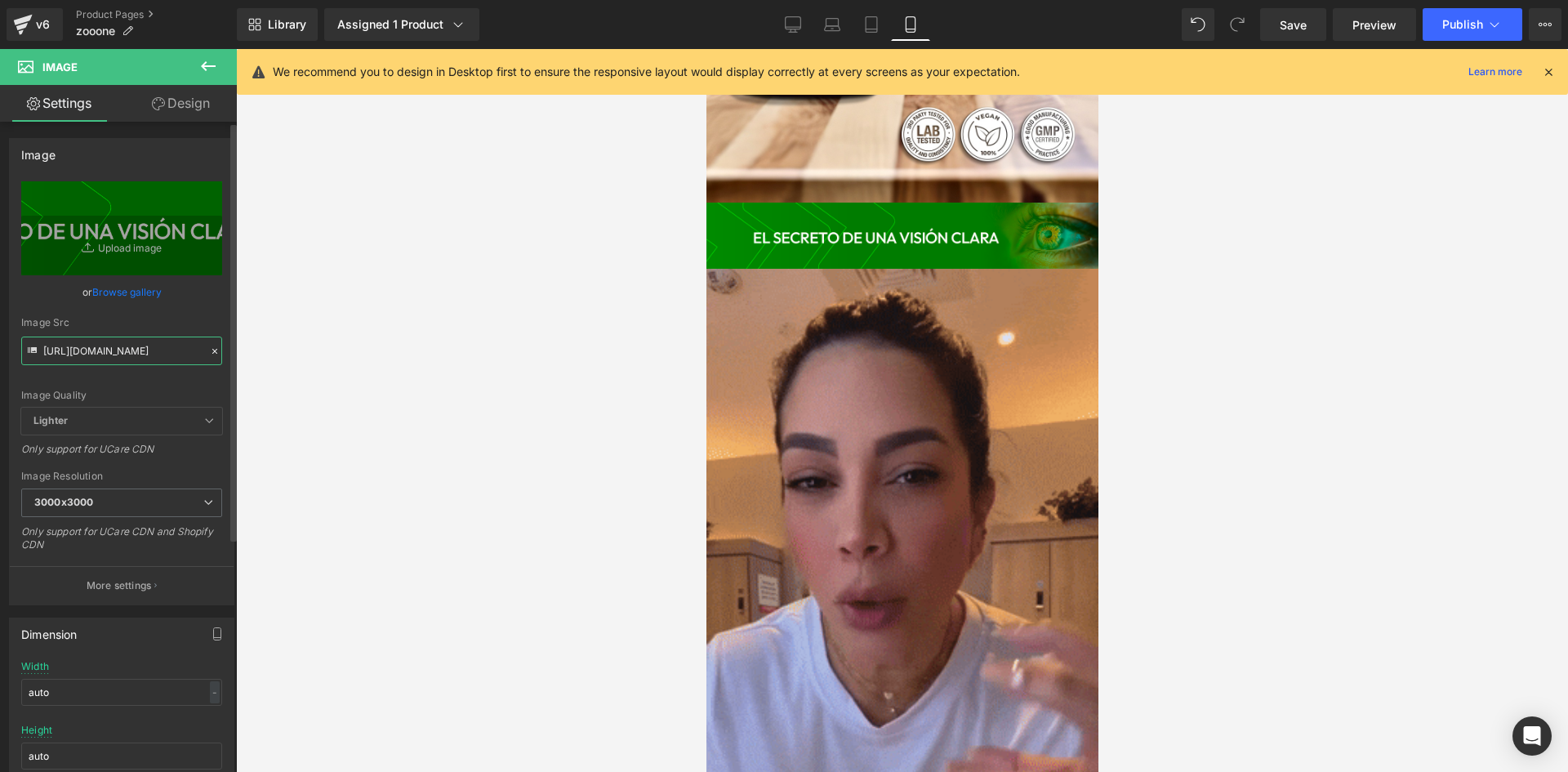
type input "https://i.ibb.co/pBNtNh1z/POST-01-07.png"
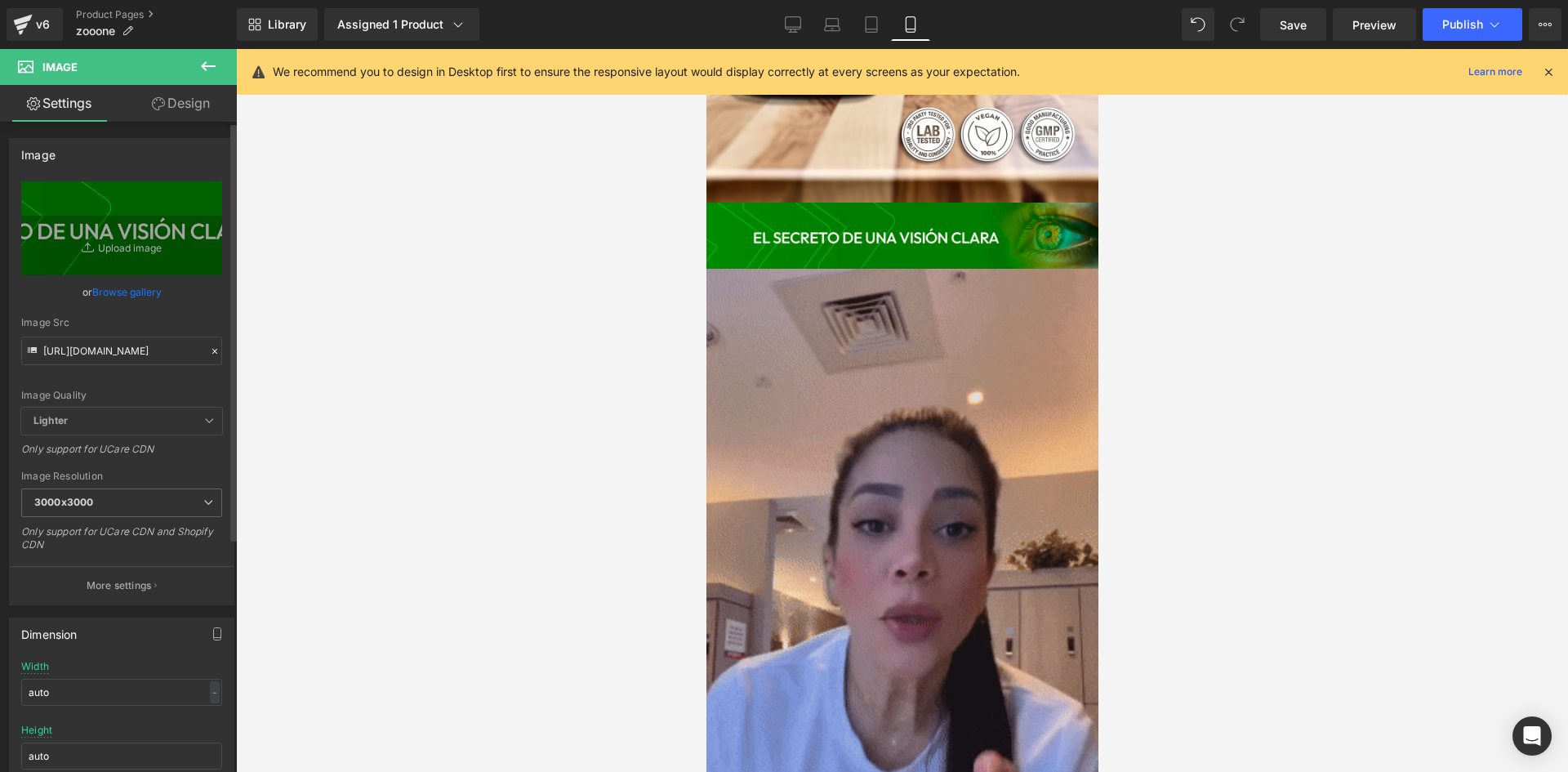
scroll to position [0, 0]
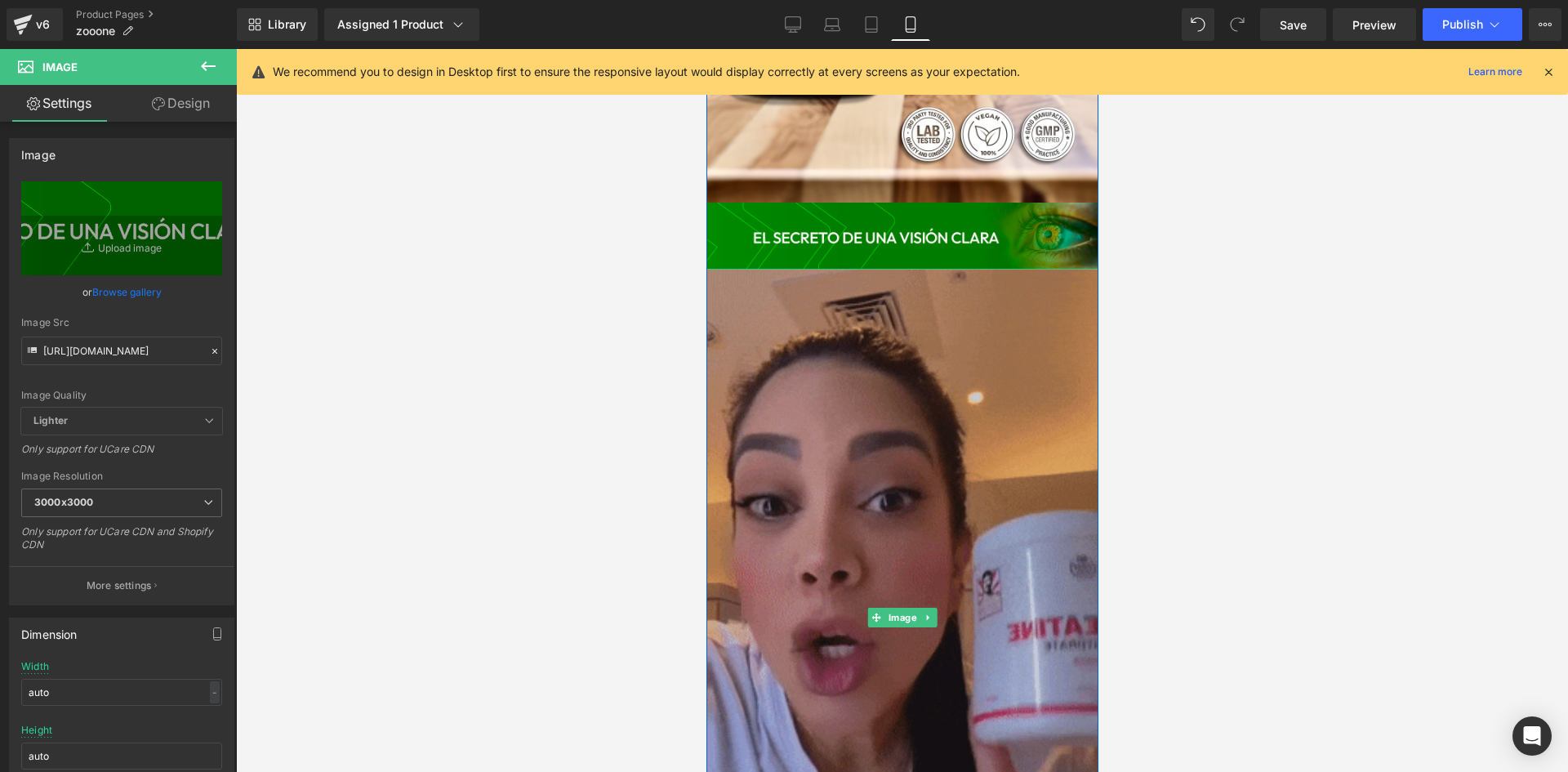
drag, startPoint x: 1237, startPoint y: 481, endPoint x: 709, endPoint y: 407, distance: 533.2
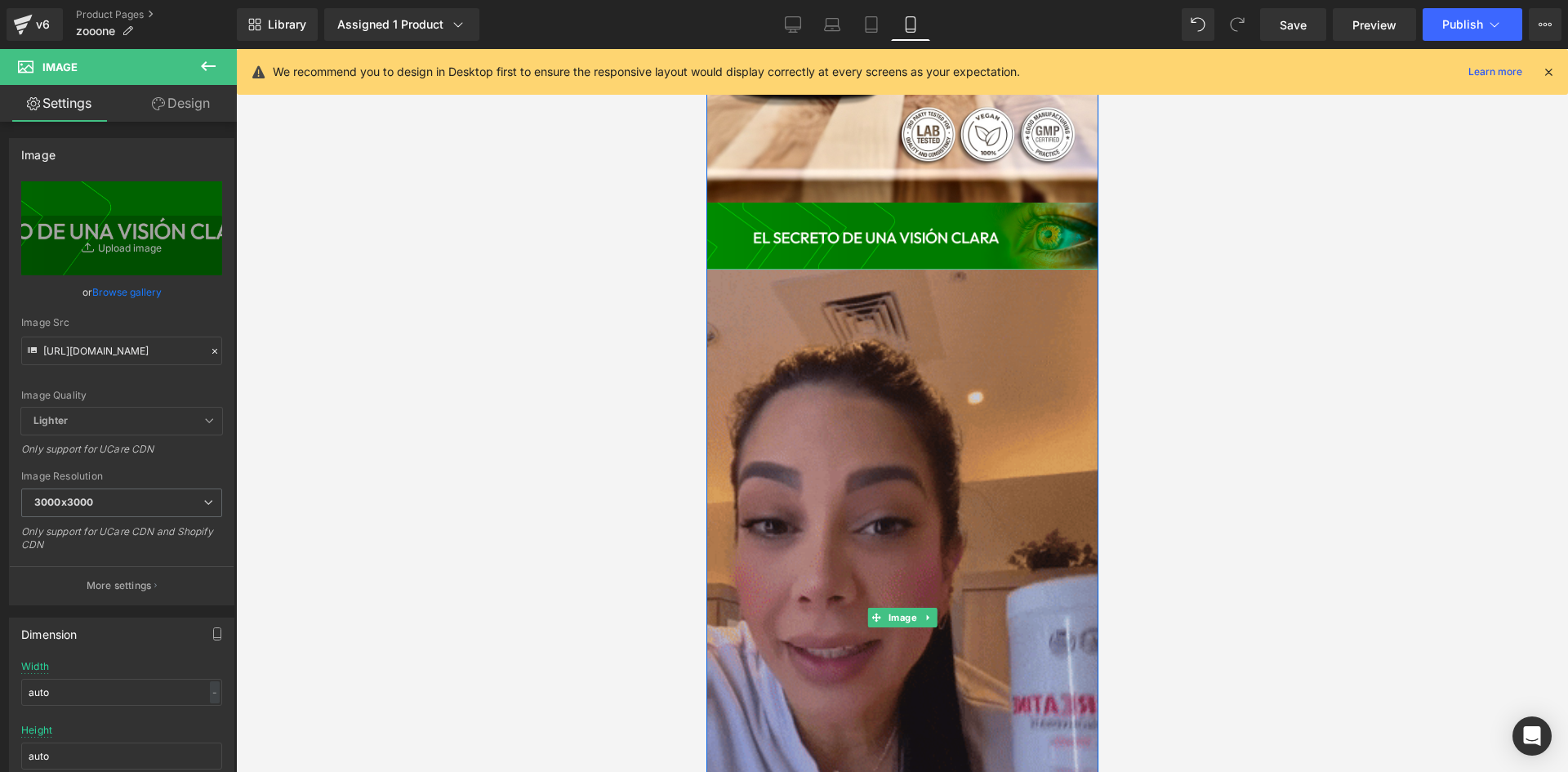
click at [901, 402] on img at bounding box center [901, 616] width 392 height 696
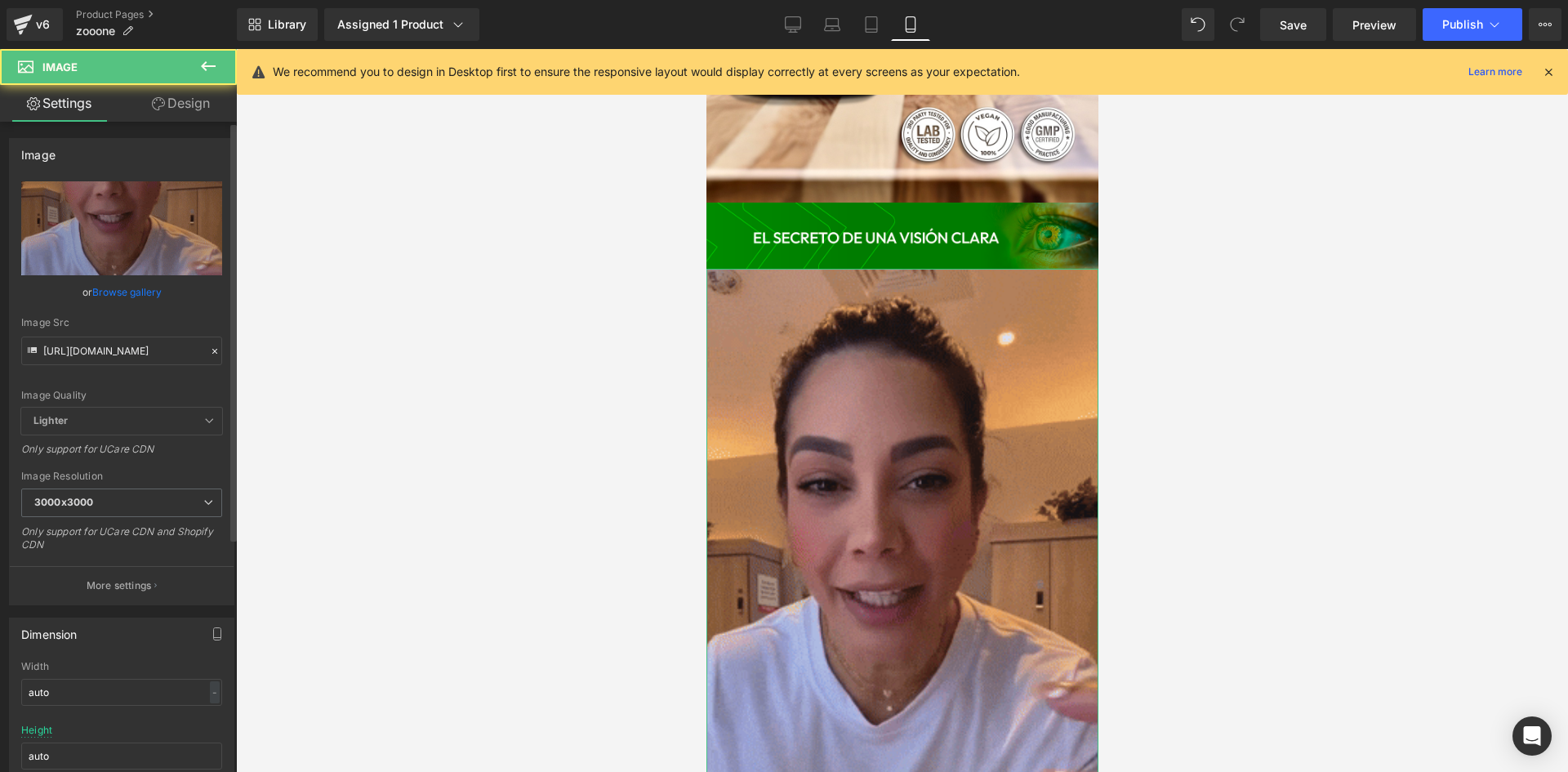
click at [118, 328] on div "Image Src https://media2.giphy.com/media/v1.Y2lkPTc5MGI3NjExZDJ1cjZyMWpvODB3b3N…" at bounding box center [122, 340] width 201 height 48
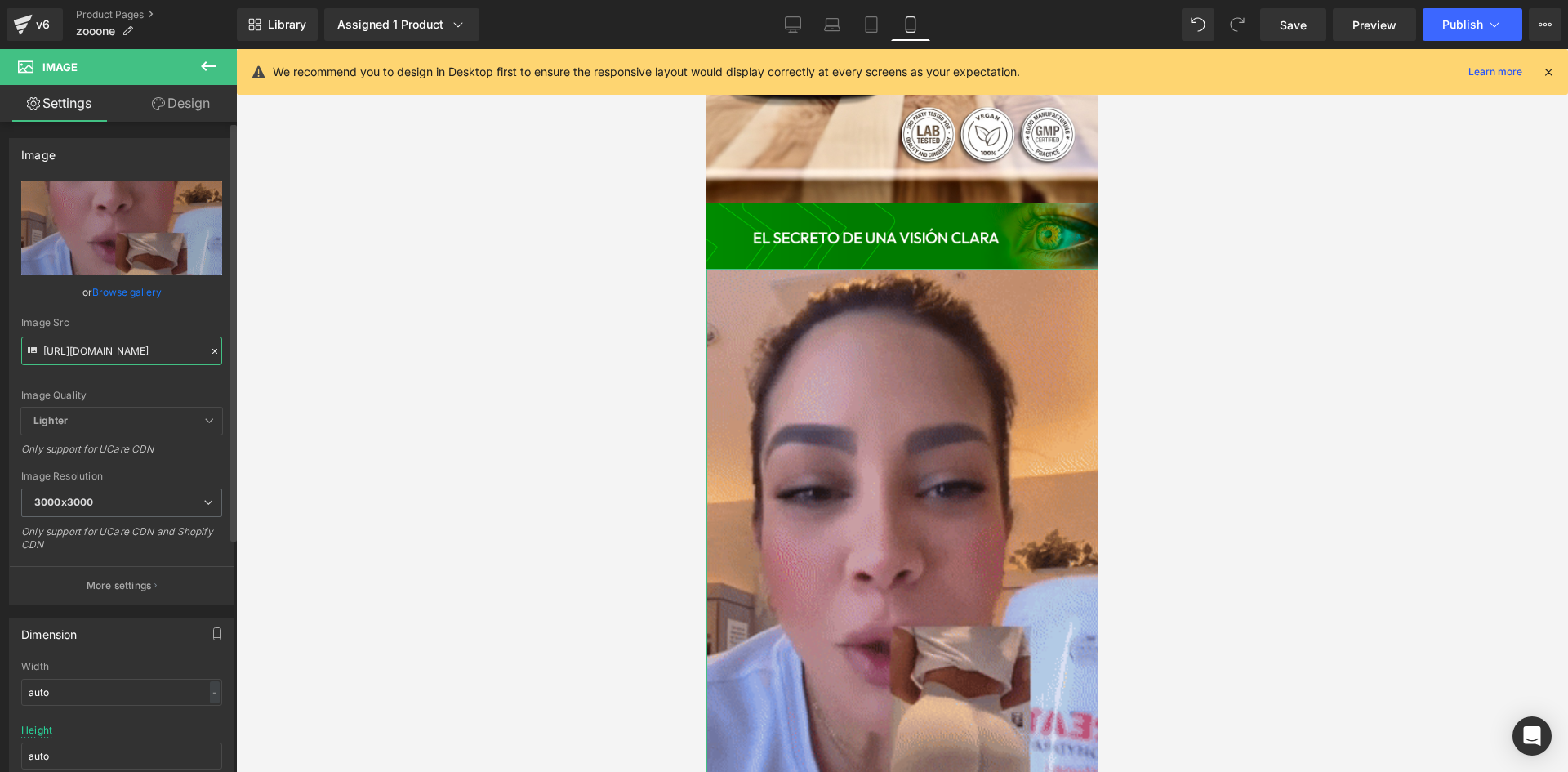
click at [122, 345] on input "https://media2.giphy.com/media/v1.Y2lkPTc5MGI3NjExZDJ1cjZyMWpvODB3b3NnZmtlNHlmc…" at bounding box center [122, 350] width 201 height 29
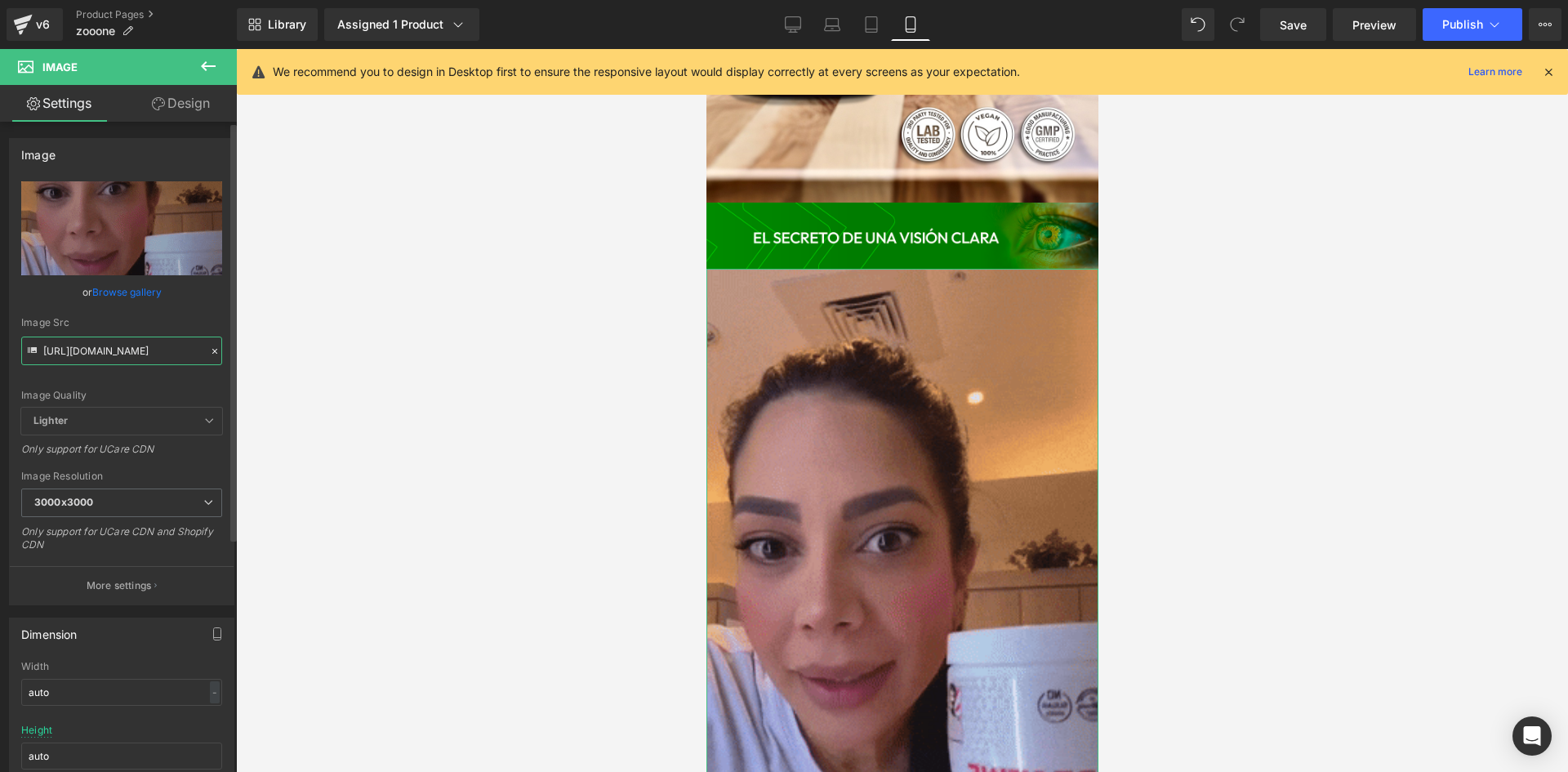
click at [122, 345] on input "https://media2.giphy.com/media/v1.Y2lkPTc5MGI3NjExZDJ1cjZyMWpvODB3b3NnZmtlNHlmc…" at bounding box center [122, 350] width 201 height 29
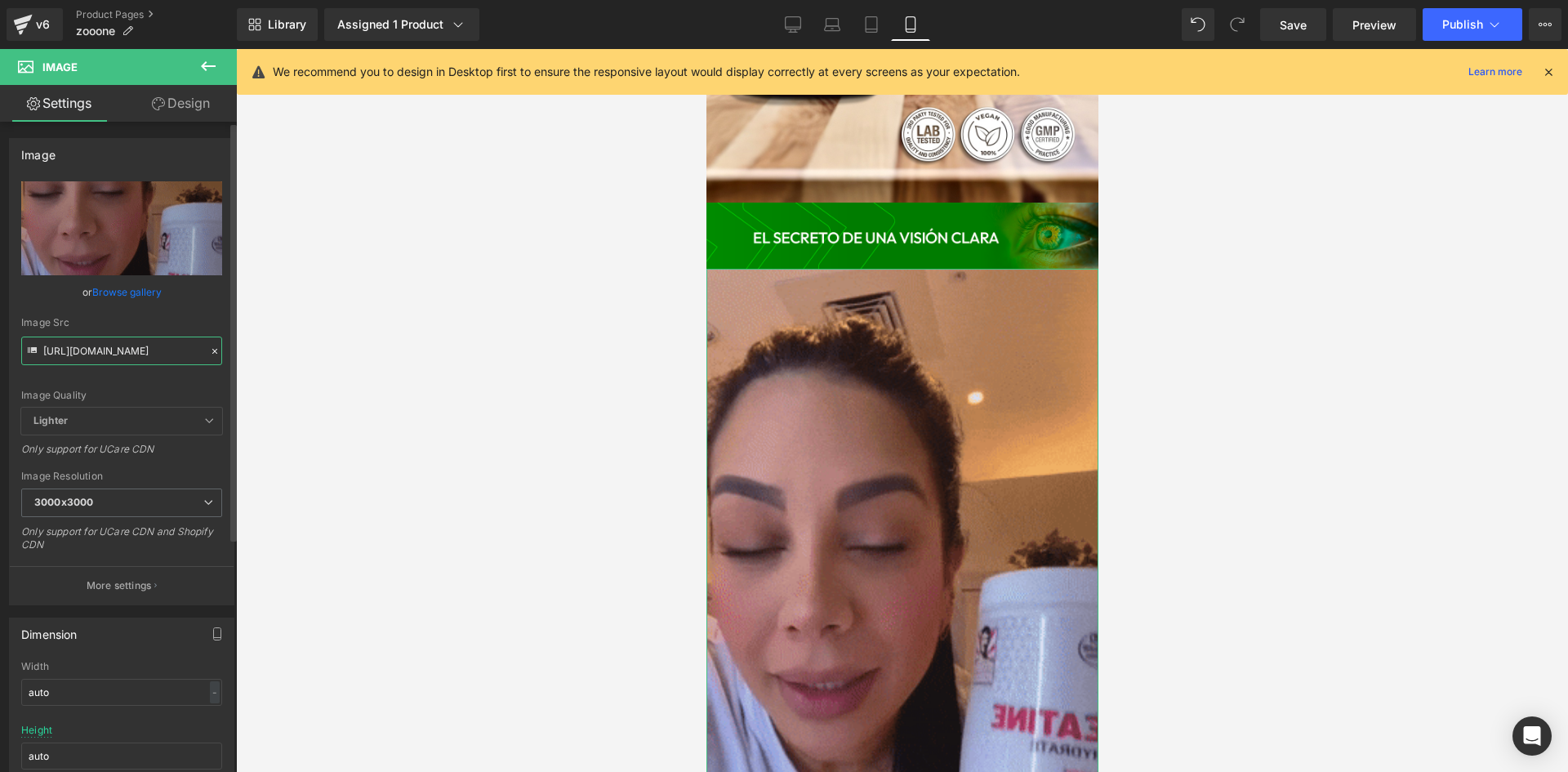
click at [122, 345] on input "https://media2.giphy.com/media/v1.Y2lkPTc5MGI3NjExZDJ1cjZyMWpvODB3b3NnZmtlNHlmc…" at bounding box center [122, 350] width 201 height 29
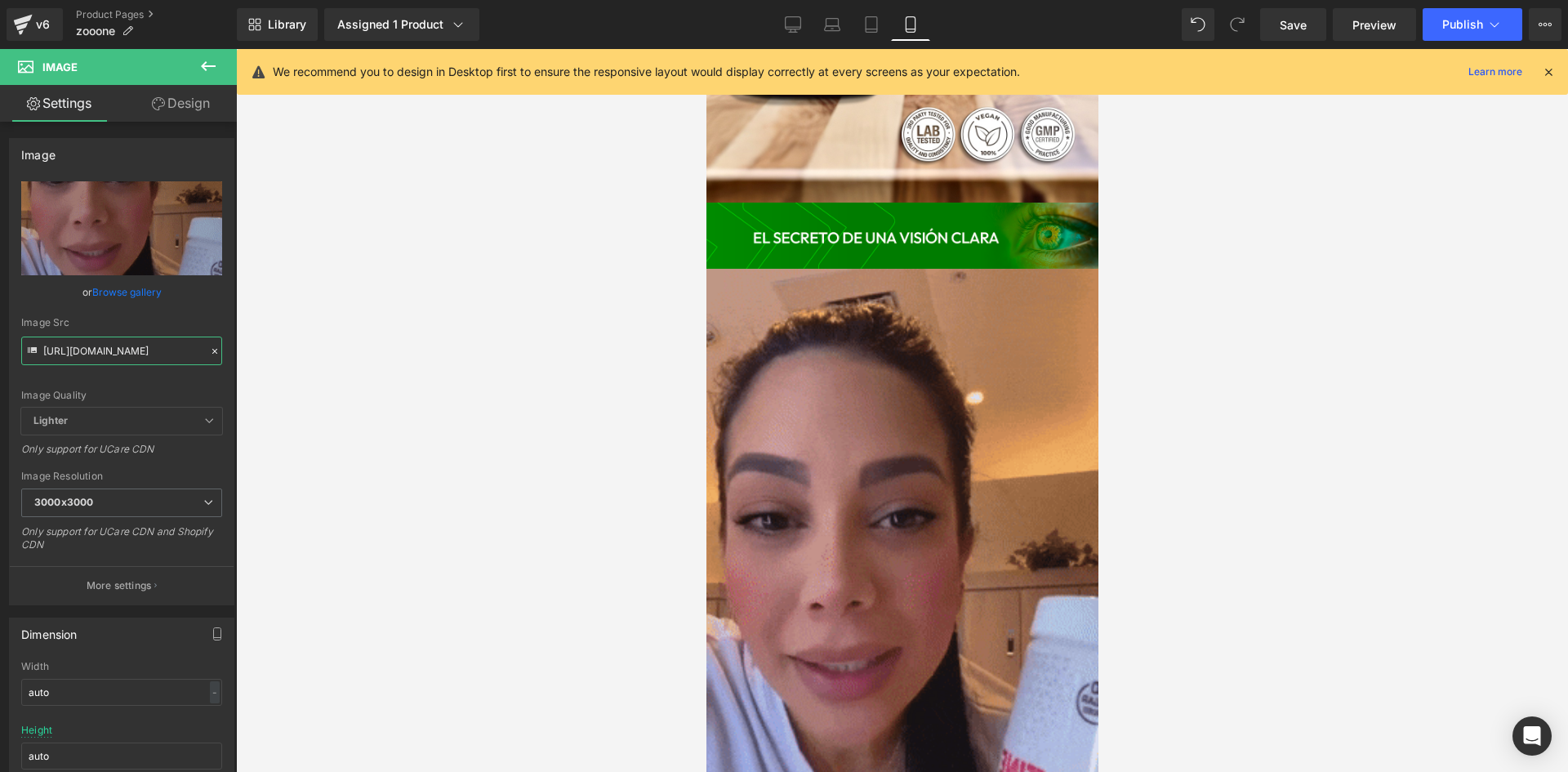
paste input "0.giphy.com/media/v1.Y2lkPTc5MGI3NjExb2tybGZ3bjhmemRvajh1NHh6azEyNzh1OHNsYnljeH…"
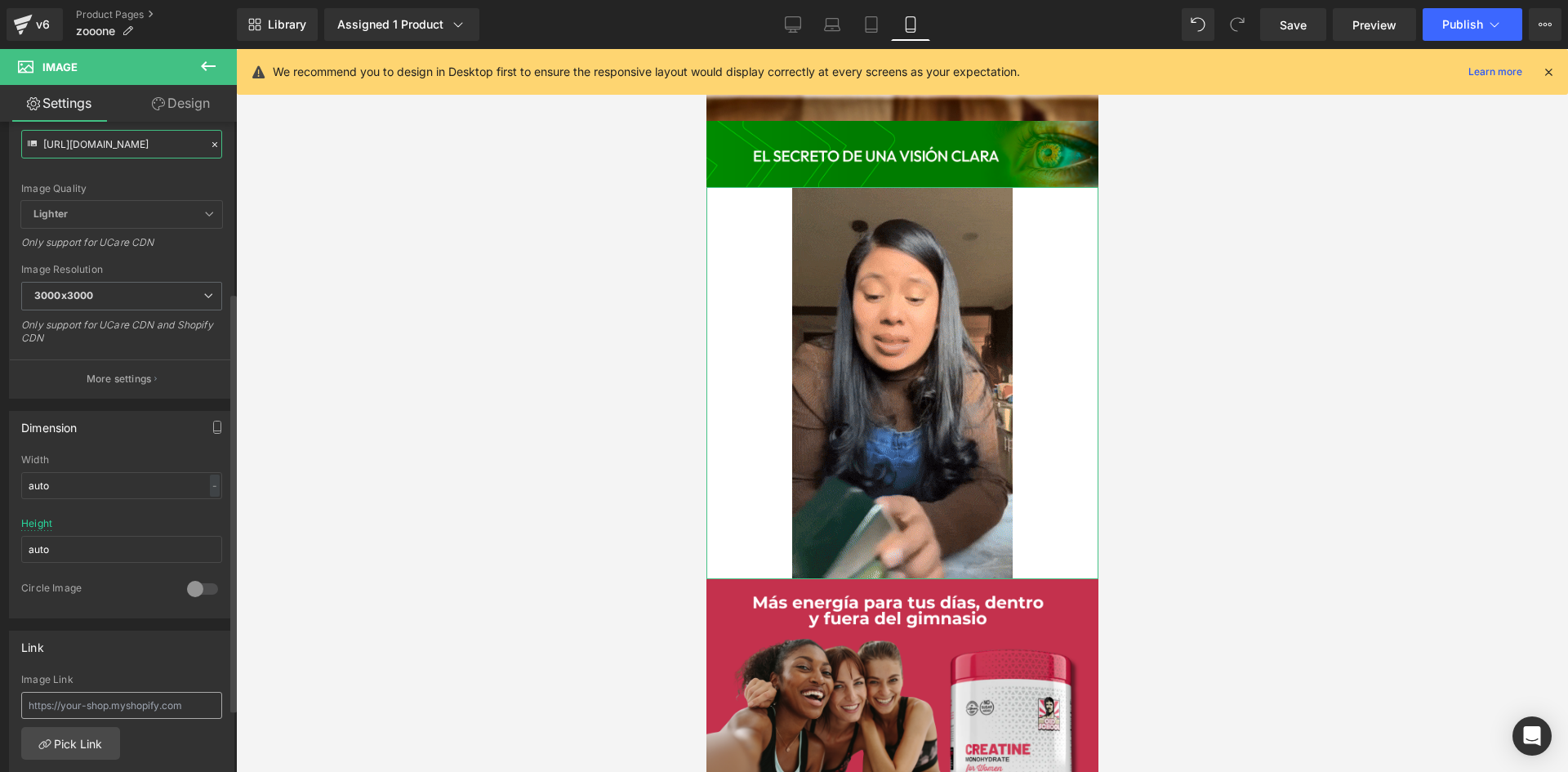
scroll to position [327, 0]
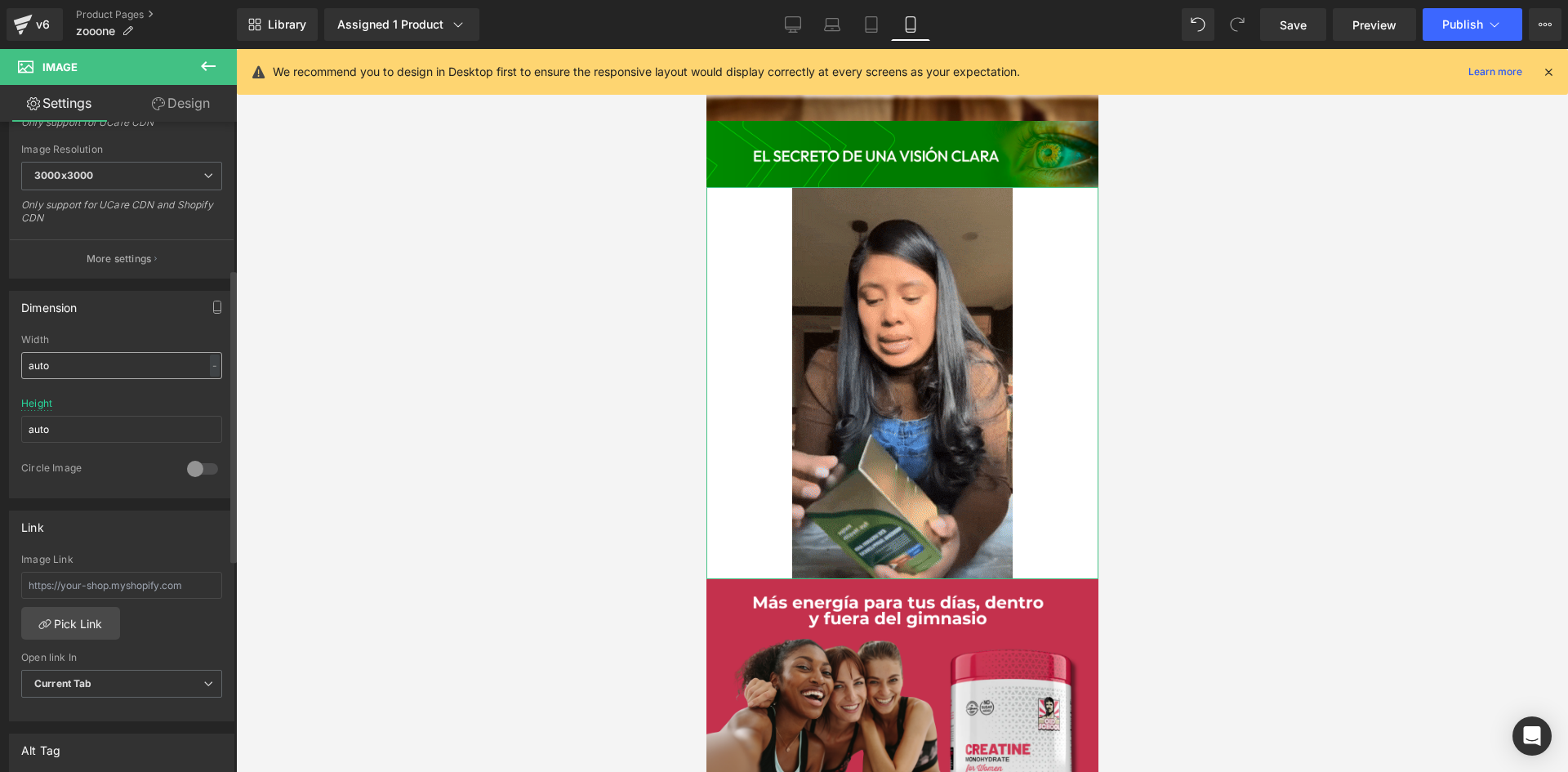
type input "https://media0.giphy.com/media/v1.Y2lkPTc5MGI3NjExb2tybGZ3bjhmemRvajh1NHh6azEyN…"
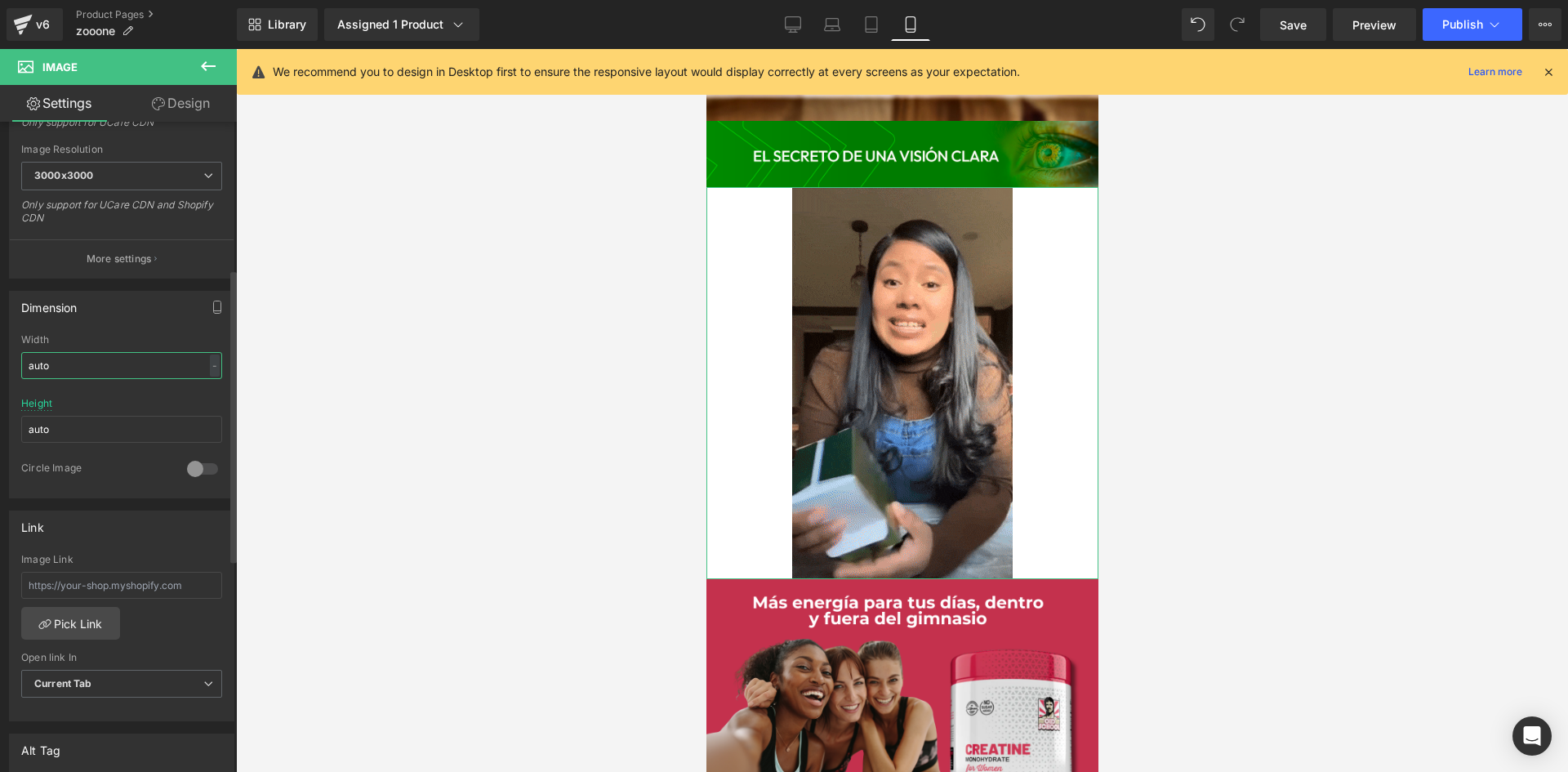
scroll to position [0, 0]
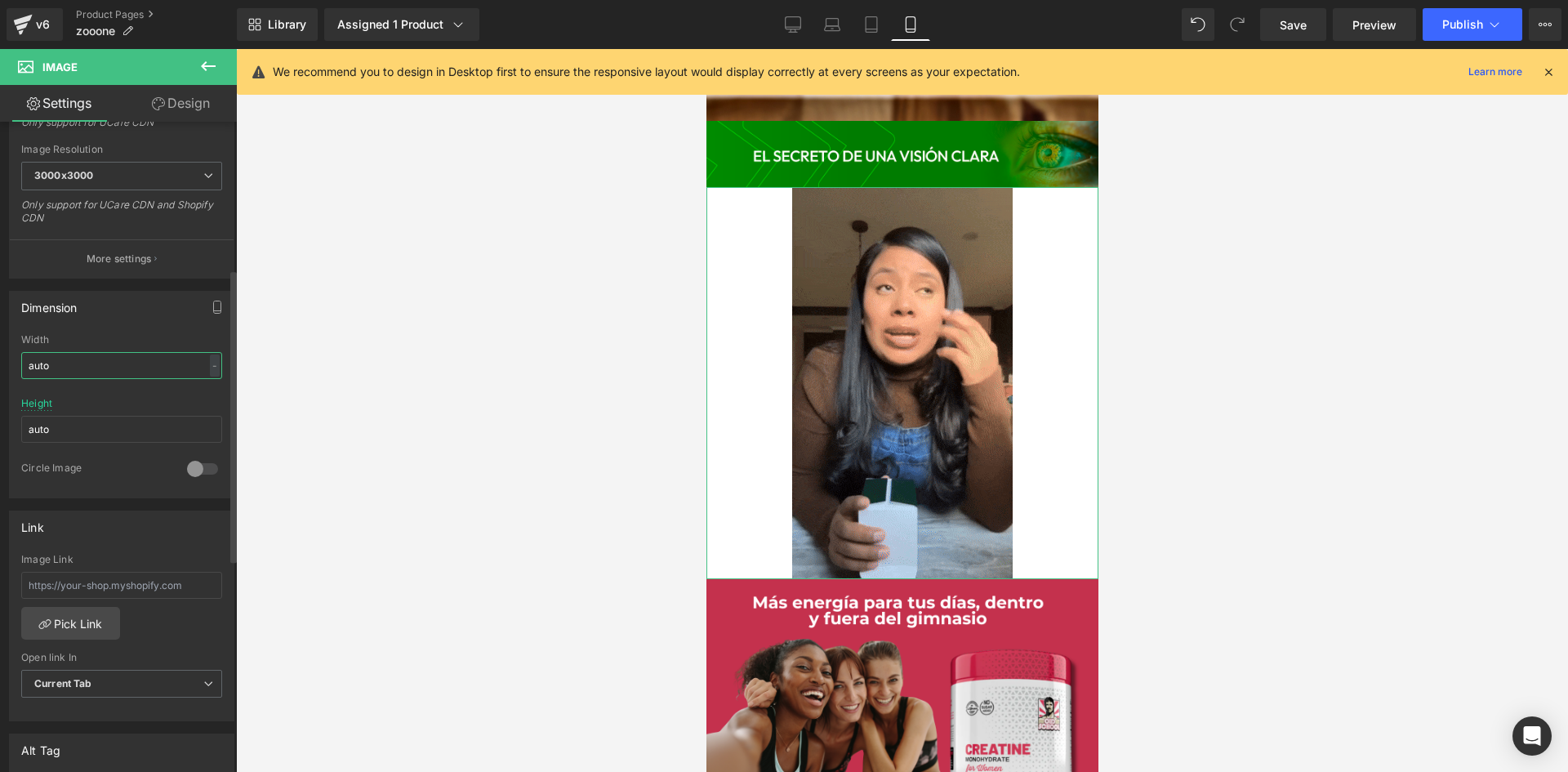
drag, startPoint x: 80, startPoint y: 353, endPoint x: 4, endPoint y: 366, distance: 77.1
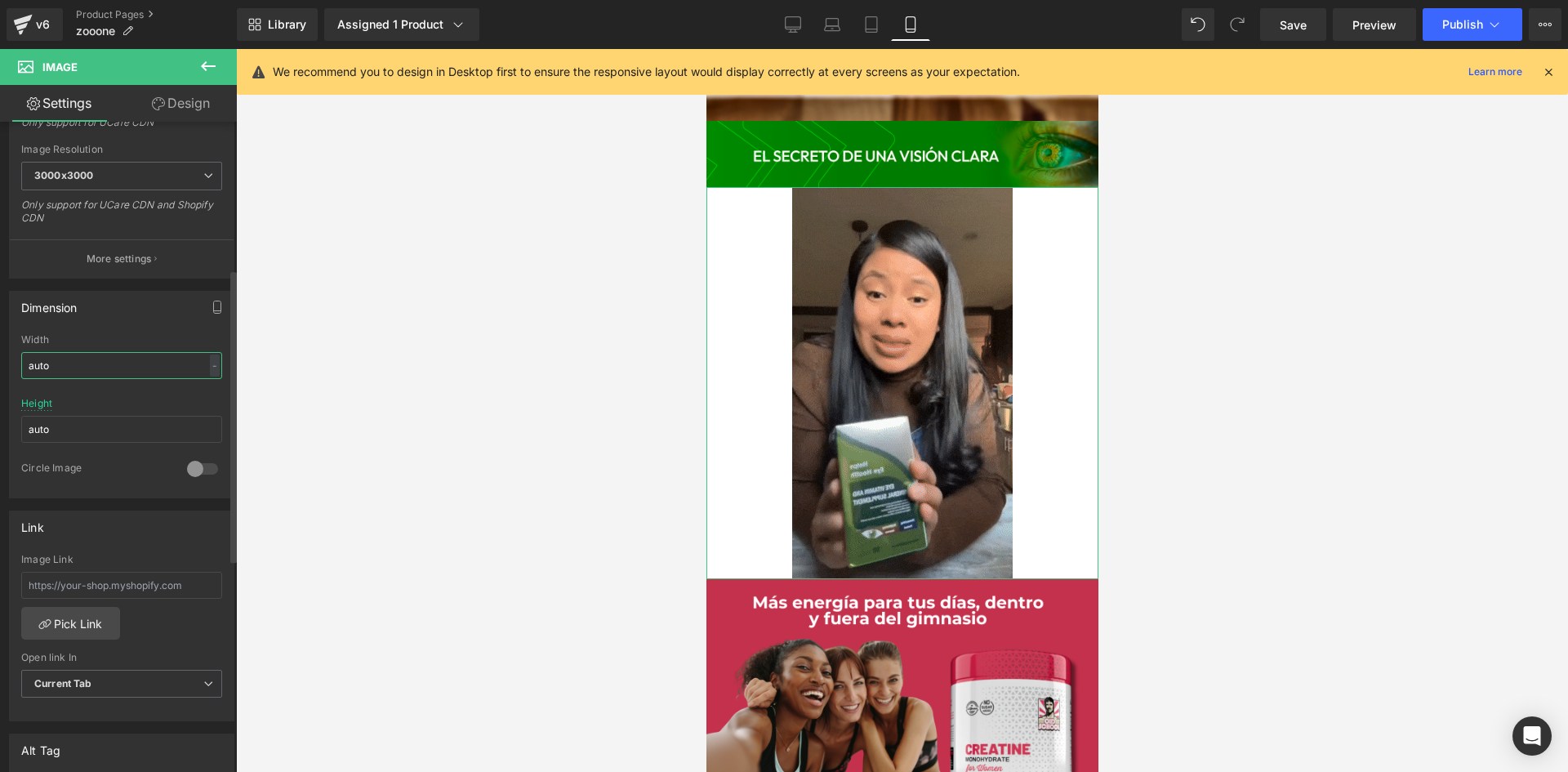
click at [4, 366] on div "Dimension auto Width auto - % px auto Height auto 0 Circle Image" at bounding box center [122, 388] width 244 height 220
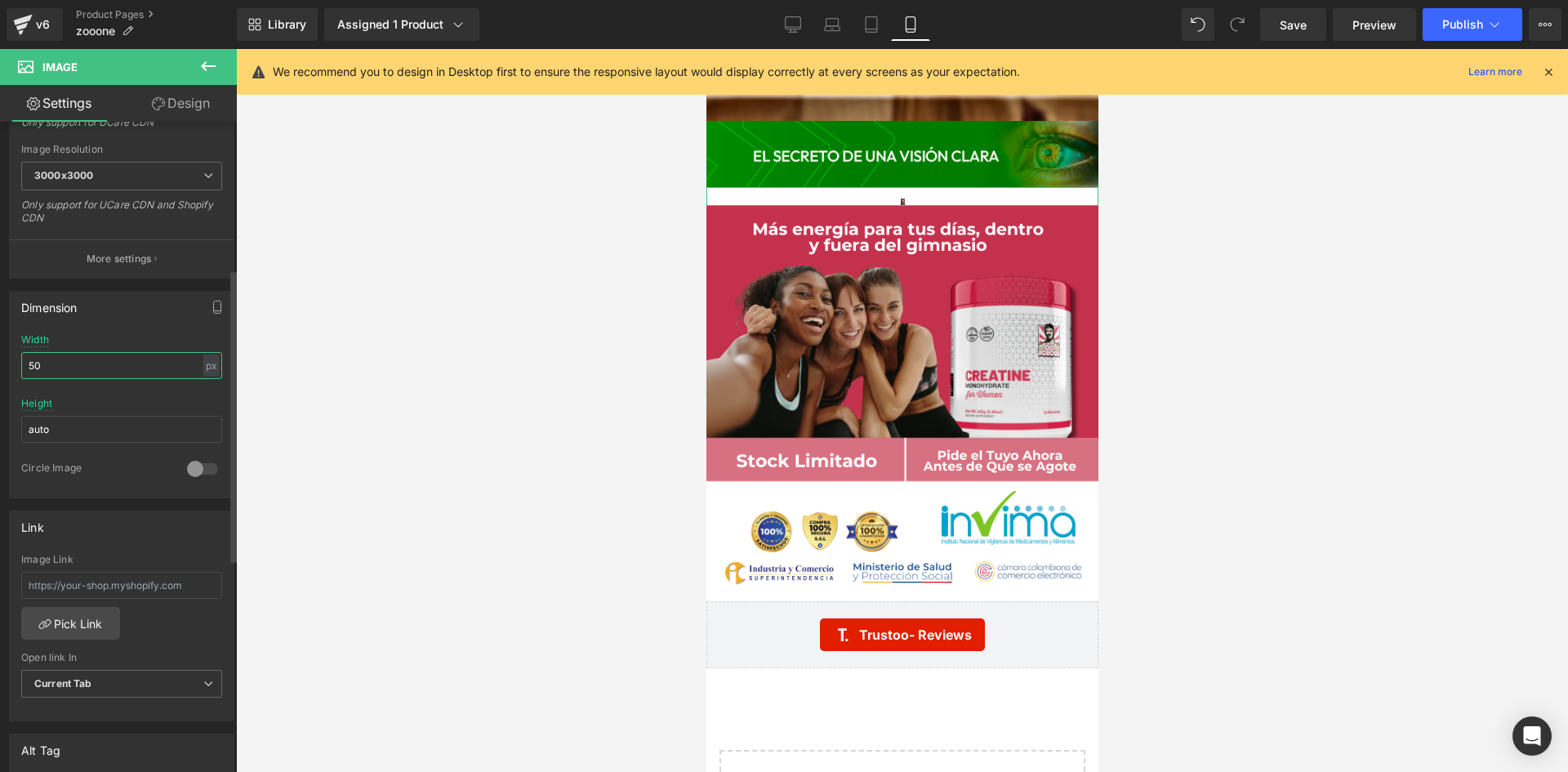
type input "500"
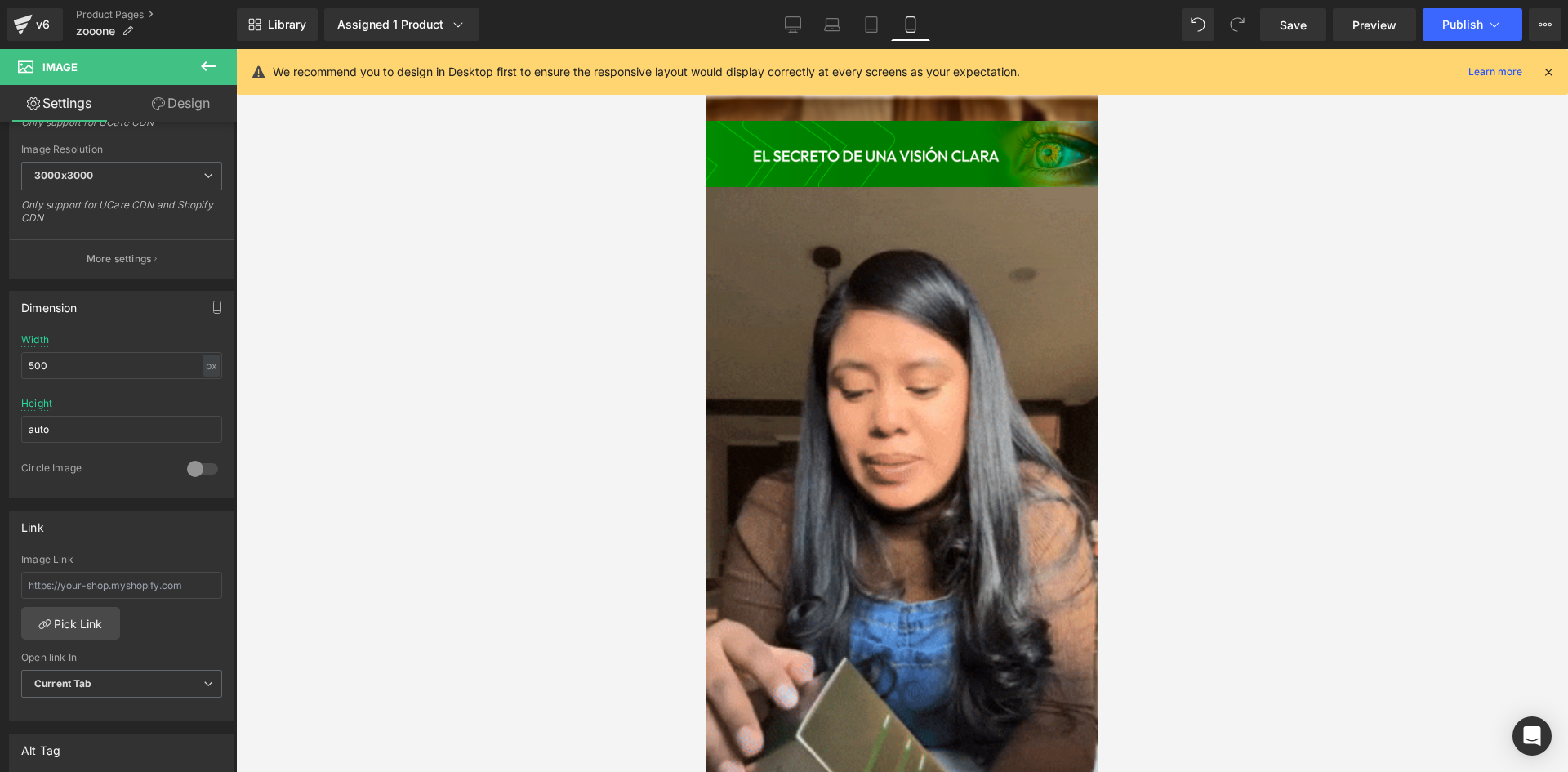
click at [583, 300] on div at bounding box center [902, 410] width 1332 height 722
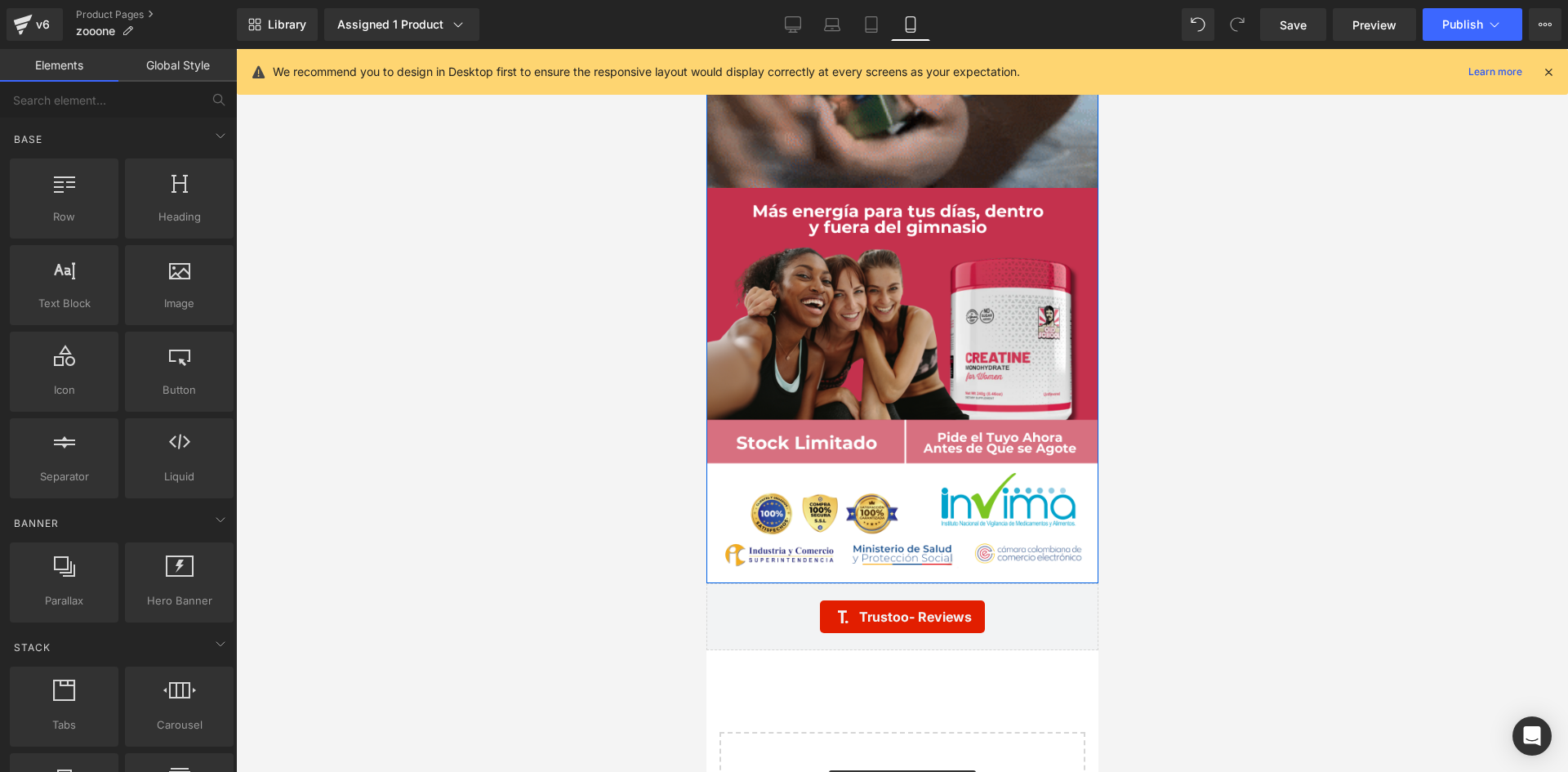
scroll to position [4611, 0]
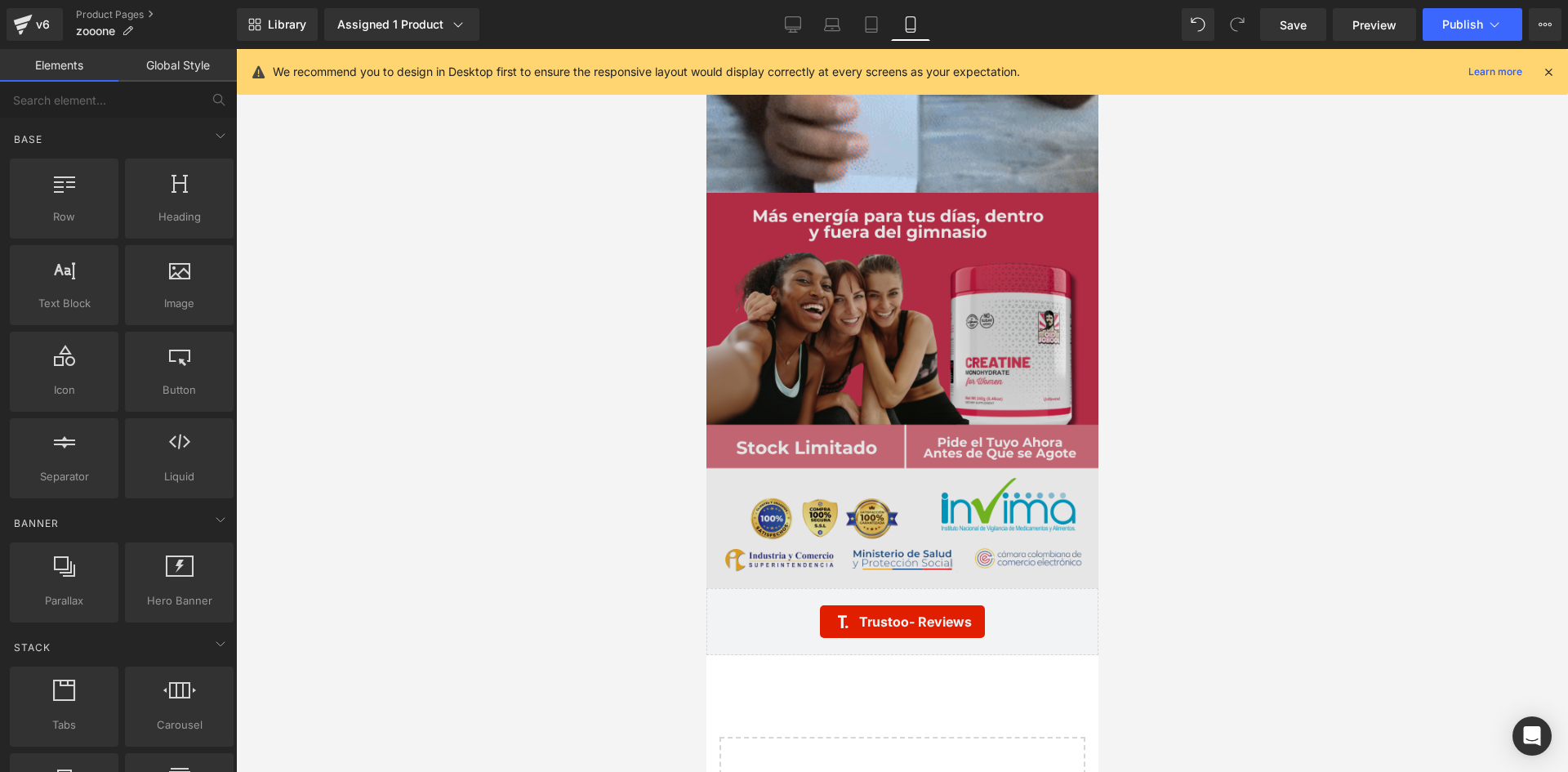
click at [801, 315] on img at bounding box center [901, 390] width 392 height 395
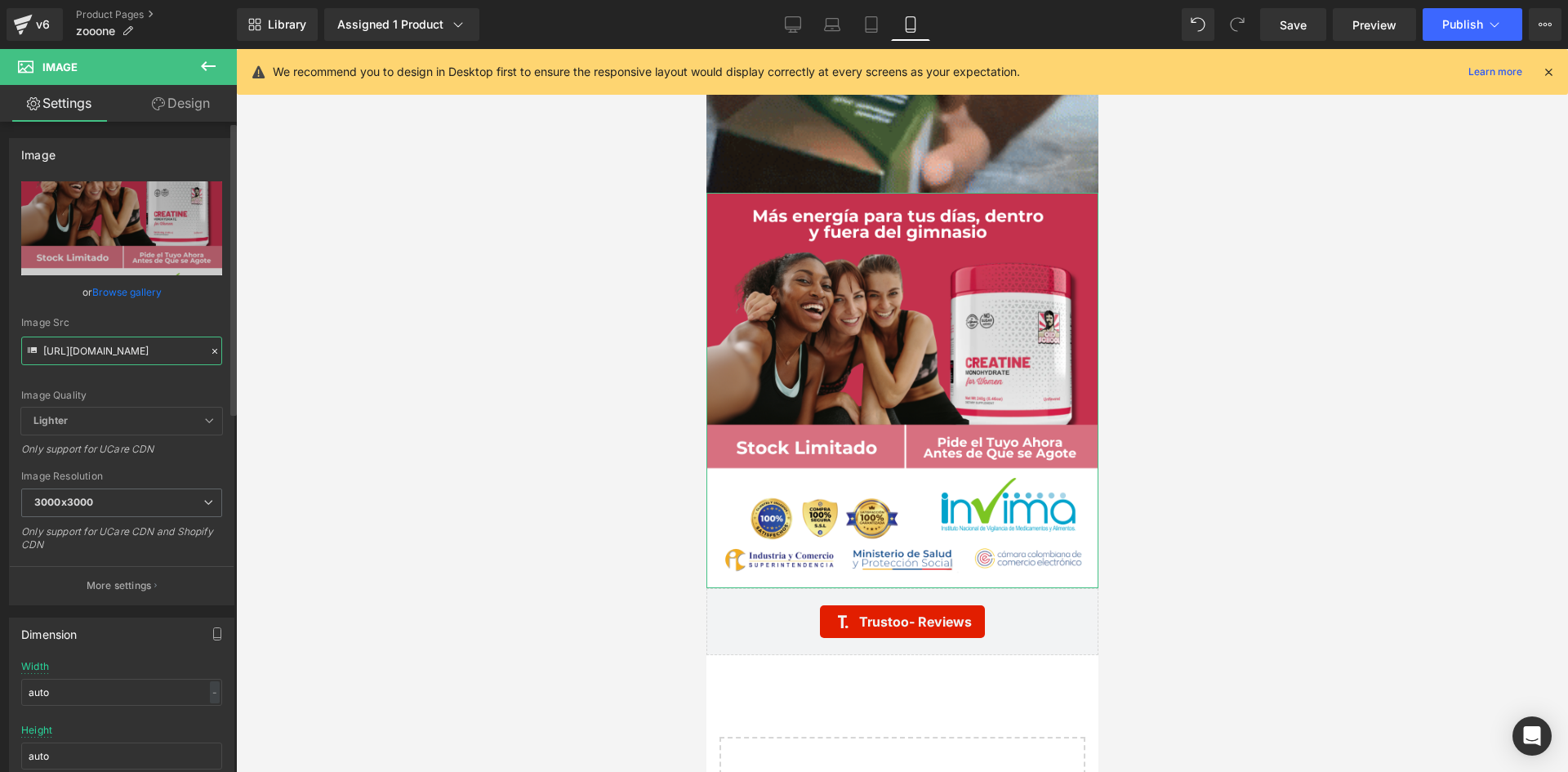
click at [112, 352] on input "https://i.ibb.co/jvp7bdJP/raw-10-creatine-3.png" at bounding box center [122, 350] width 201 height 29
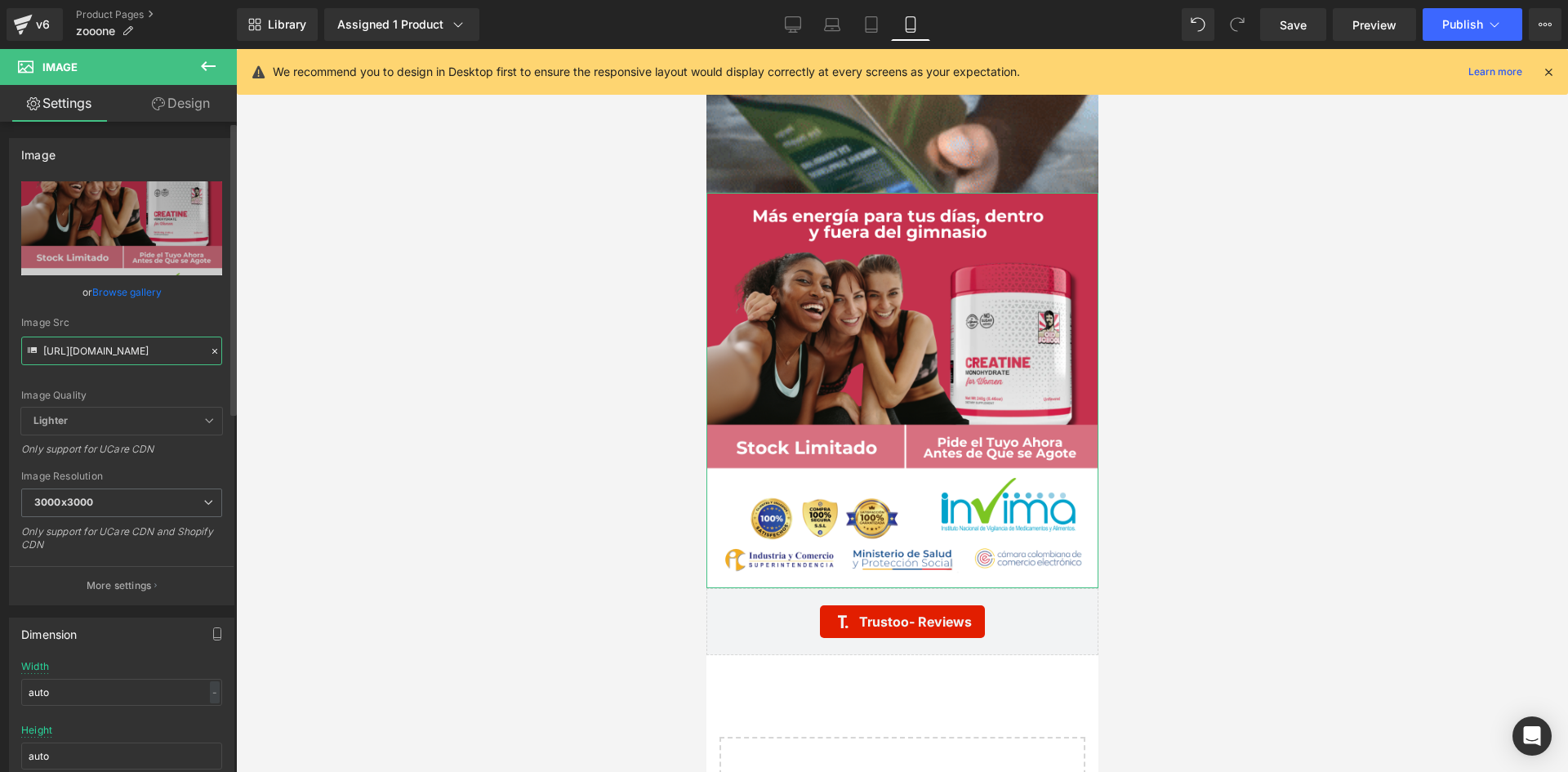
click at [112, 352] on input "https://i.ibb.co/jvp7bdJP/raw-10-creatine-3.png" at bounding box center [122, 350] width 201 height 29
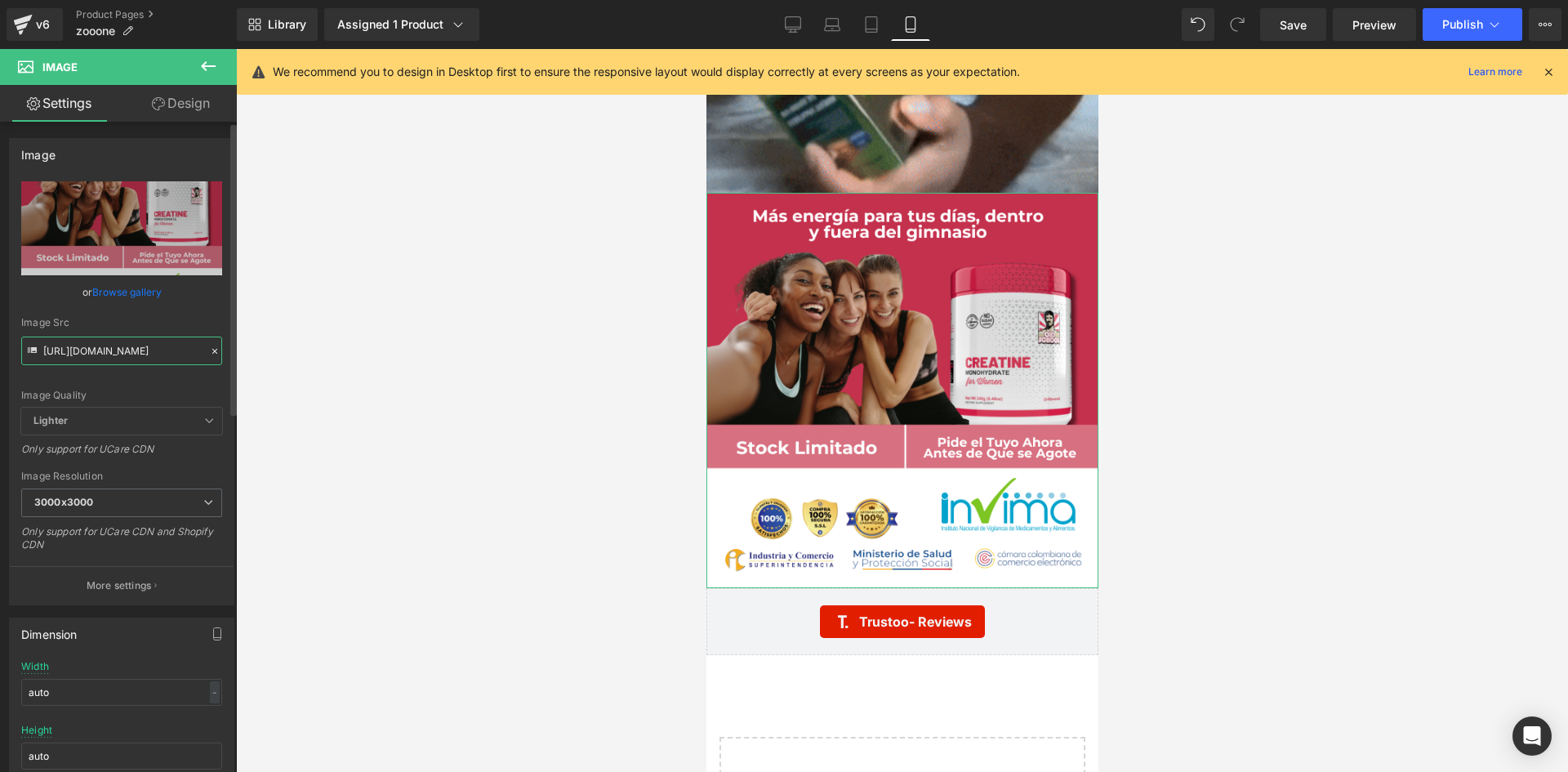
click at [112, 352] on input "https://i.ibb.co/jvp7bdJP/raw-10-creatine-3.png" at bounding box center [122, 350] width 201 height 29
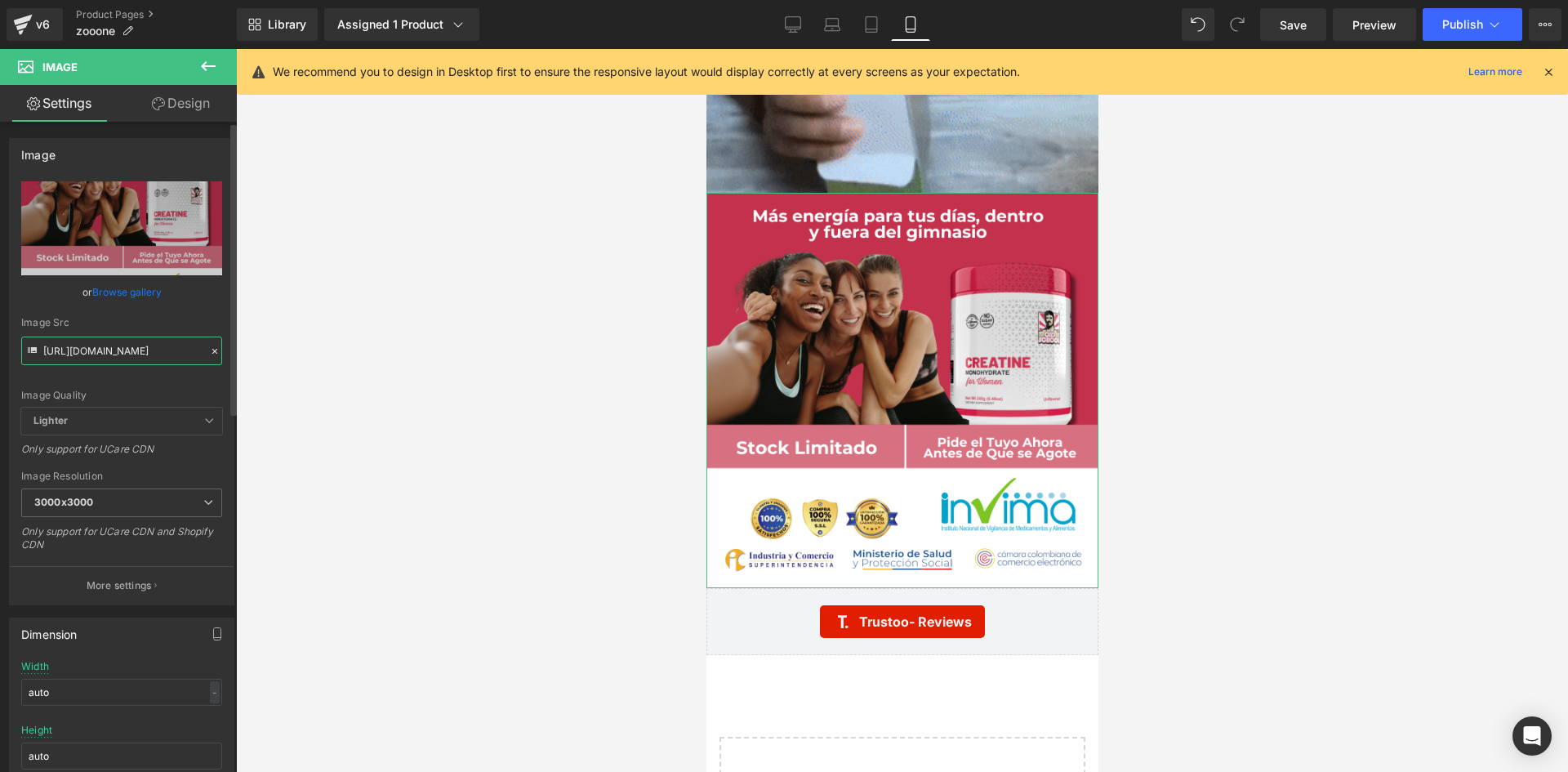
click at [112, 352] on input "https://i.ibb.co/jvp7bdJP/raw-10-creatine-3.png" at bounding box center [122, 350] width 201 height 29
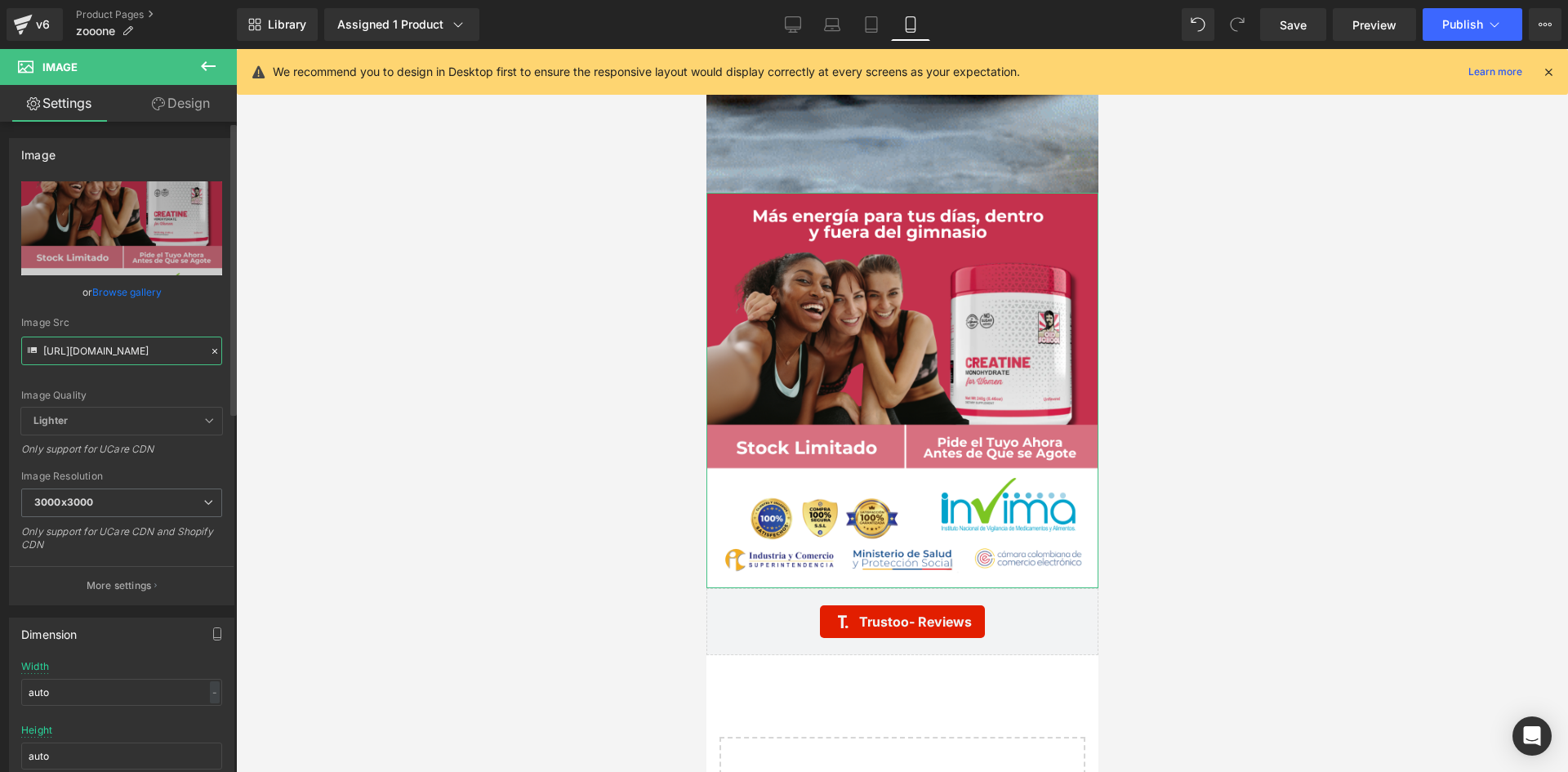
paste input "bMBqh1fC/Whats-App-Image-2025-06-24-at-2-32-46-PM.jp"
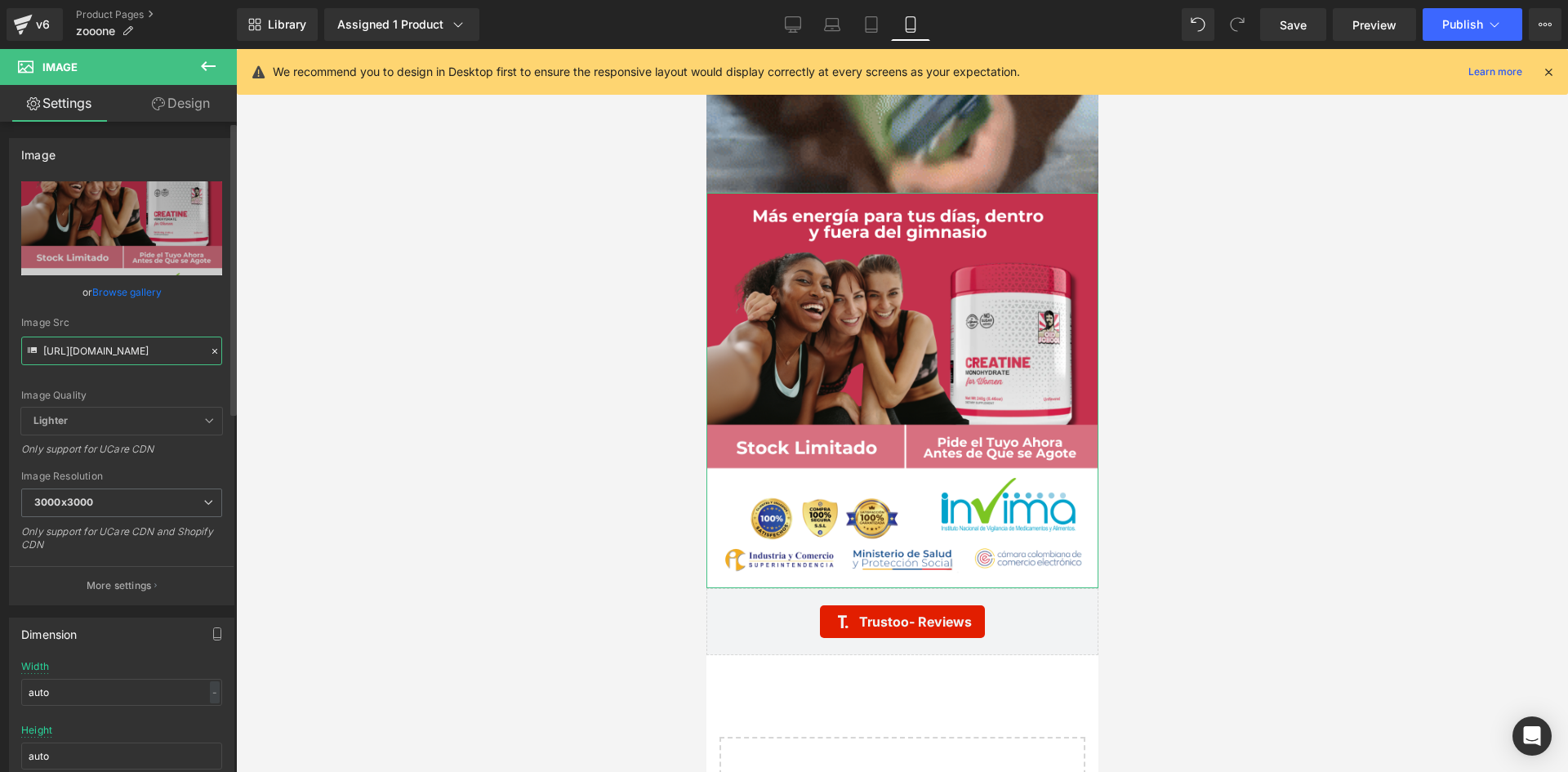
scroll to position [0, 212]
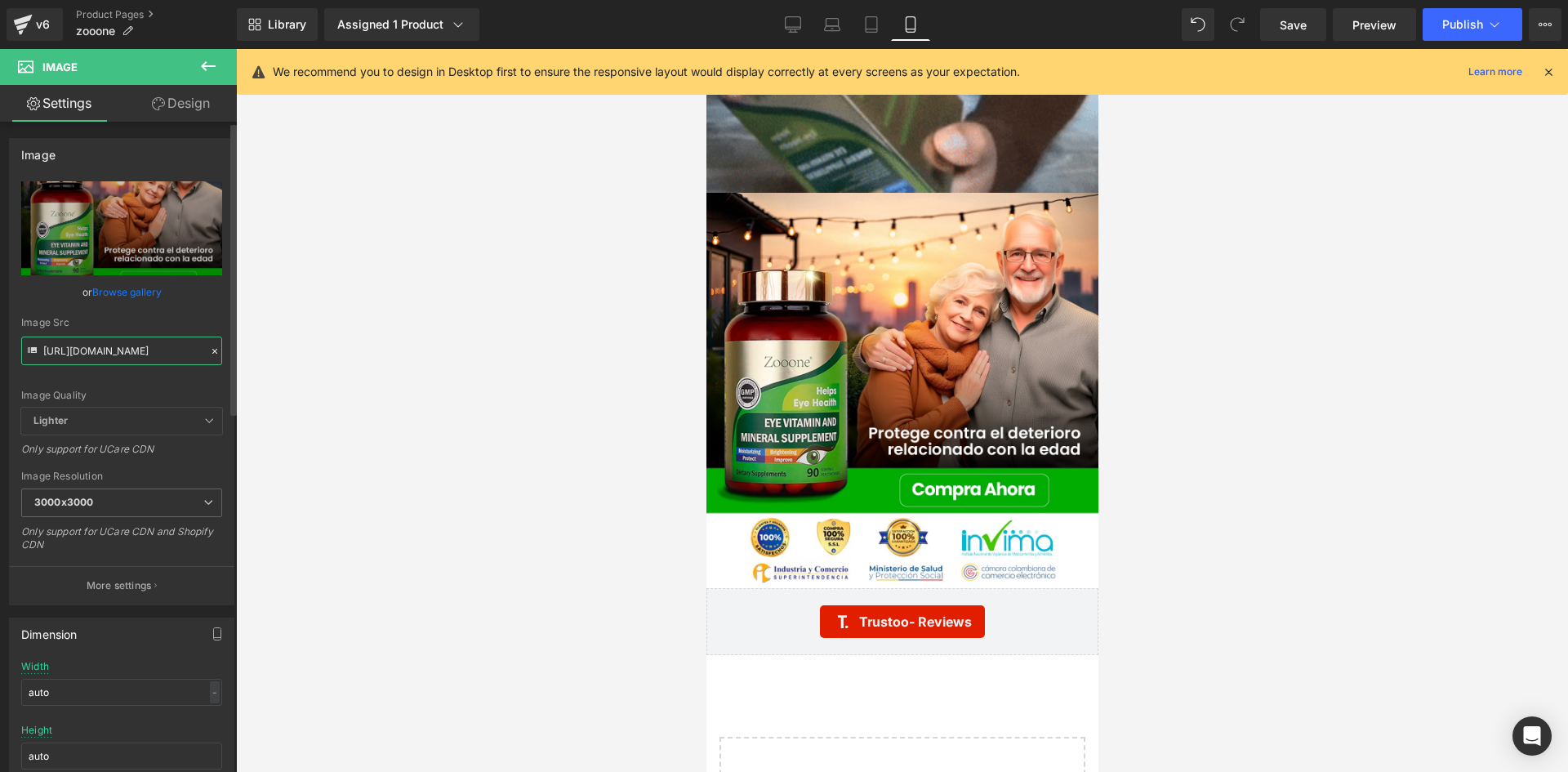
type input "https://i.ibb.co/bMBqh1fC/Whats-App-Image-2025-06-24-at-2-32-46-PM.jpg"
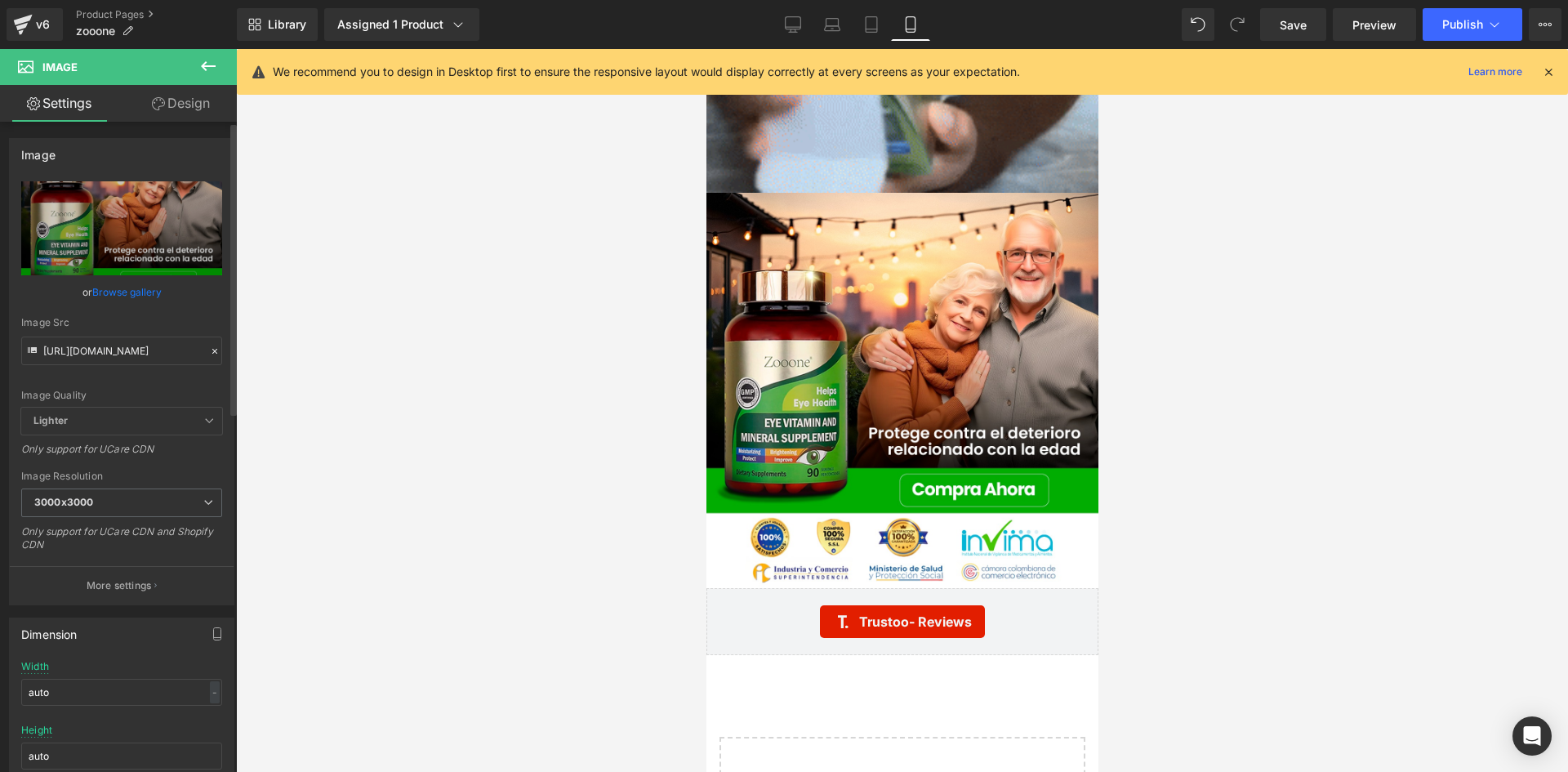
scroll to position [0, 0]
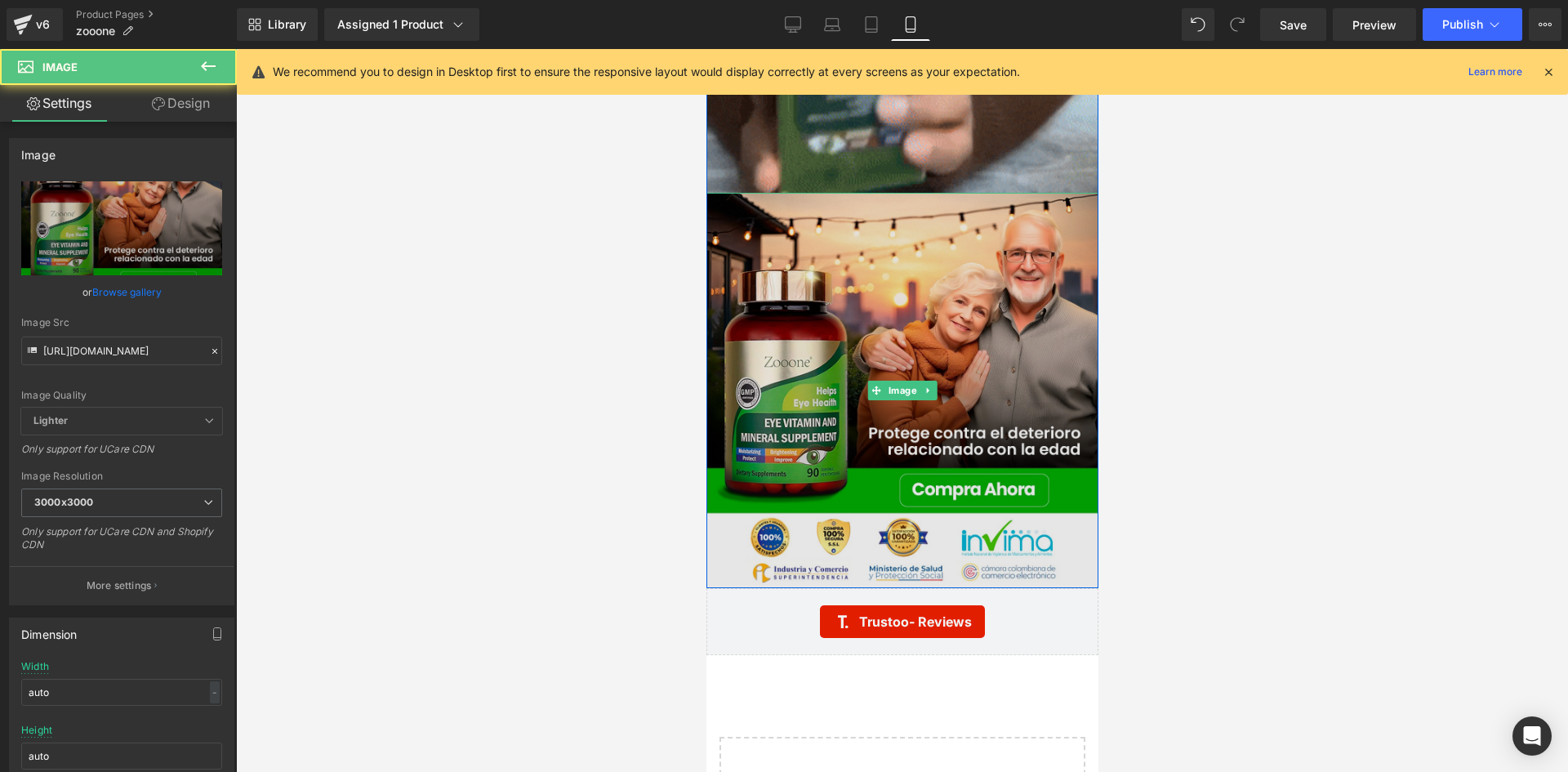
click at [892, 407] on img at bounding box center [901, 390] width 392 height 395
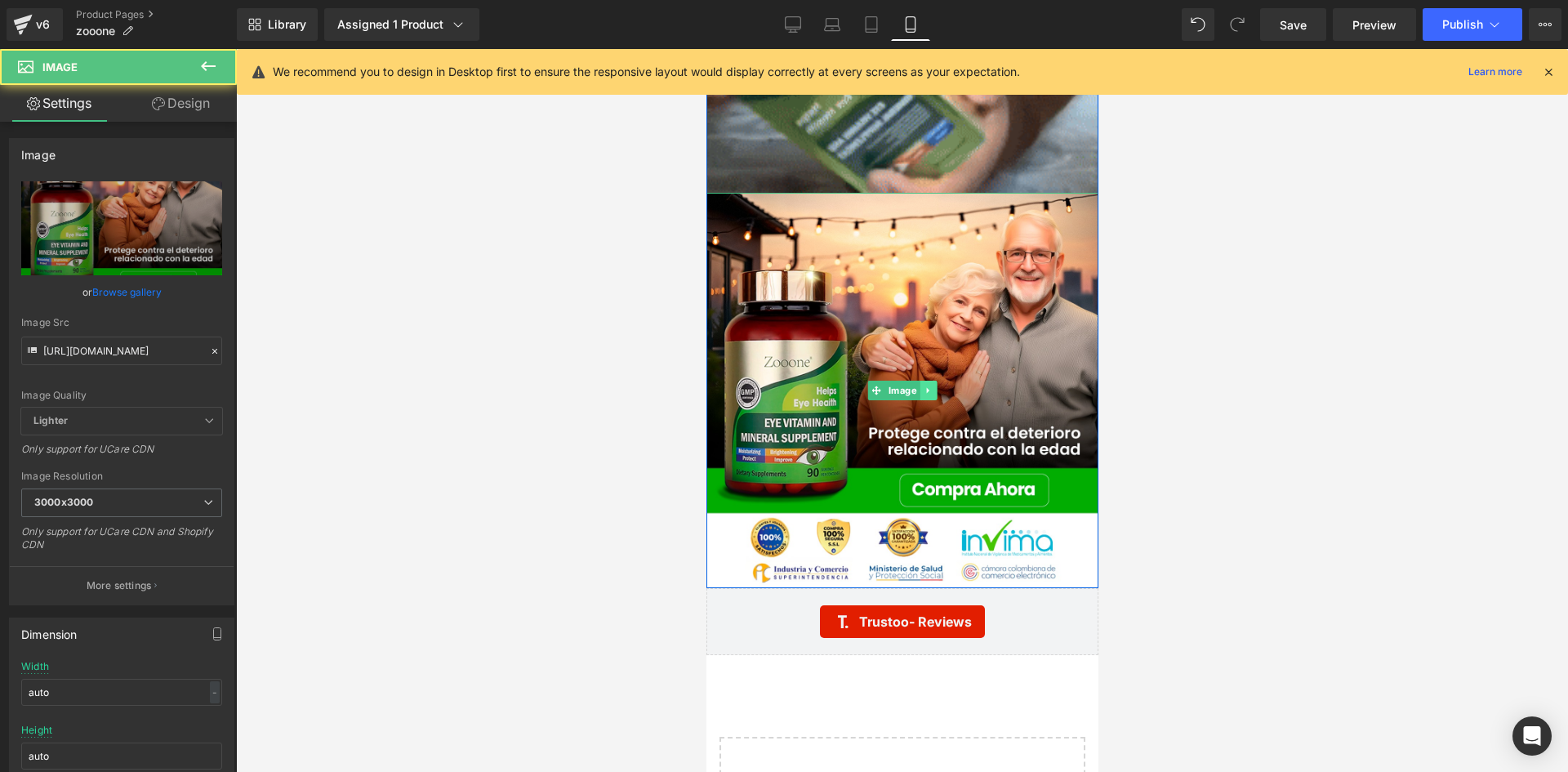
click at [927, 381] on link at bounding box center [927, 390] width 18 height 19
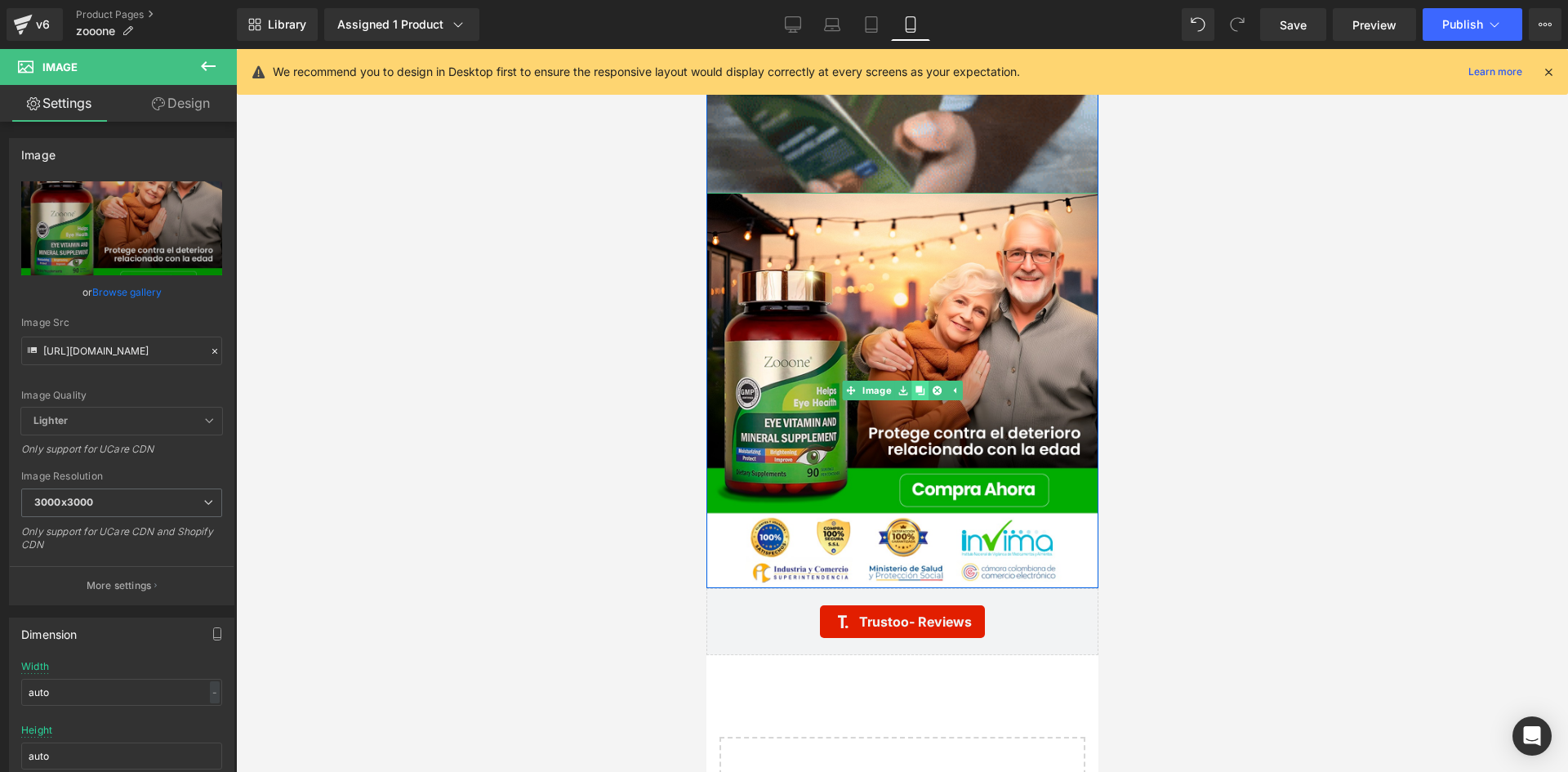
click at [920, 386] on link at bounding box center [919, 390] width 18 height 19
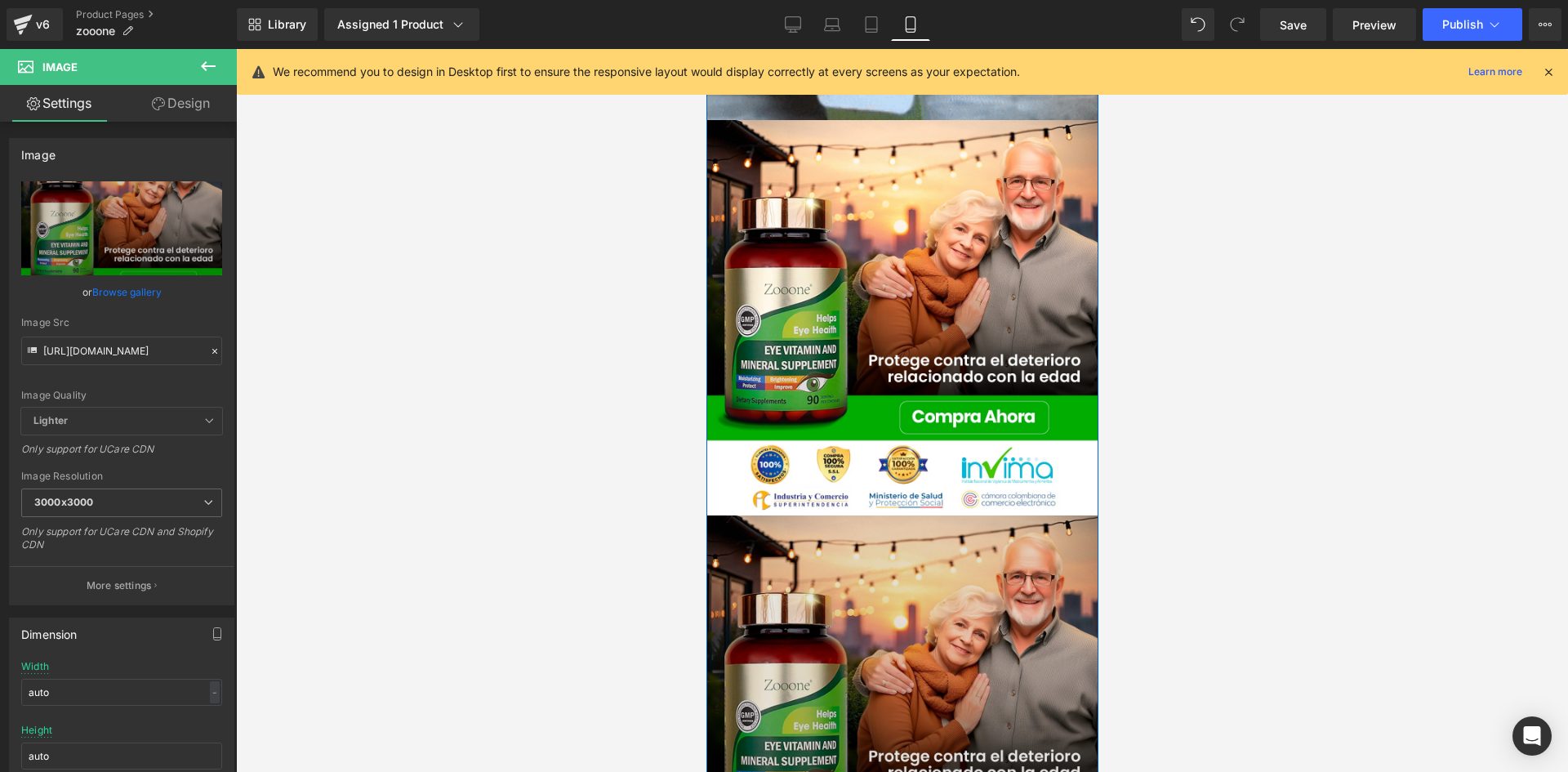
click at [881, 580] on img at bounding box center [901, 713] width 392 height 395
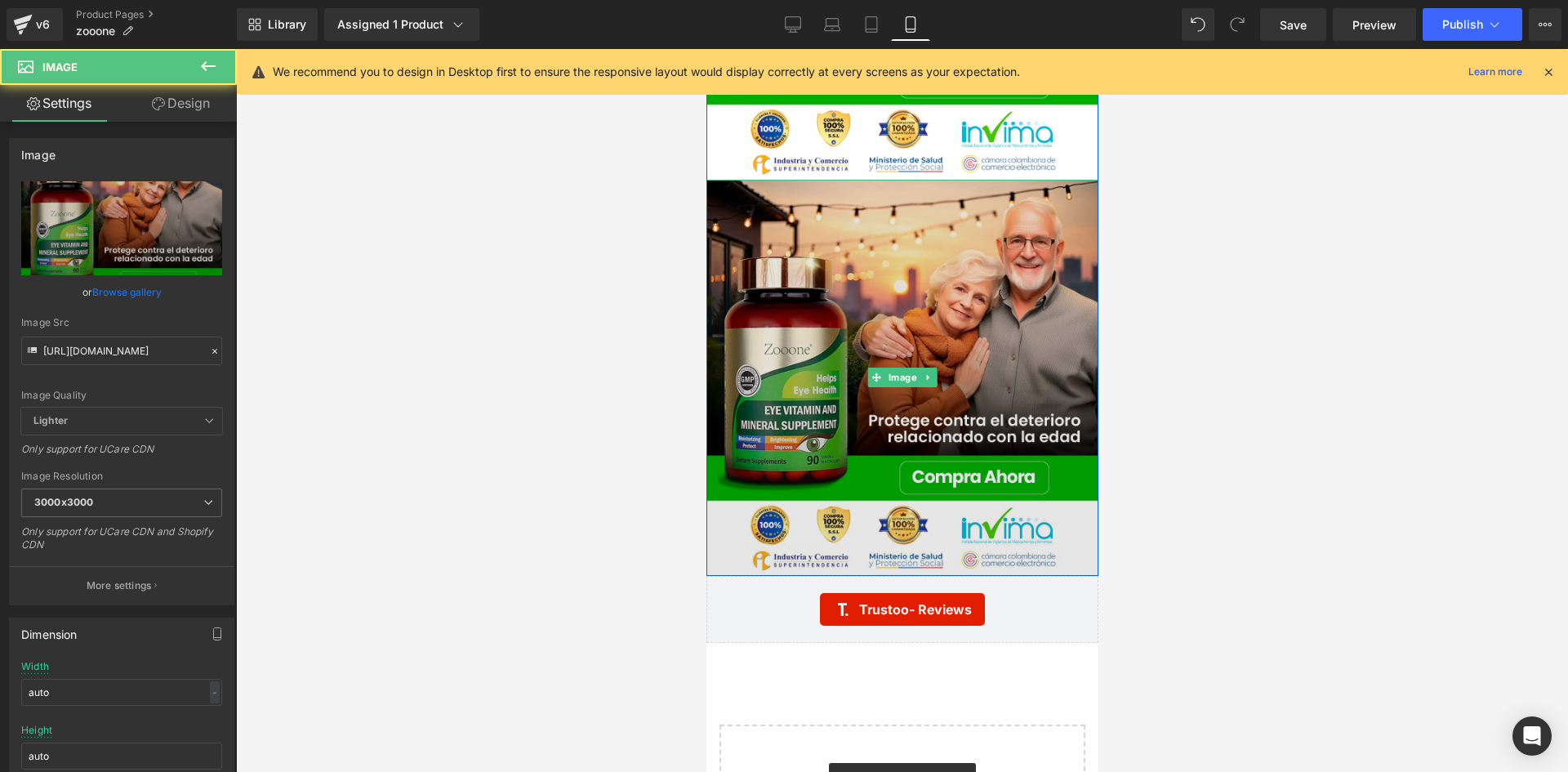
scroll to position [5078, 0]
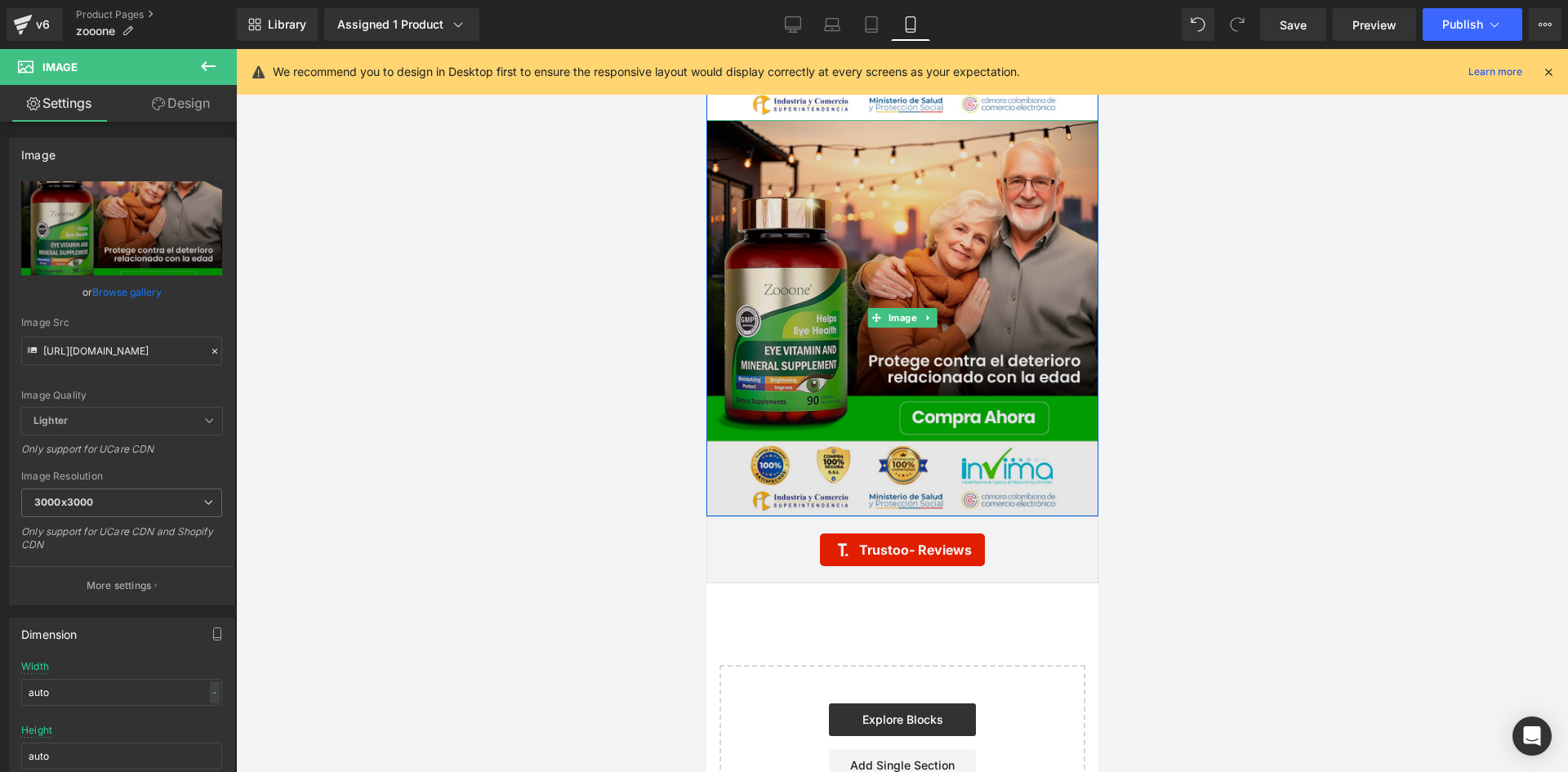
click at [921, 323] on img at bounding box center [901, 317] width 392 height 395
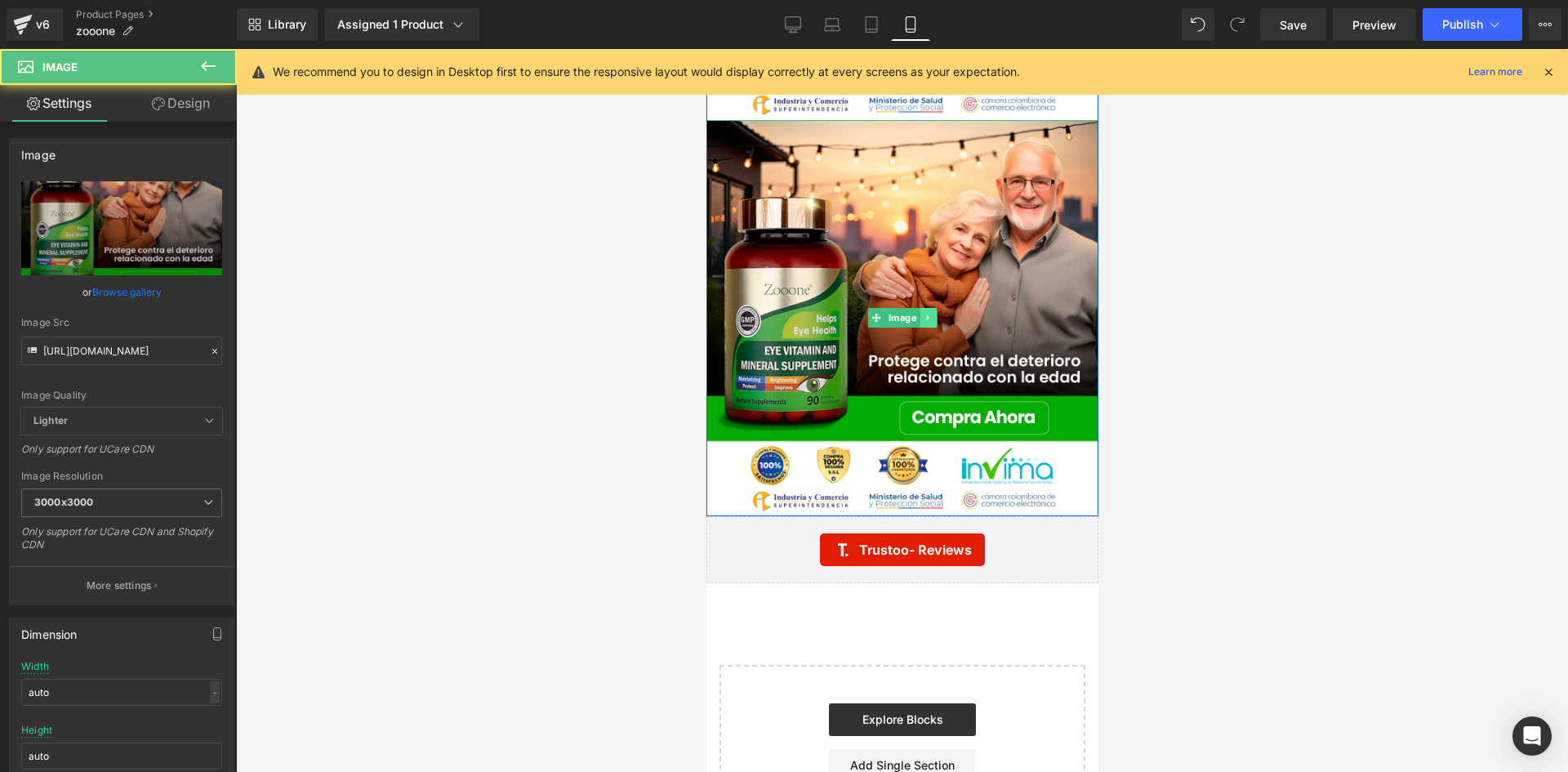
click at [922, 316] on icon at bounding box center [927, 317] width 9 height 10
click at [914, 315] on icon at bounding box center [919, 317] width 9 height 10
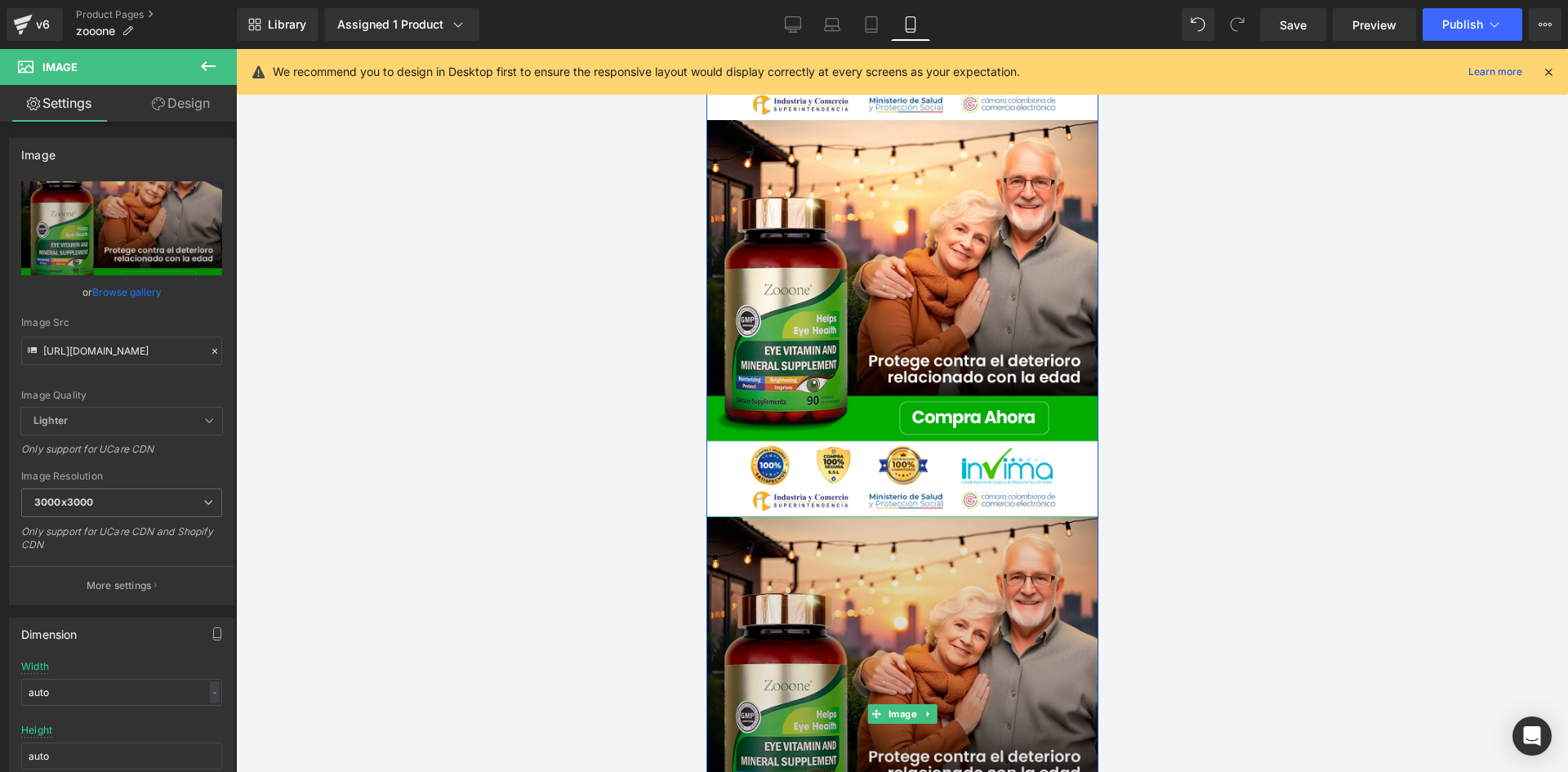
click at [805, 544] on img at bounding box center [901, 713] width 392 height 395
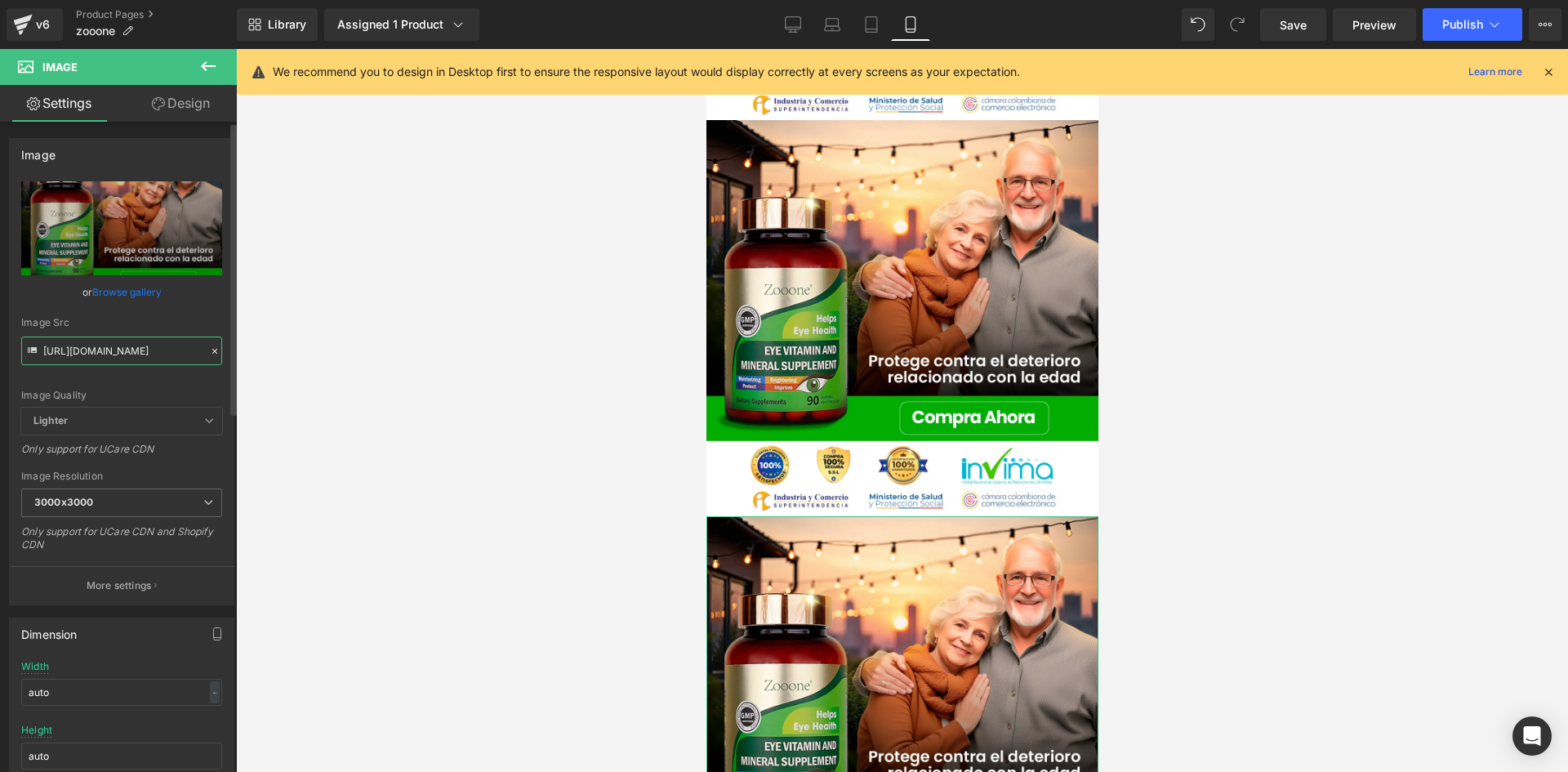
click at [134, 345] on input "https://i.ibb.co/bMBqh1fC/Whats-App-Image-2025-06-24-at-2-32-46-PM.jpg" at bounding box center [122, 350] width 201 height 29
paste input "pFnQr24/POST-01-08.pn"
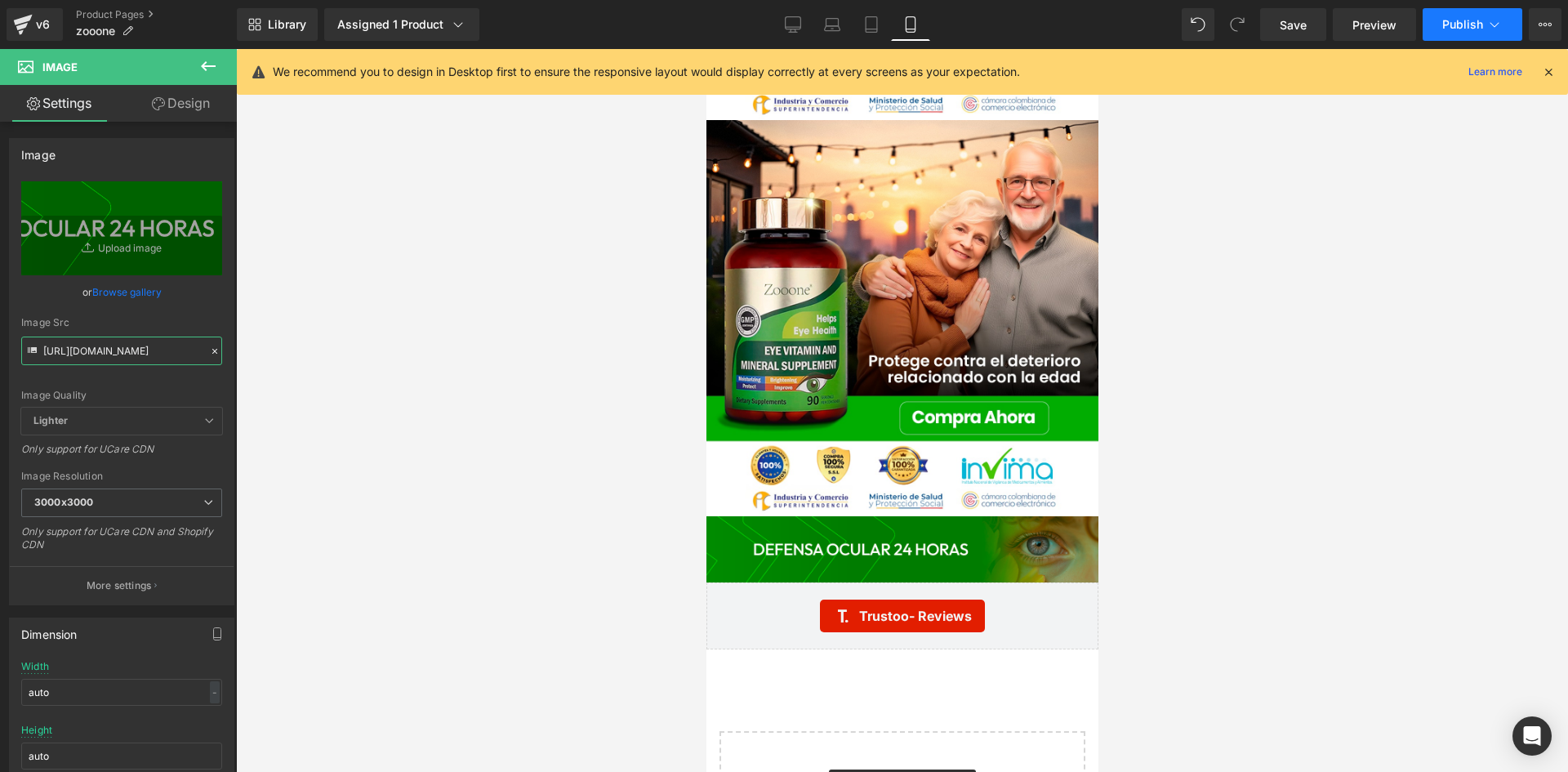
type input "https://i.ibb.co/pFnQr24/POST-01-08.png"
click at [1466, 24] on span "Publish" at bounding box center [1462, 24] width 41 height 13
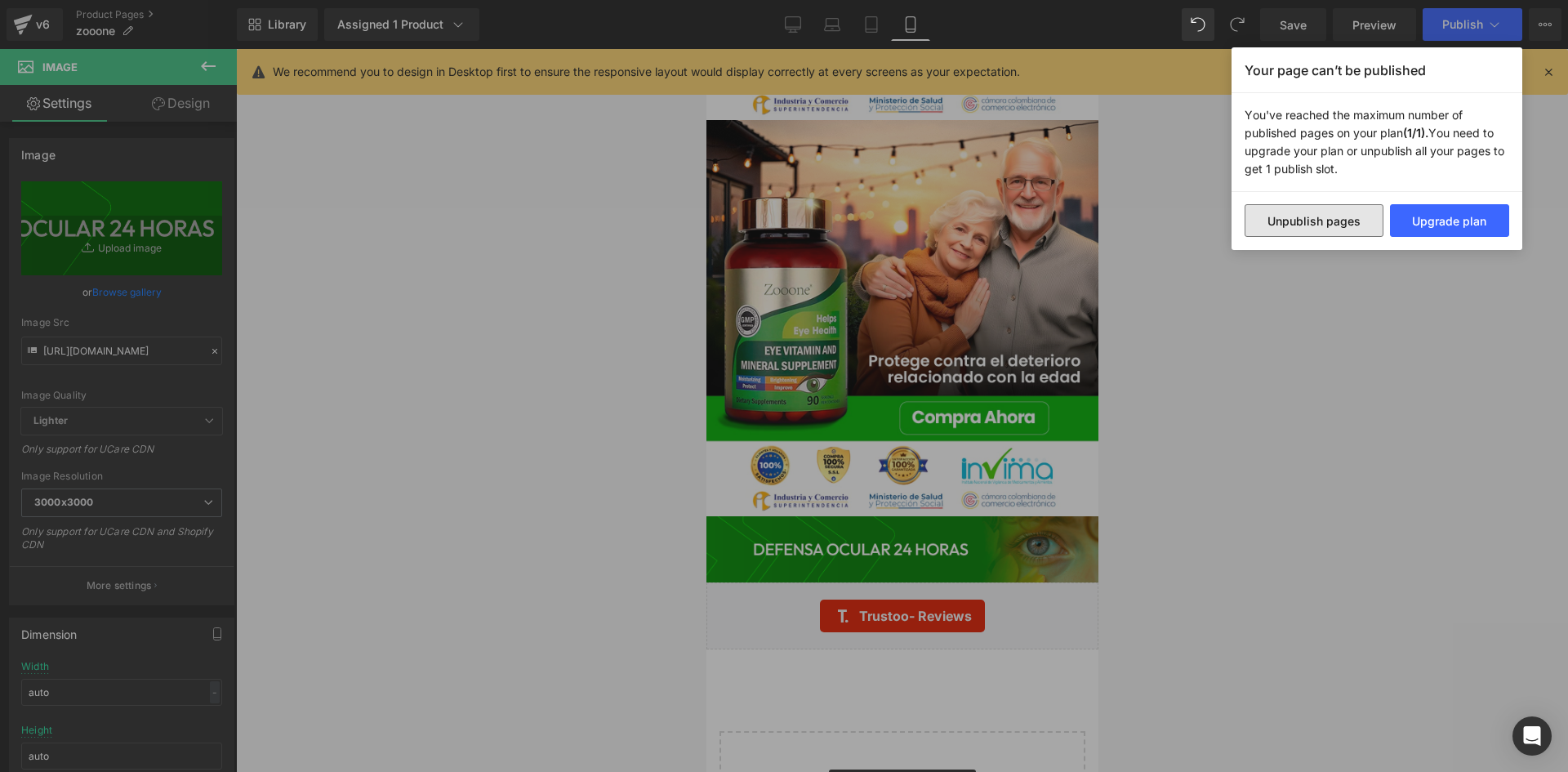
click at [1331, 221] on button "Unpublish pages" at bounding box center [1313, 220] width 138 height 32
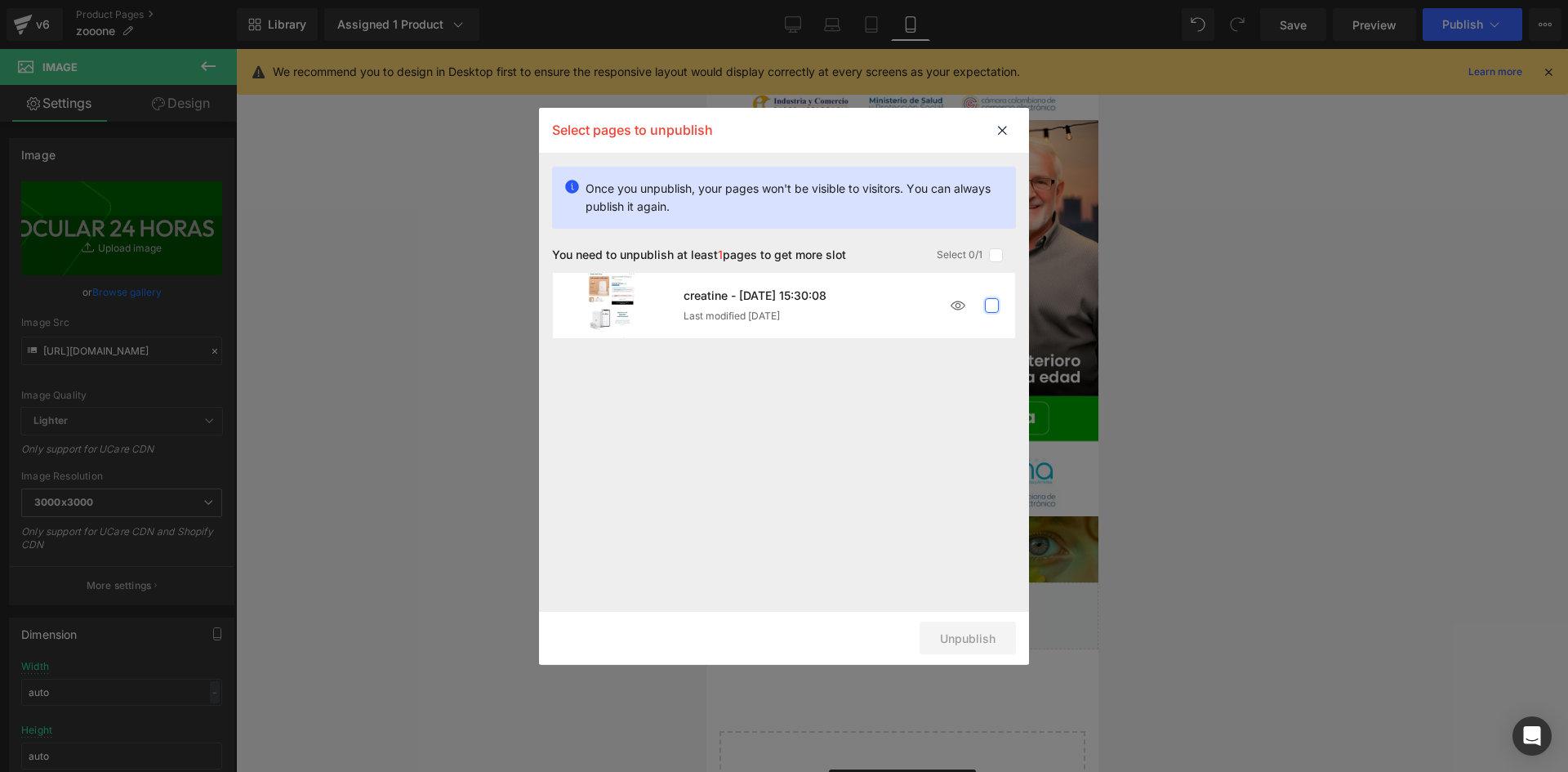
click at [995, 305] on label at bounding box center [992, 305] width 15 height 15
click at [992, 305] on input "checkbox" at bounding box center [992, 305] width 0 height 0
click at [928, 623] on button "Unpublish 1 pages" at bounding box center [944, 637] width 141 height 32
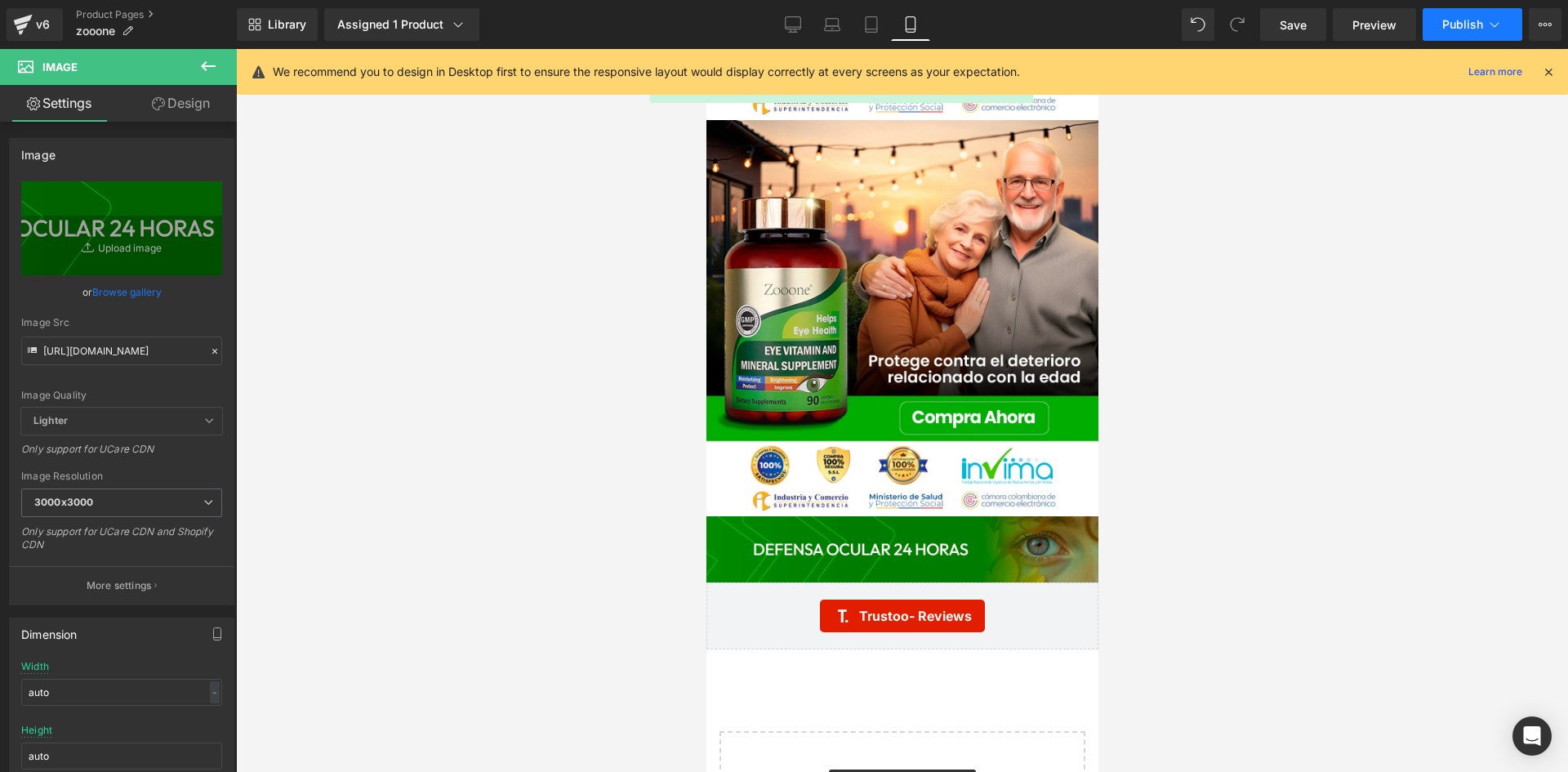
click at [1477, 32] on button "Publish" at bounding box center [1472, 24] width 100 height 32
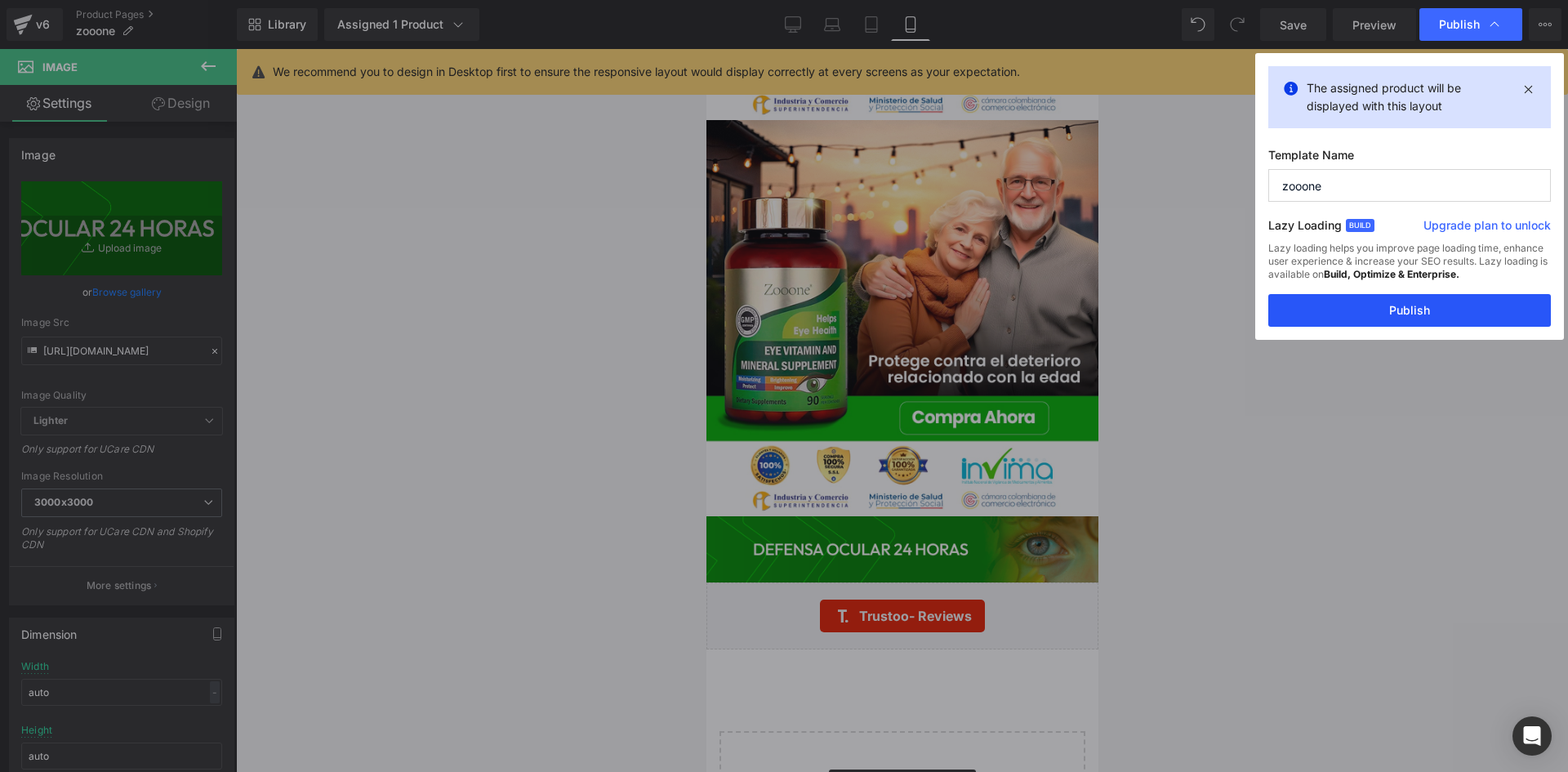
click at [1415, 303] on button "Publish" at bounding box center [1409, 310] width 282 height 32
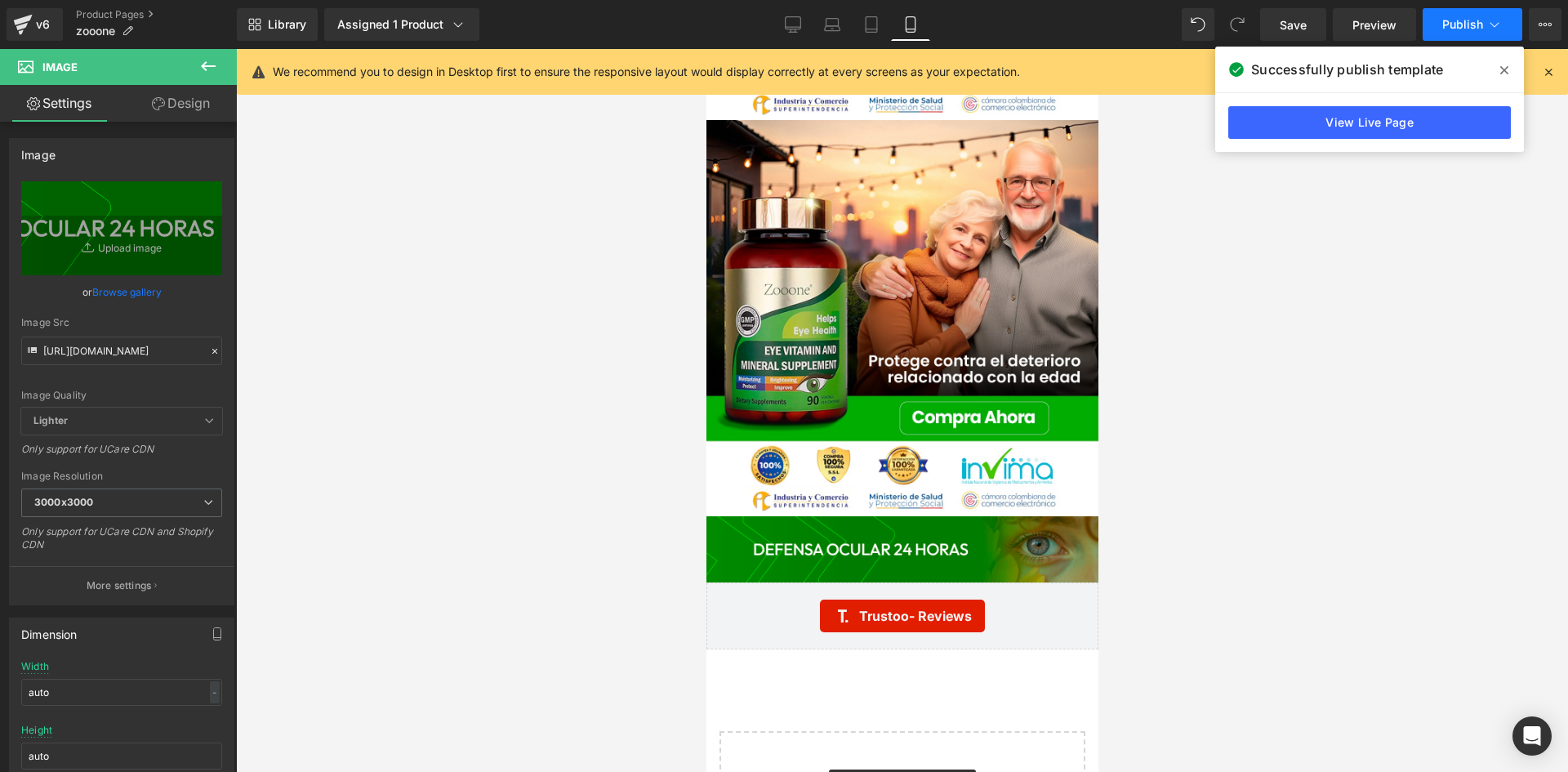
click at [1443, 29] on span "Publish" at bounding box center [1462, 24] width 41 height 13
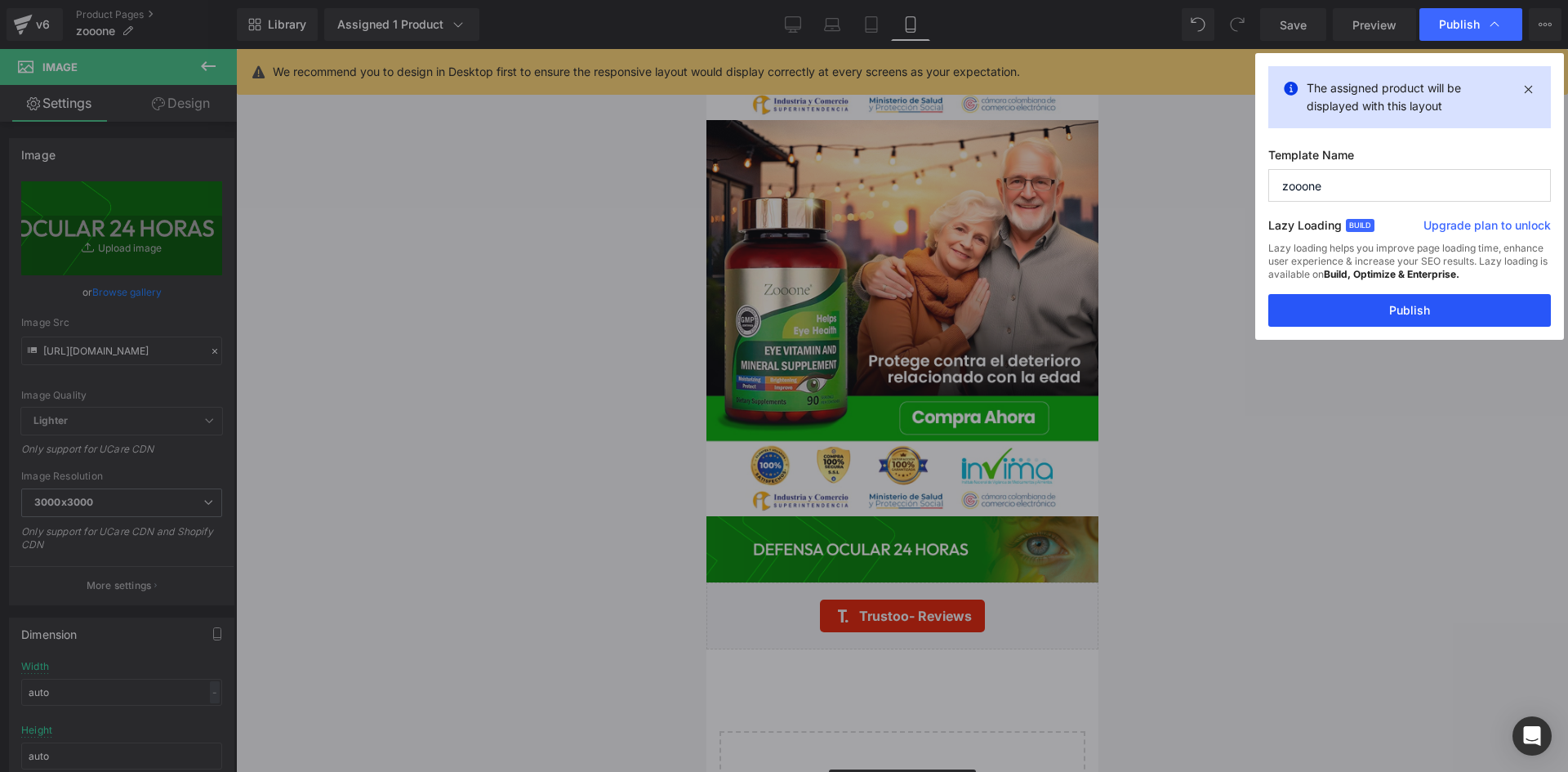
click at [1384, 315] on button "Publish" at bounding box center [1409, 310] width 282 height 32
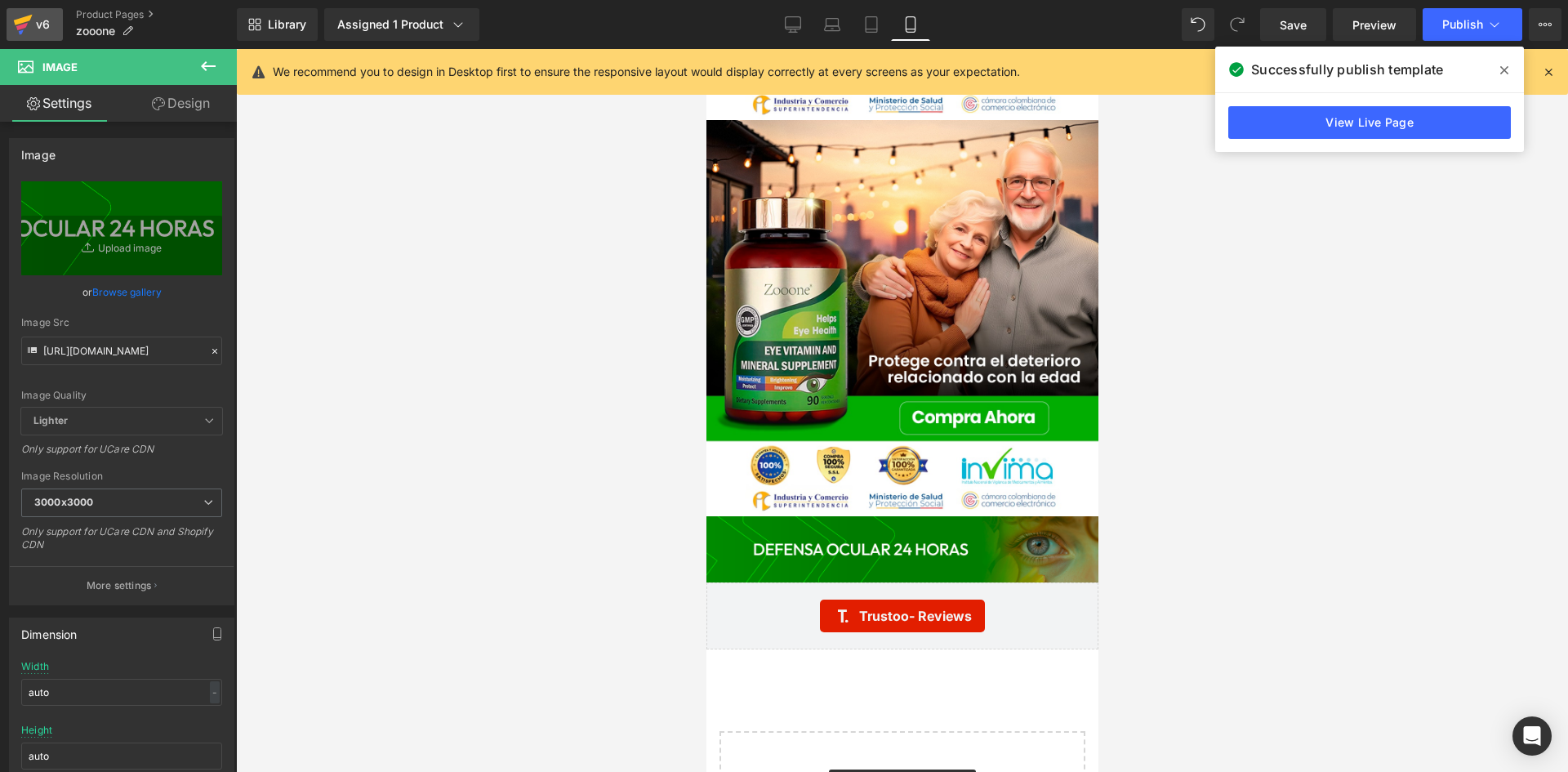
click at [38, 15] on div "v6" at bounding box center [42, 24] width 20 height 21
